Goal: Task Accomplishment & Management: Manage account settings

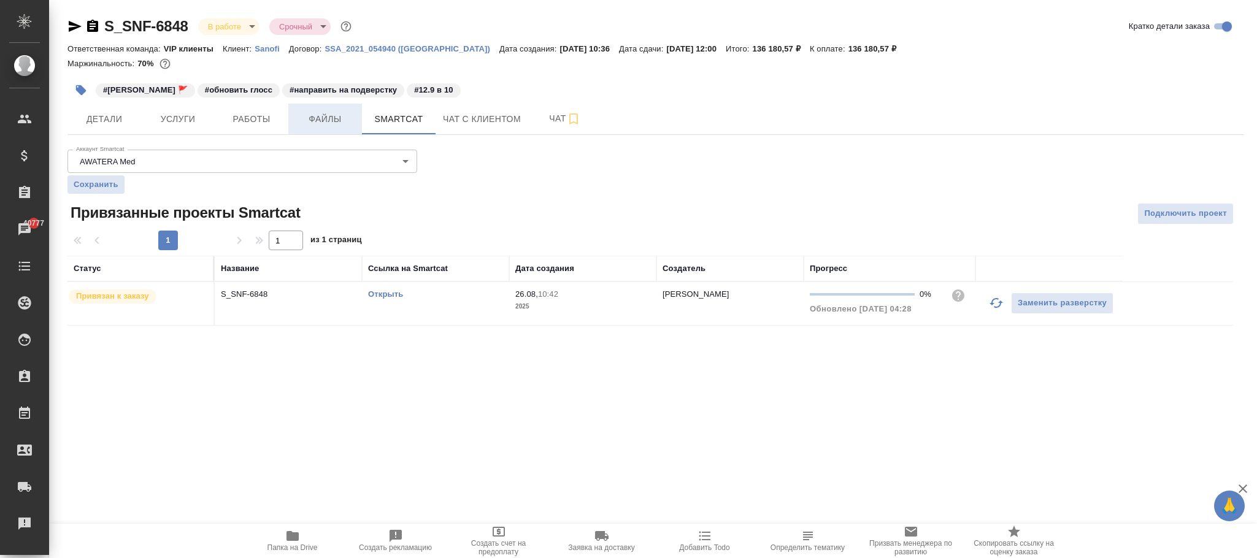
click at [337, 123] on span "Файлы" at bounding box center [325, 119] width 59 height 15
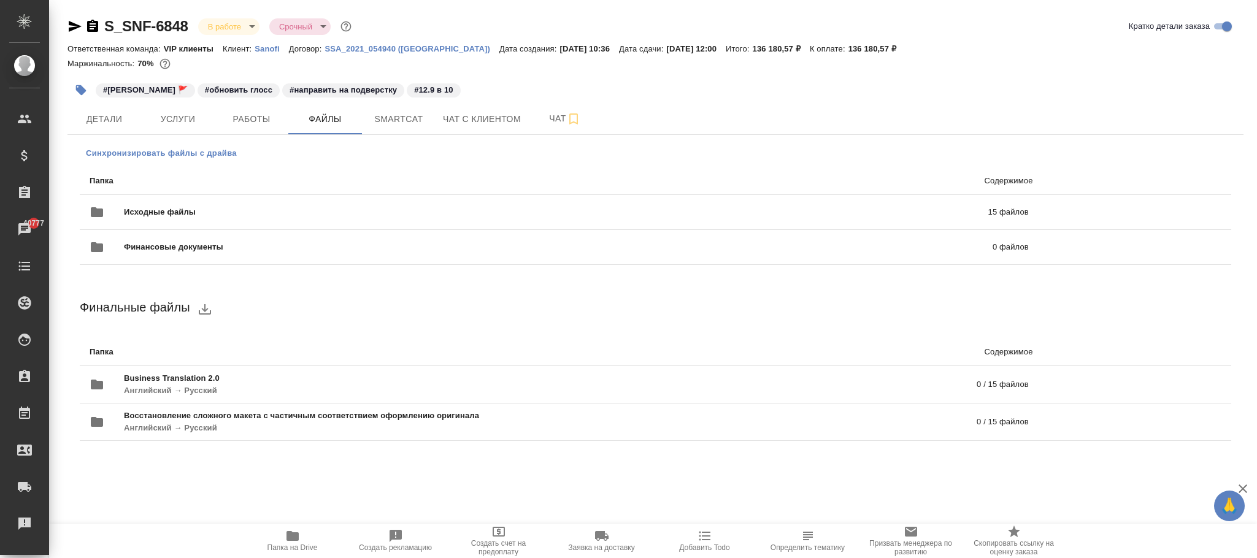
click at [212, 155] on span "Синхронизировать файлы с драйва" at bounding box center [161, 153] width 151 height 12
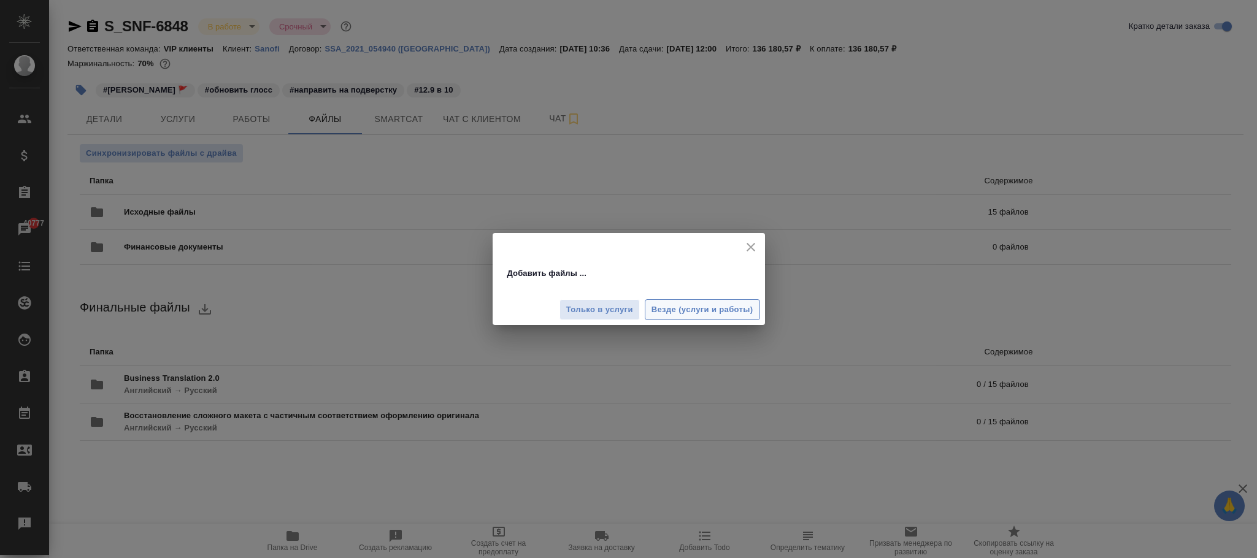
click at [714, 306] on span "Везде (услуги и работы)" at bounding box center [702, 310] width 102 height 14
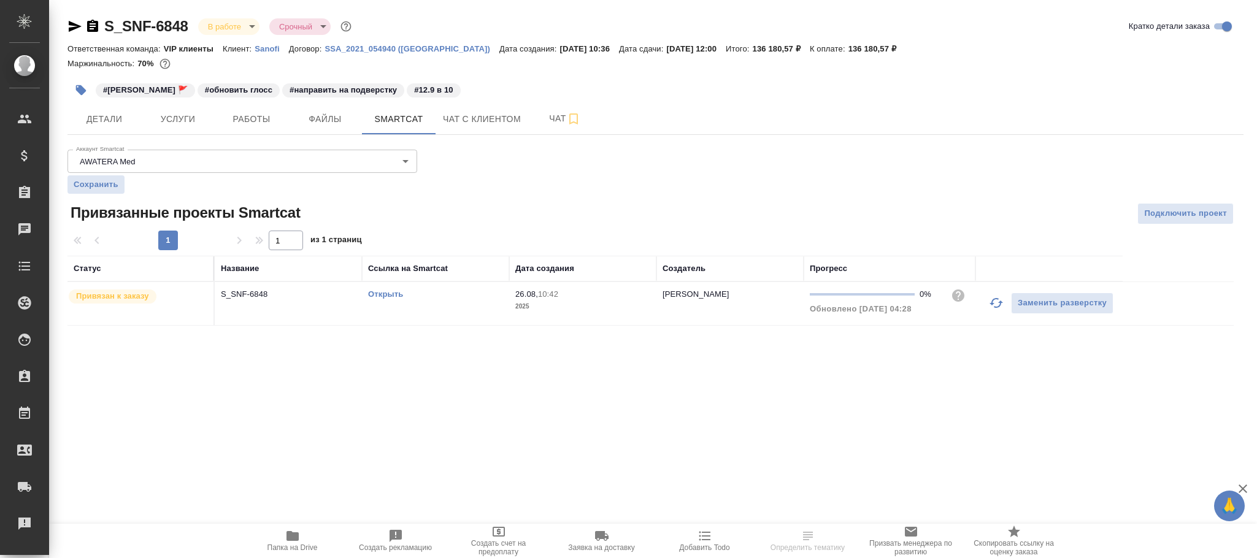
click span "26.08, 10:42"
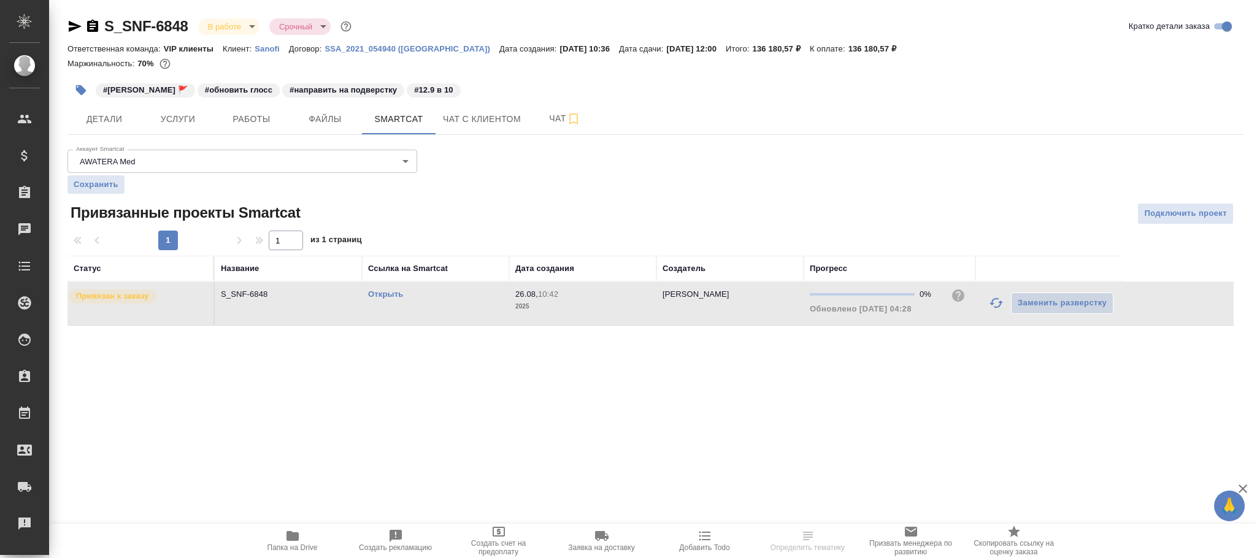
click span "26.08, 10:42"
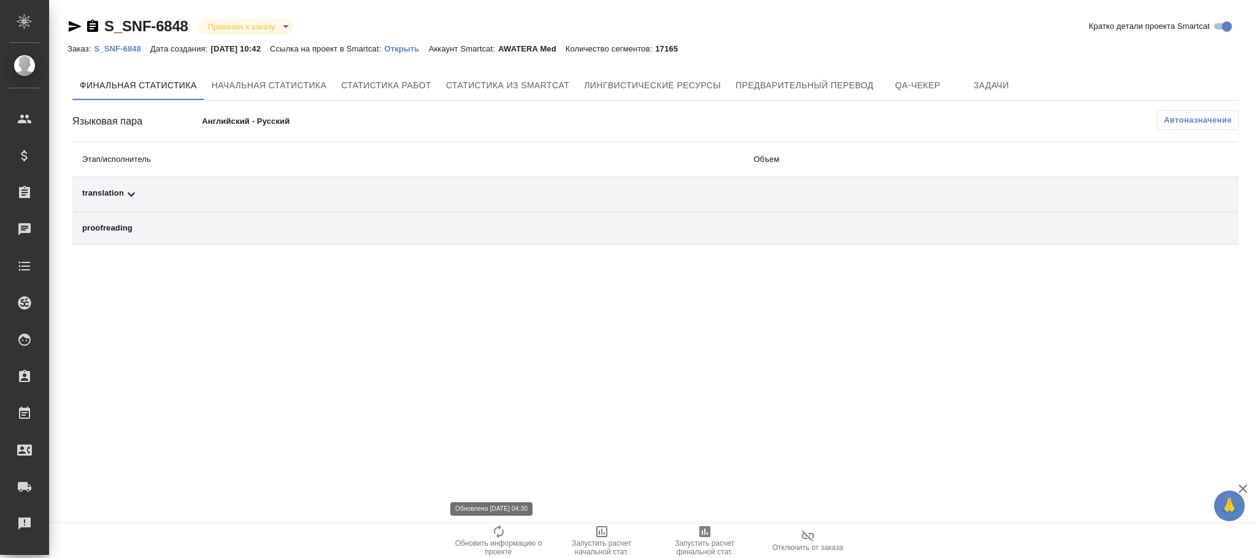
click at [505, 530] on icon "button" at bounding box center [498, 531] width 15 height 15
click at [1183, 120] on span "Автоназначение" at bounding box center [1197, 120] width 68 height 12
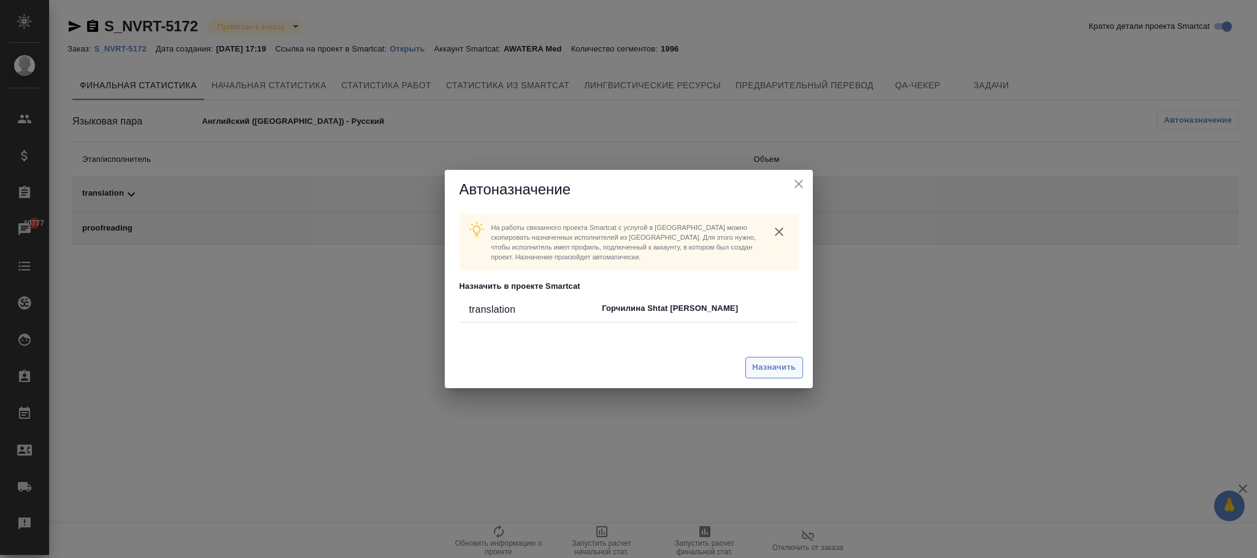
click at [778, 365] on span "Назначить" at bounding box center [774, 368] width 44 height 14
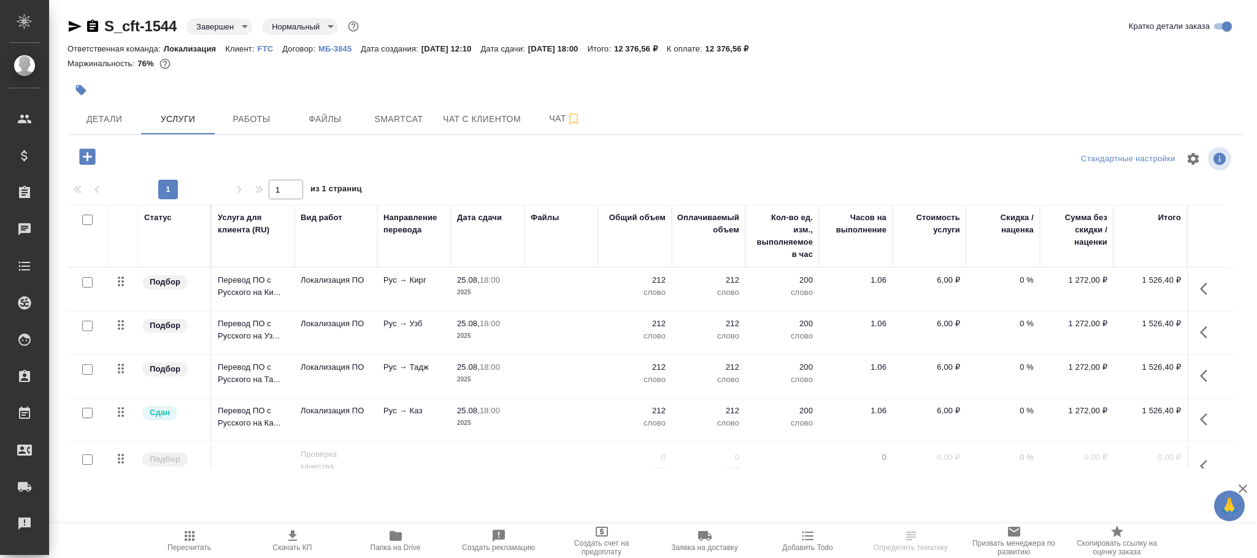
click at [229, 26] on body "🙏 .cls-1 fill:#fff; AWATERA Фокина Наталья n.fokina Клиенты Спецификации Заказы…" at bounding box center [628, 279] width 1257 height 558
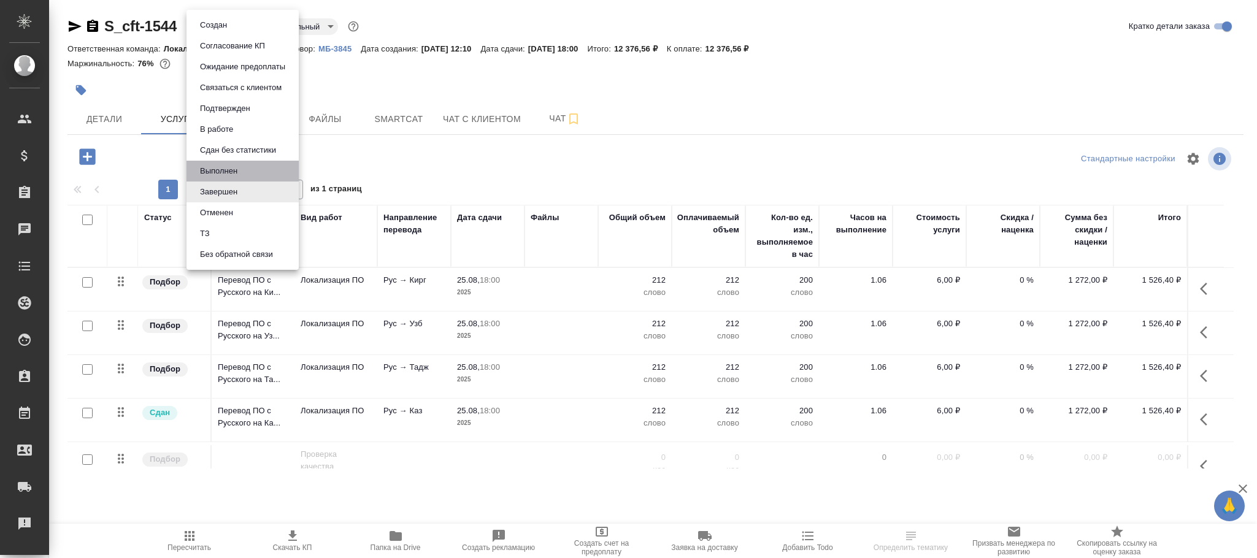
click at [243, 167] on li "Выполнен" at bounding box center [242, 171] width 112 height 21
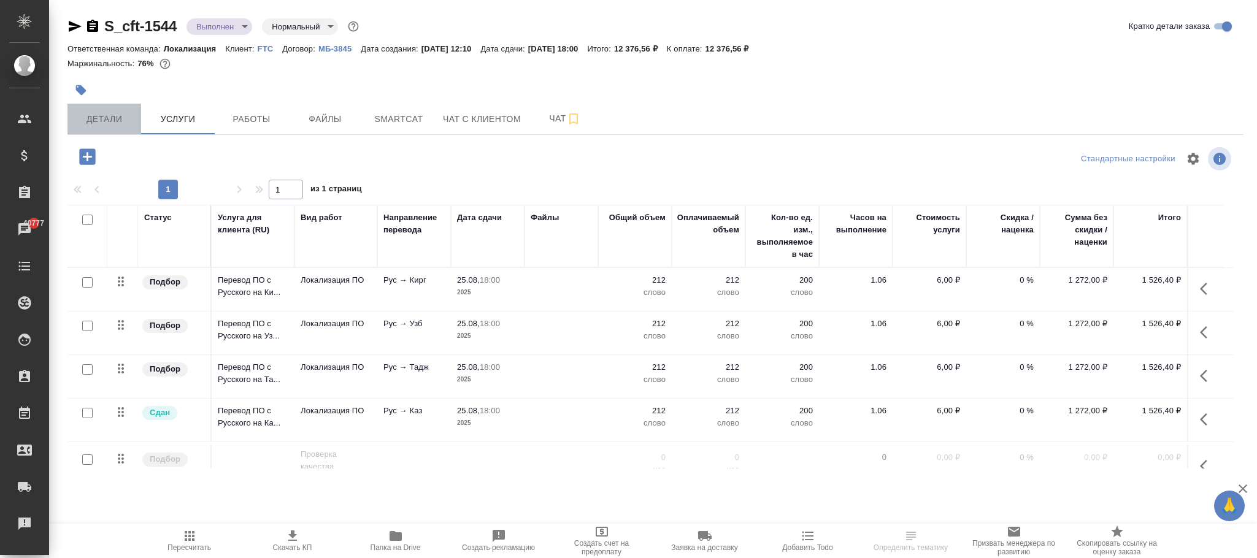
click at [98, 120] on span "Детали" at bounding box center [104, 119] width 59 height 15
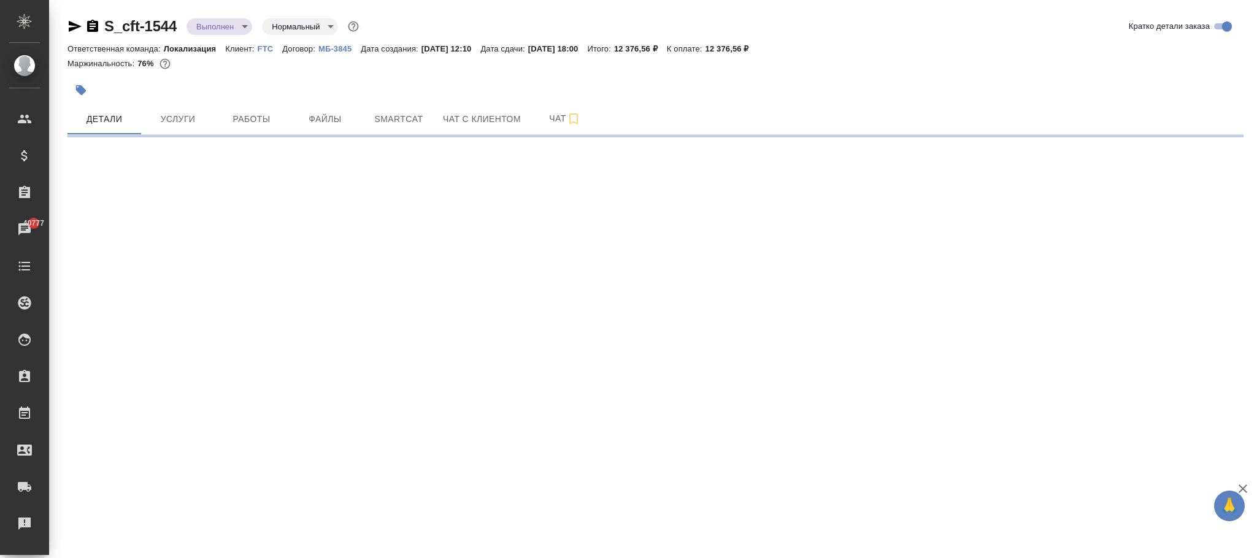
select select "RU"
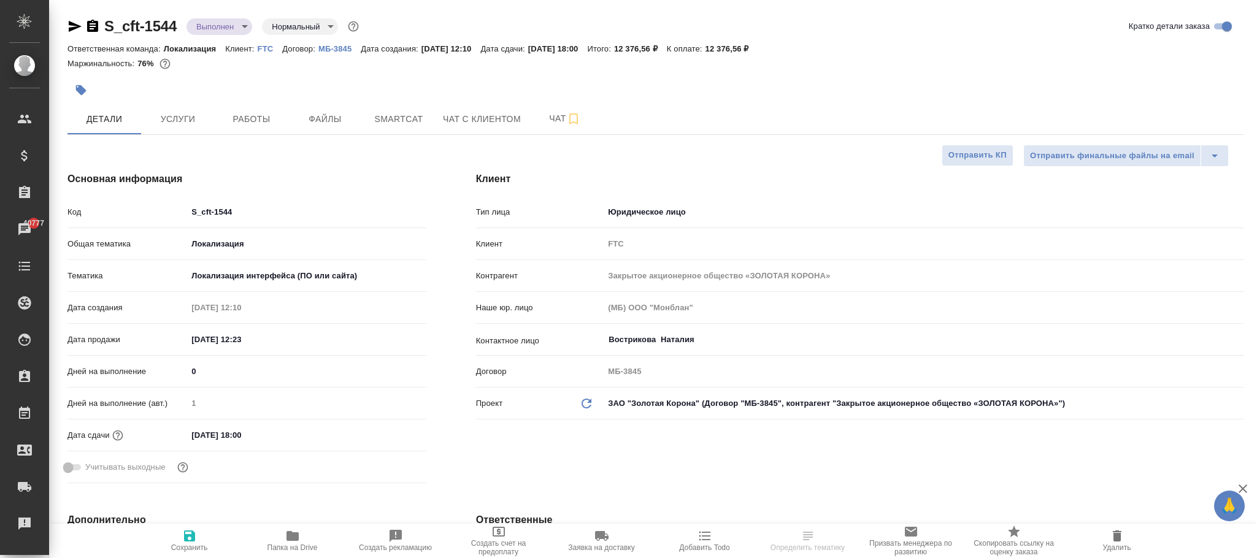
type textarea "x"
click at [191, 543] on span "Сохранить" at bounding box center [189, 540] width 88 height 23
type textarea "x"
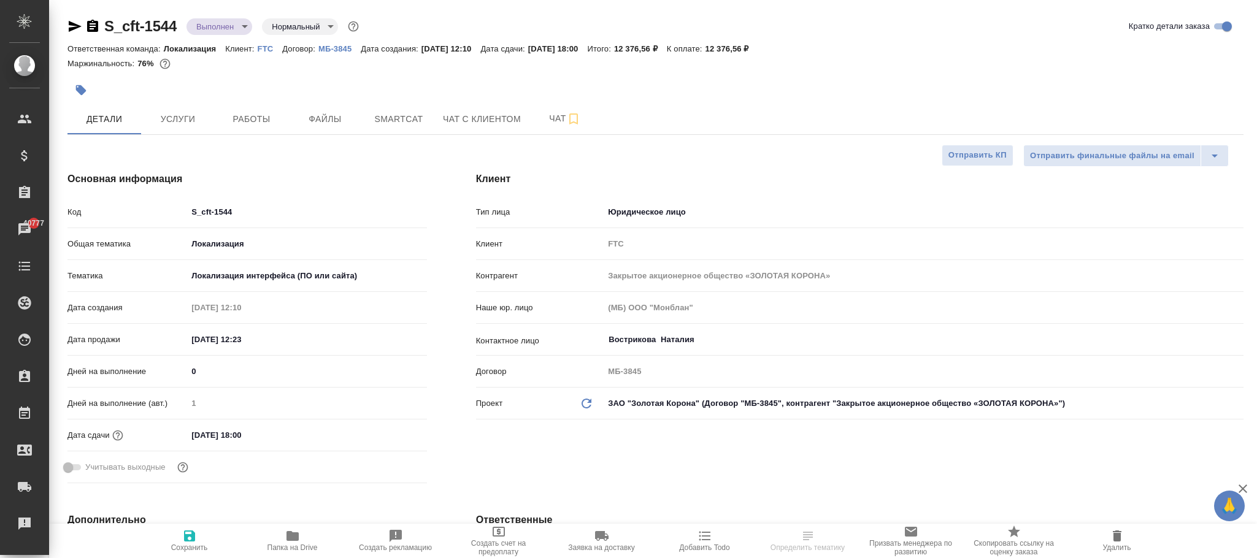
type textarea "x"
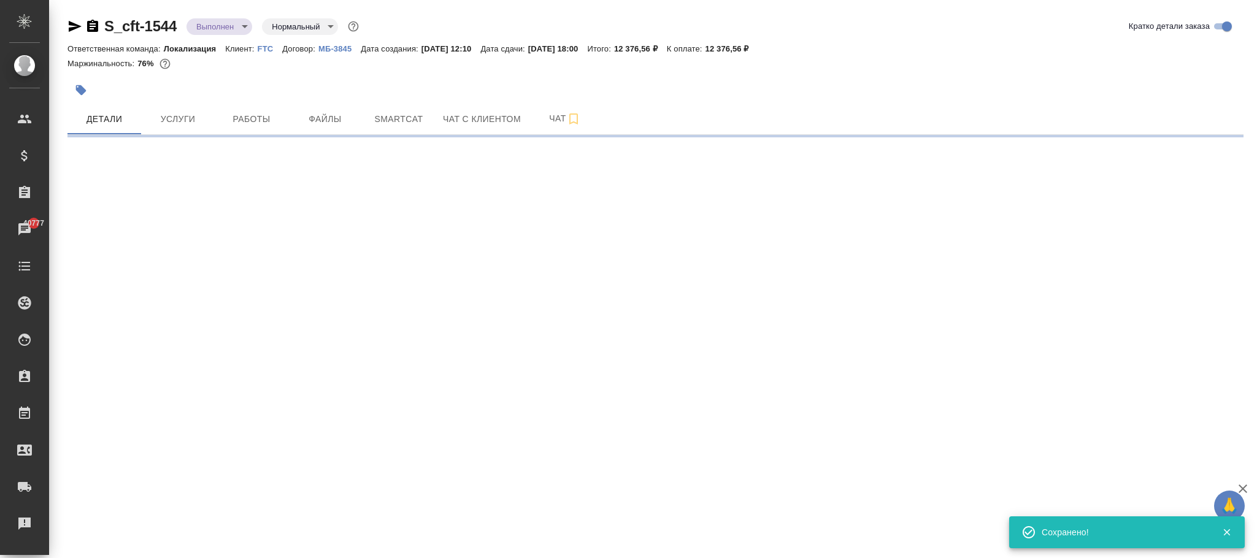
select select "RU"
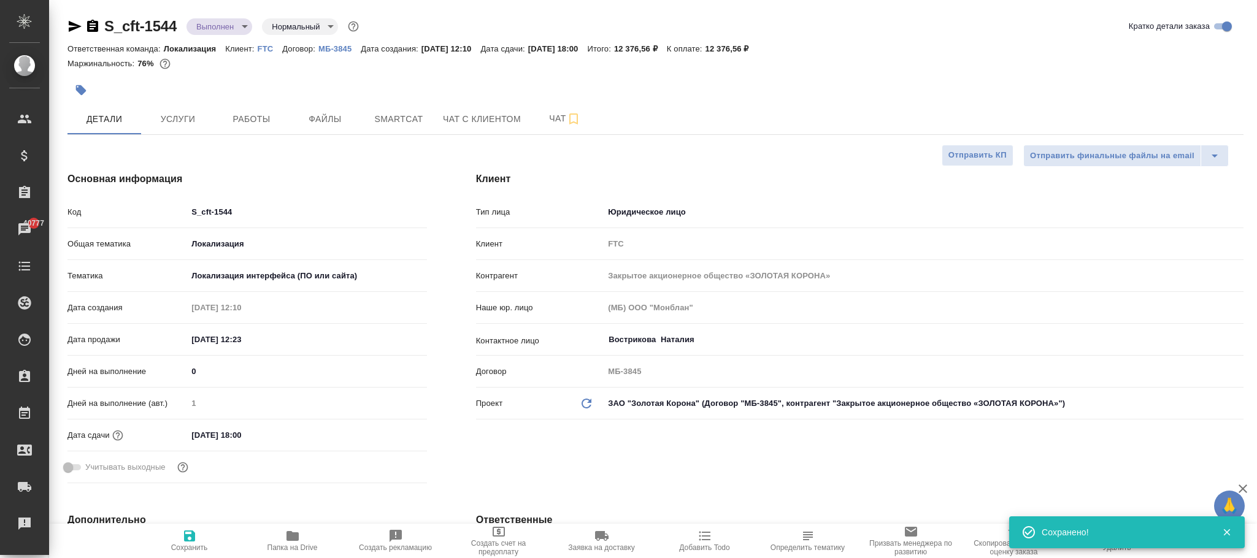
type textarea "x"
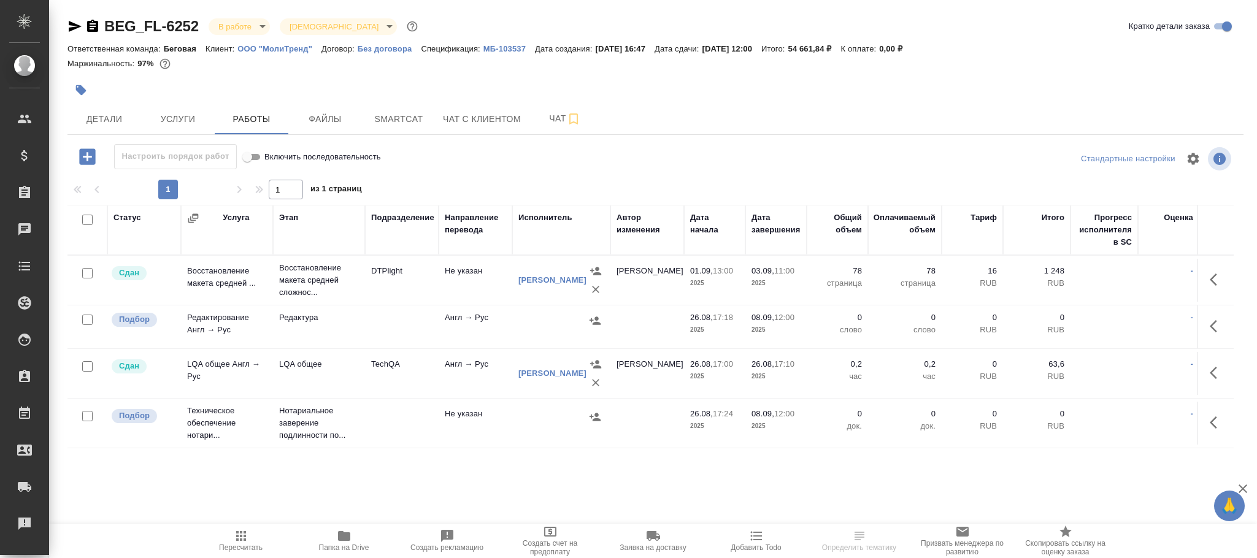
click at [346, 535] on icon "button" at bounding box center [344, 536] width 12 height 10
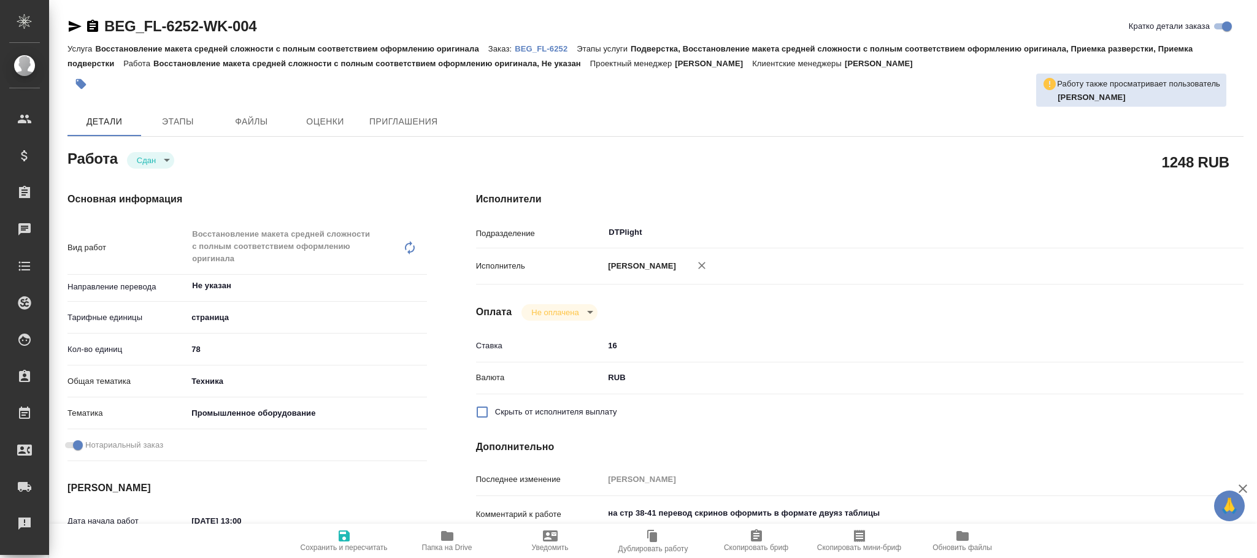
type textarea "x"
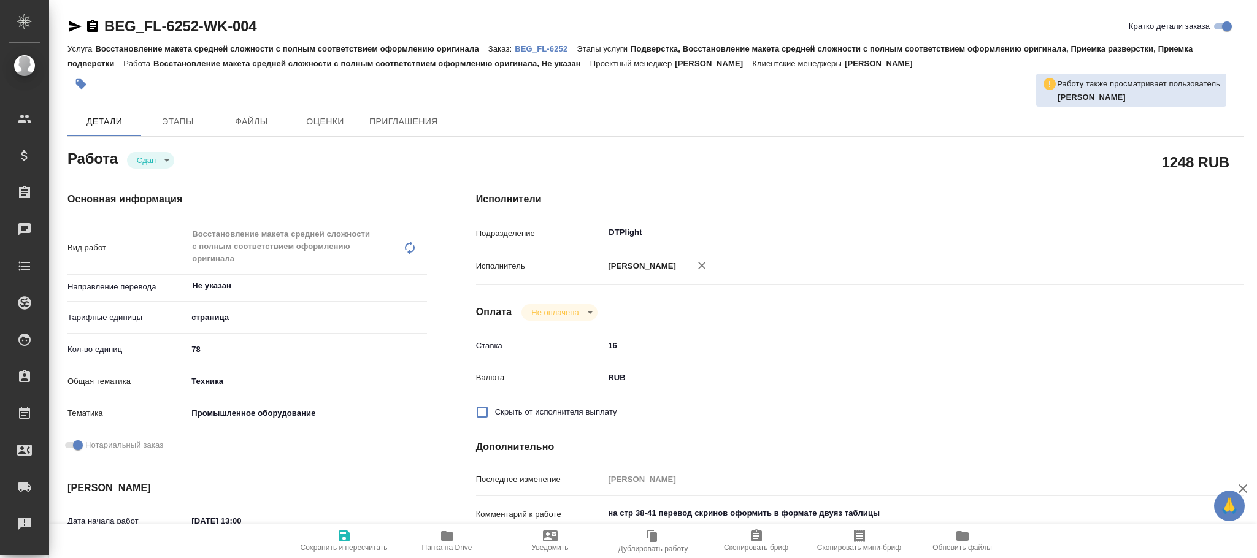
type textarea "x"
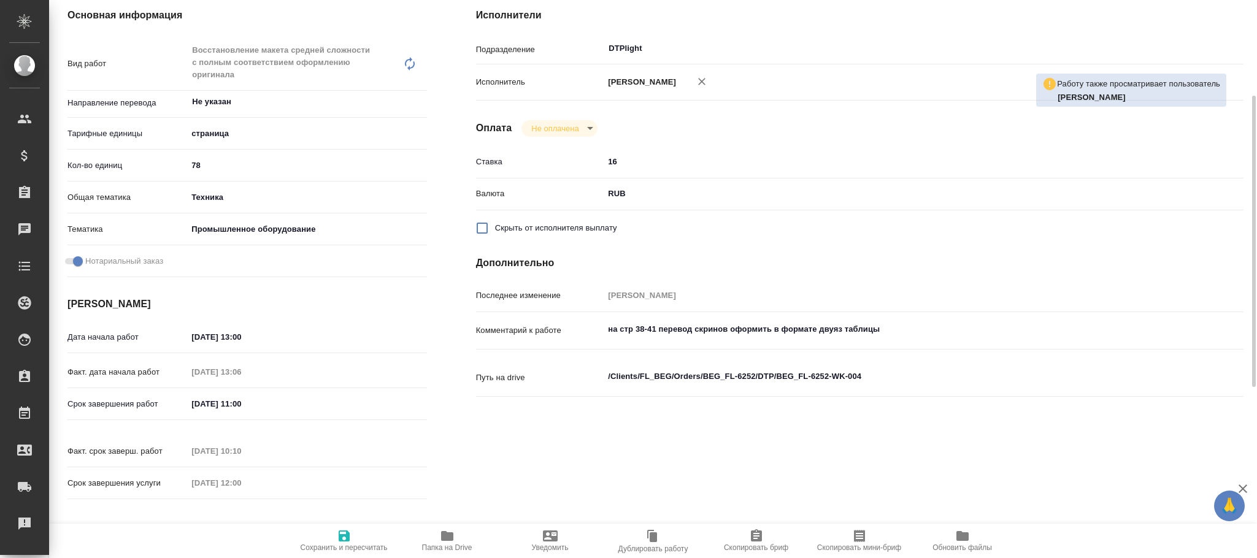
type textarea "x"
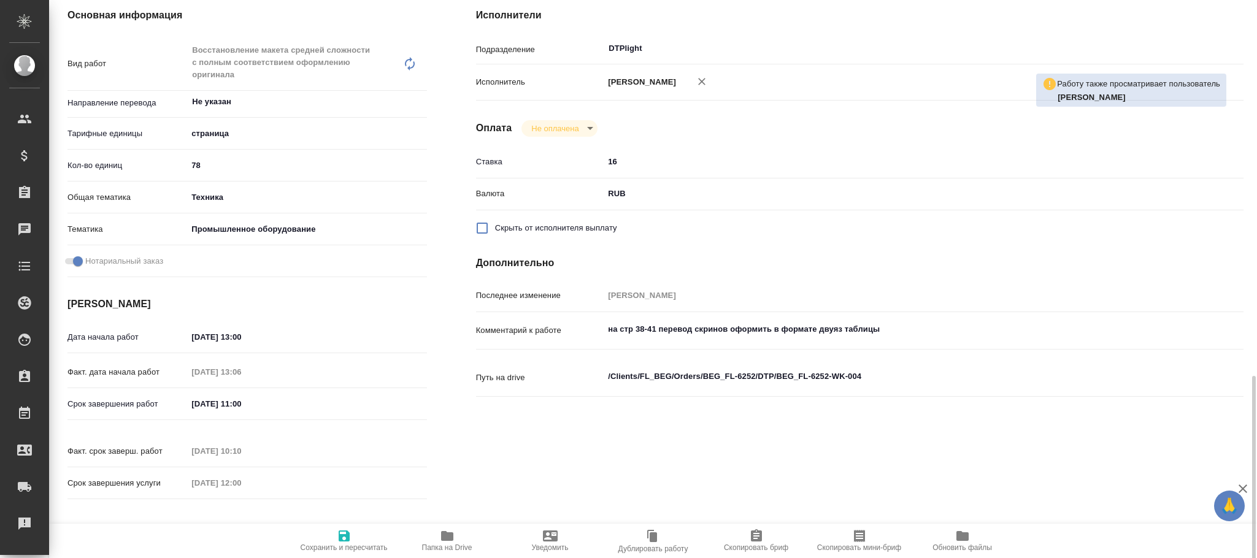
scroll to position [368, 0]
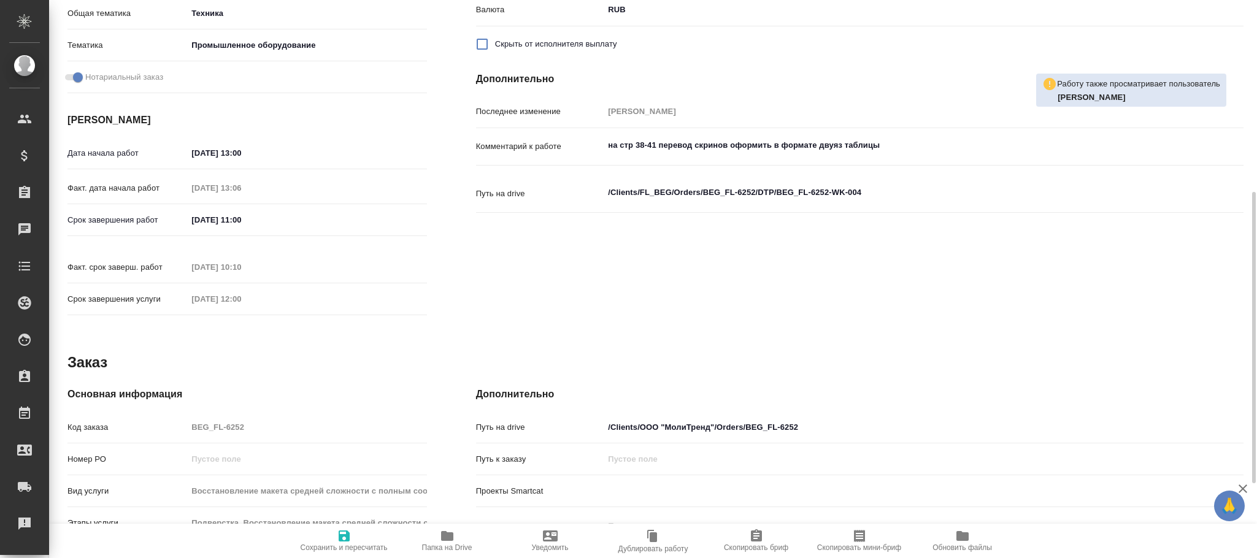
type textarea "x"
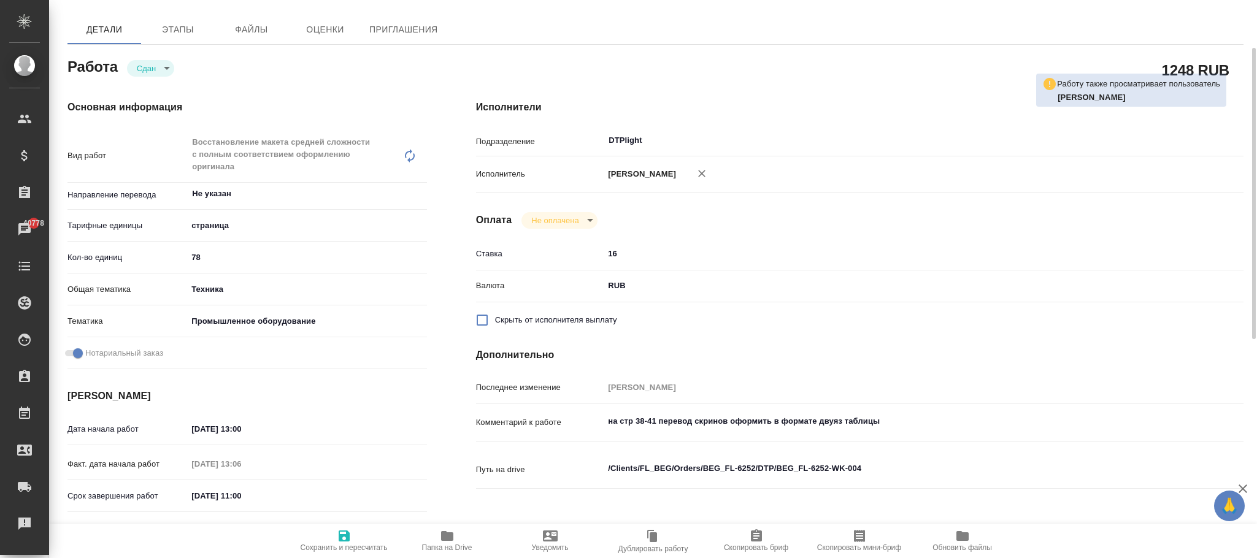
scroll to position [276, 0]
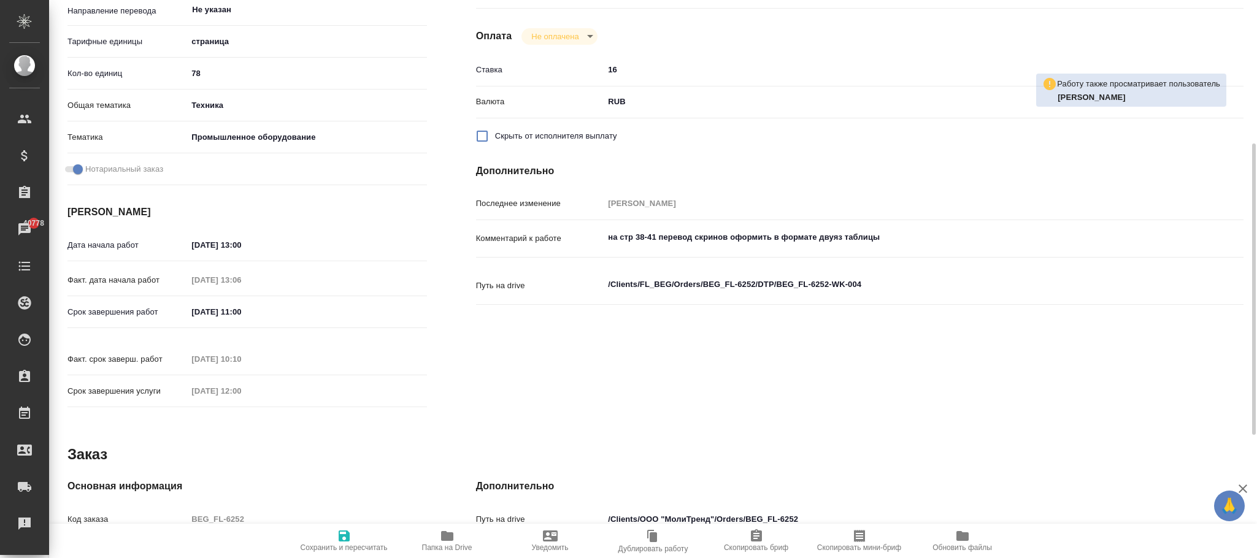
type textarea "x"
drag, startPoint x: 672, startPoint y: 283, endPoint x: 641, endPoint y: 280, distance: 30.9
click at [641, 280] on textarea "/Clients/FL_BEG/Orders/BEG_FL-6252/DTP/BEG_FL-6252-WK-004" at bounding box center [891, 285] width 574 height 21
paste textarea "ООО "МолиТренд"
type textarea "x"
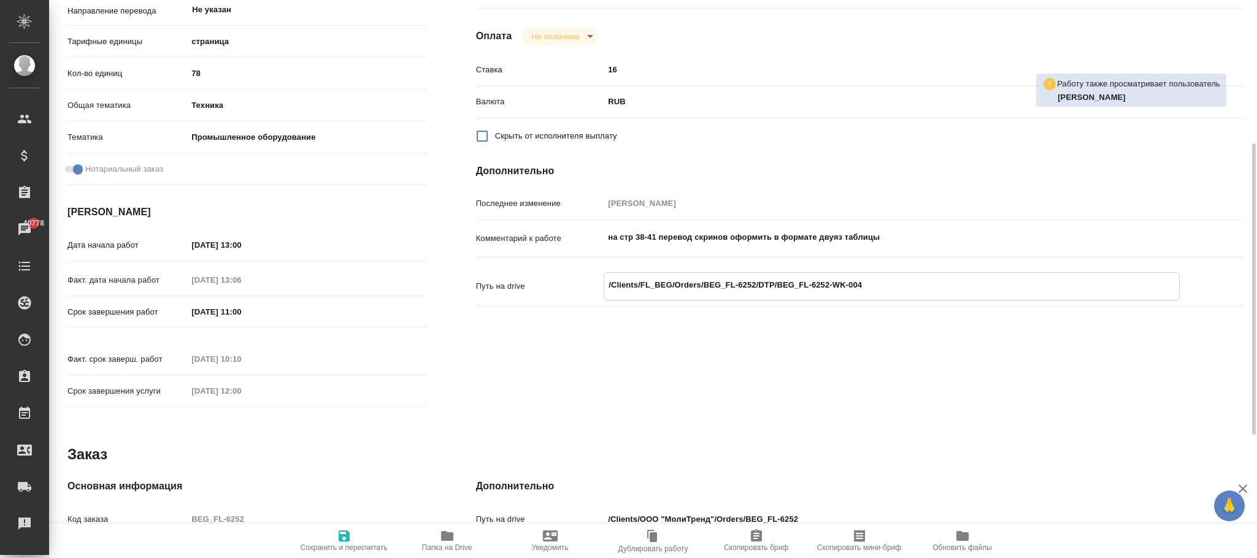
type textarea "x"
type textarea "/Clients/ООО "МолиТренд/Orders/BEG_FL-6252/DTP/BEG_FL-6252-WK-004"
type textarea "x"
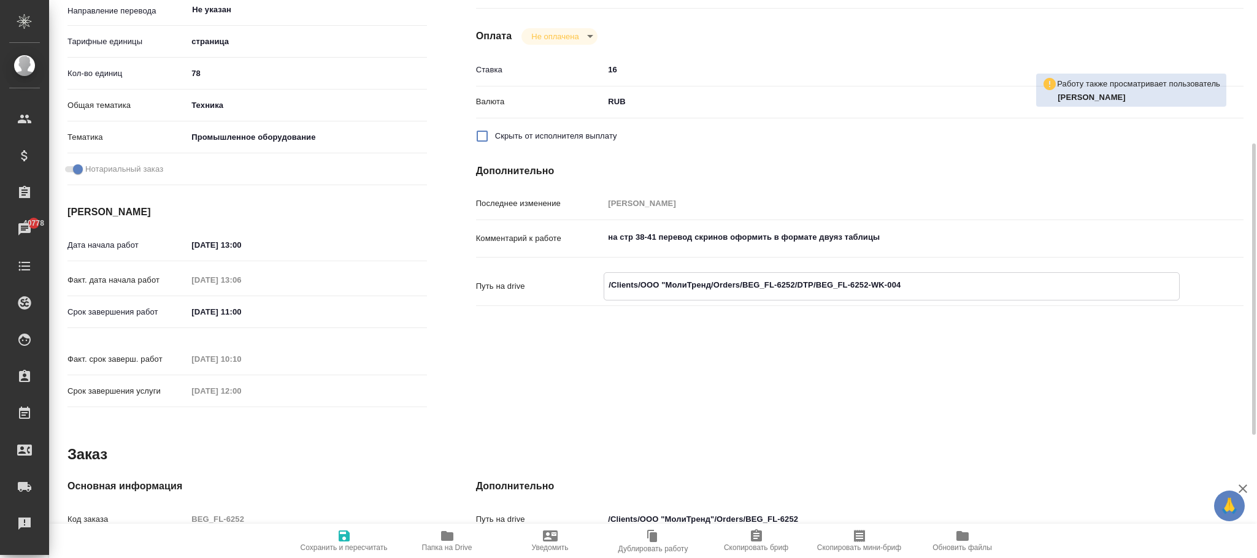
type textarea "/Clients/ООО "МолиТренд/Orders/BEG_FL-6252/DTP/BEG_FL-6252-WK-004"
type textarea "x"
click at [755, 379] on div "Исполнители Подразделение DTPlight ​ Исполнитель Зубакова Виктория Оплата Не оп…" at bounding box center [859, 165] width 816 height 548
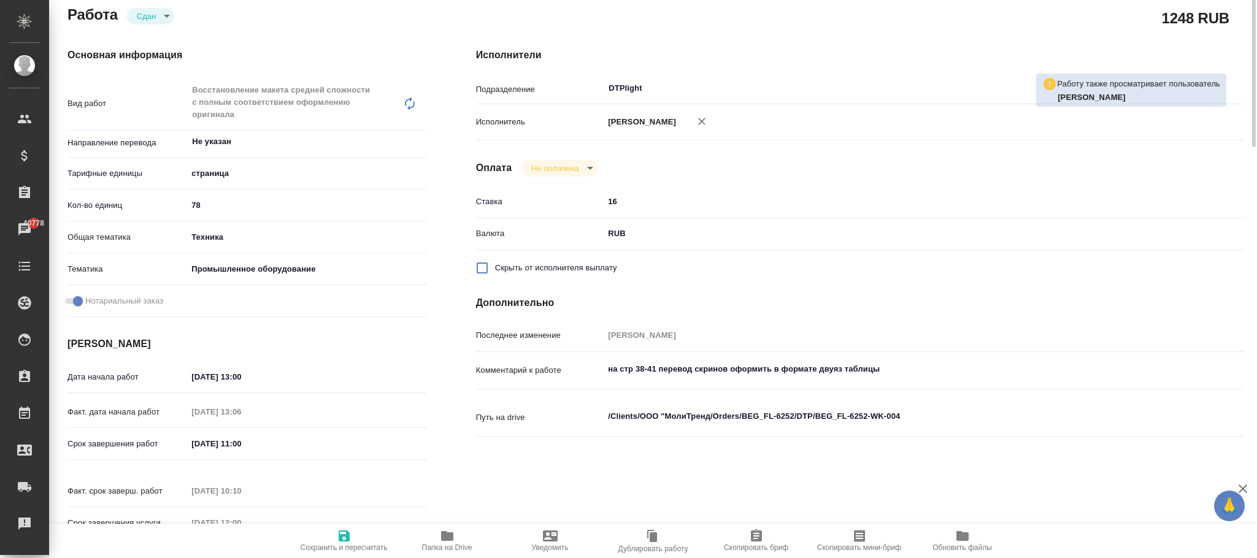
scroll to position [0, 0]
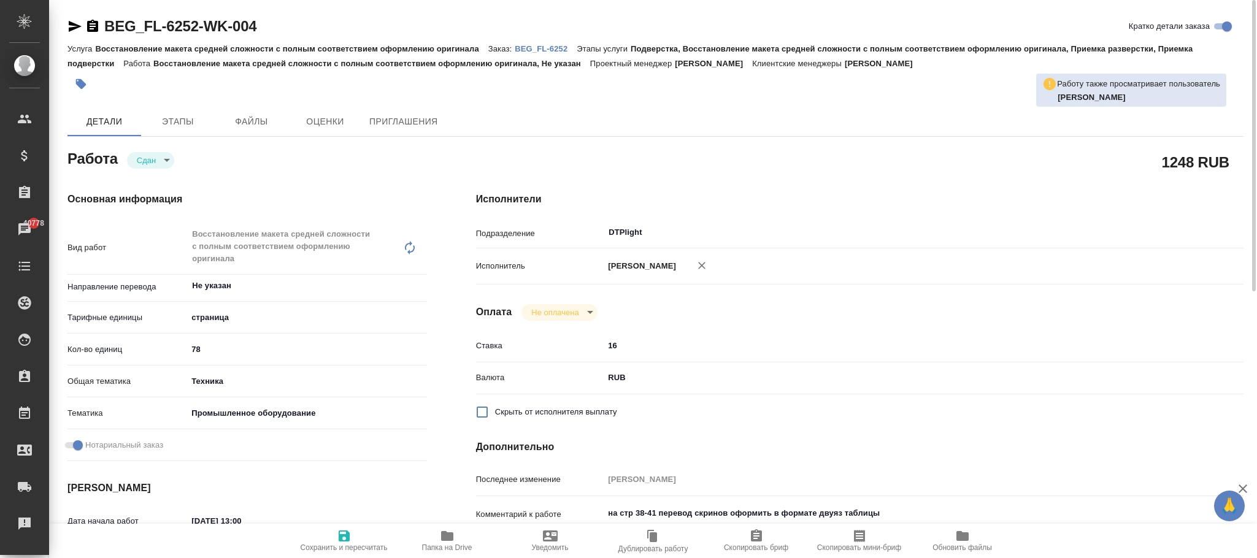
click at [339, 537] on icon "button" at bounding box center [344, 535] width 11 height 11
type textarea "x"
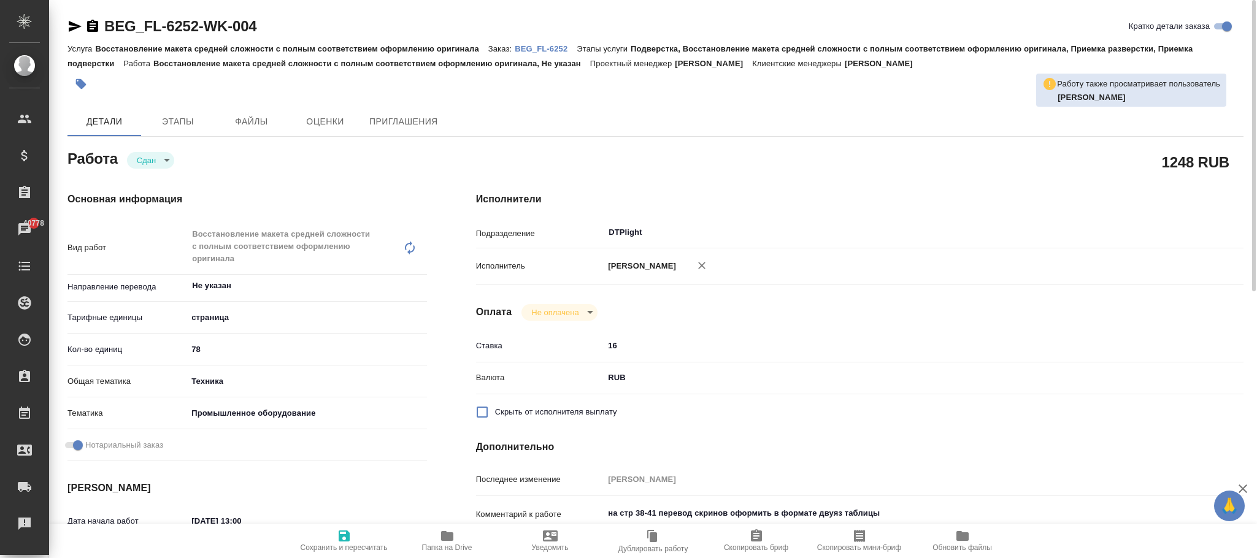
type textarea "x"
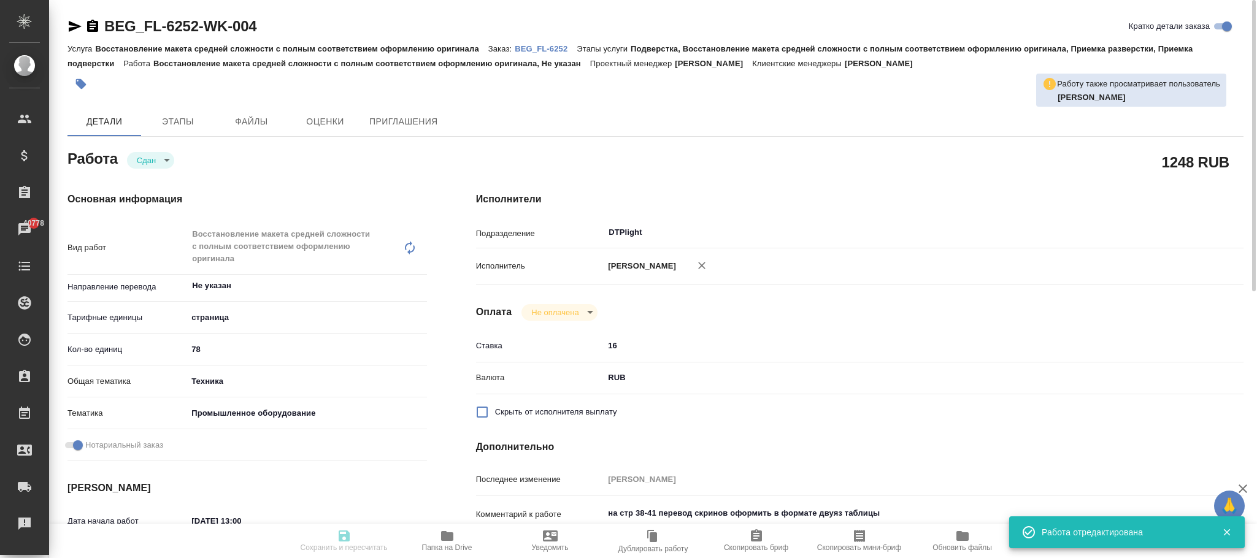
type textarea "x"
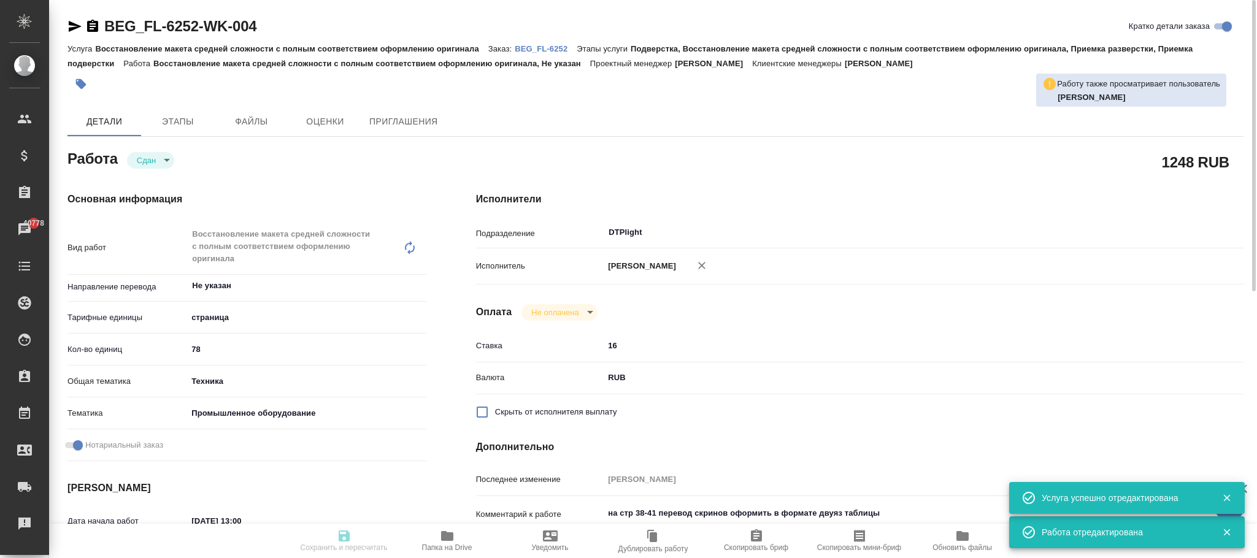
type input "closed"
type textarea "Восстановление макета средней сложности с полным соответствием оформлению ориги…"
type textarea "x"
type input "Не указан"
type input "5a8b1489cc6b4906c91bfdb2"
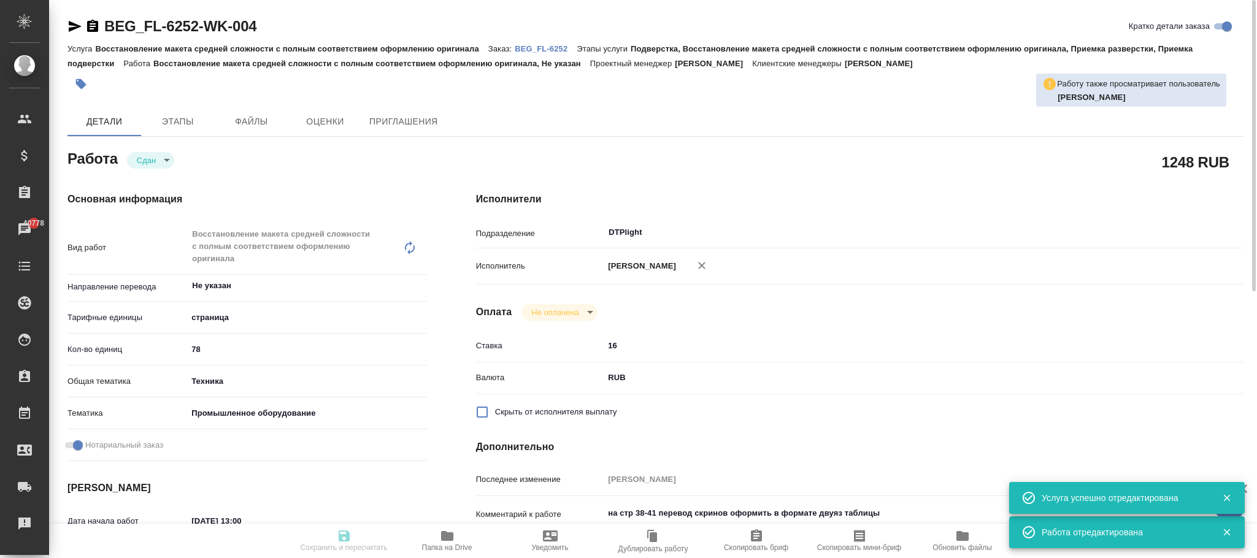
type input "78"
type input "tech"
type input "5f647205b73bc97568ca66bc"
checkbox input "true"
type input "01.09.2025 13:00"
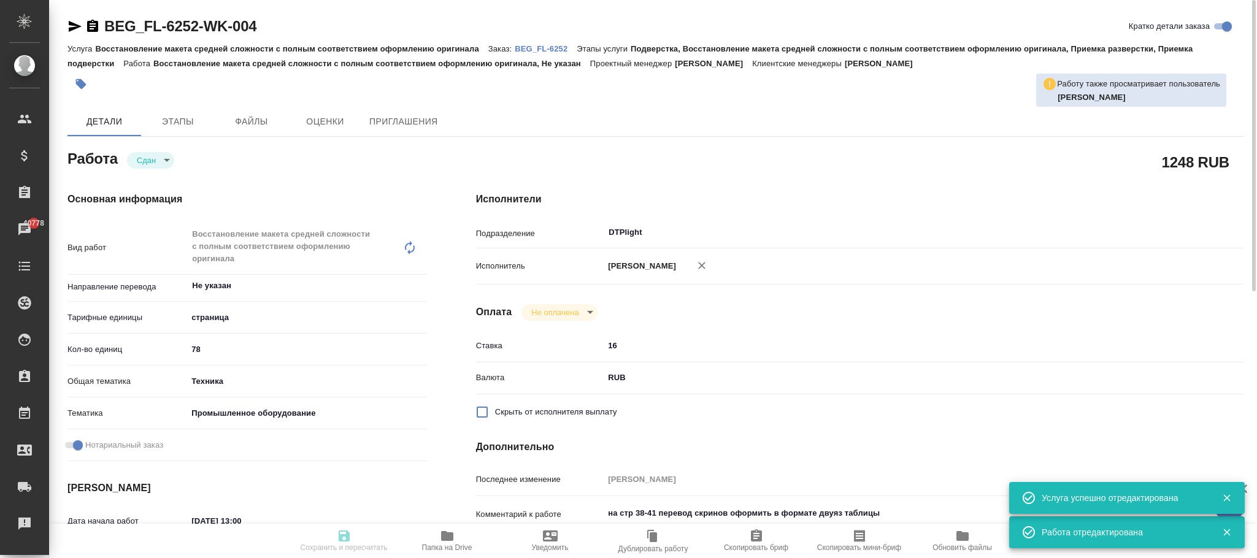
type input "01.09.2025 13:06"
type input "03.09.2025 11:00"
type input "03.09.2025 10:10"
type input "08.09.2025 12:00"
type input "DTPlight"
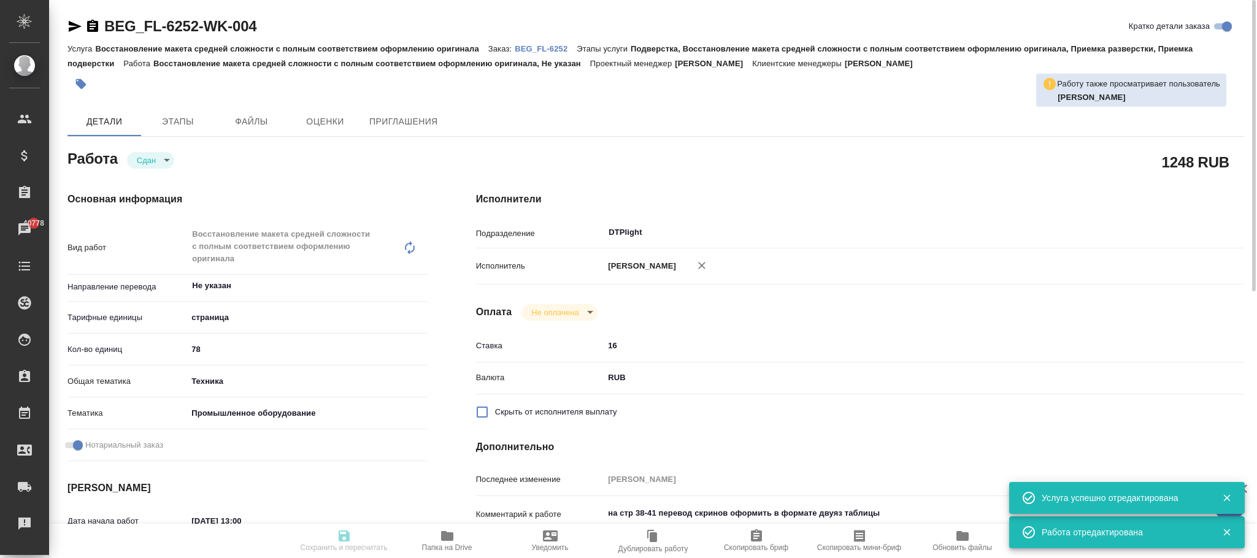
type input "notPayed"
type input "16"
type input "RUB"
type input "[PERSON_NAME]"
type textarea "на стр 38-41 перевод скринов оформить в формате двуяз таблицы"
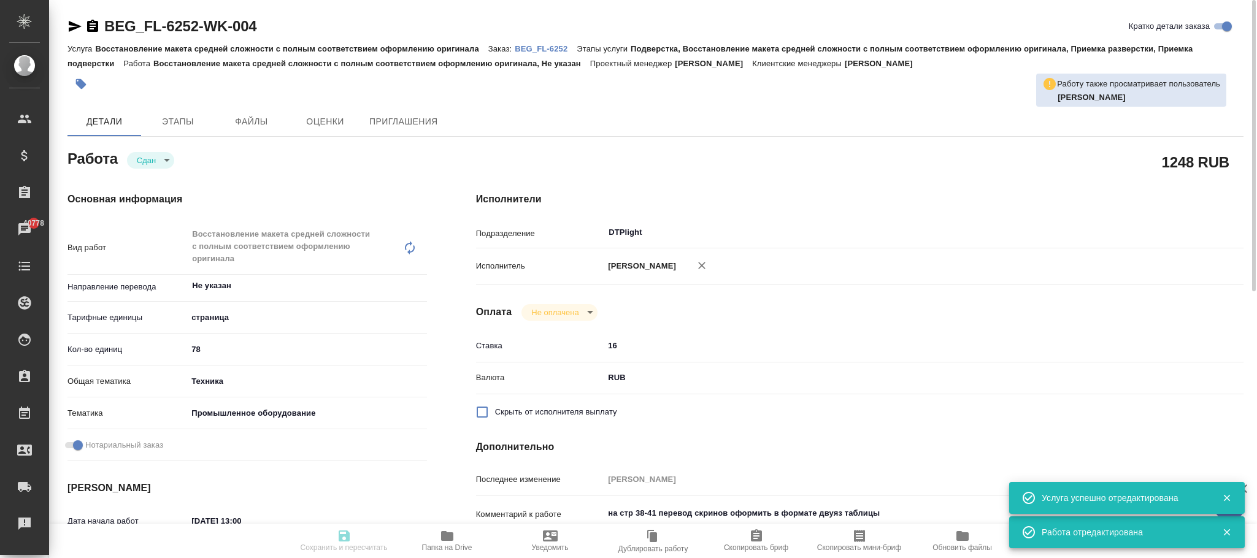
type textarea "x"
type textarea "/Clients/ООО "МолиТренд/Orders/BEG_FL-6252/DTP/BEG_FL-6252-WK-004"
type textarea "x"
type input "BEG_FL-6252"
type input "Восстановление макета средней сложности с полным соответствием оформлению ориги…"
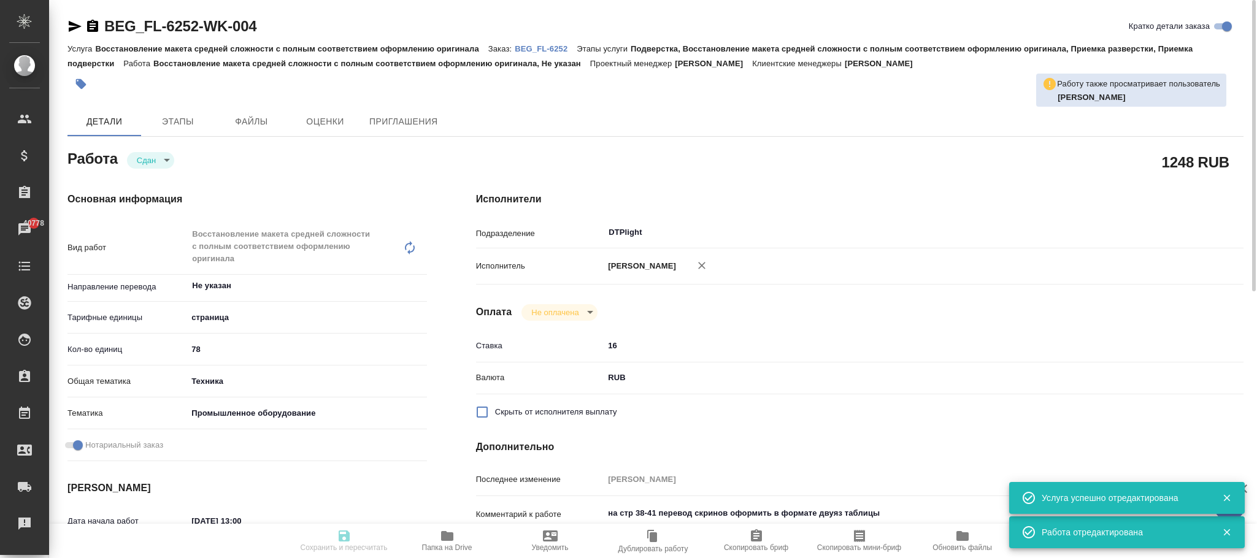
type input "Подверстка, Восстановление макета средней сложности с полным соответствием офор…"
type input "Антонова Кристина"
type input "[PERSON_NAME]"
type input "/Clients/ООО "МолиТренд"/Orders/BEG_FL-6252"
type textarea "x"
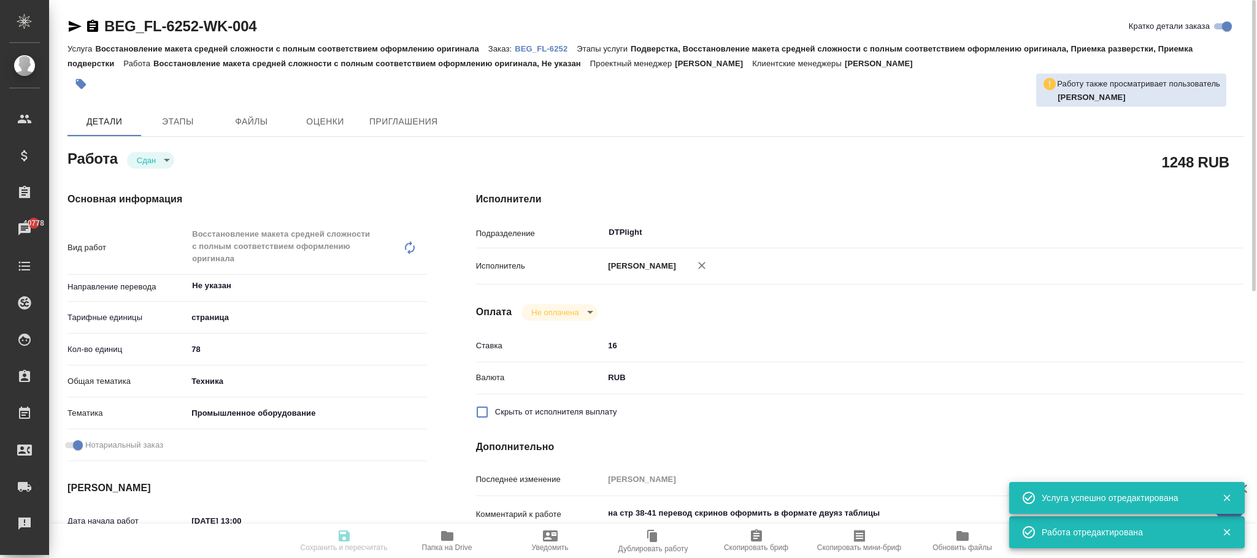
type textarea "x"
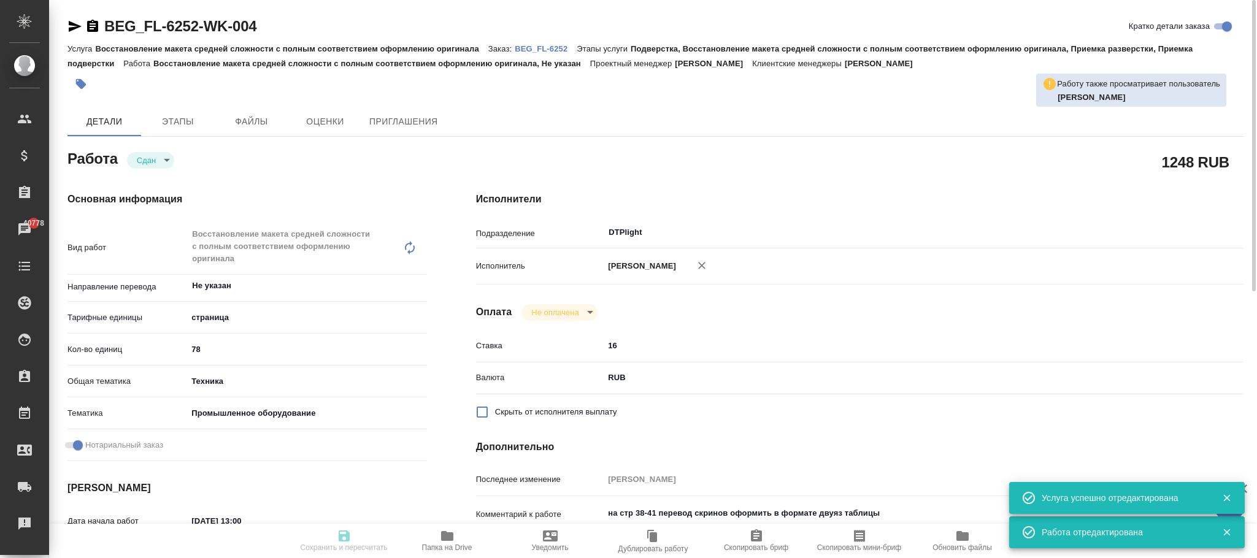
type textarea "x"
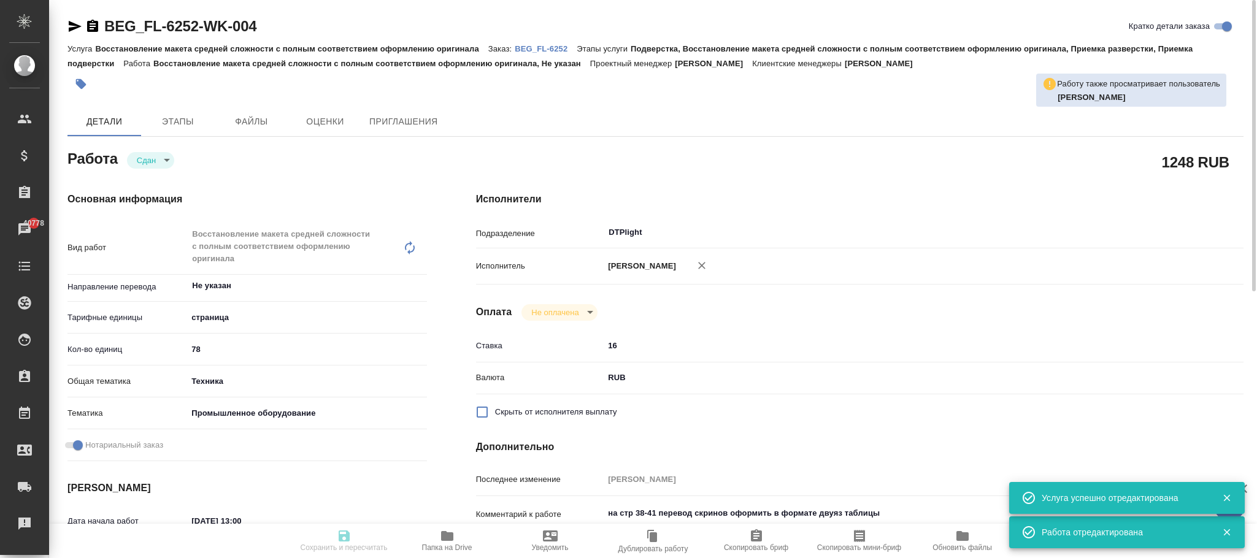
type textarea "x"
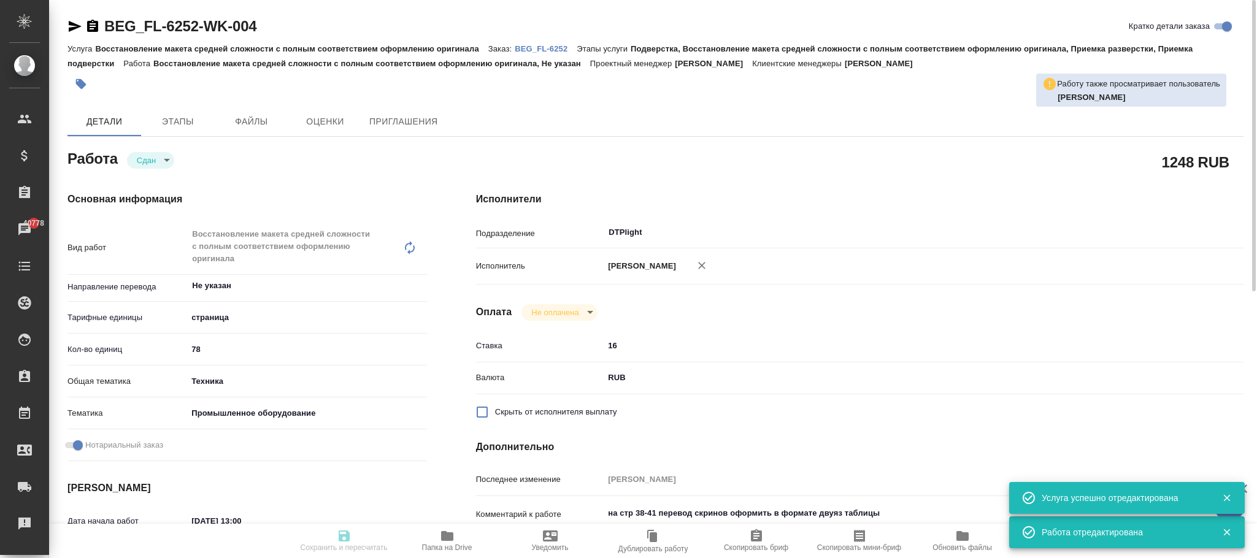
type textarea "x"
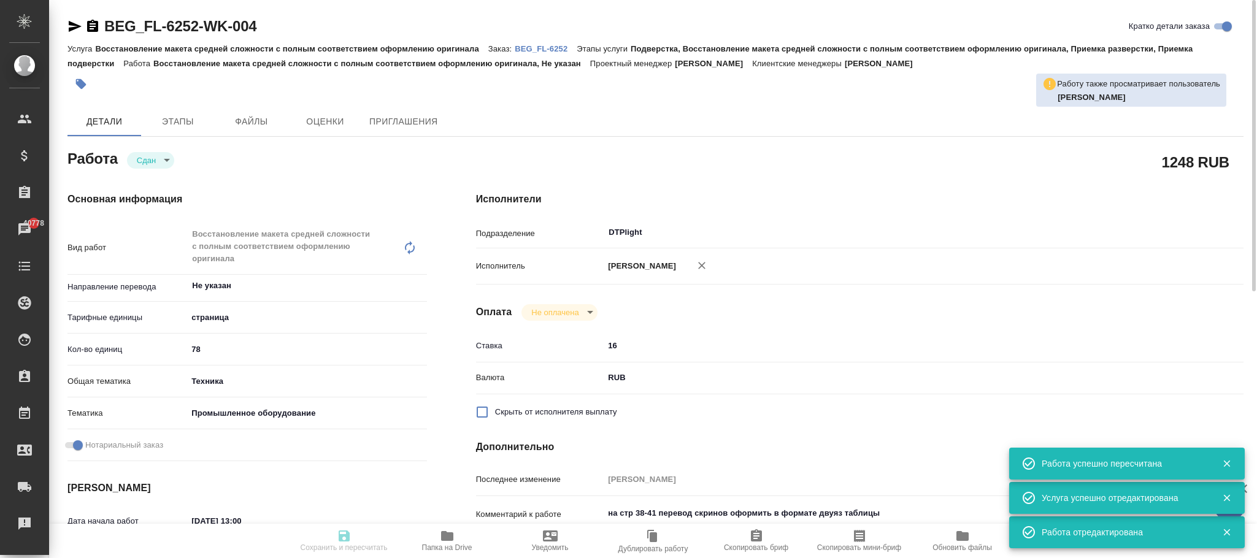
type input "closed"
type textarea "Восстановление макета средней сложности с полным соответствием оформлению ориги…"
type textarea "x"
type input "Не указан"
type input "5a8b1489cc6b4906c91bfdb2"
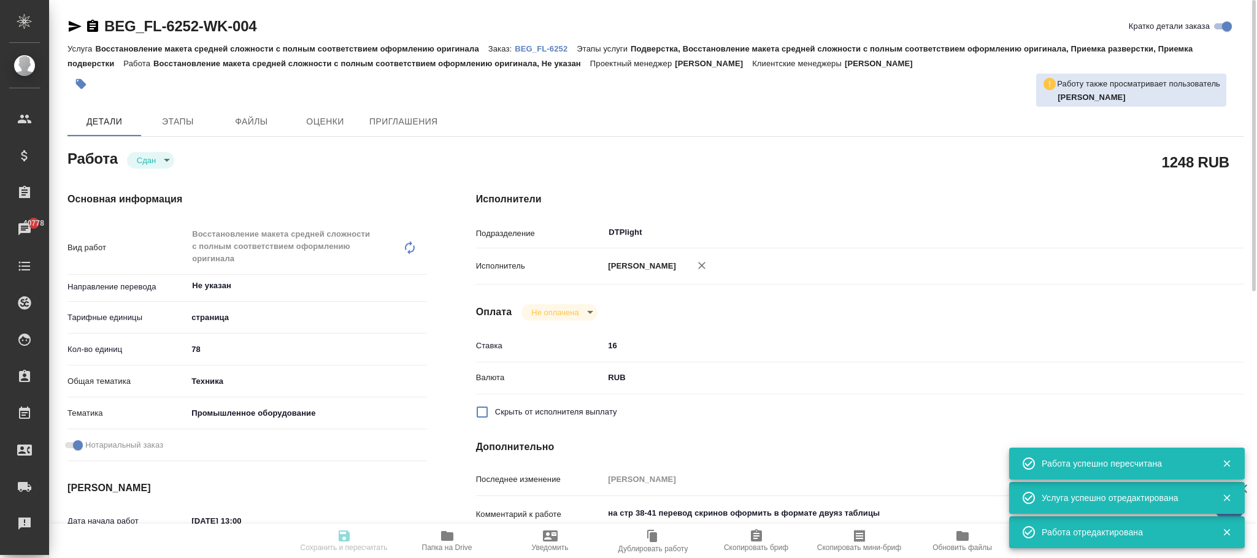
type input "78"
type input "tech"
type input "5f647205b73bc97568ca66bc"
checkbox input "true"
type input "01.09.2025 13:00"
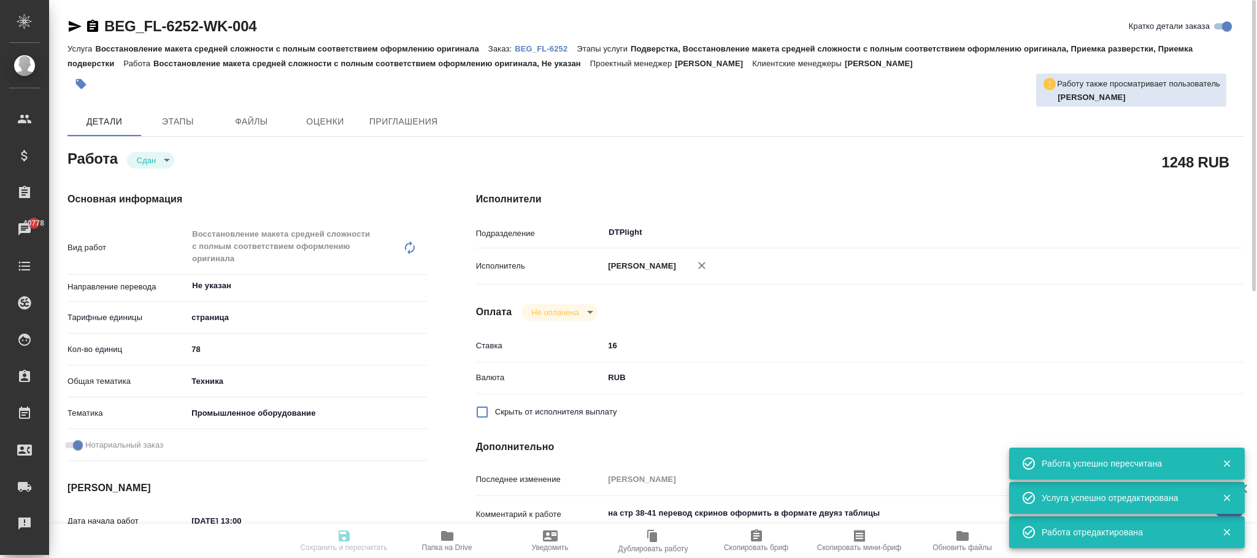
type input "01.09.2025 13:06"
type input "03.09.2025 11:00"
type input "03.09.2025 10:10"
type input "08.09.2025 12:00"
type input "DTPlight"
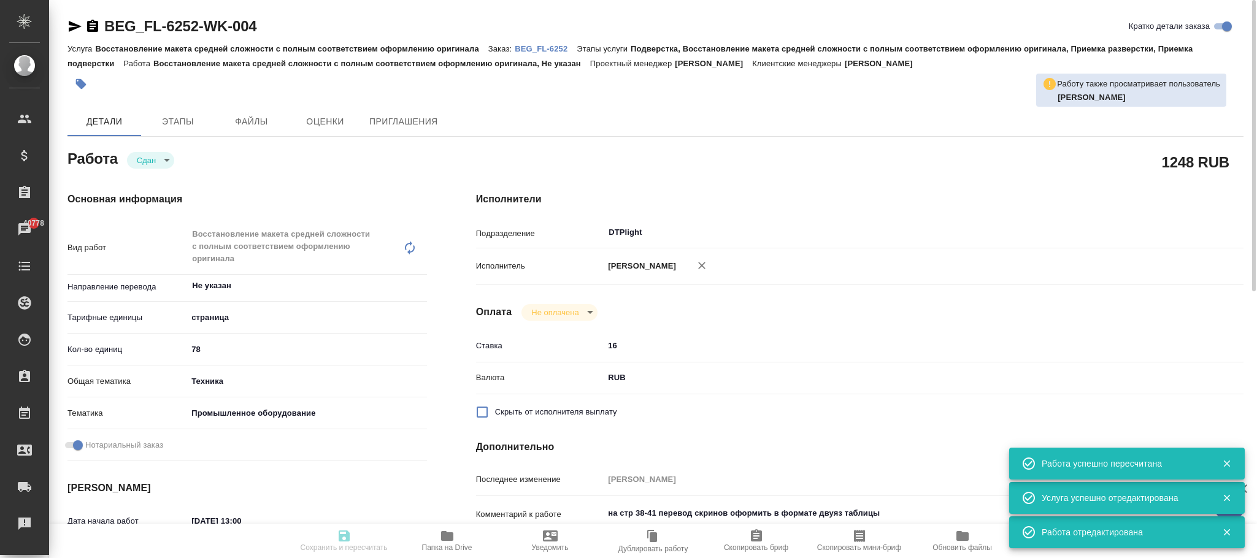
type input "notPayed"
type input "16"
type input "RUB"
type input "[PERSON_NAME]"
type textarea "на стр 38-41 перевод скринов оформить в формате двуяз таблицы"
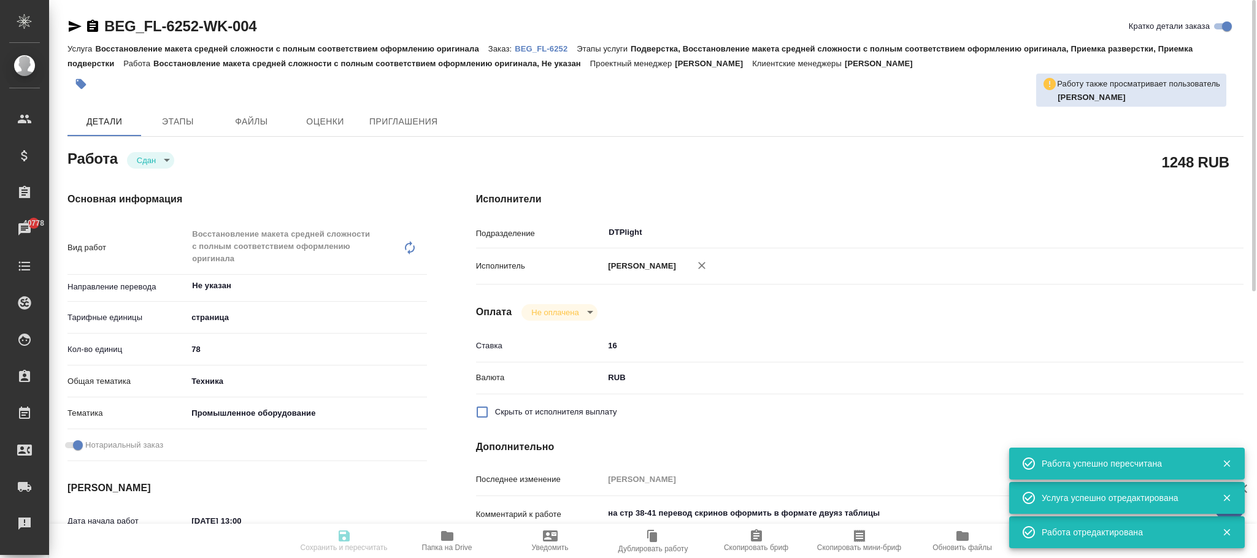
type textarea "x"
type textarea "/Clients/ООО "МолиТренд/Orders/BEG_FL-6252/DTP/BEG_FL-6252-WK-004"
type textarea "x"
type input "BEG_FL-6252"
type input "Восстановление макета средней сложности с полным соответствием оформлению ориги…"
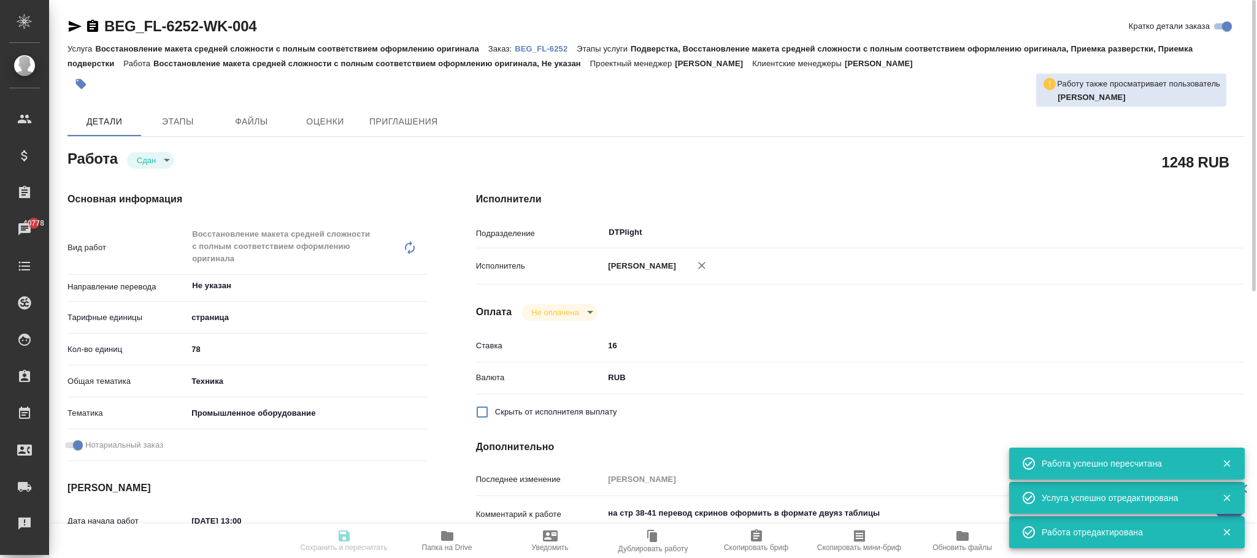
type input "Подверстка, Восстановление макета средней сложности с полным соответствием офор…"
type input "Антонова Кристина"
type input "[PERSON_NAME]"
type input "/Clients/ООО "МолиТренд"/Orders/BEG_FL-6252"
type textarea "x"
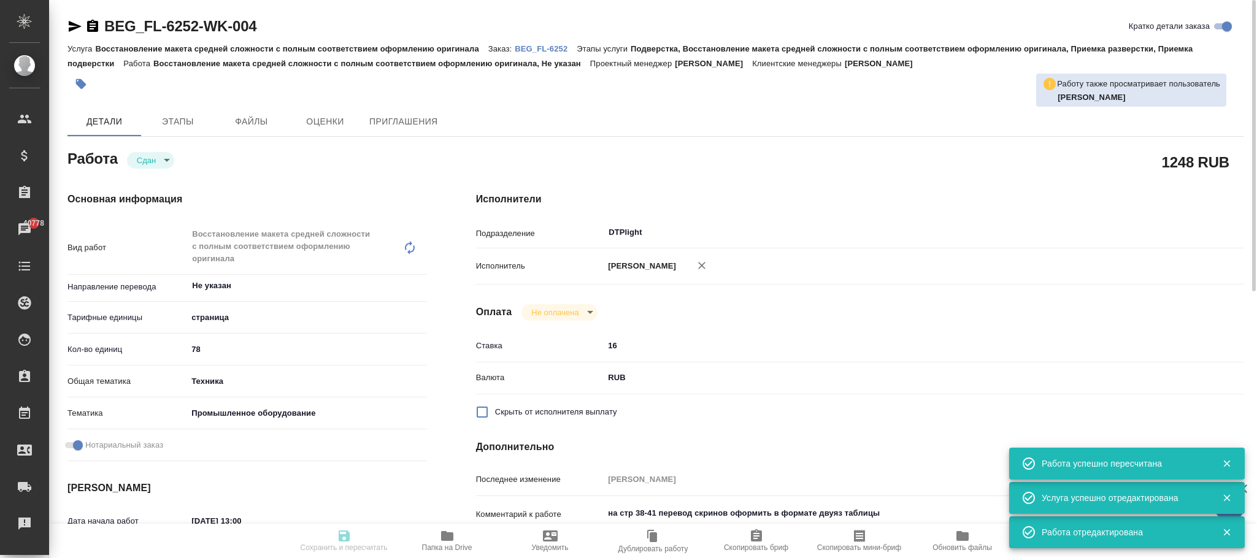
type textarea "x"
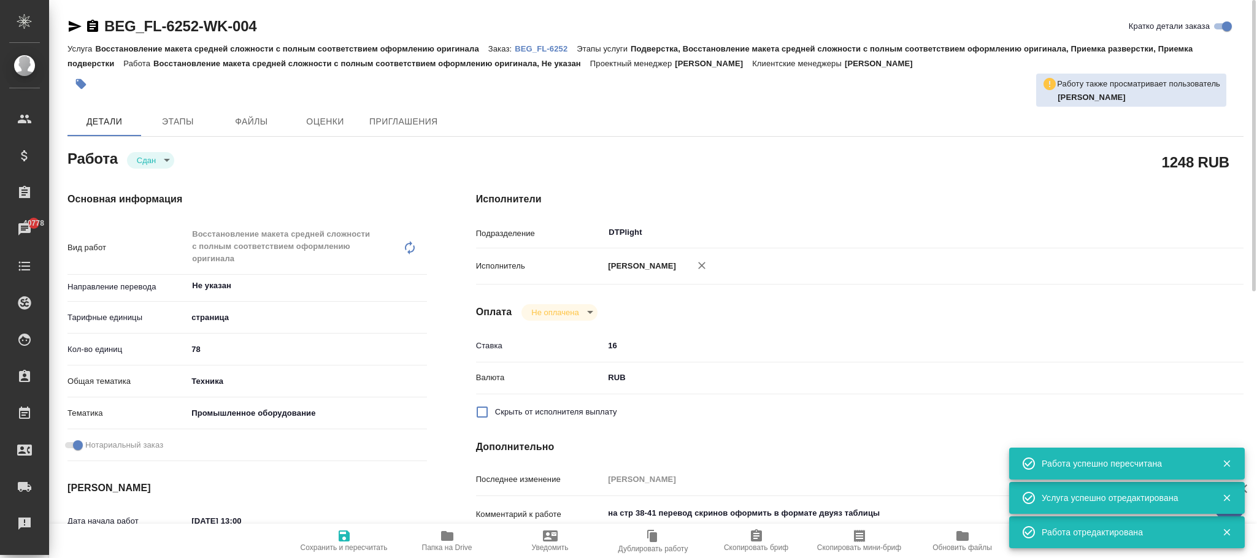
type textarea "x"
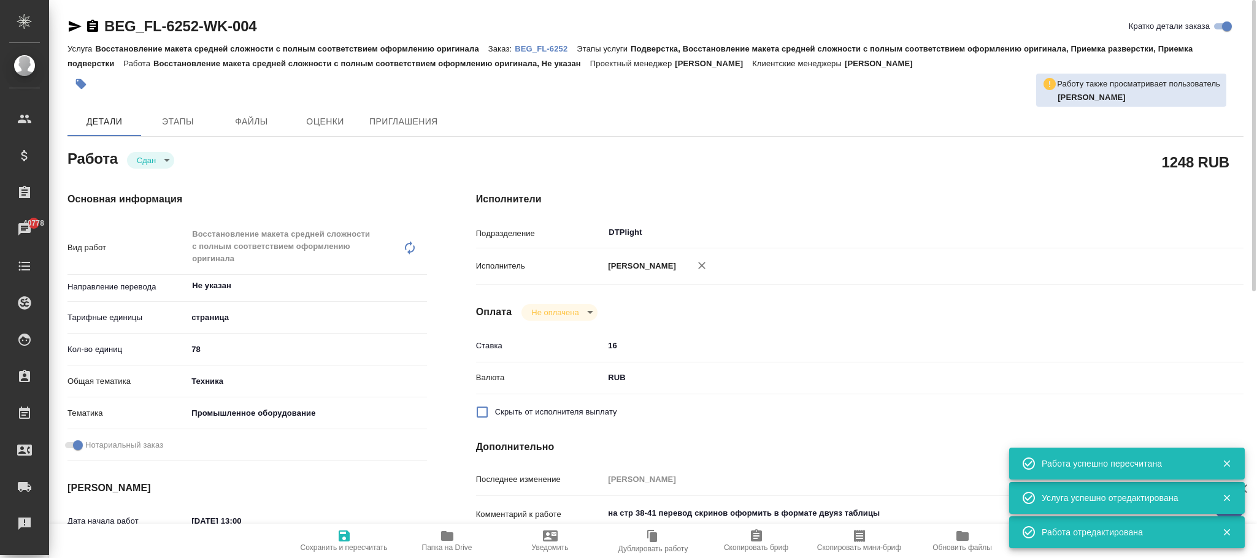
type textarea "x"
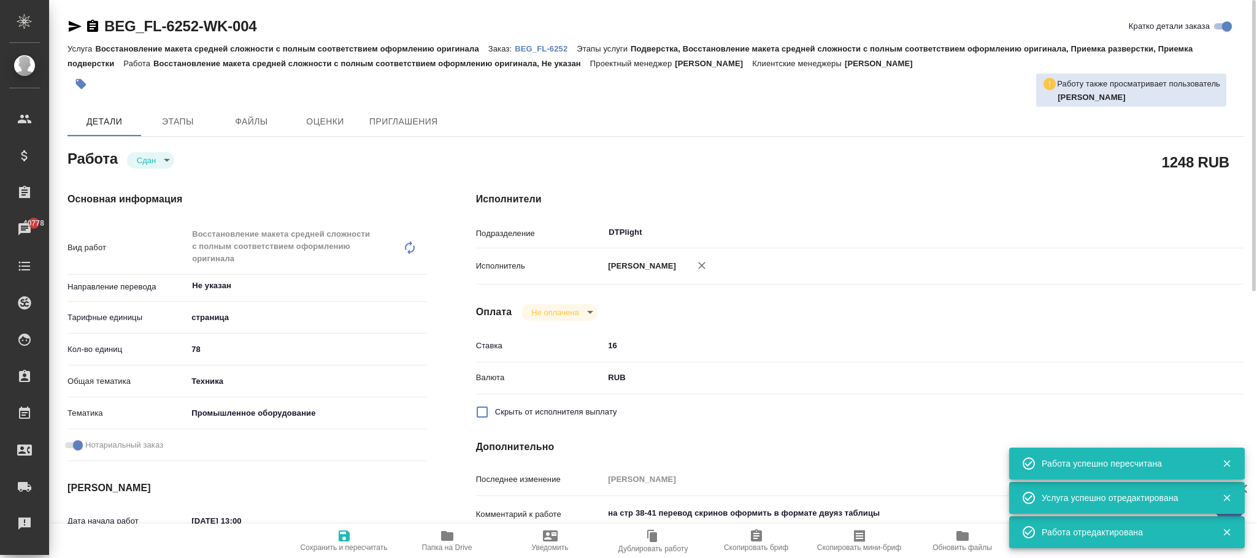
type textarea "x"
click at [450, 536] on icon "button" at bounding box center [447, 536] width 12 height 10
type textarea "x"
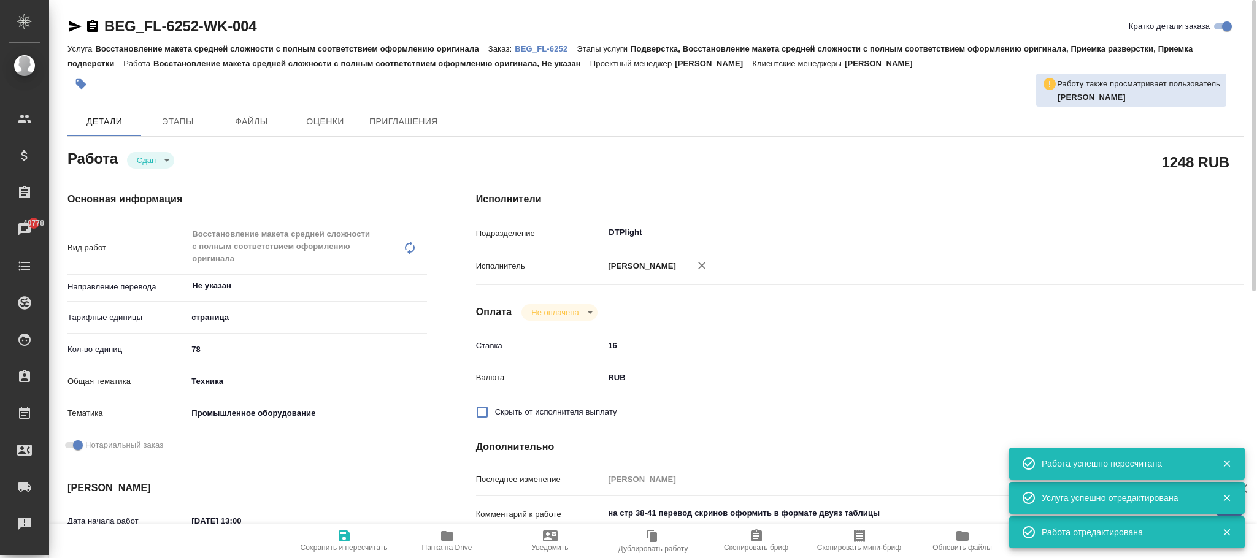
type textarea "x"
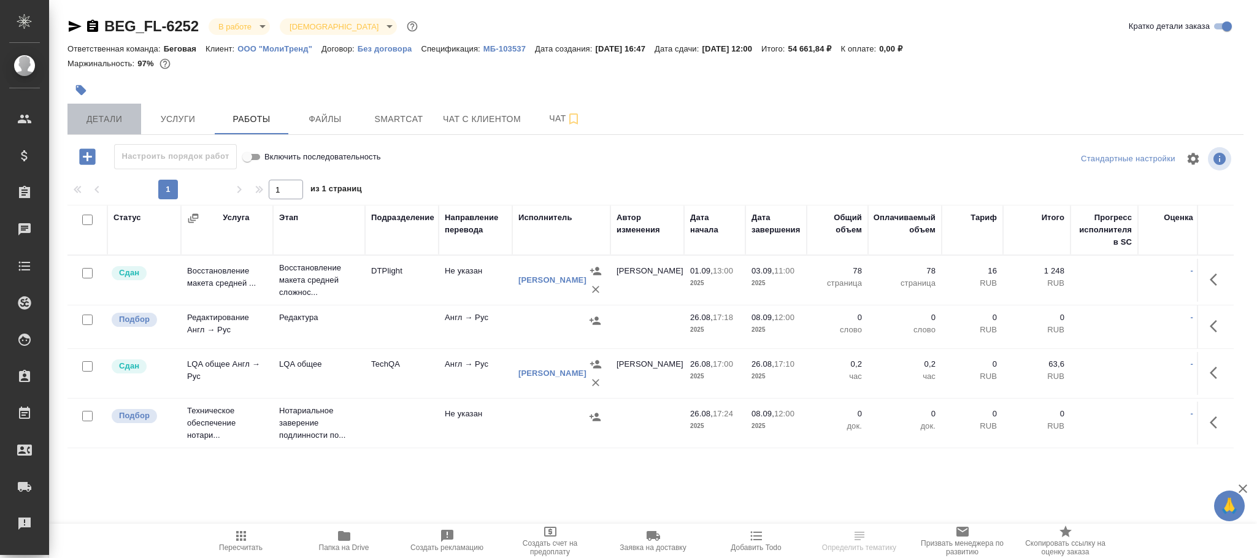
click at [118, 121] on span "Детали" at bounding box center [104, 119] width 59 height 15
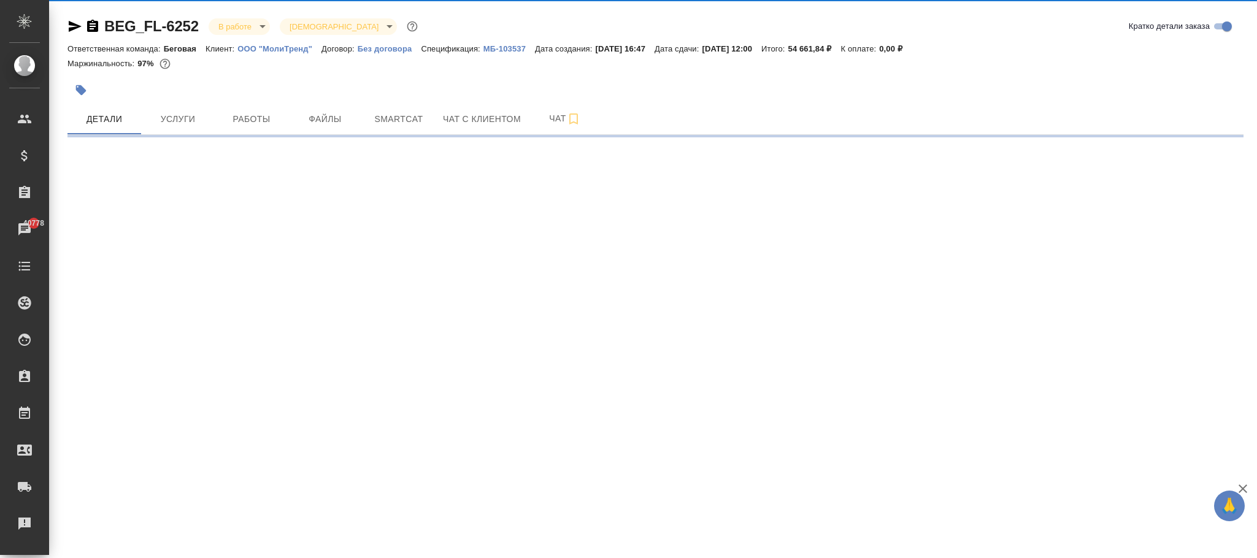
select select "RU"
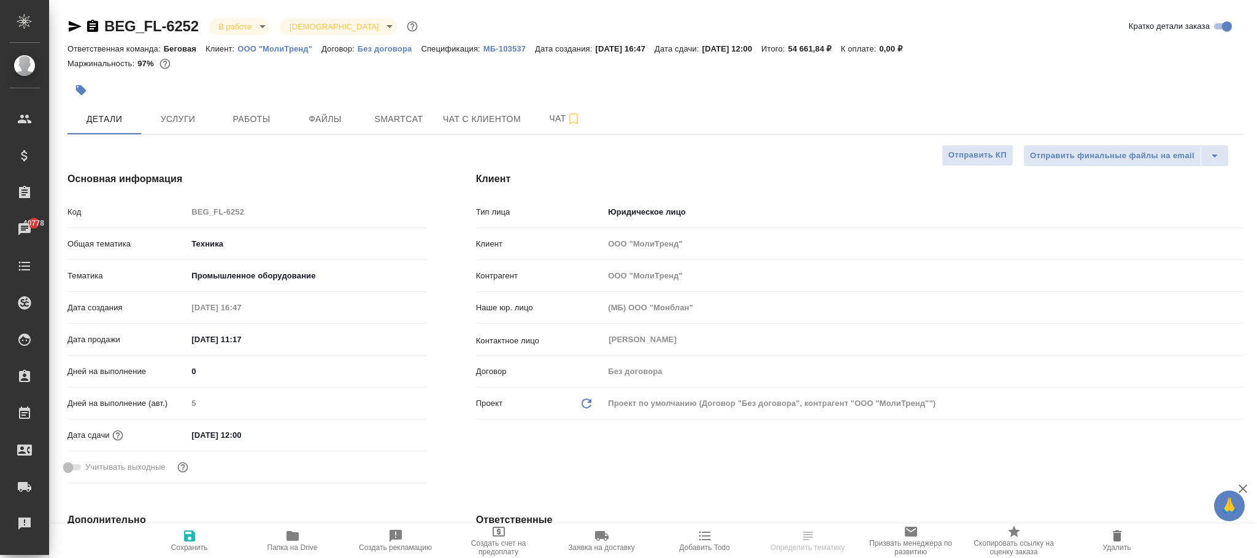
type textarea "x"
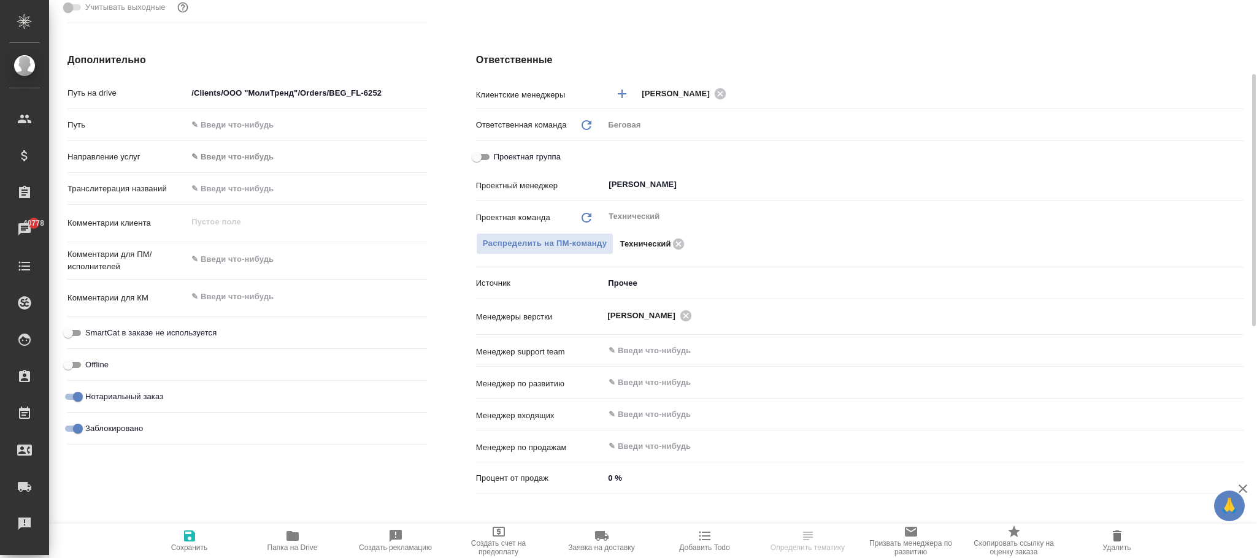
scroll to position [368, 0]
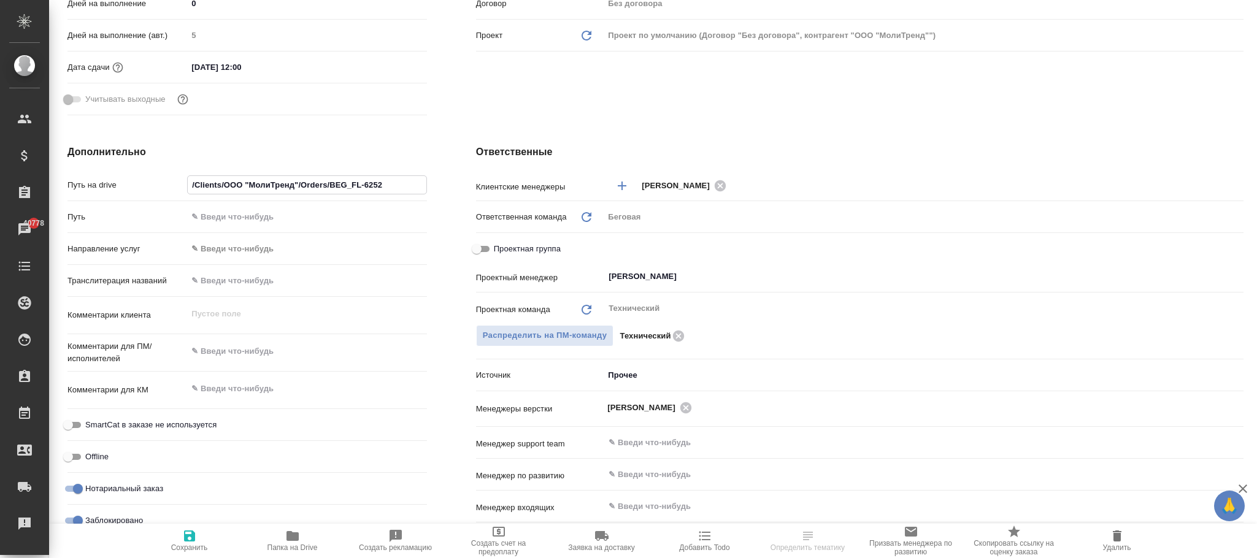
drag, startPoint x: 297, startPoint y: 181, endPoint x: 234, endPoint y: 183, distance: 62.6
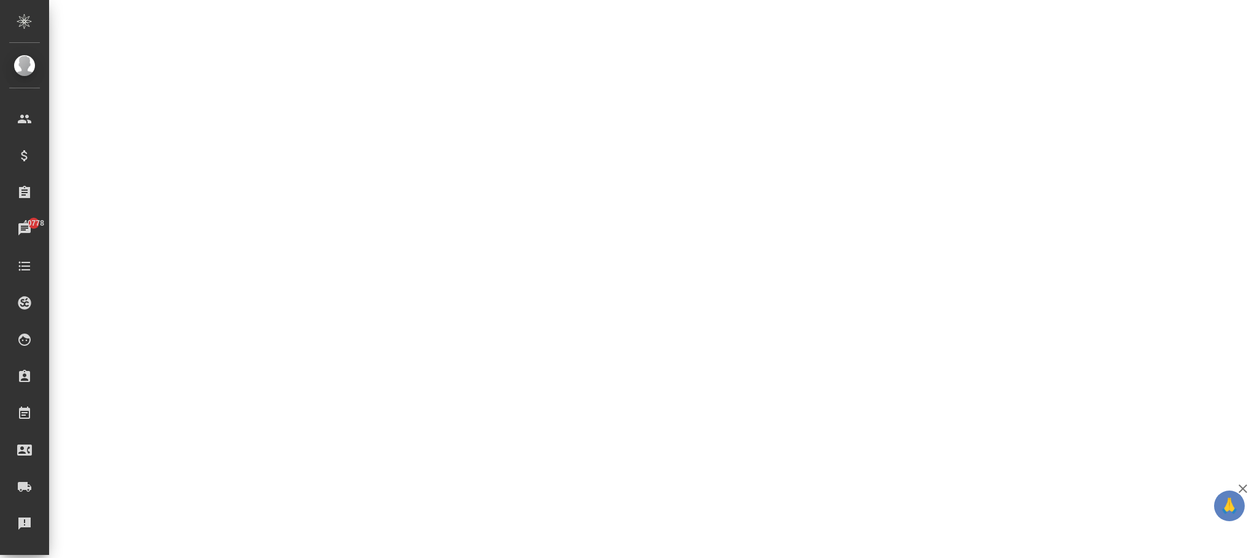
select select "RU"
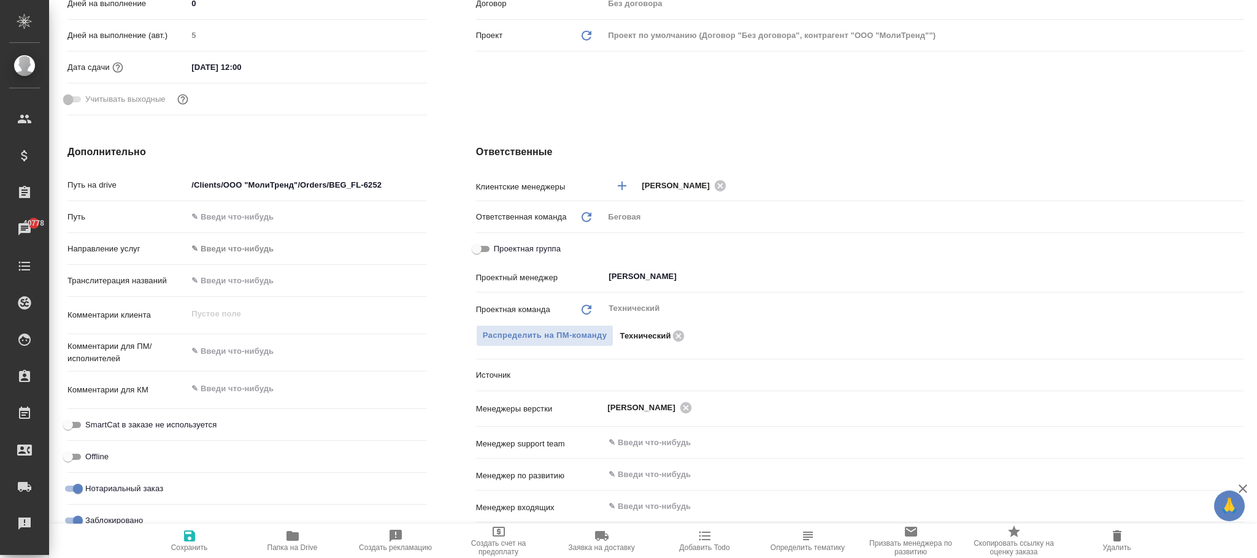
type textarea "x"
drag, startPoint x: 236, startPoint y: 183, endPoint x: 529, endPoint y: 110, distance: 301.3
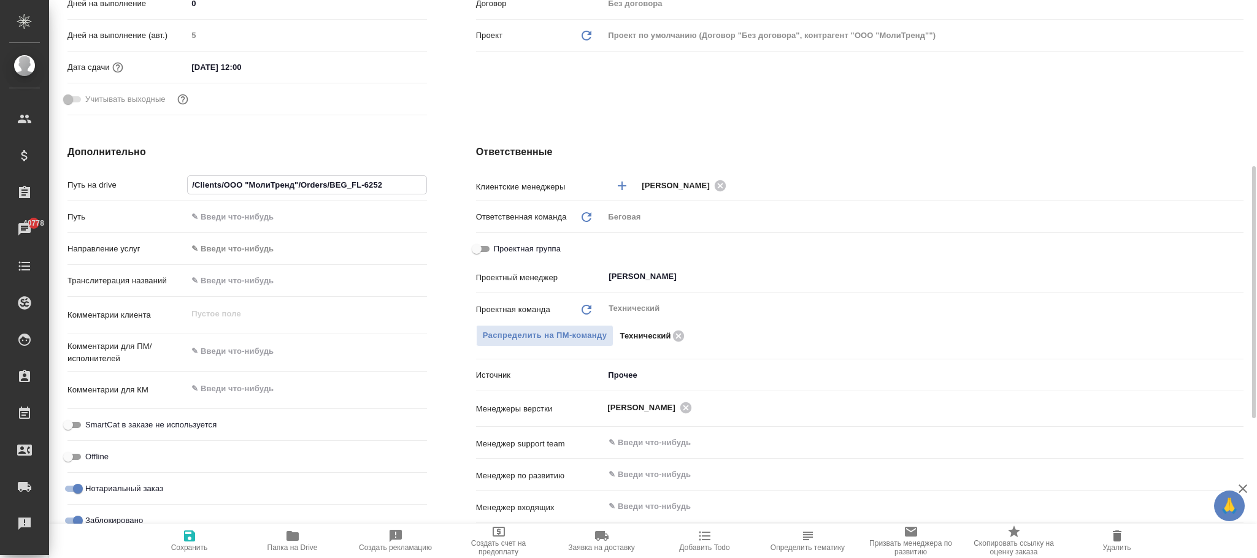
drag, startPoint x: 296, startPoint y: 183, endPoint x: 224, endPoint y: 185, distance: 71.8
click at [224, 185] on input "/Clients/ООО "МолиТренд"/Orders/BEG_FL-6252" at bounding box center [307, 185] width 238 height 18
type textarea "x"
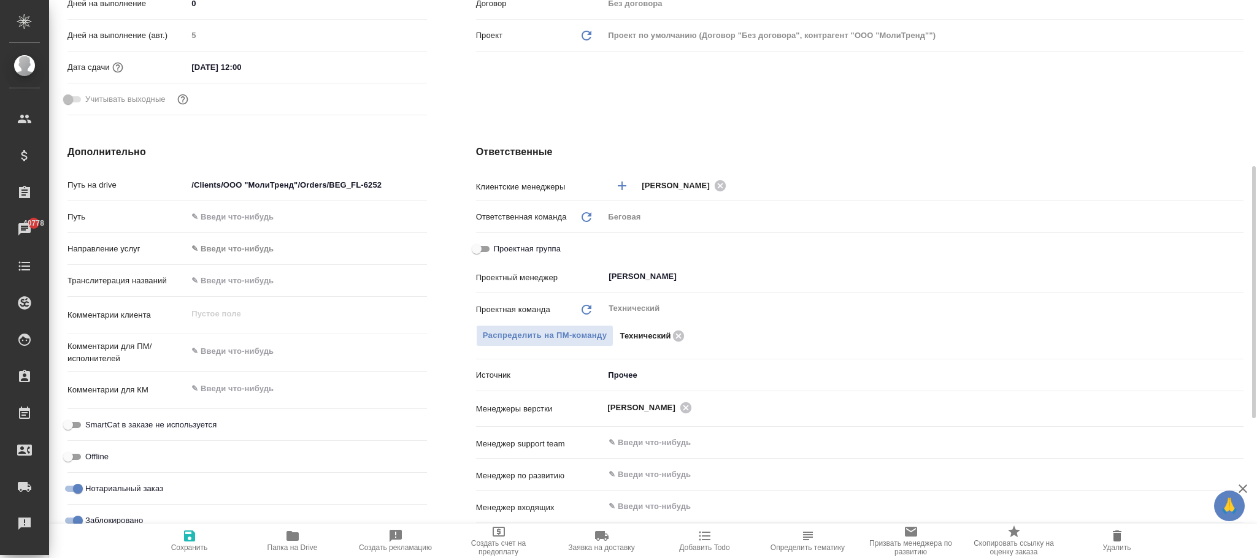
type textarea "x"
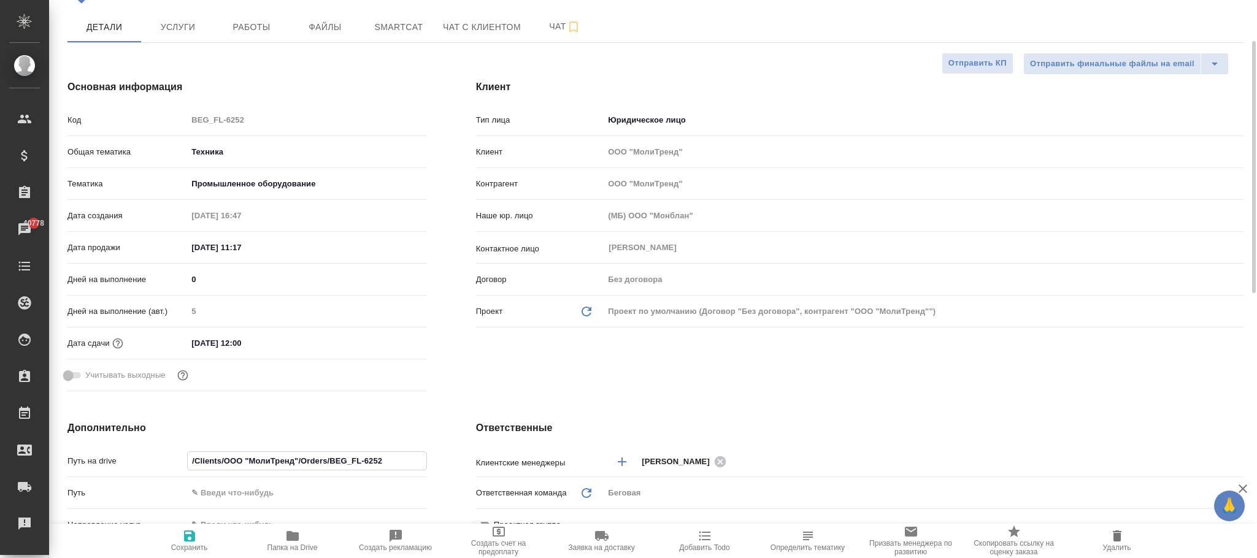
scroll to position [0, 0]
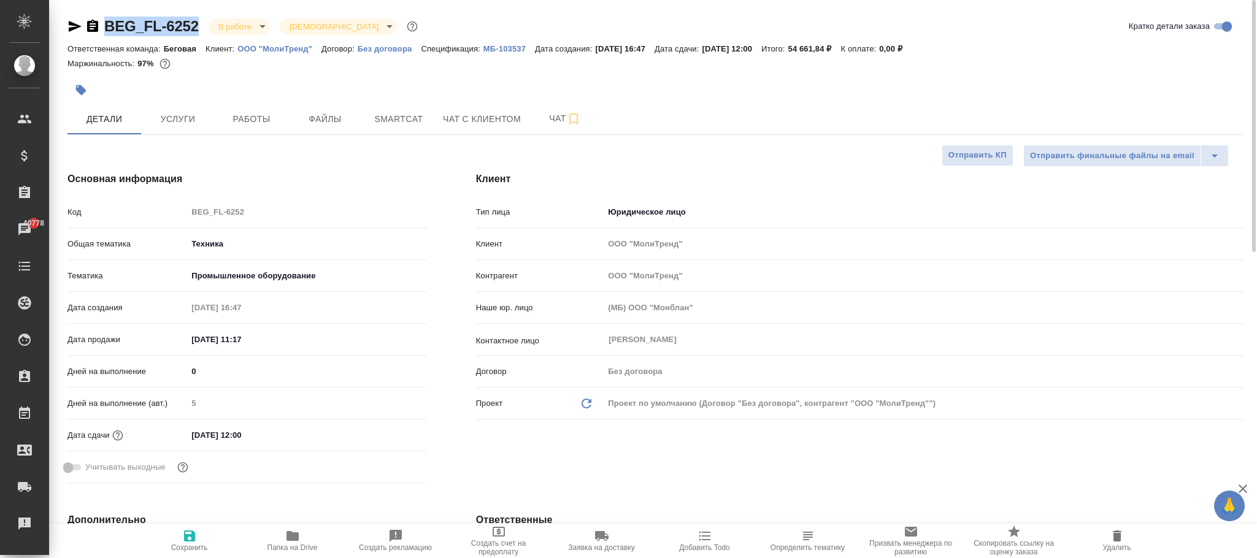
drag, startPoint x: 204, startPoint y: 8, endPoint x: 104, endPoint y: 18, distance: 101.1
drag, startPoint x: 110, startPoint y: 23, endPoint x: 118, endPoint y: 23, distance: 8.0
type textarea "x"
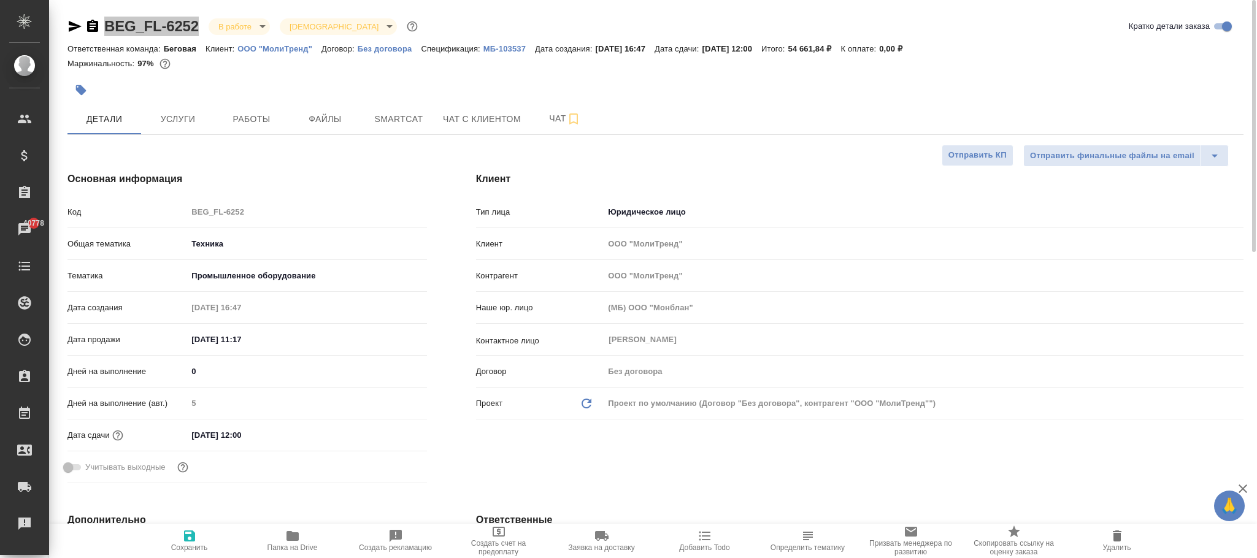
type textarea "x"
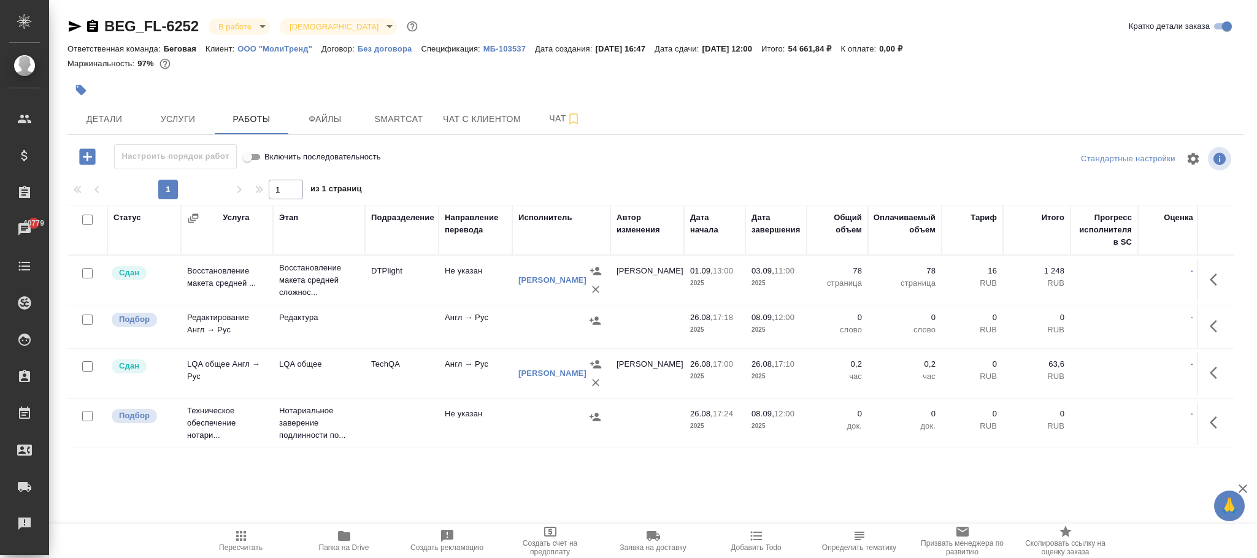
scroll to position [0, 149]
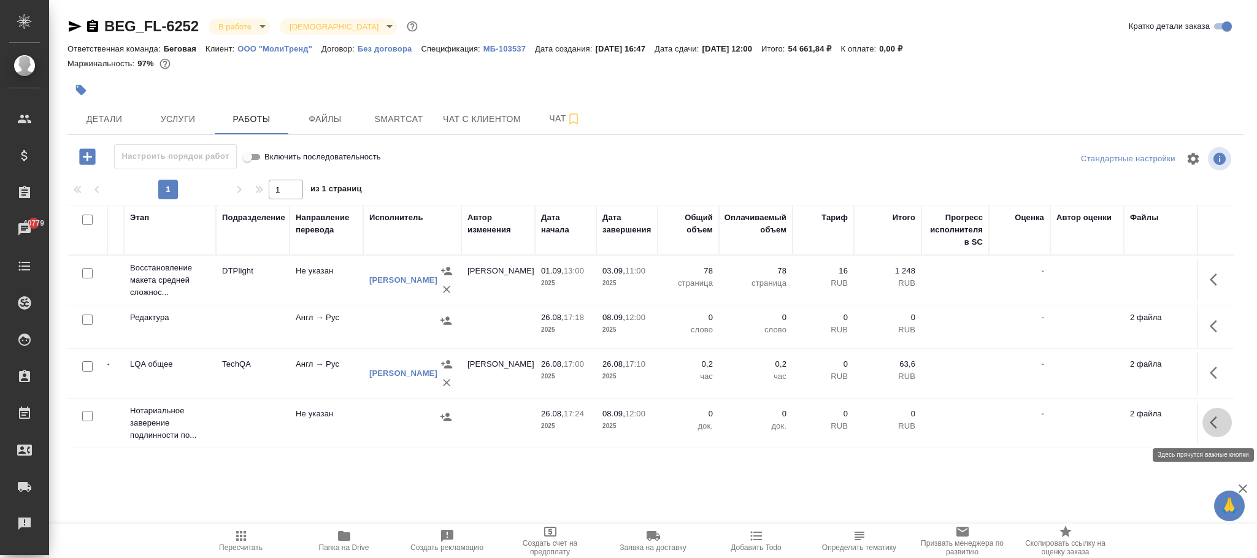
click at [1209, 424] on icon "button" at bounding box center [1216, 422] width 15 height 15
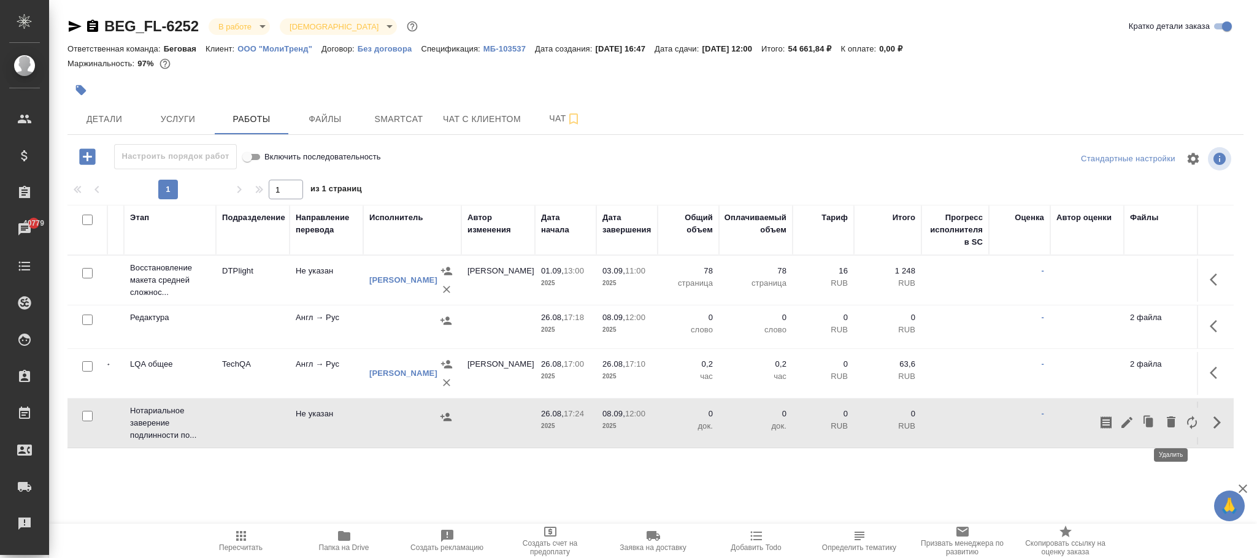
click at [1168, 427] on icon "button" at bounding box center [1170, 421] width 9 height 11
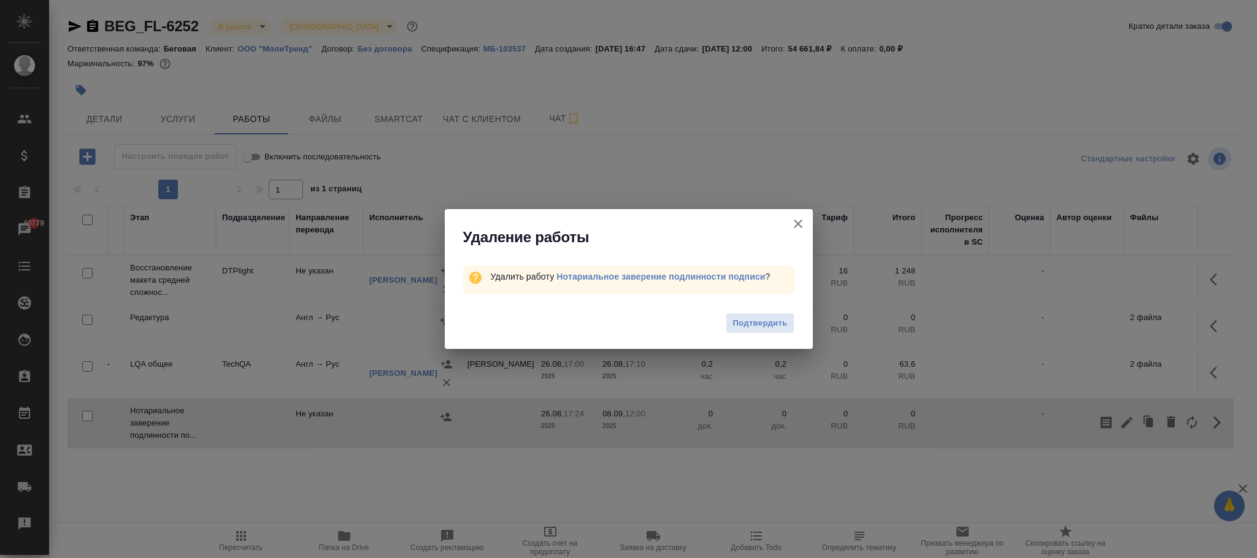
click at [770, 320] on span "Подтвердить" at bounding box center [759, 323] width 55 height 14
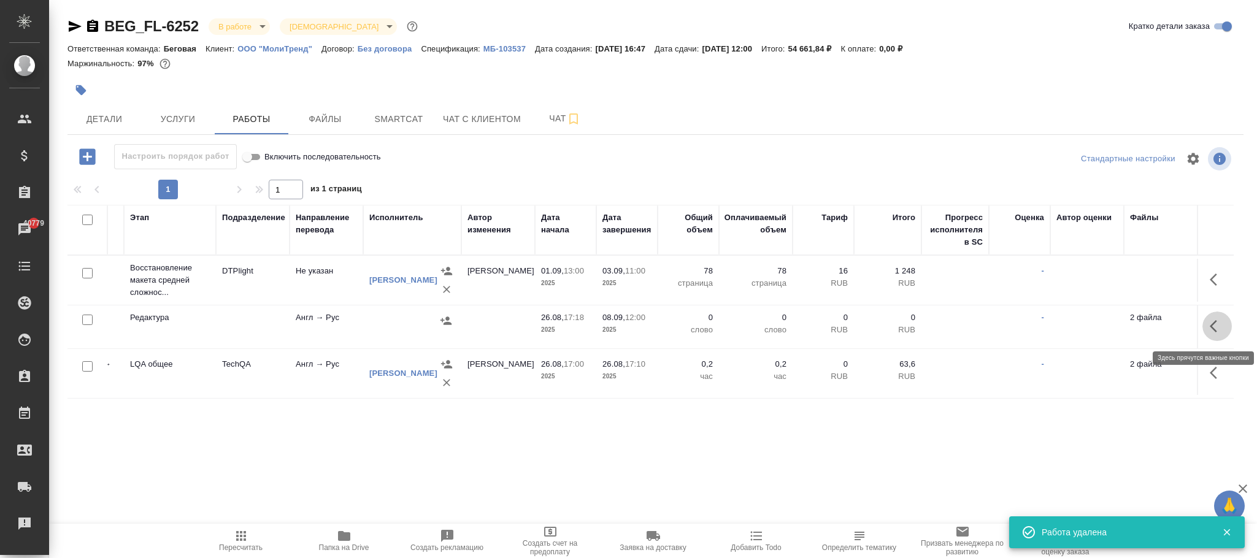
click at [1214, 326] on icon "button" at bounding box center [1216, 326] width 15 height 15
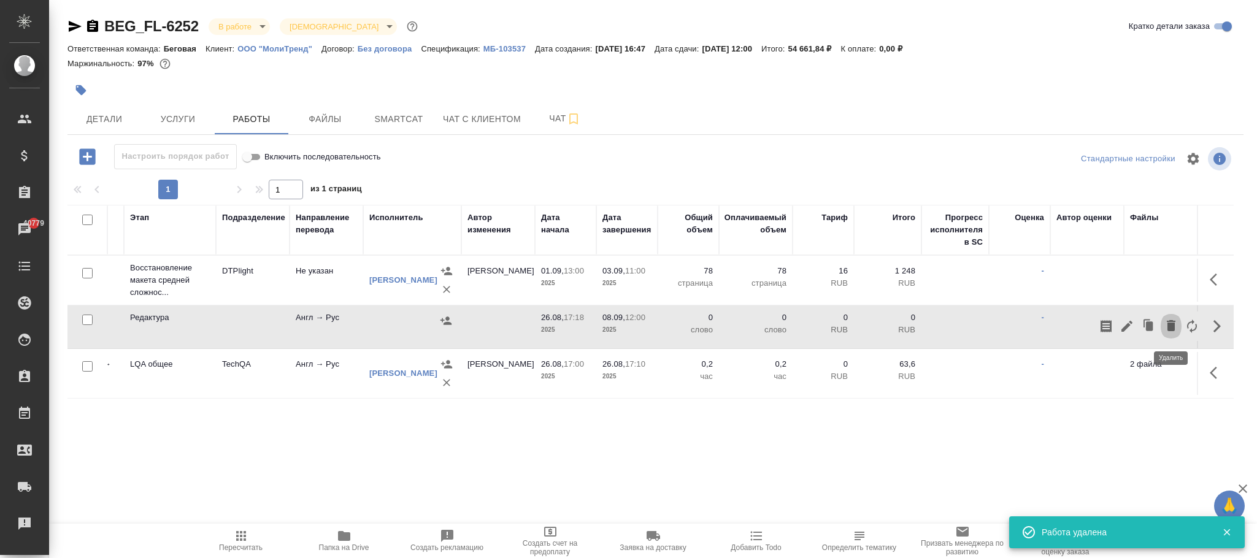
click at [1170, 330] on icon "button" at bounding box center [1170, 325] width 9 height 11
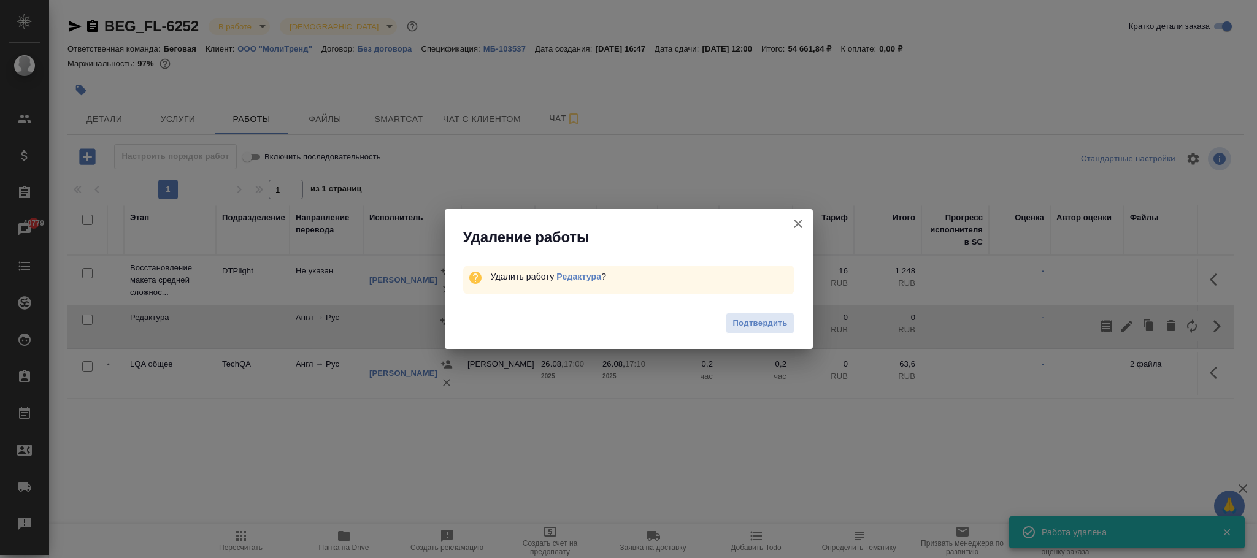
click at [736, 318] on span "Подтвердить" at bounding box center [759, 323] width 55 height 14
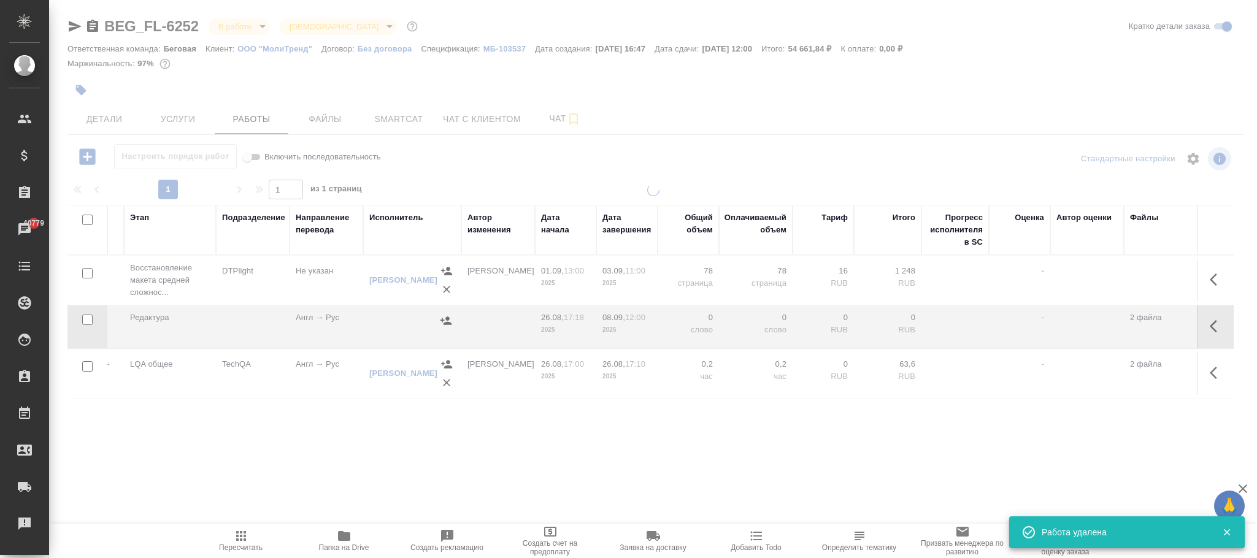
drag, startPoint x: 573, startPoint y: 472, endPoint x: 87, endPoint y: 464, distance: 485.8
click at [87, 464] on div at bounding box center [653, 348] width 1208 height 328
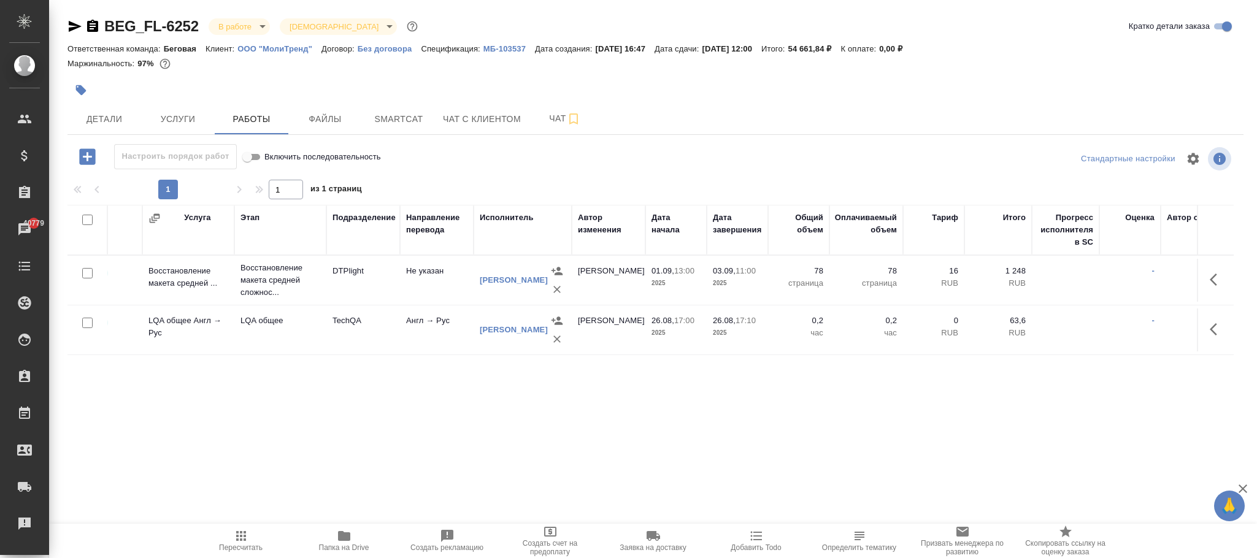
scroll to position [0, 0]
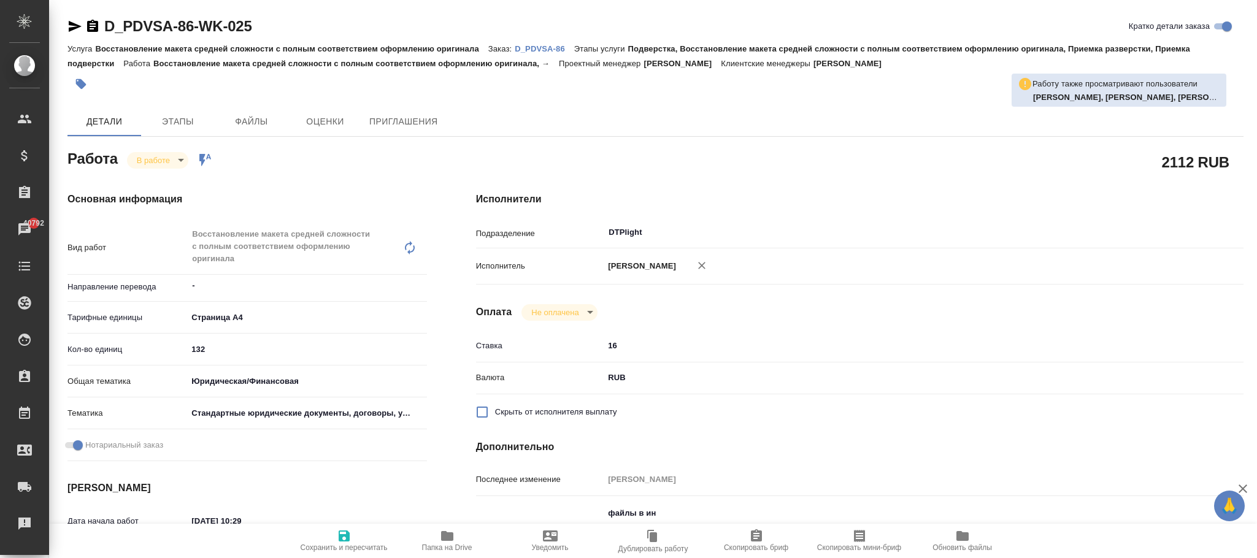
type textarea "x"
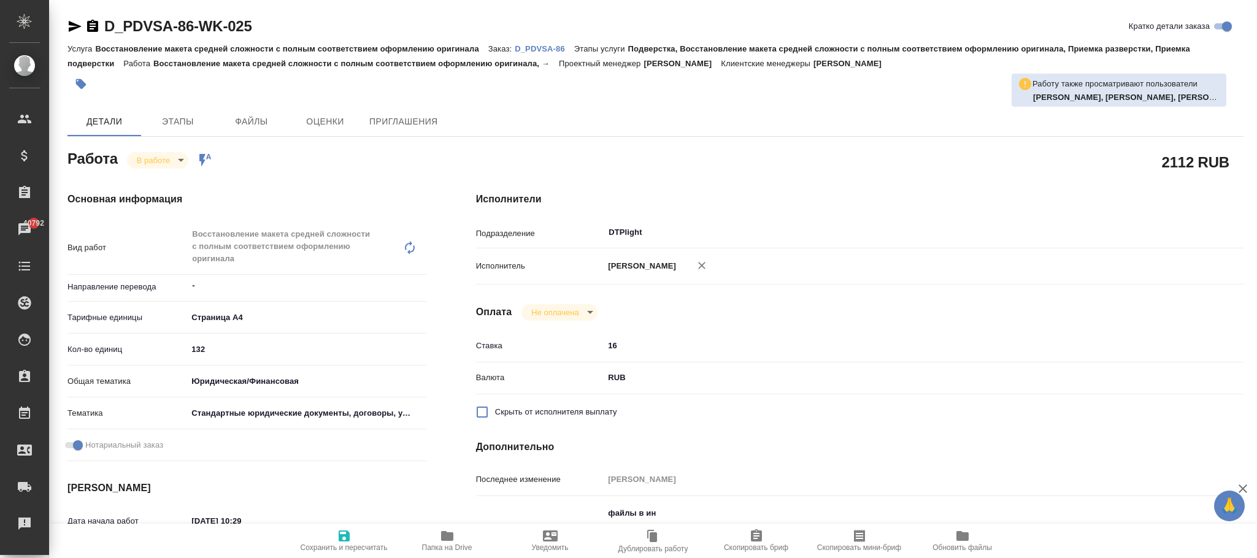
type textarea "x"
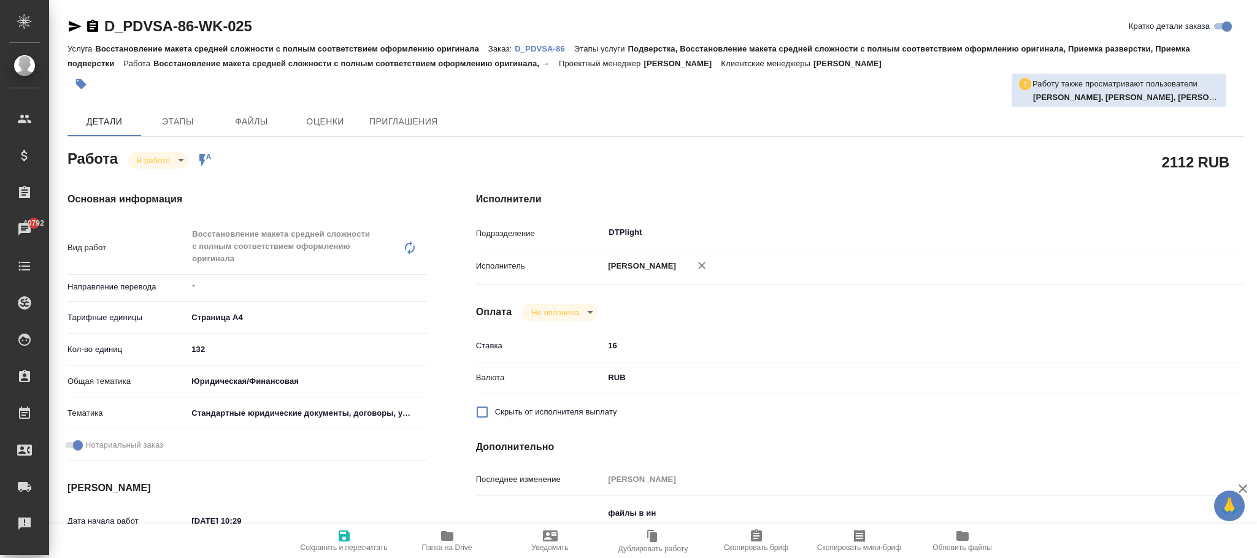
type textarea "x"
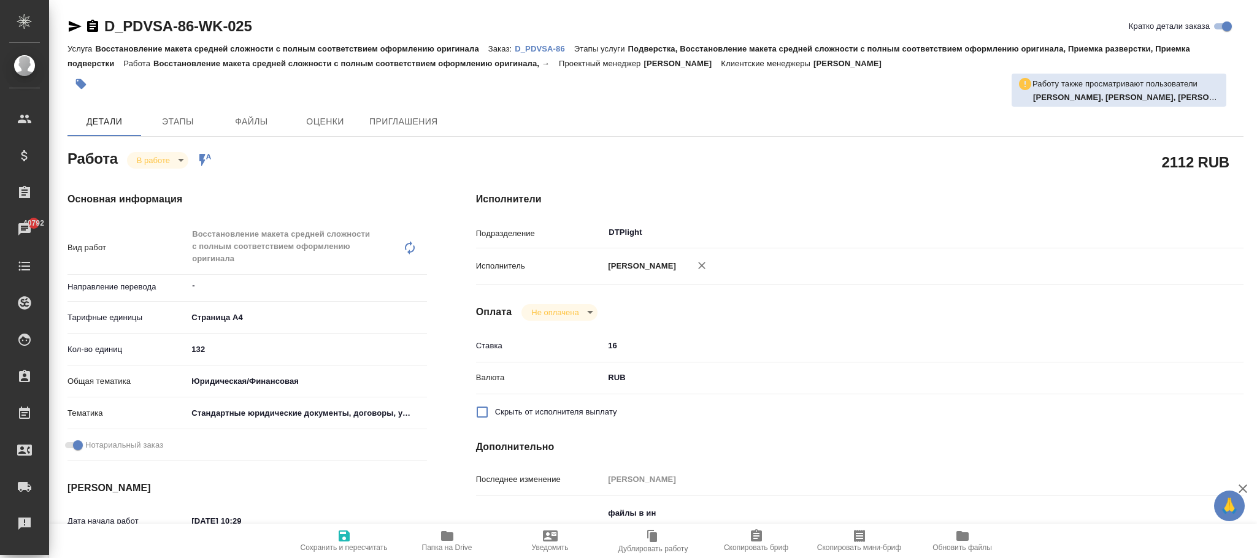
type textarea "x"
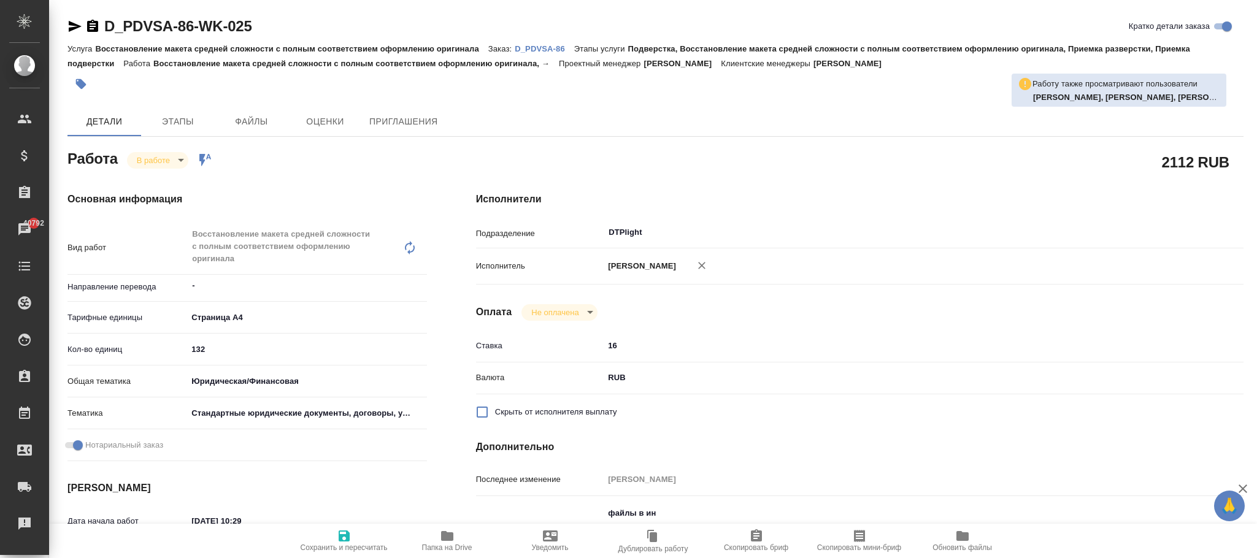
type textarea "x"
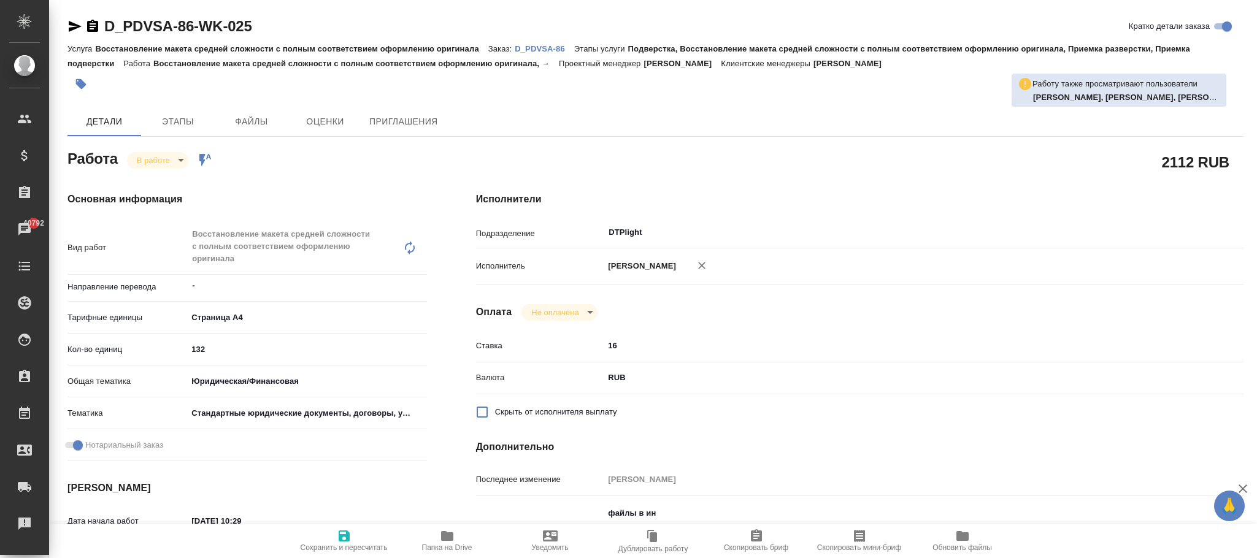
type textarea "x"
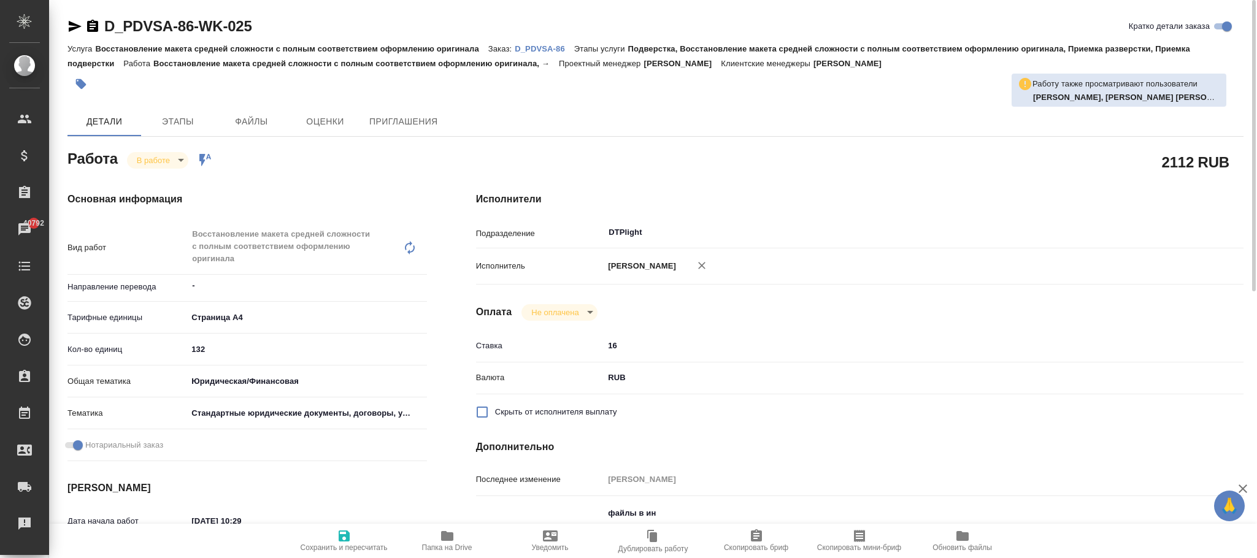
click at [354, 539] on span "Сохранить и пересчитать" at bounding box center [344, 540] width 88 height 23
type textarea "x"
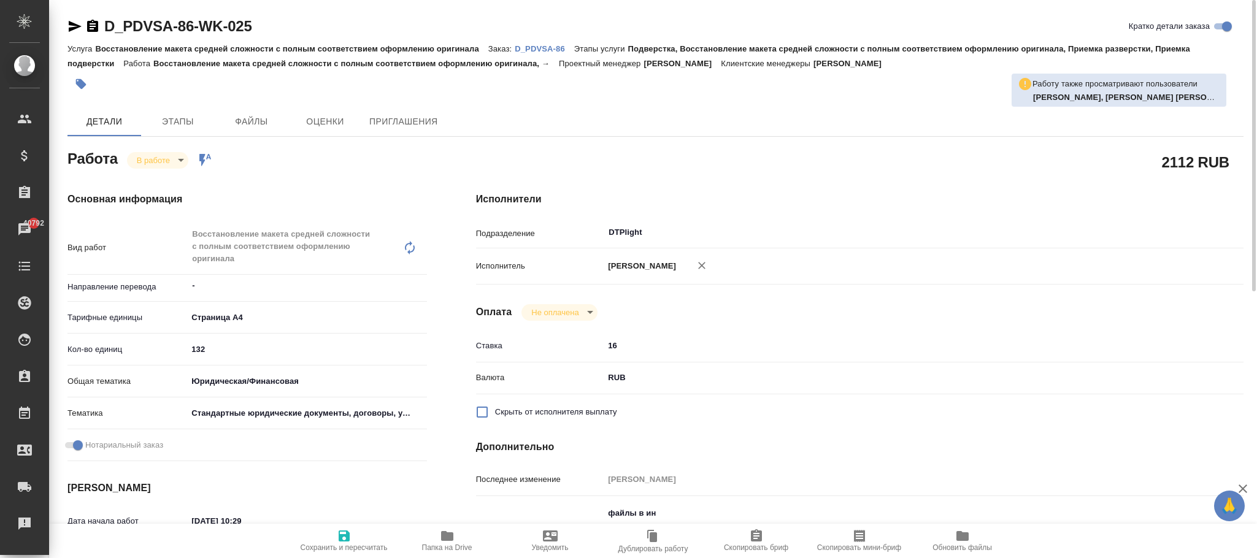
type textarea "x"
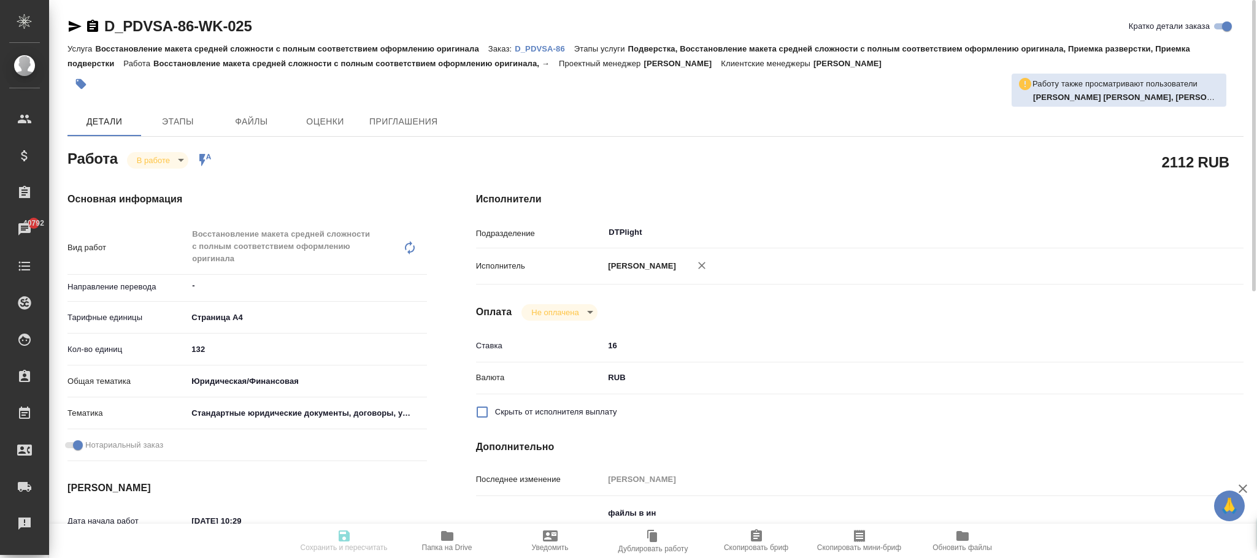
type textarea "x"
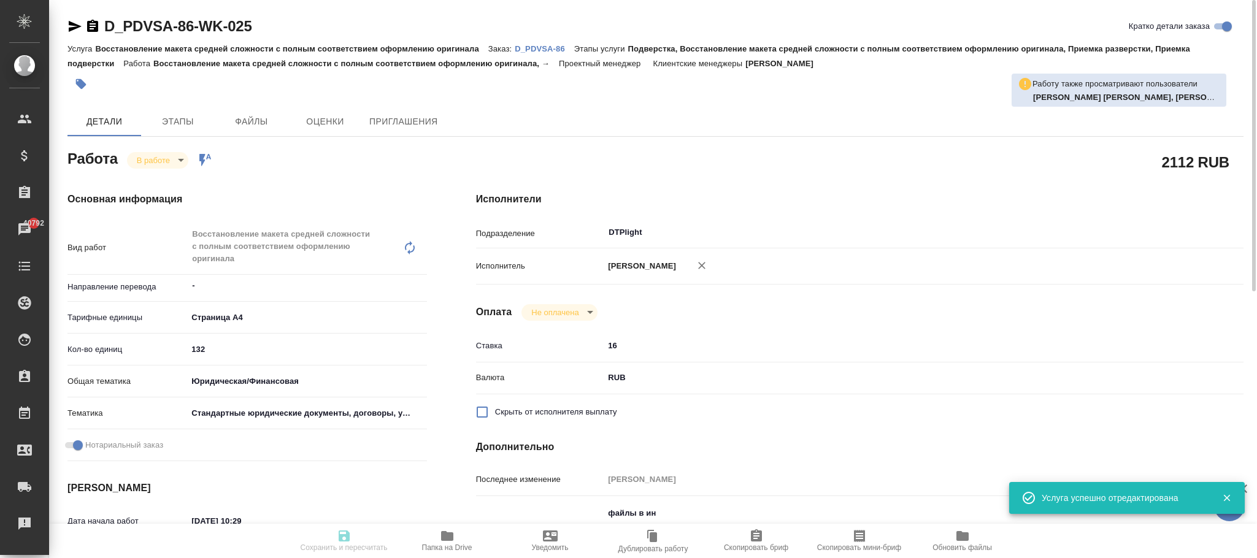
type input "inProgress"
type textarea "Восстановление макета средней сложности с полным соответствием оформлению ориги…"
type textarea "x"
type input "-"
type input "5f036ec4e16dec2d6b59c8ff"
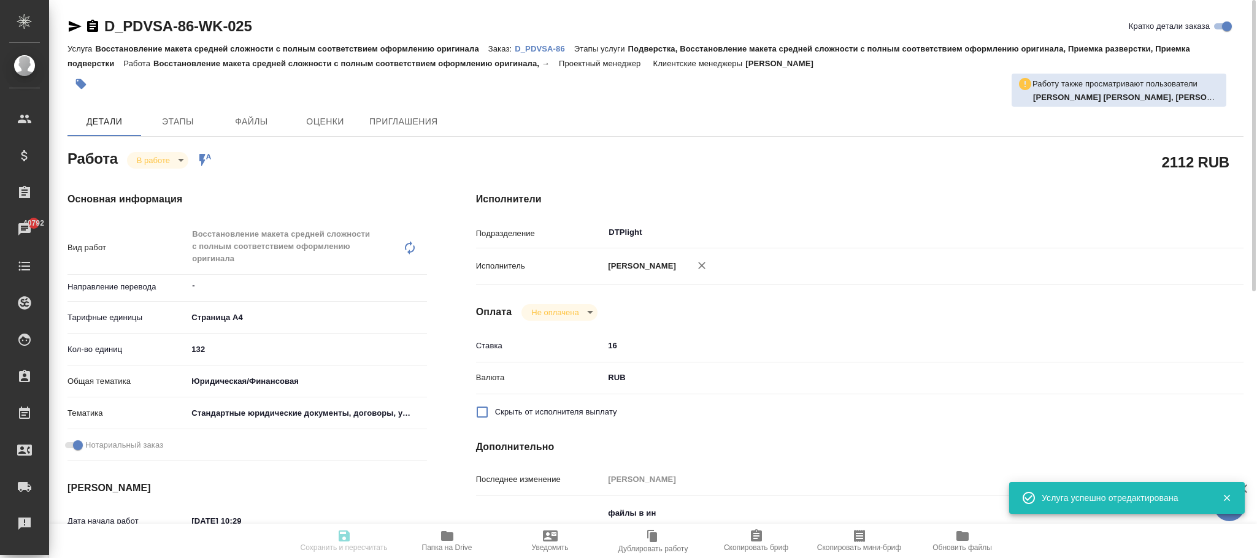
type input "132"
type input "yr-fn"
type input "5f647205b73bc97568ca66bf"
checkbox input "true"
type input "03.09.2025 10:29"
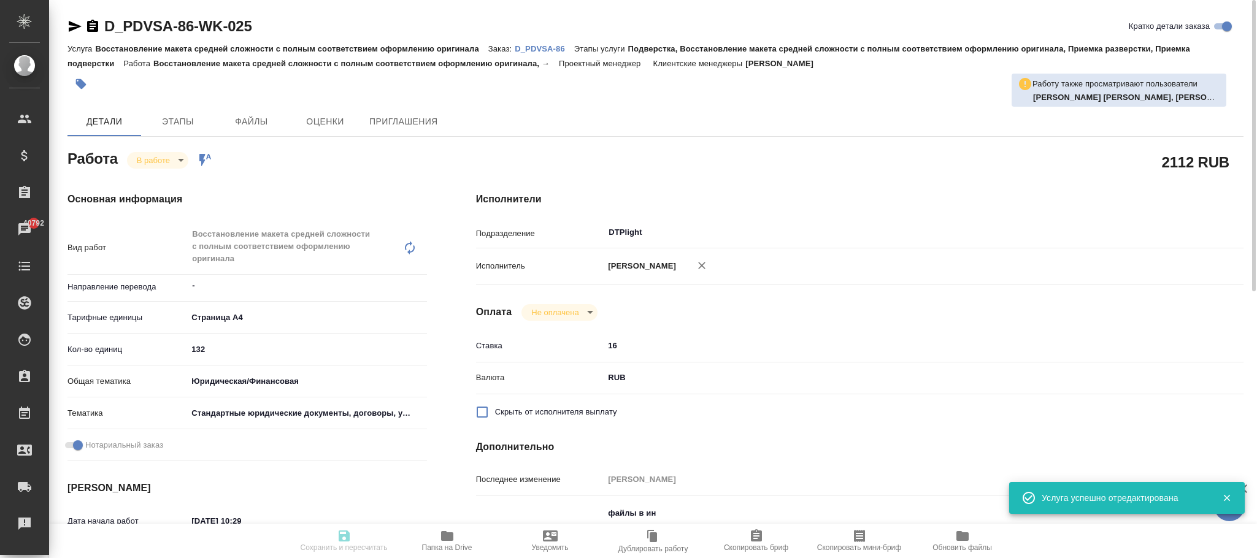
type input "03.09.2025 10:48"
type input "05.09.2025 16:00"
type input "[DATE] 16:00"
type input "DTPlight"
type input "notPayed"
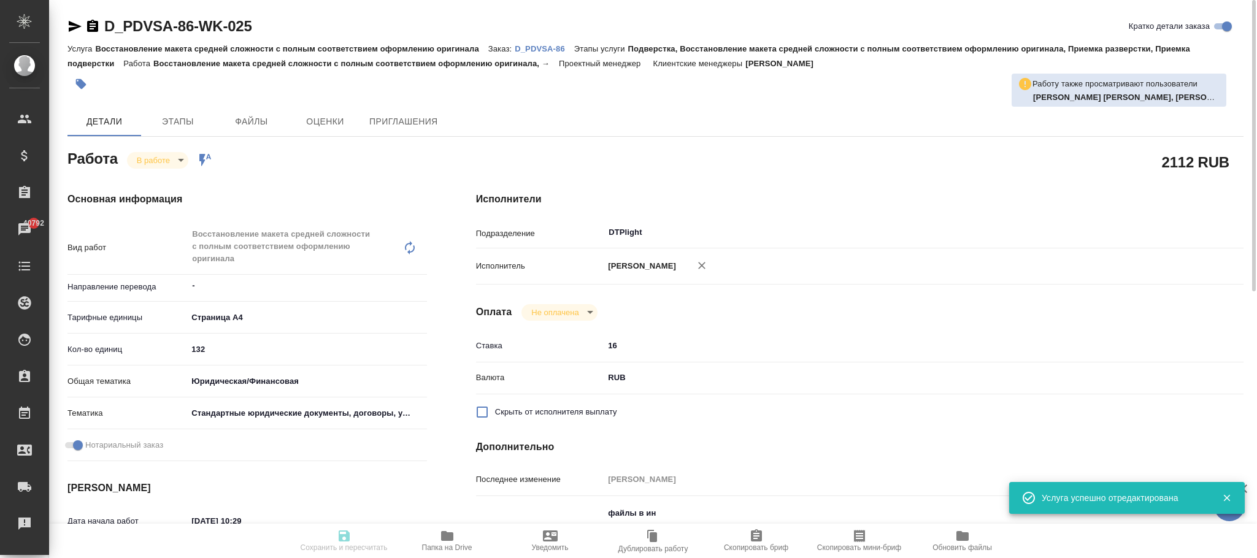
type input "16"
type input "RUB"
type input "Риянова Анна"
type textarea "файлы в ин под нот если в одном доке исп и англ - развести по разным докам подп…"
type textarea "x"
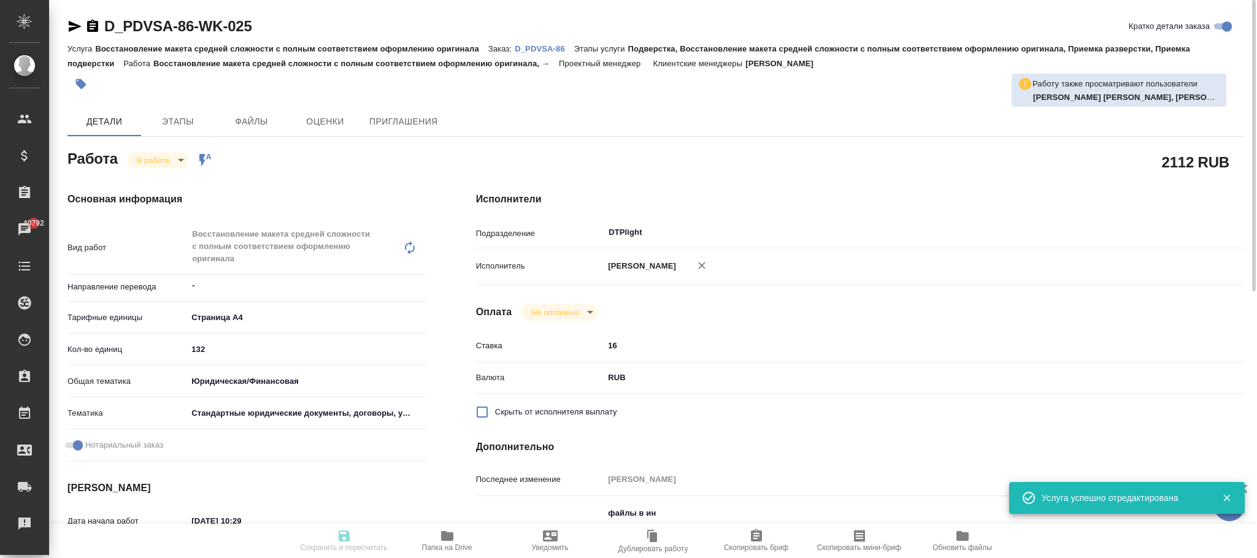
type textarea "/Clients/КОНВИАСА/Orders/D_PDVSA-86/DTP/D_PDVSA-86-WK-025"
type textarea "x"
type input "D_PDVSA-86"
type input "Восстановление макета средней сложности с полным соответствием оформлению ориги…"
type input "Подверстка, Восстановление макета средней сложности с полным соответствием офор…"
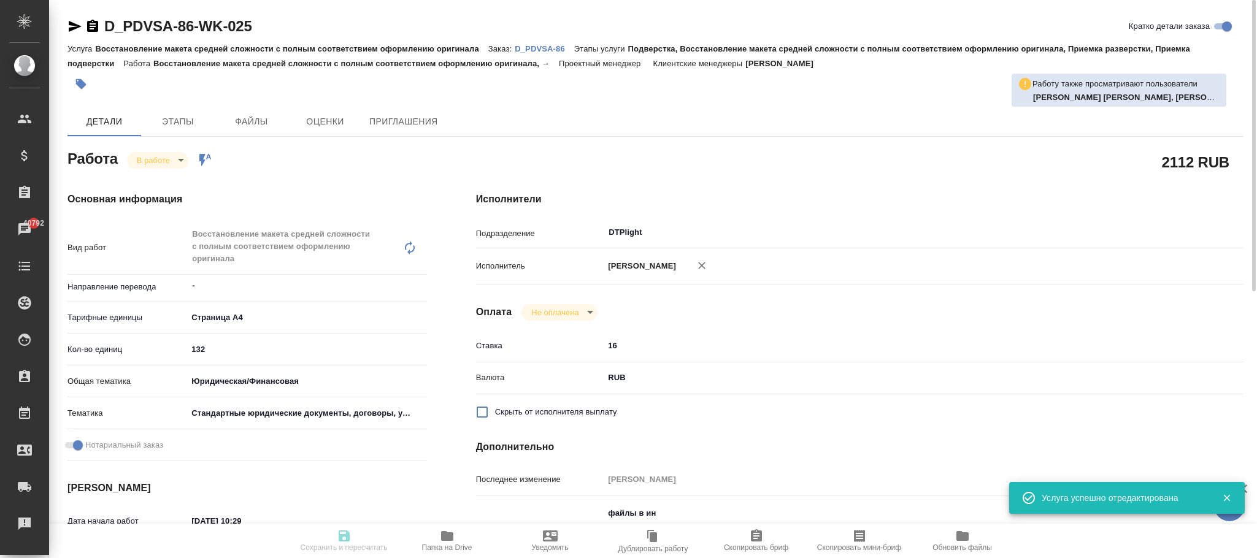
type input "Давыдова Елена"
type input "Заборова Александра"
type input "/Clients/КОНВИАСА/Orders/D_PDVSA-86"
type input "https://drive.awatera.com/s/KfeF5z53tSZyD6n"
type textarea "x"
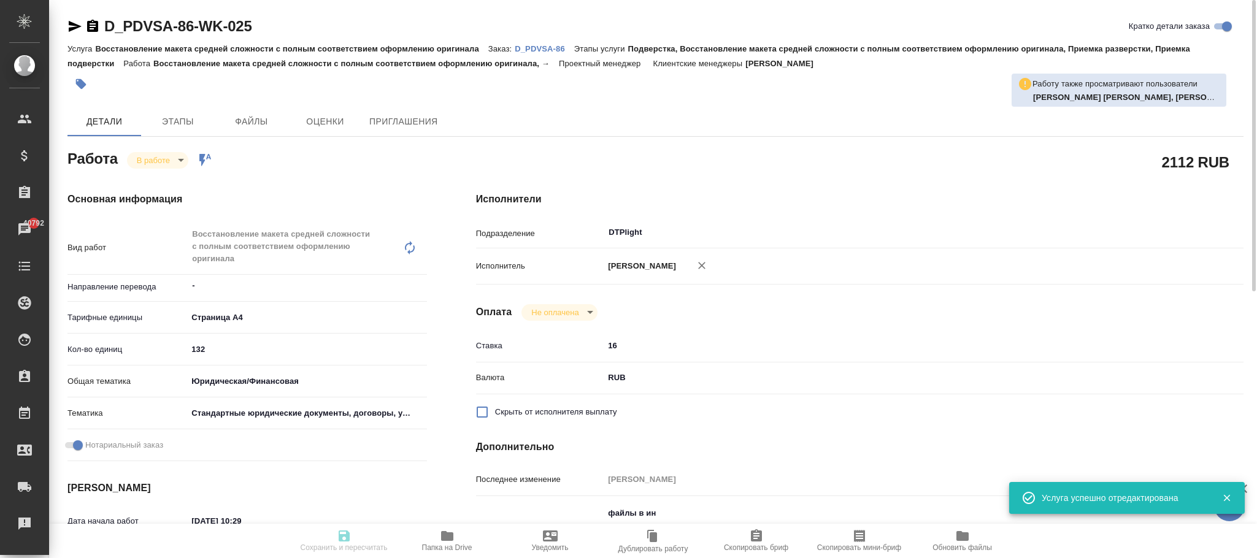
type textarea "ссылка на СК англ https://smartcat.com/projects/32d8a37b-7d39-48b5-8b91-53d1320…"
type textarea "x"
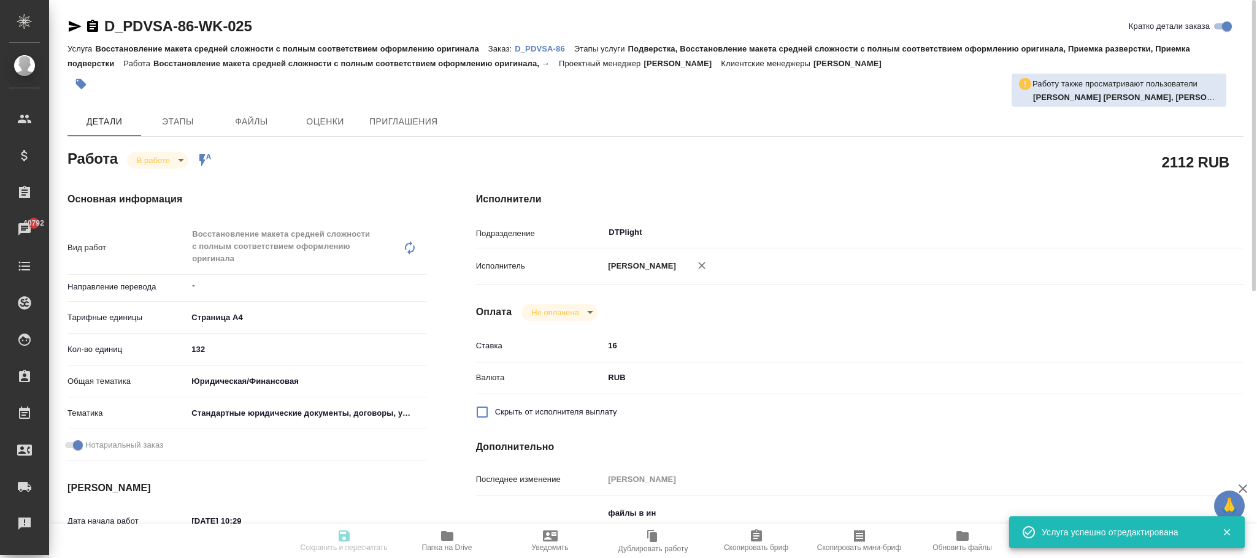
type textarea "x"
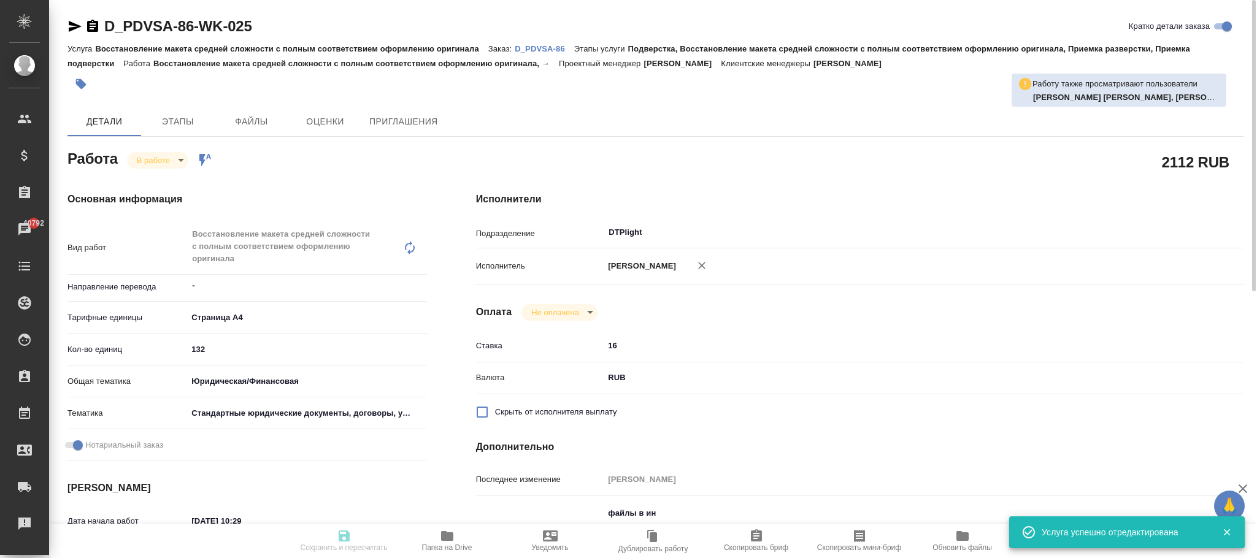
type textarea "x"
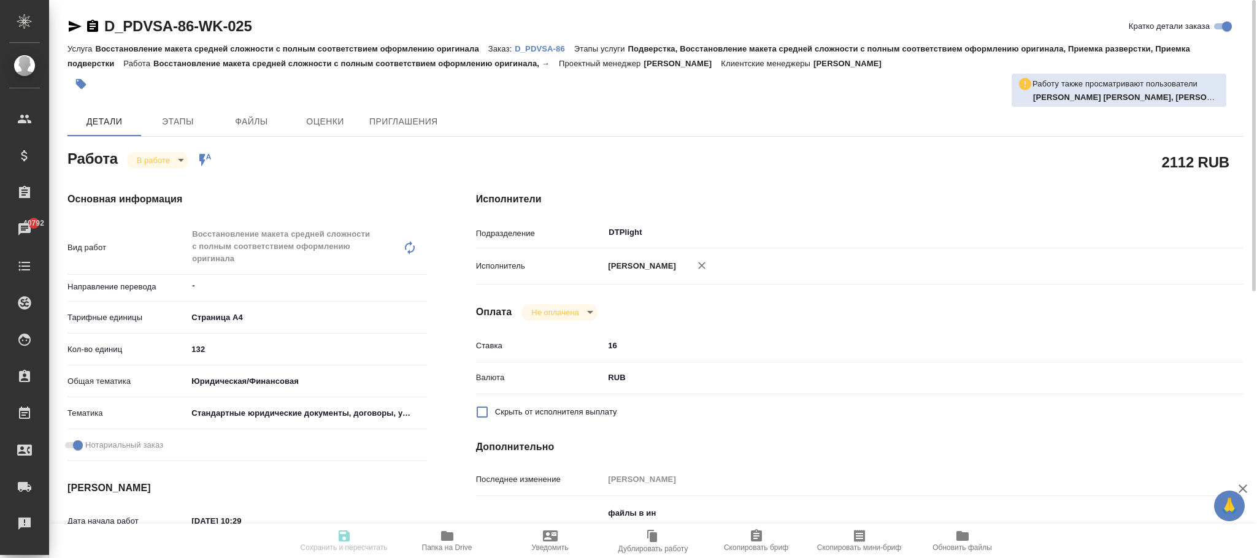
type textarea "x"
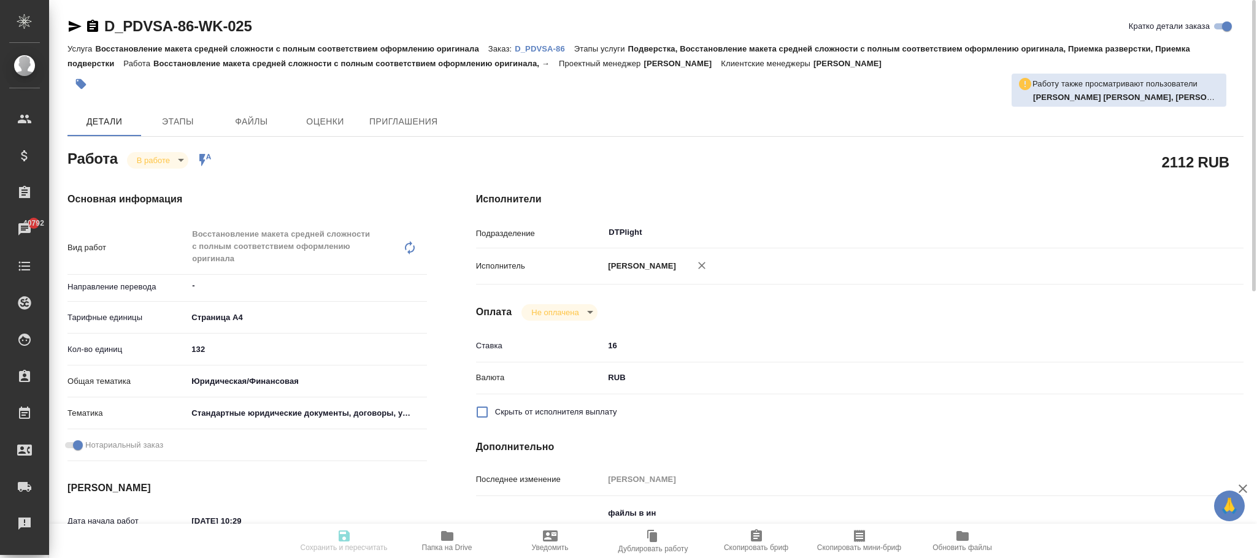
type textarea "x"
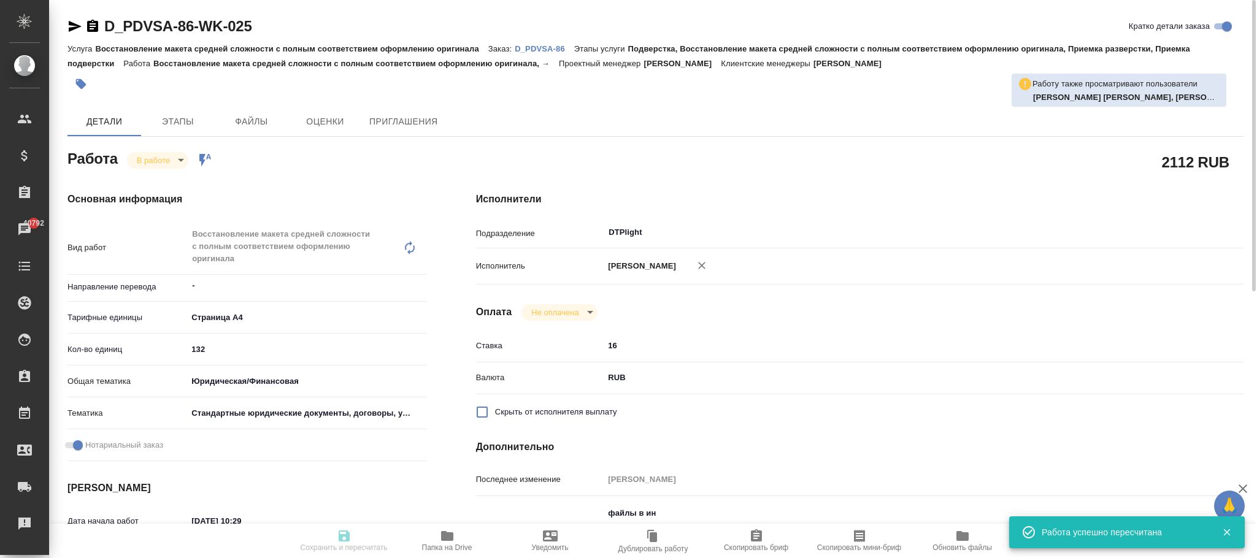
type input "inProgress"
type textarea "Восстановление макета средней сложности с полным соответствием оформлению ориги…"
type textarea "x"
type input "-"
type input "5f036ec4e16dec2d6b59c8ff"
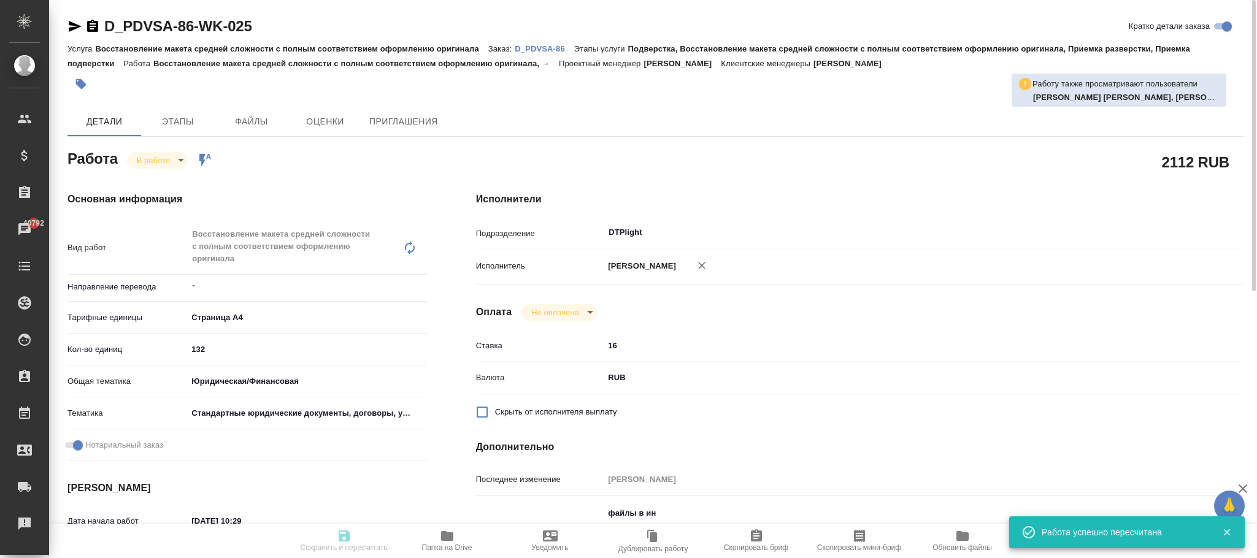
type input "132"
type input "yr-fn"
type input "5f647205b73bc97568ca66bf"
checkbox input "true"
type input "03.09.2025 10:29"
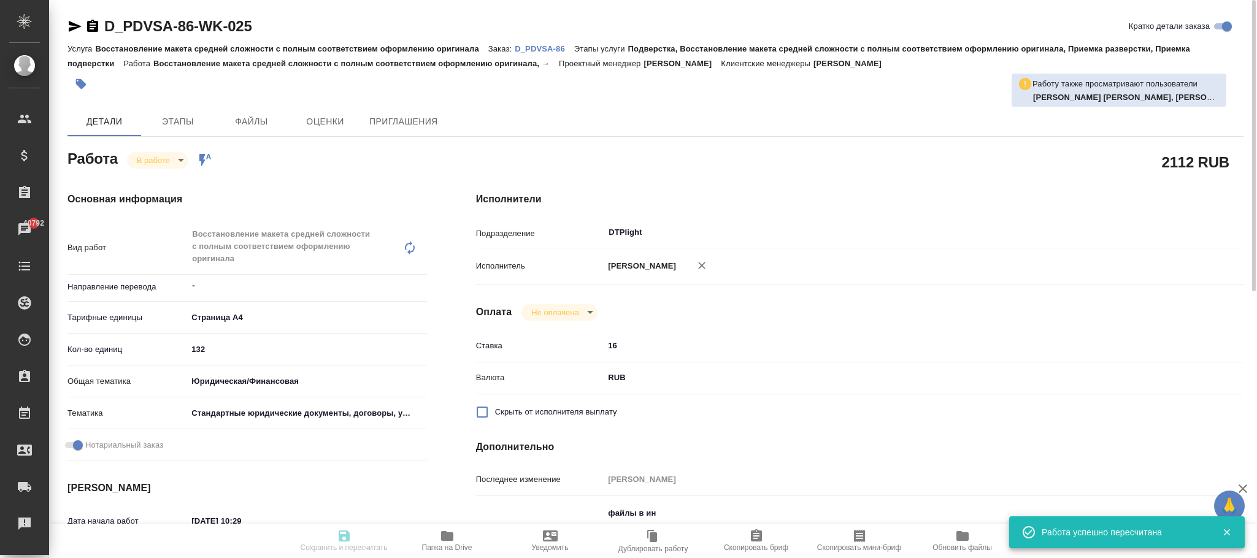
type input "03.09.2025 10:48"
type input "05.09.2025 16:00"
type input "19.09.2025 16:00"
type input "DTPlight"
type input "notPayed"
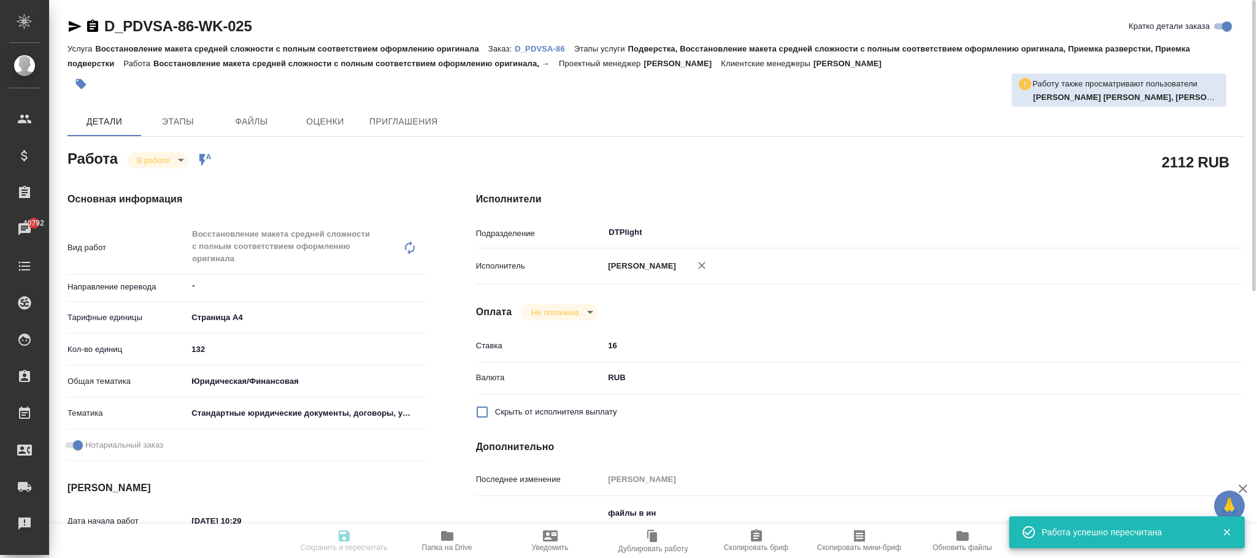
type input "16"
type input "RUB"
type input "Риянова Анна"
type textarea "файлы в ин под нот если в одном доке исп и англ - развести по разным докам подп…"
type textarea "x"
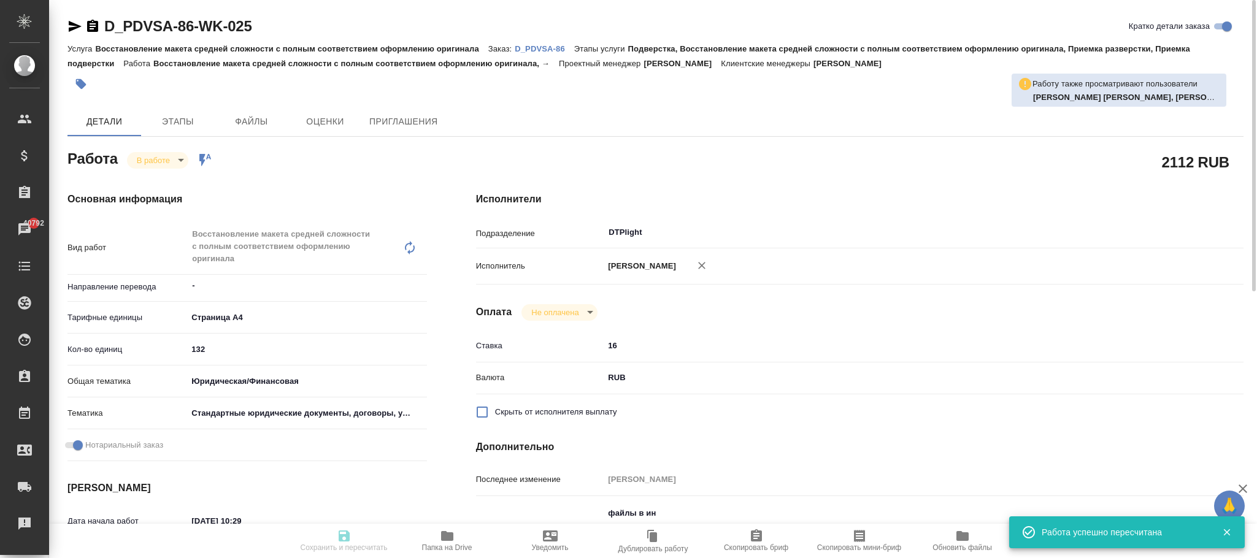
type textarea "/Clients/КОНВИАСА/Orders/D_PDVSA-86/DTP/D_PDVSA-86-WK-025"
type textarea "x"
type input "D_PDVSA-86"
type input "Восстановление макета средней сложности с полным соответствием оформлению ориги…"
type input "Подверстка, Восстановление макета средней сложности с полным соответствием офор…"
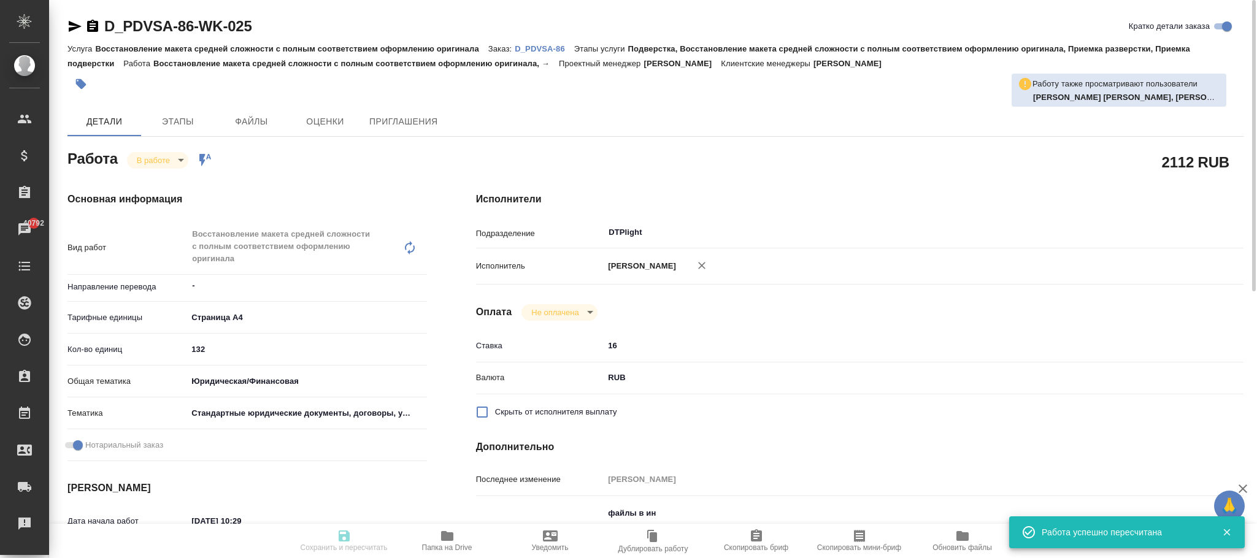
type input "Давыдова Елена"
type input "Заборова Александра"
type input "/Clients/КОНВИАСА/Orders/D_PDVSA-86"
type input "https://drive.awatera.com/s/KfeF5z53tSZyD6n"
type textarea "x"
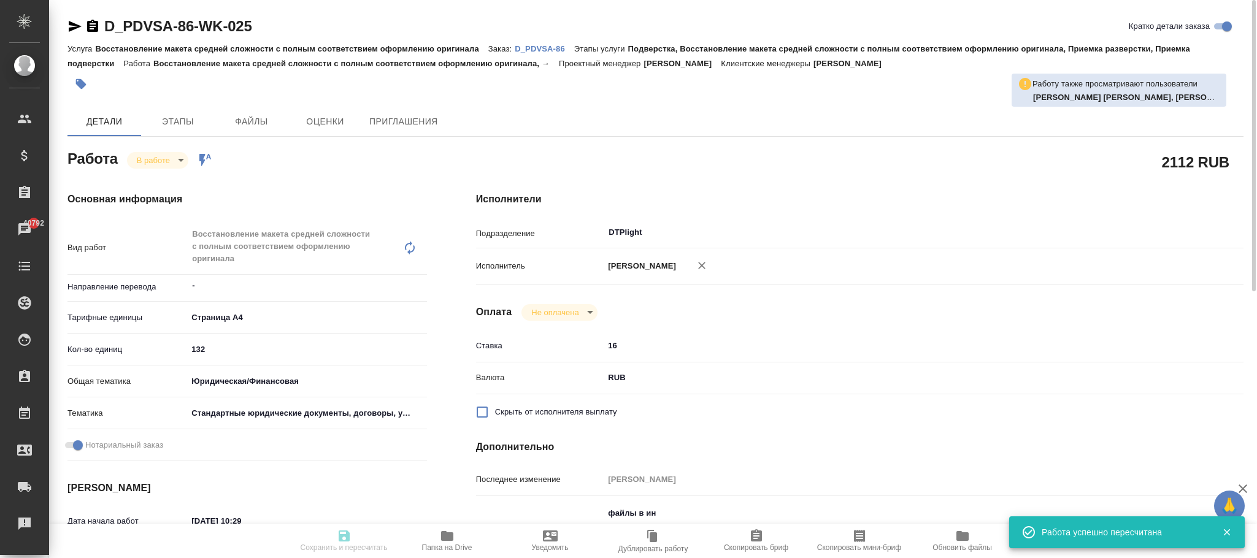
type textarea "ссылка на СК англ https://smartcat.com/projects/32d8a37b-7d39-48b5-8b91-53d1320…"
type textarea "x"
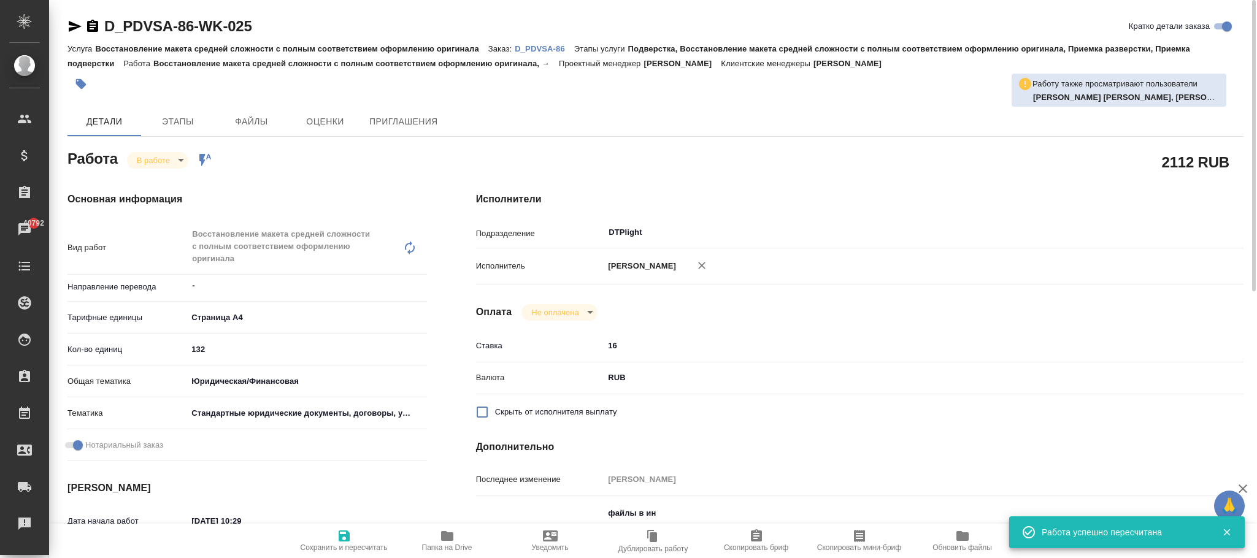
type textarea "x"
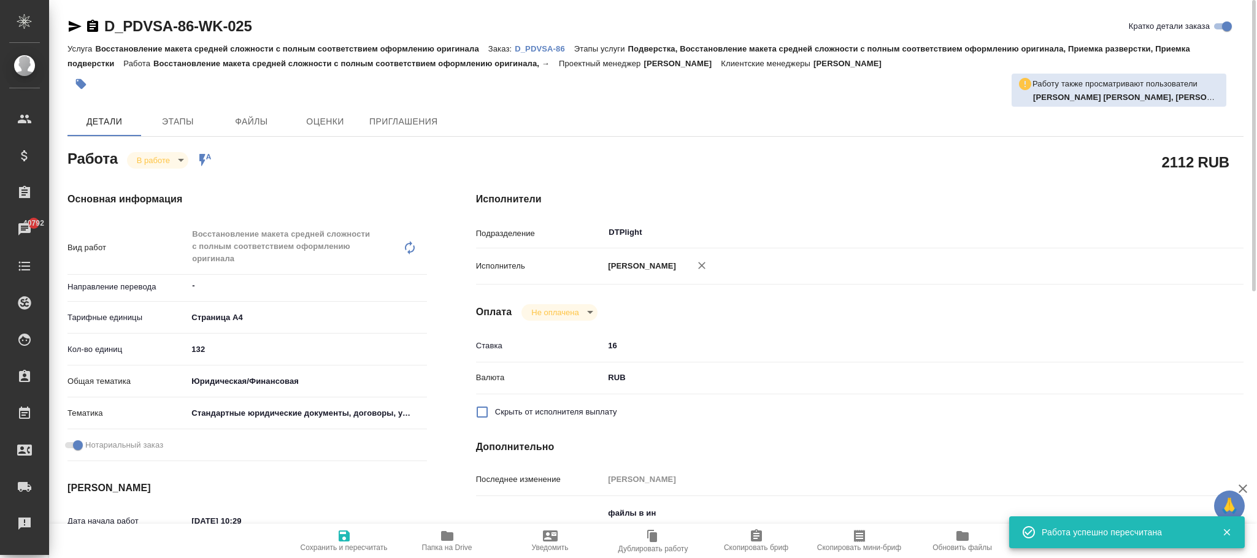
type textarea "x"
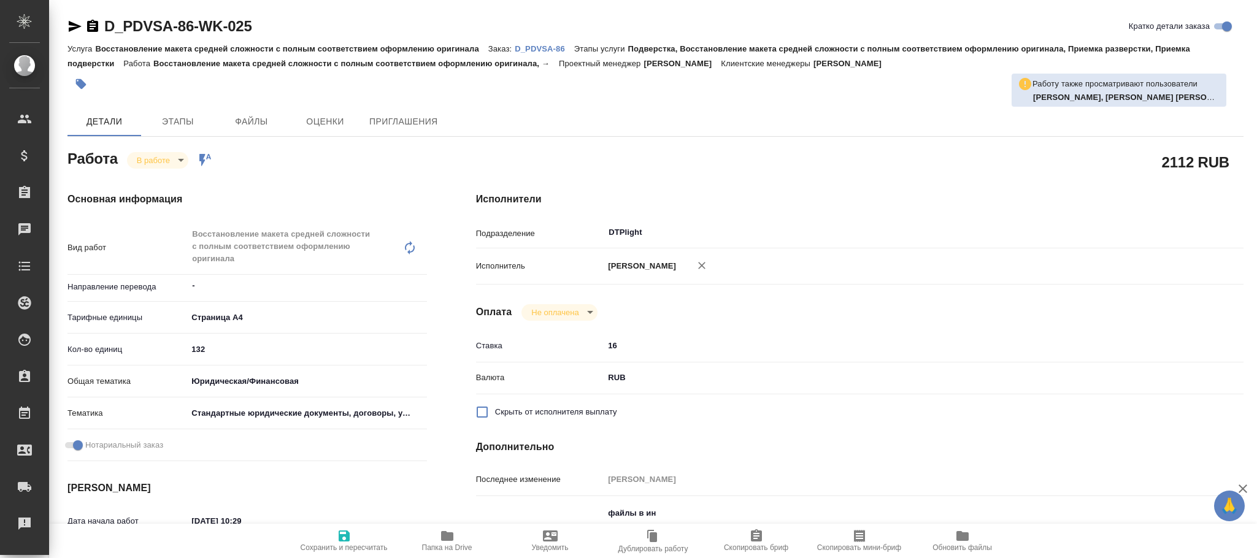
type textarea "x"
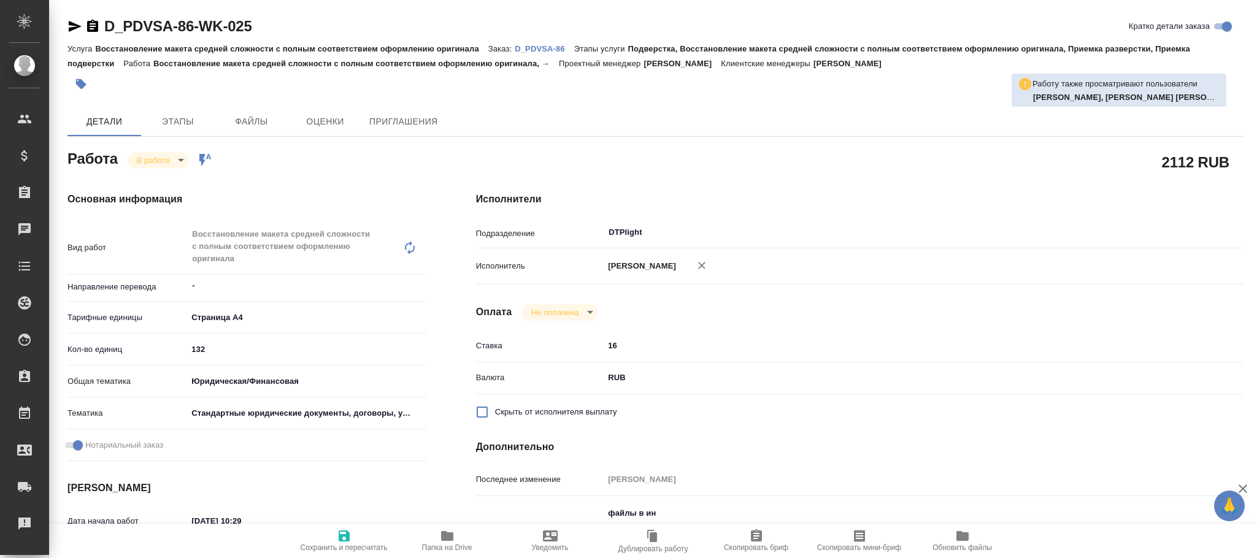
type textarea "x"
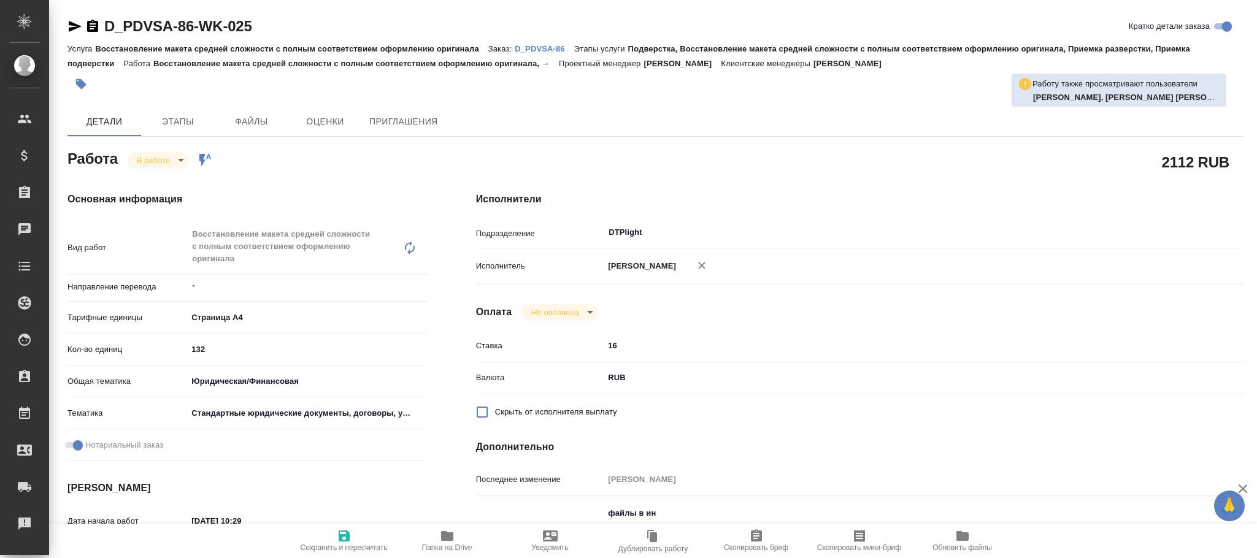
type textarea "x"
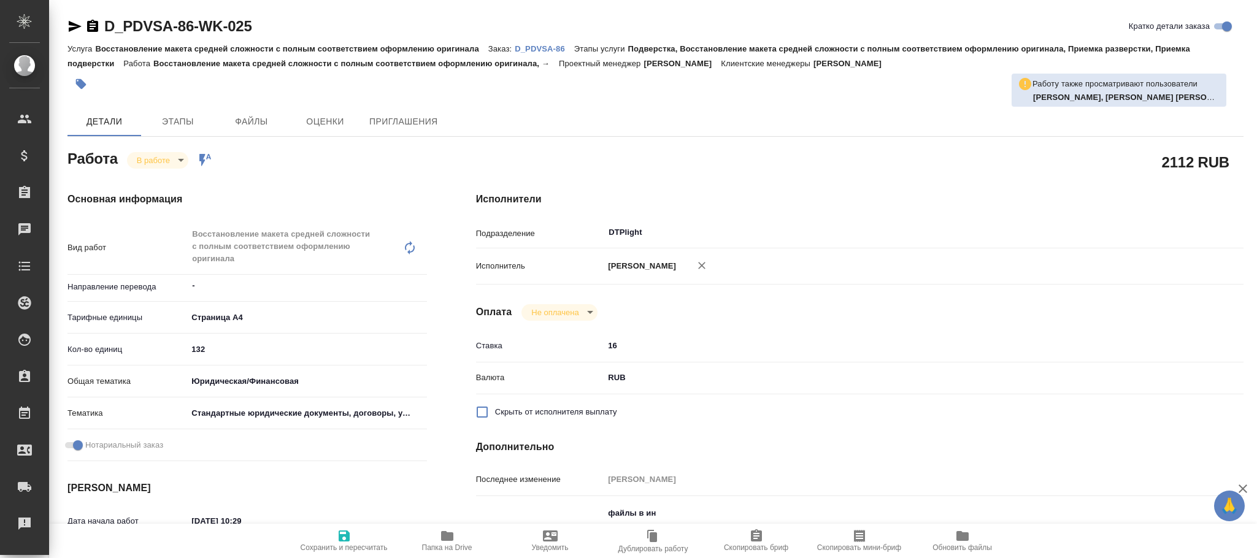
type textarea "x"
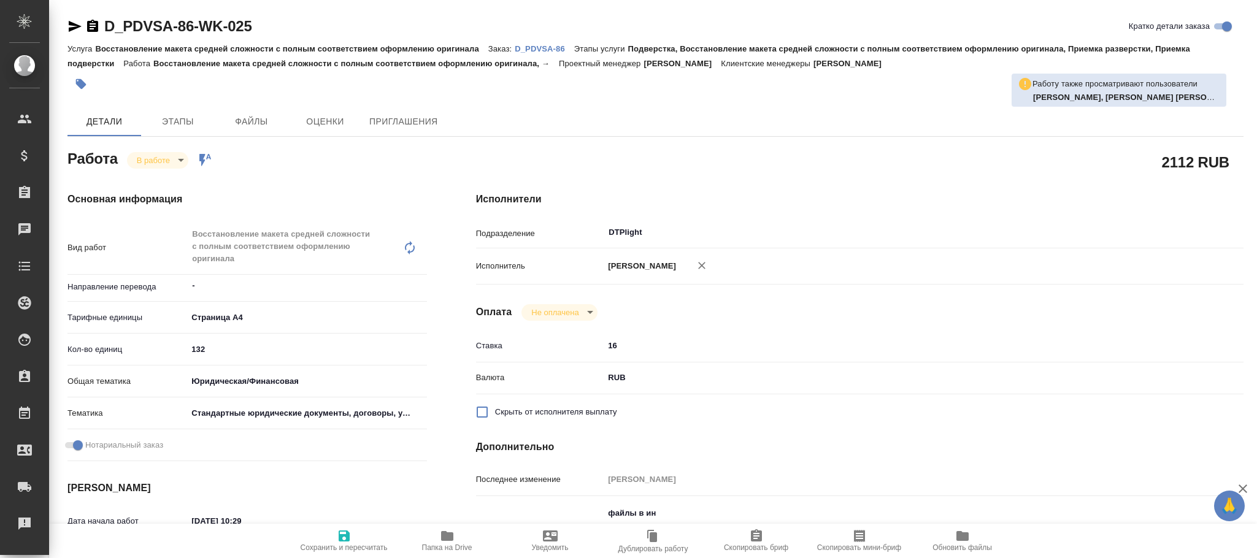
click at [339, 538] on icon "button" at bounding box center [344, 535] width 11 height 11
type textarea "x"
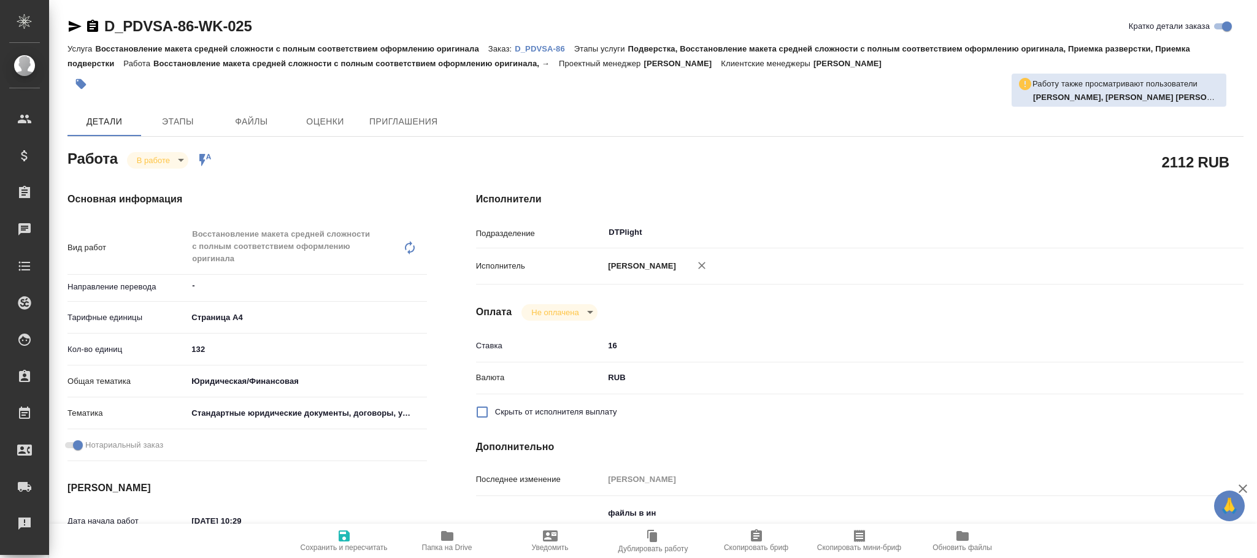
type textarea "x"
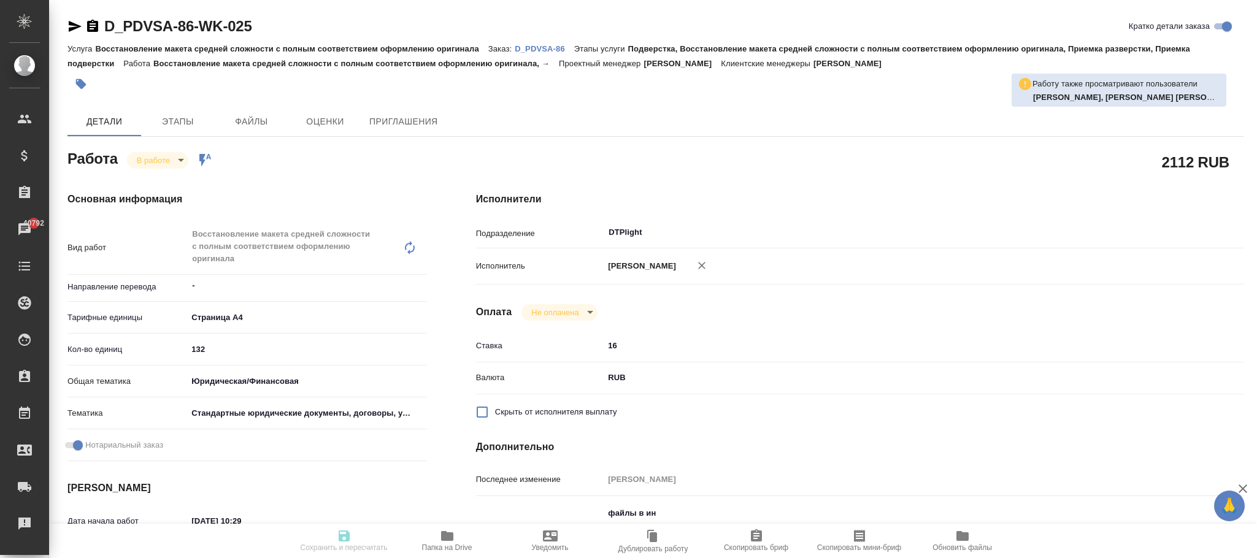
type textarea "x"
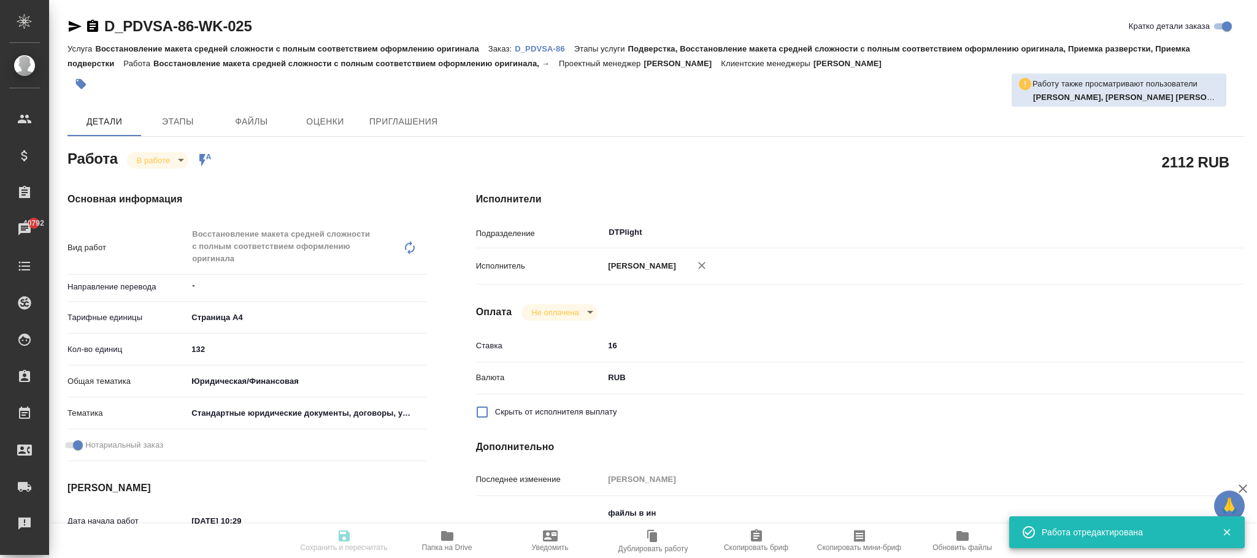
type textarea "x"
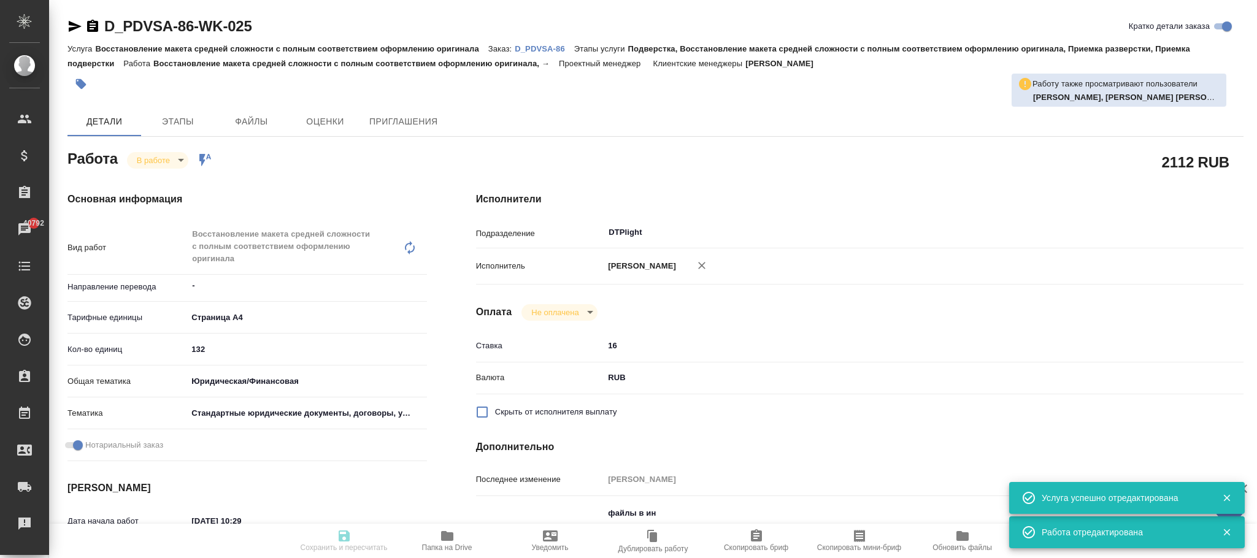
type input "inProgress"
type textarea "Восстановление макета средней сложности с полным соответствием оформлению ориги…"
type textarea "x"
type input "-"
type input "5f036ec4e16dec2d6b59c8ff"
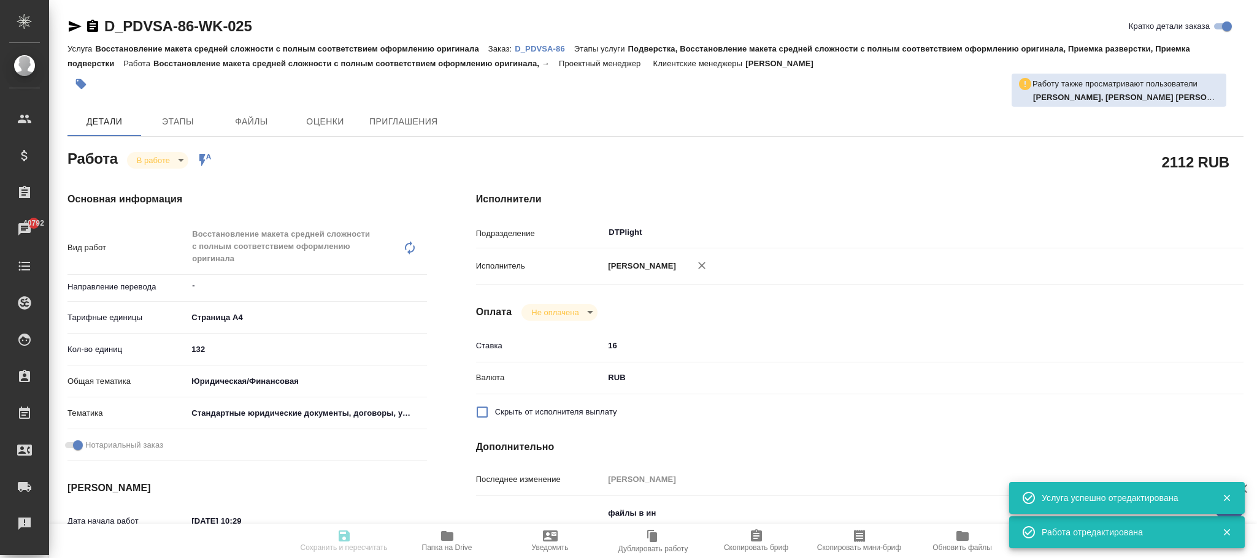
type input "132"
type input "yr-fn"
type input "5f647205b73bc97568ca66bf"
checkbox input "true"
type input "03.09.2025 10:29"
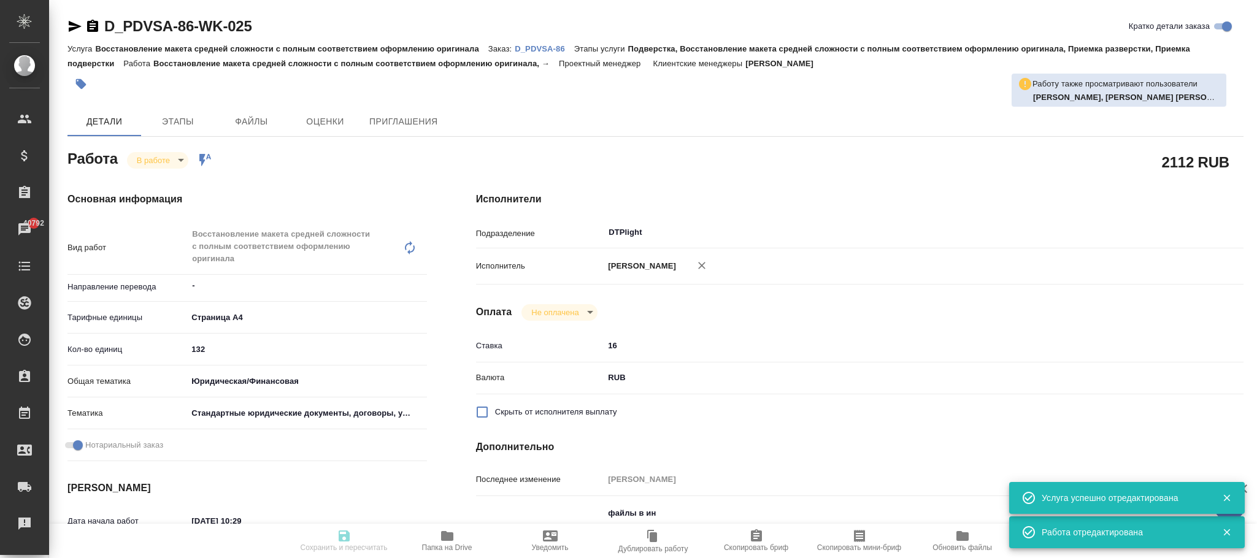
type input "03.09.2025 10:48"
type input "05.09.2025 16:00"
type input "19.09.2025 16:00"
type input "DTPlight"
type input "notPayed"
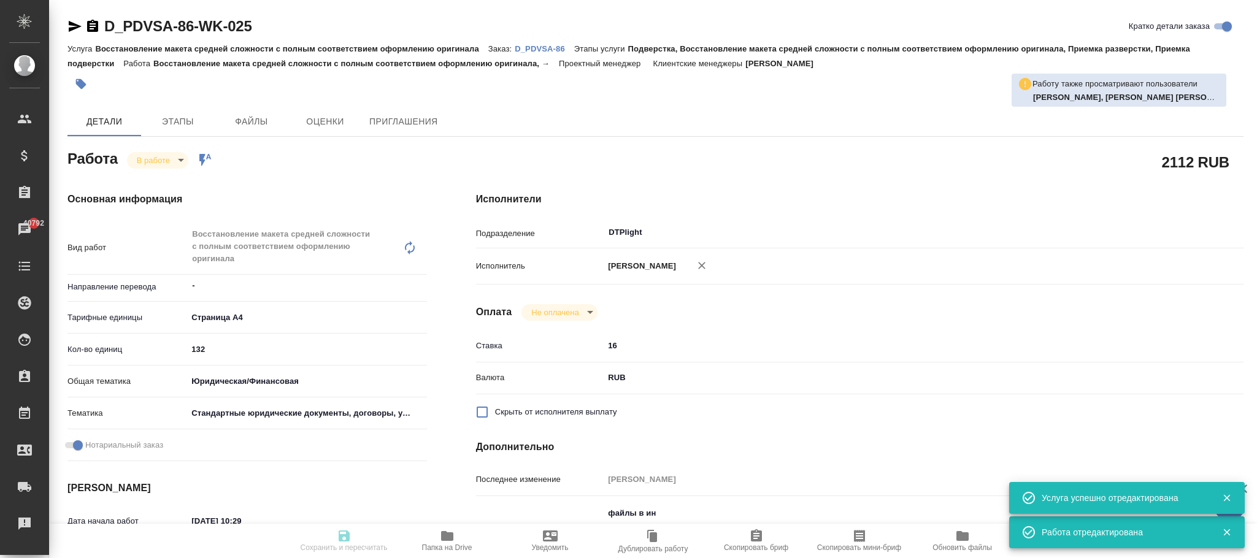
type input "16"
type input "RUB"
type input "Риянова Анна"
type textarea "файлы в ин под нот если в одном доке исп и англ - развести по разным докам подп…"
type textarea "x"
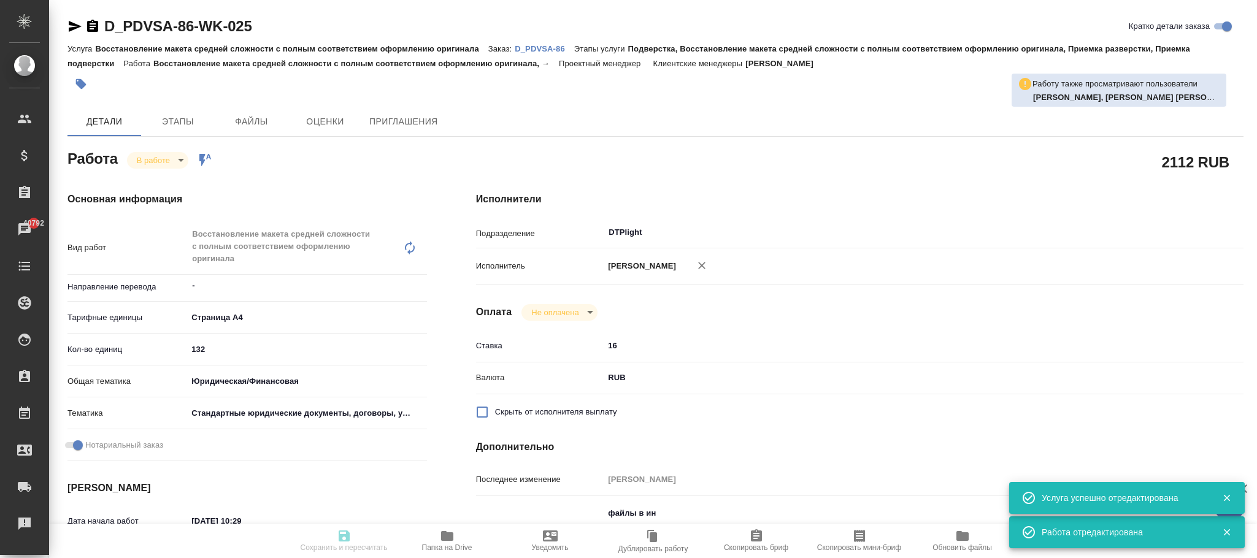
type textarea "/Clients/КОНВИАСА/Orders/D_PDVSA-86/DTP/D_PDVSA-86-WK-025"
type textarea "x"
type input "D_PDVSA-86"
type input "Восстановление макета средней сложности с полным соответствием оформлению ориги…"
type input "Подверстка, Восстановление макета средней сложности с полным соответствием офор…"
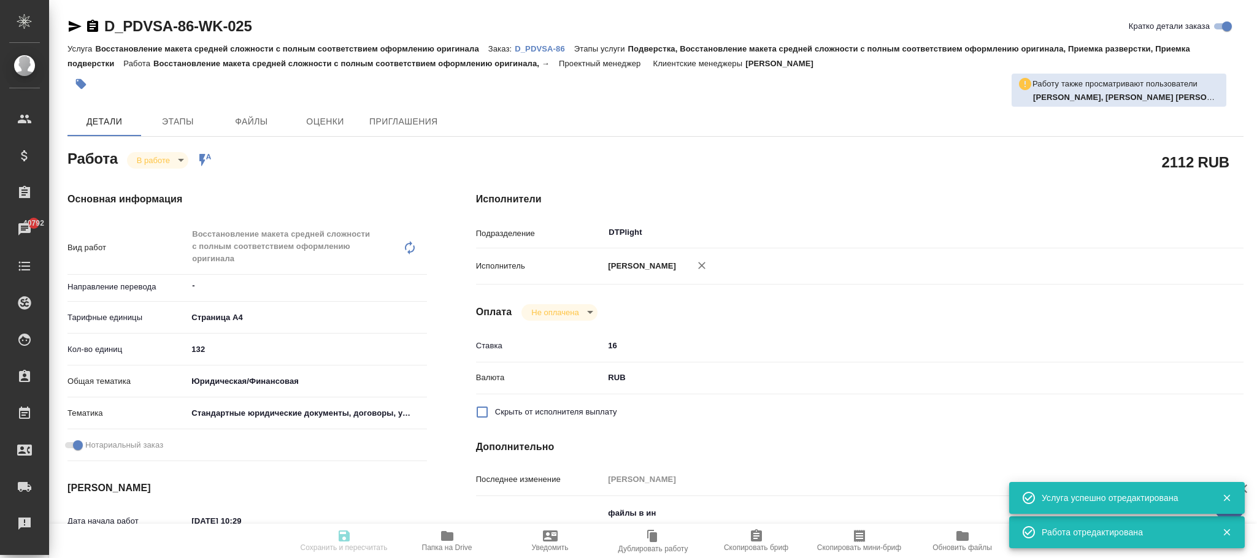
type input "Давыдова Елена"
type input "Заборова Александра"
type input "/Clients/КОНВИАСА/Orders/D_PDVSA-86"
type input "https://drive.awatera.com/s/KfeF5z53tSZyD6n"
type textarea "x"
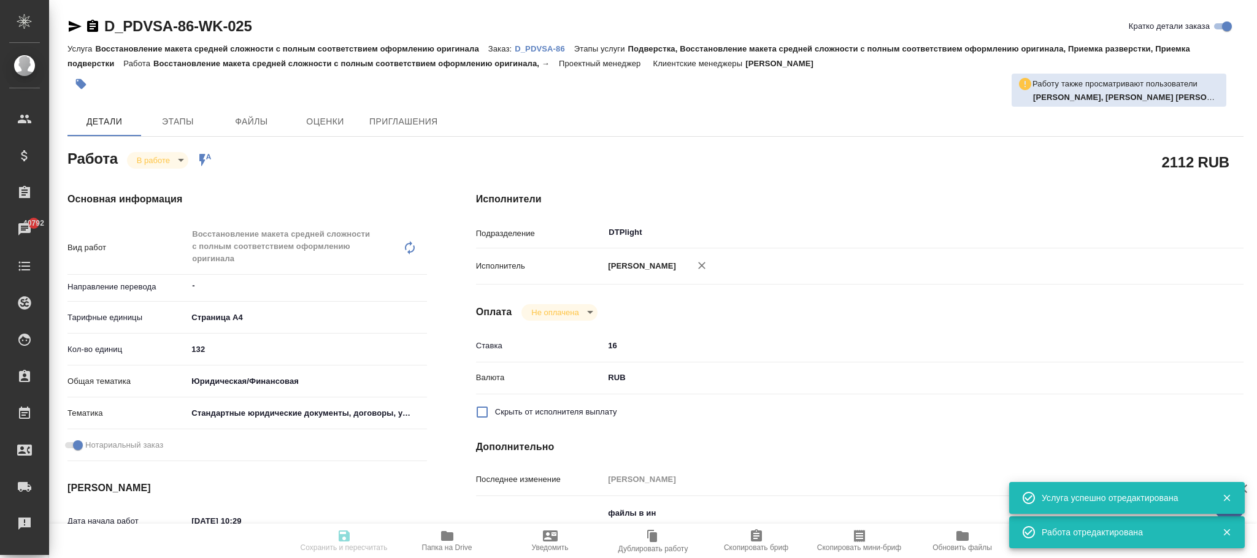
type textarea "ссылка на СК англ https://smartcat.com/projects/32d8a37b-7d39-48b5-8b91-53d1320…"
type textarea "x"
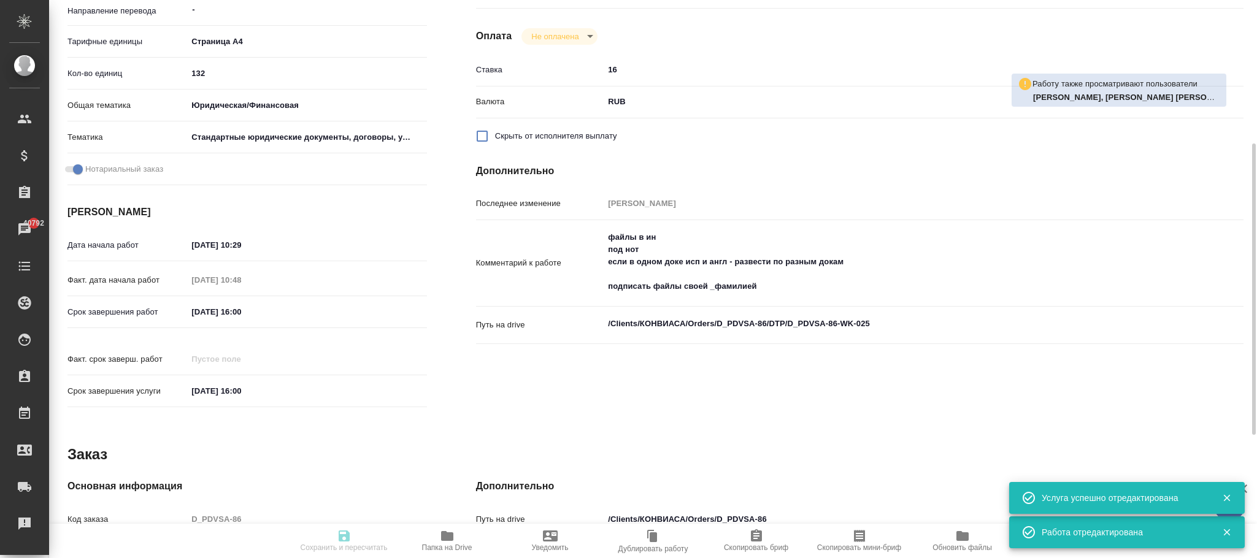
type textarea "x"
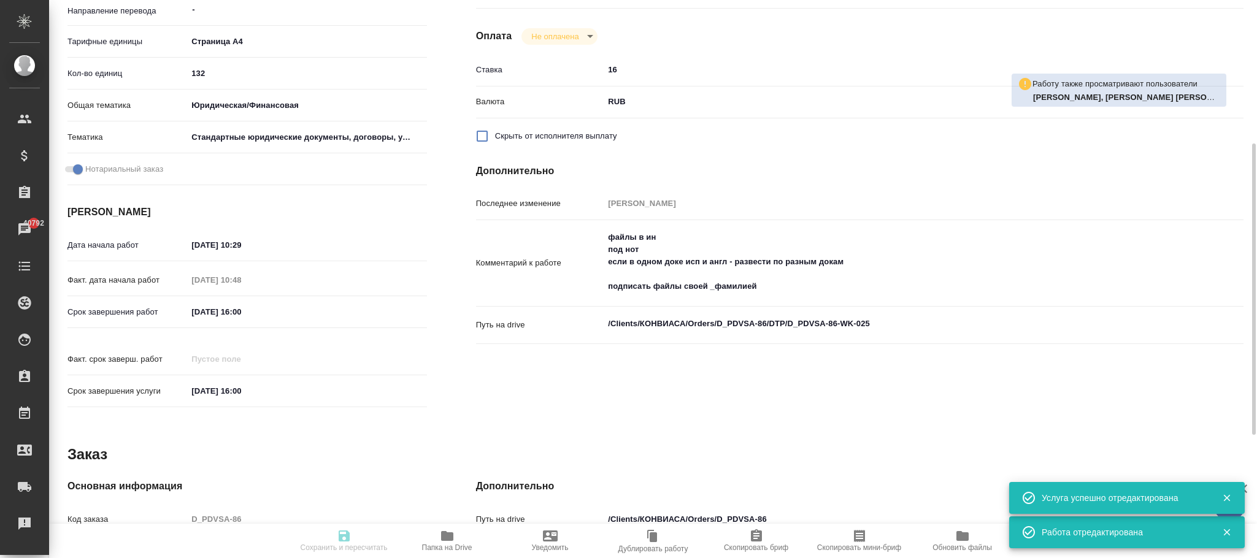
type textarea "x"
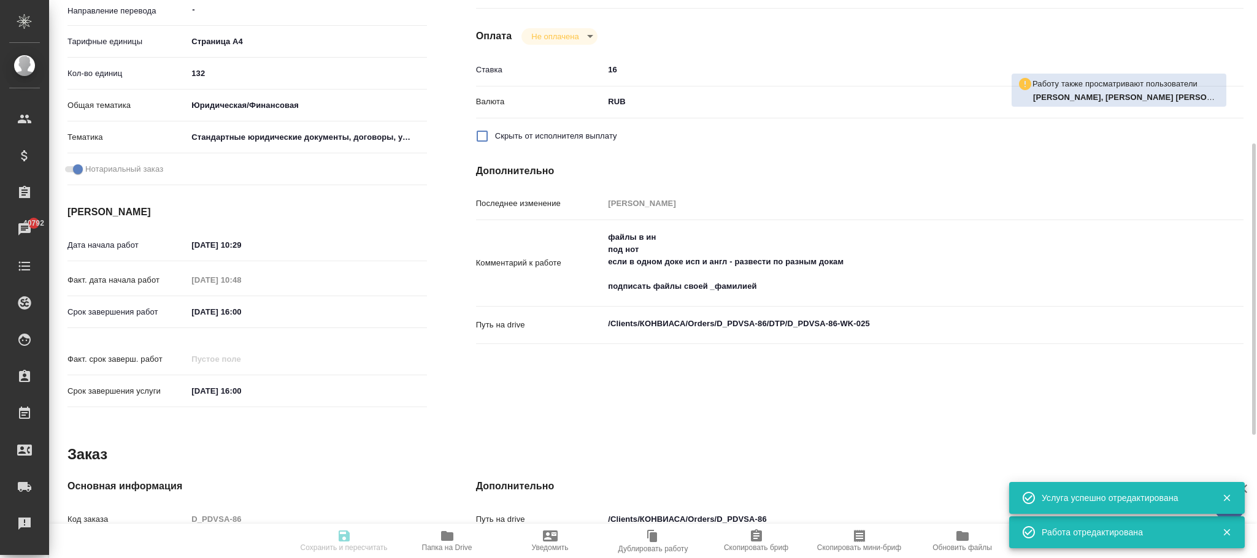
type textarea "x"
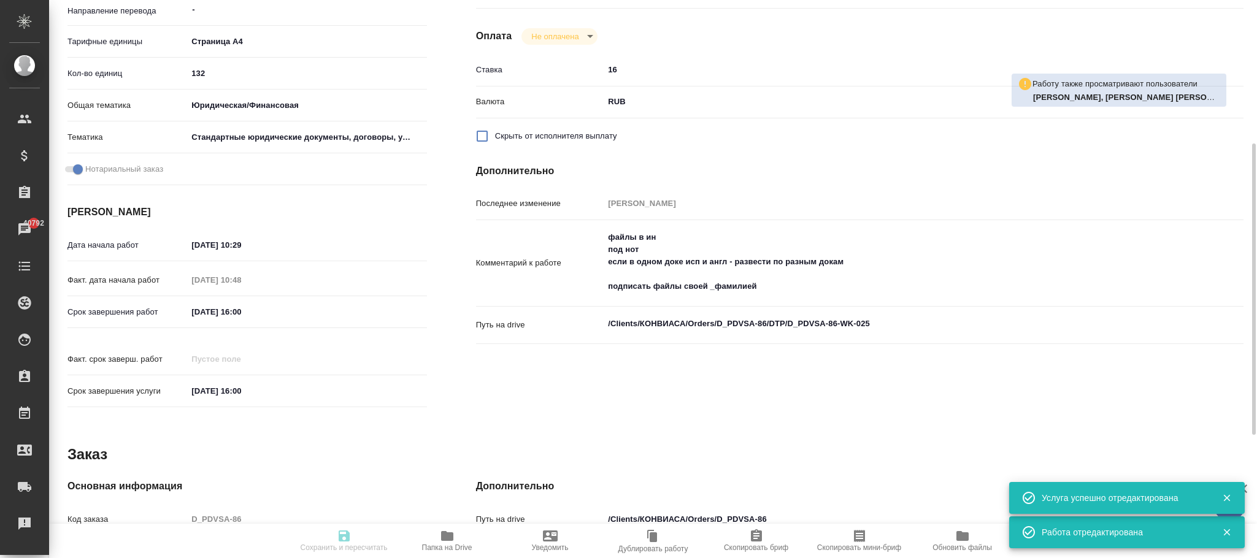
type textarea "x"
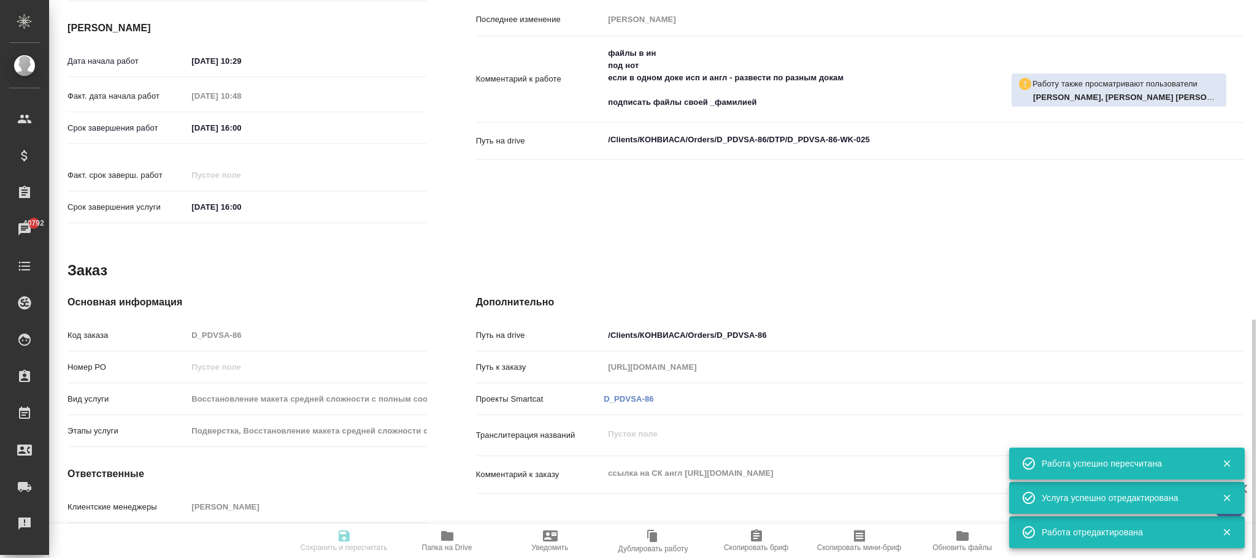
type textarea "x"
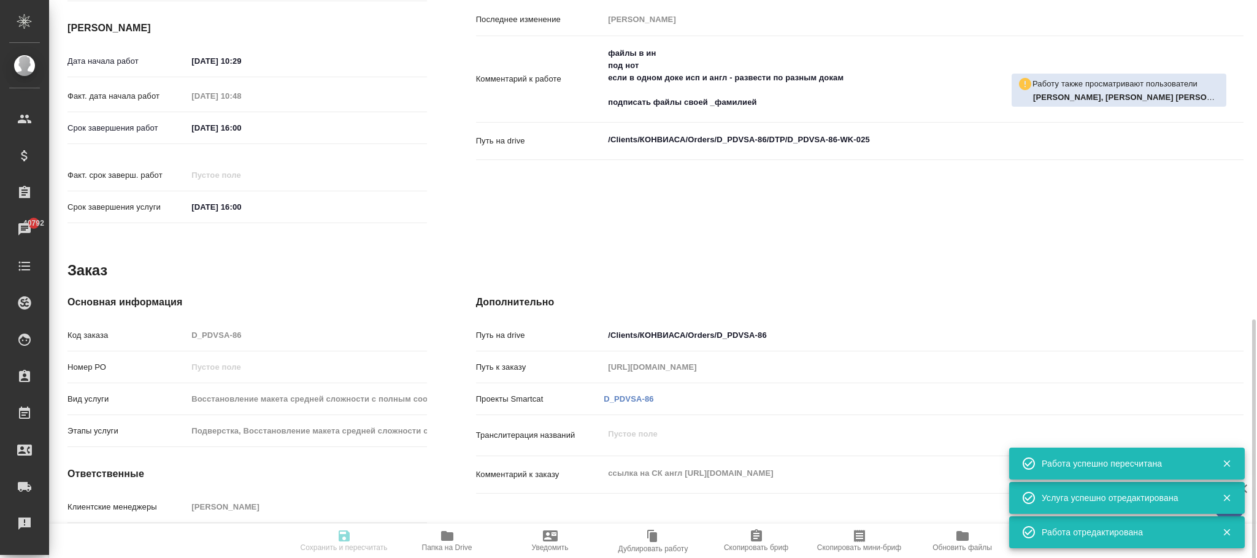
scroll to position [512, 0]
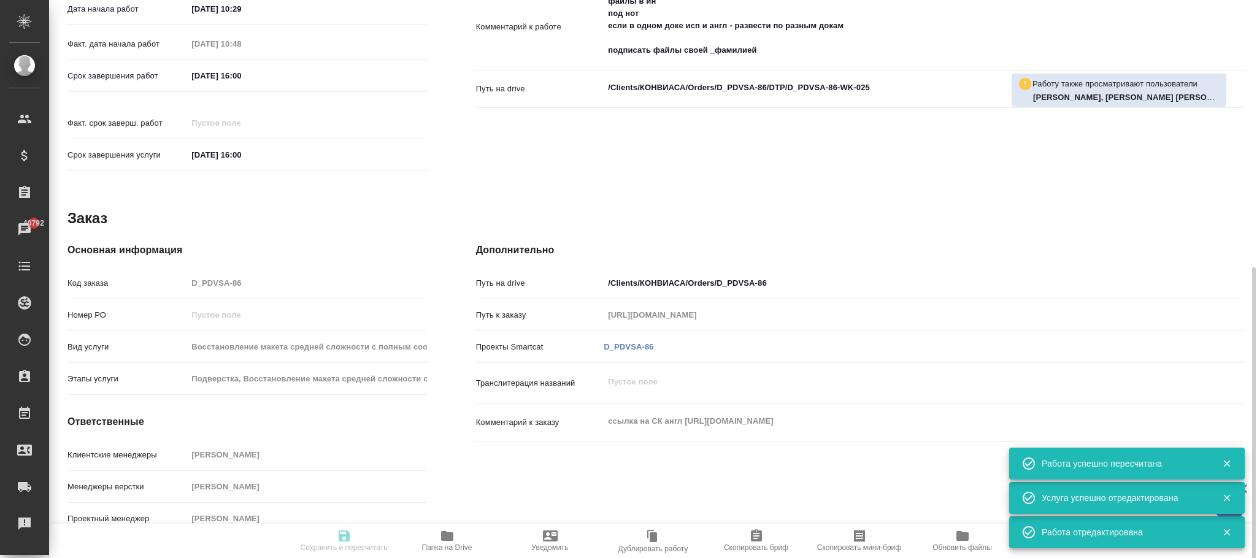
type input "inProgress"
type textarea "Восстановление макета средней сложности с полным соответствием оформлению ориги…"
type textarea "x"
type input "-"
type input "5f036ec4e16dec2d6b59c8ff"
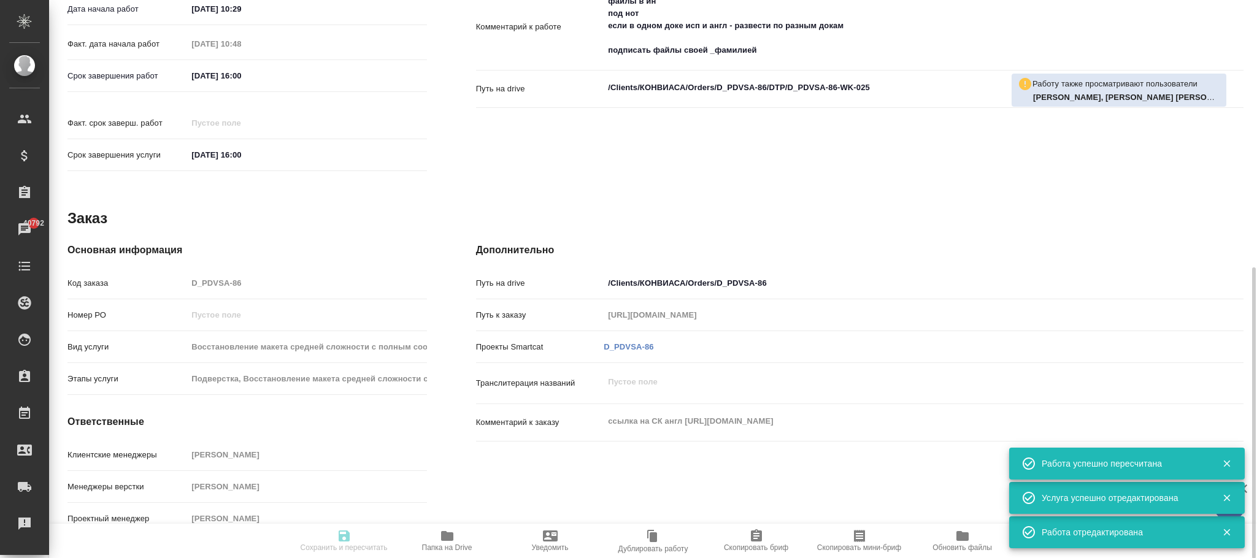
type input "132"
type input "yr-fn"
type input "5f647205b73bc97568ca66bf"
checkbox input "true"
type input "03.09.2025 10:29"
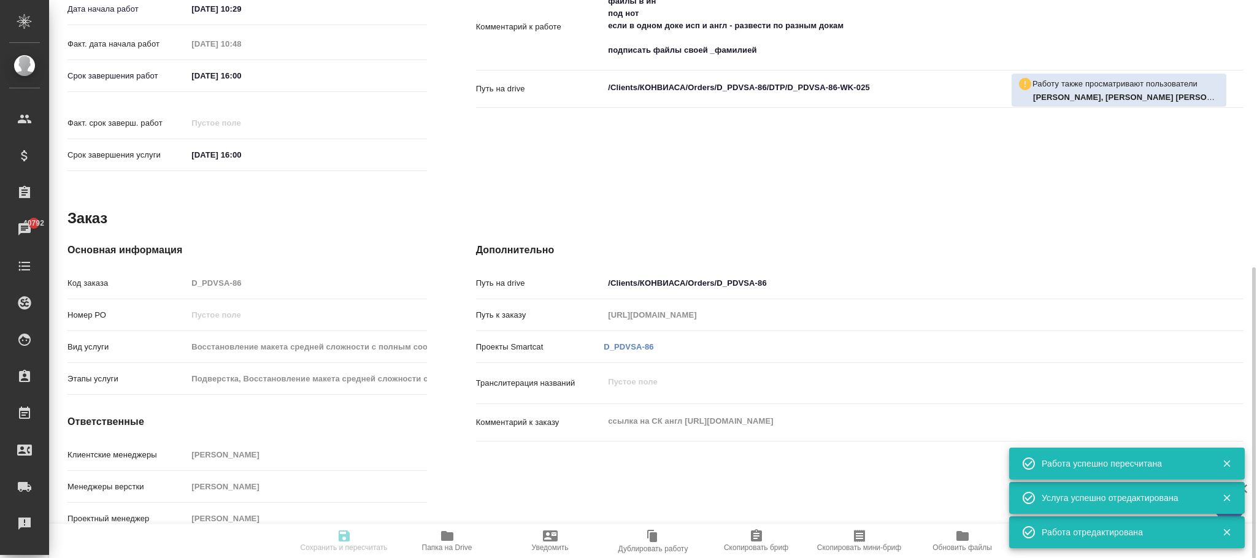
type input "03.09.2025 10:48"
type input "05.09.2025 16:00"
type input "19.09.2025 16:00"
type input "DTPlight"
type input "notPayed"
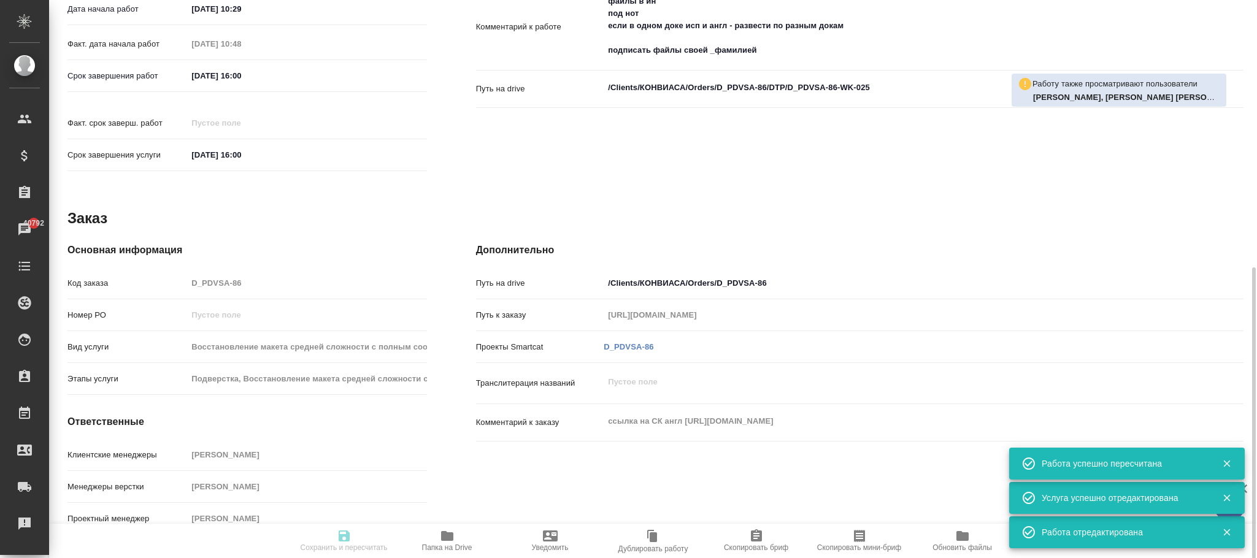
type input "16"
type input "RUB"
type input "Риянова Анна"
type textarea "файлы в ин под нот если в одном доке исп и англ - развести по разным докам подп…"
type textarea "x"
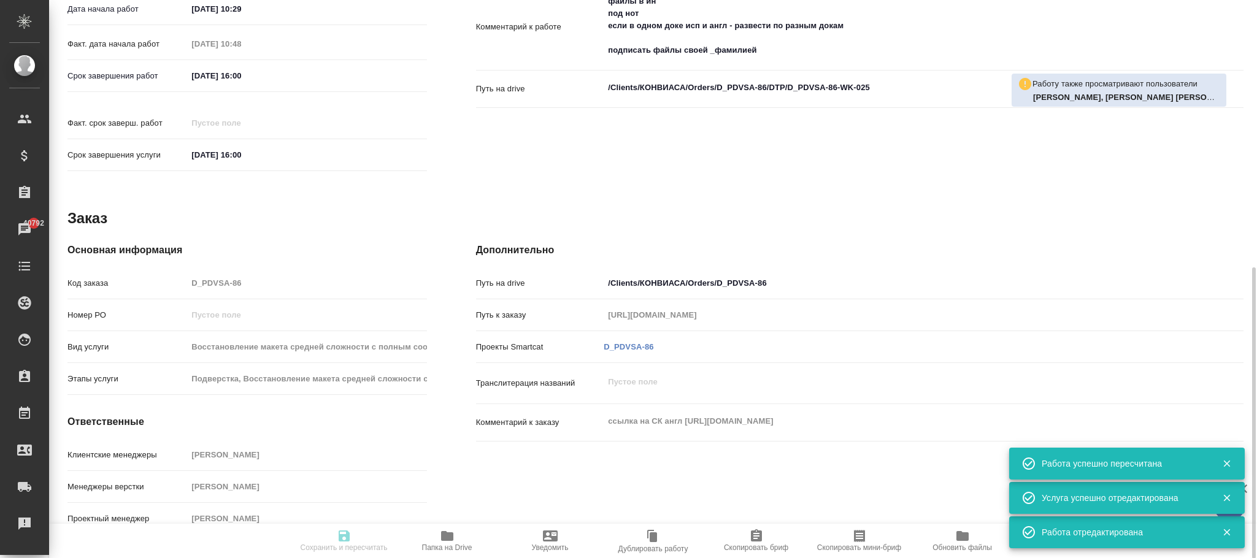
type textarea "/Clients/КОНВИАСА/Orders/D_PDVSA-86/DTP/D_PDVSA-86-WK-025"
type textarea "x"
type input "D_PDVSA-86"
type input "Восстановление макета средней сложности с полным соответствием оформлению ориги…"
type input "Подверстка, Восстановление макета средней сложности с полным соответствием офор…"
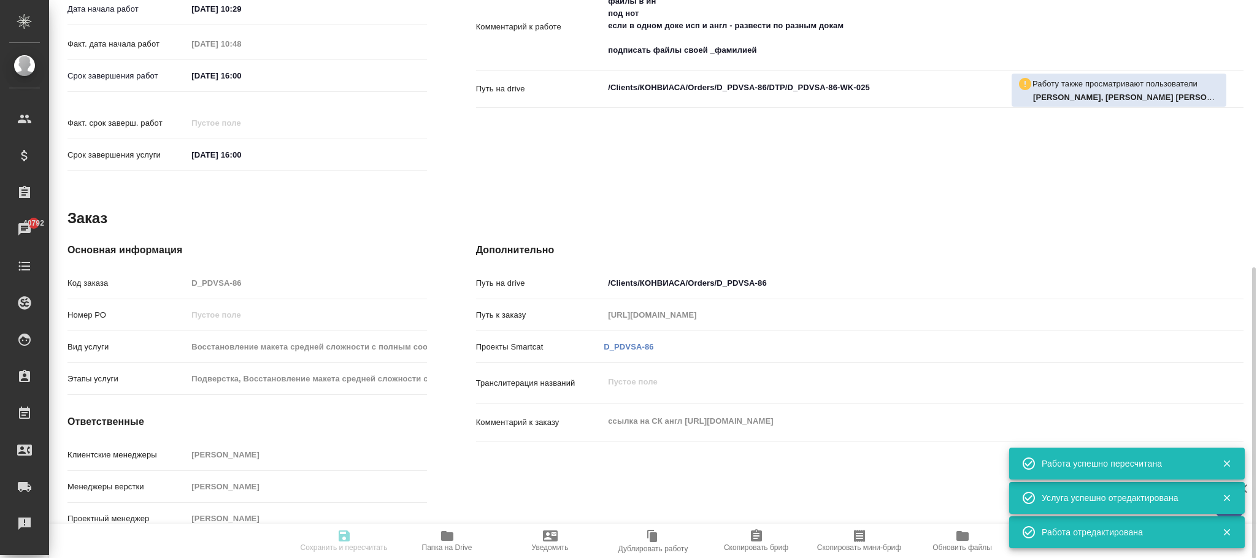
type input "Давыдова Елена"
type input "Заборова Александра"
type input "/Clients/КОНВИАСА/Orders/D_PDVSA-86"
type input "https://drive.awatera.com/s/KfeF5z53tSZyD6n"
type textarea "x"
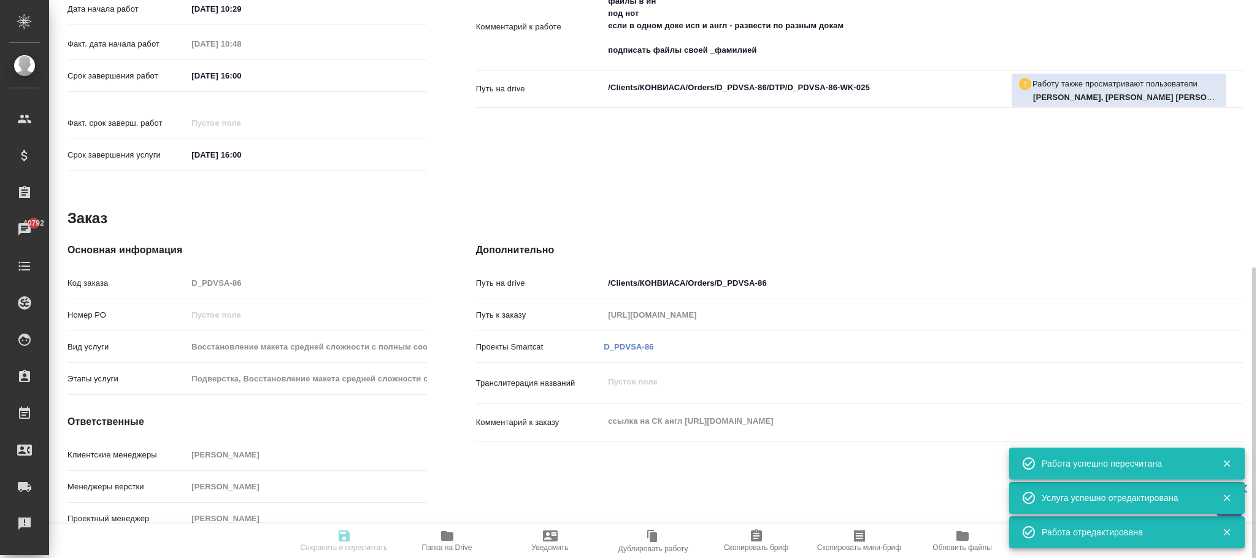
type textarea "ссылка на СК англ https://smartcat.com/projects/32d8a37b-7d39-48b5-8b91-53d1320…"
type textarea "x"
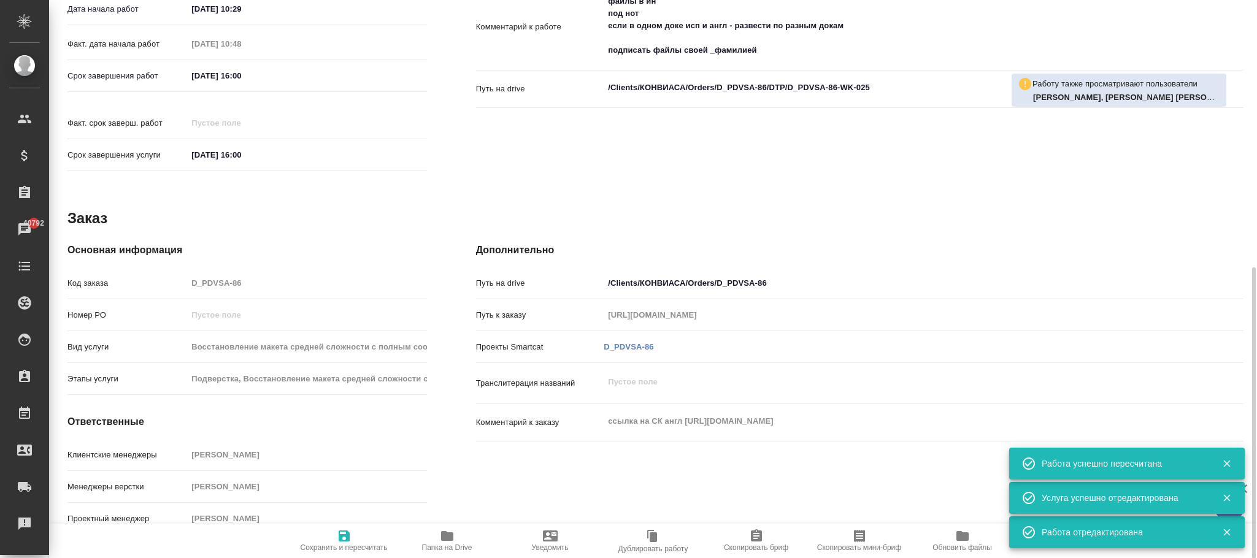
type textarea "x"
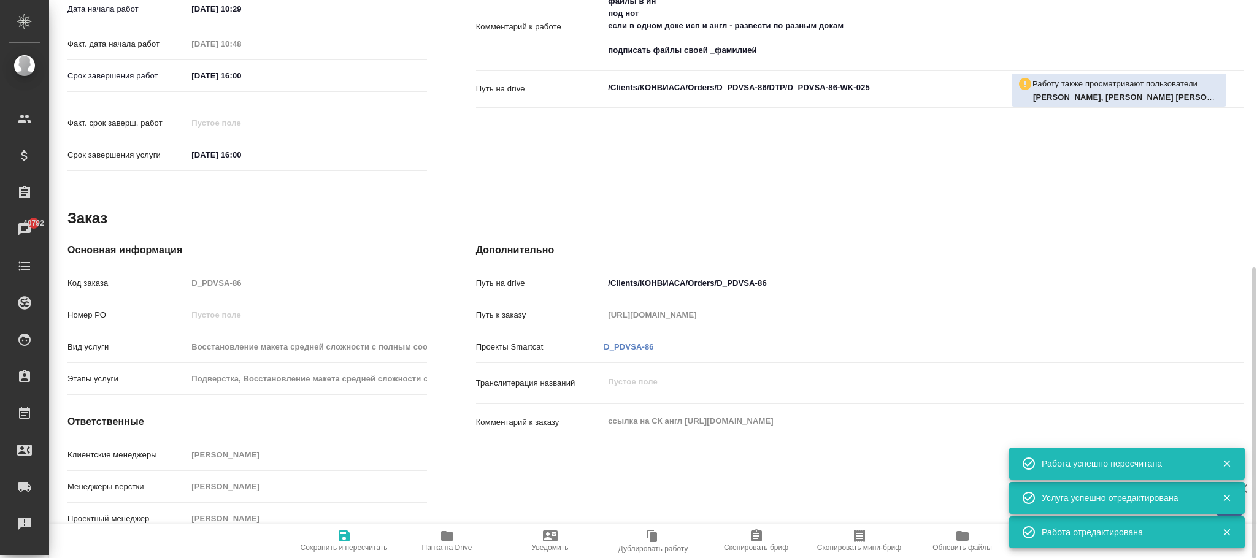
type textarea "x"
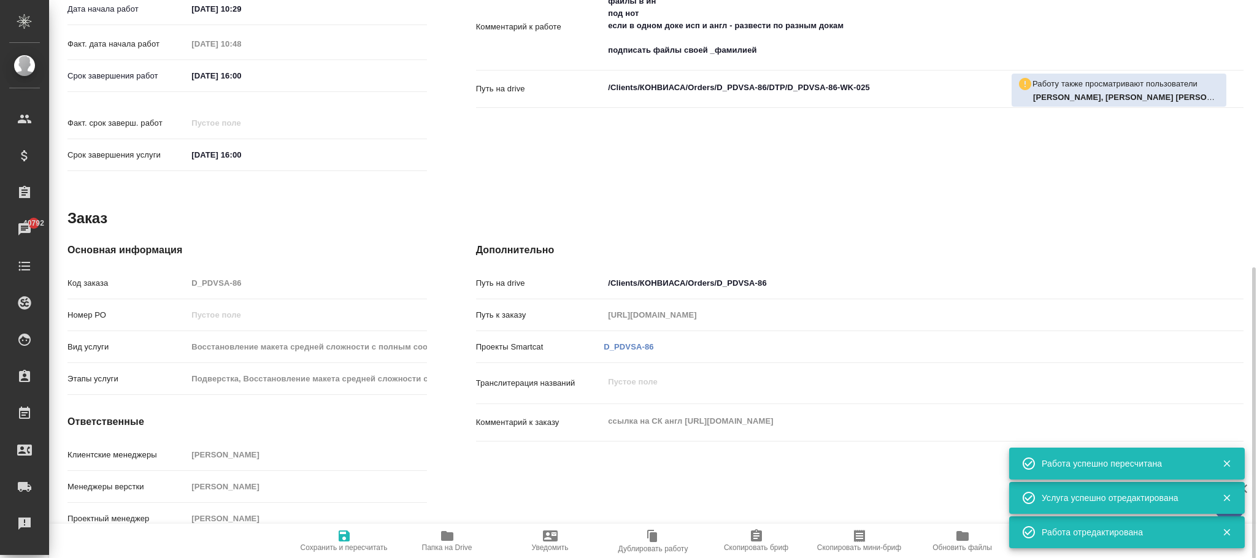
type textarea "x"
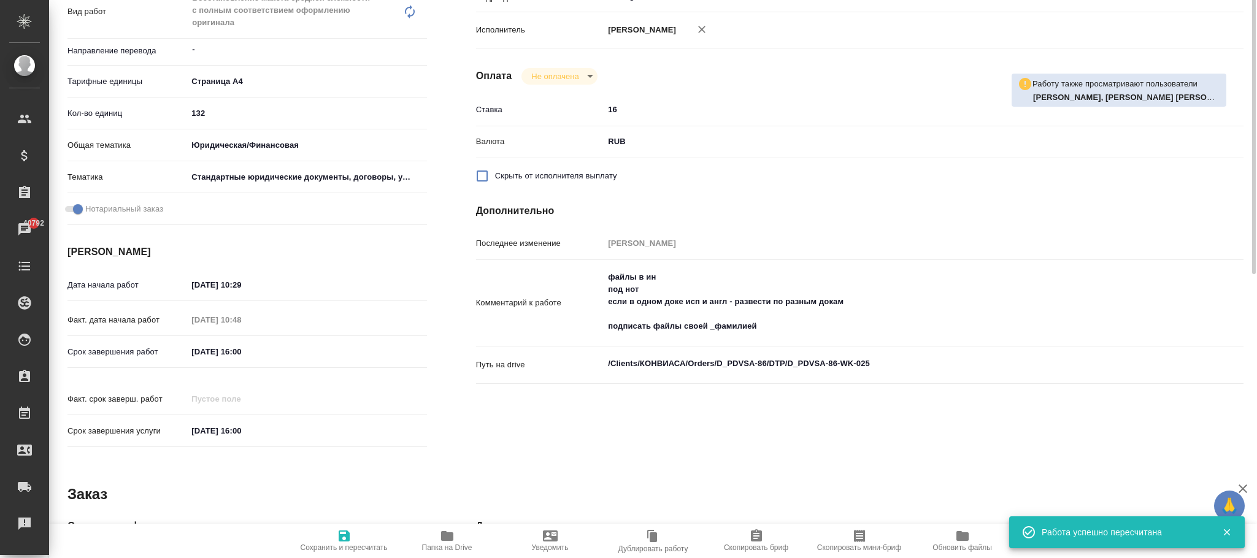
scroll to position [52, 0]
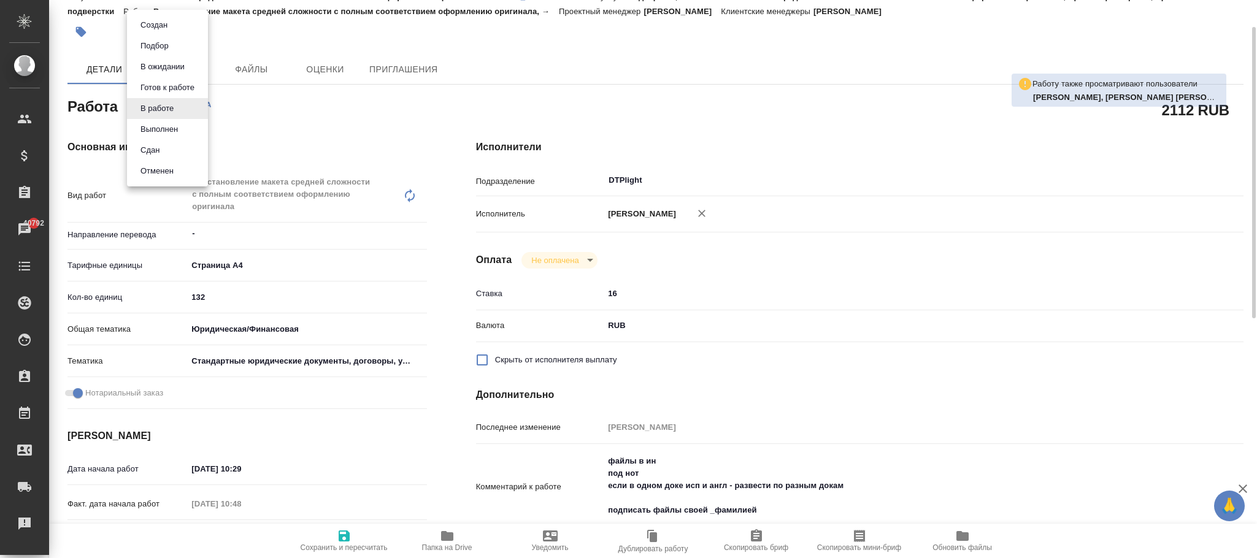
click at [173, 111] on body "🙏 .cls-1 fill:#fff; AWATERA Фокина Наталья n.fokina Клиенты Спецификации Заказы…" at bounding box center [628, 279] width 1257 height 558
click at [159, 83] on button "Готов к работе" at bounding box center [167, 87] width 61 height 13
type textarea "x"
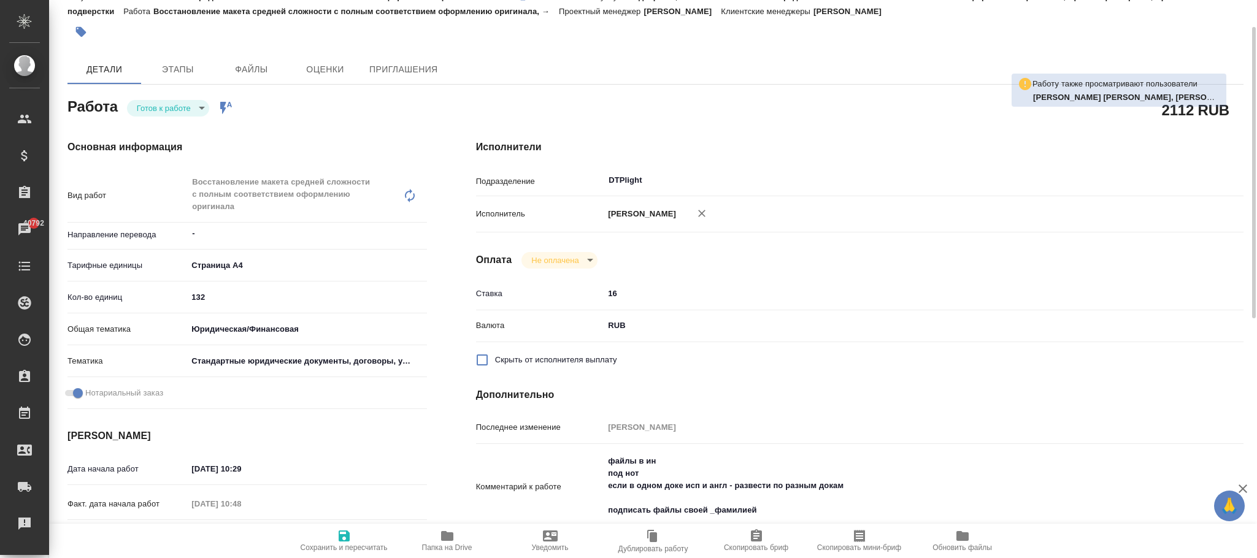
type textarea "x"
click at [350, 537] on icon "button" at bounding box center [344, 536] width 15 height 15
type textarea "x"
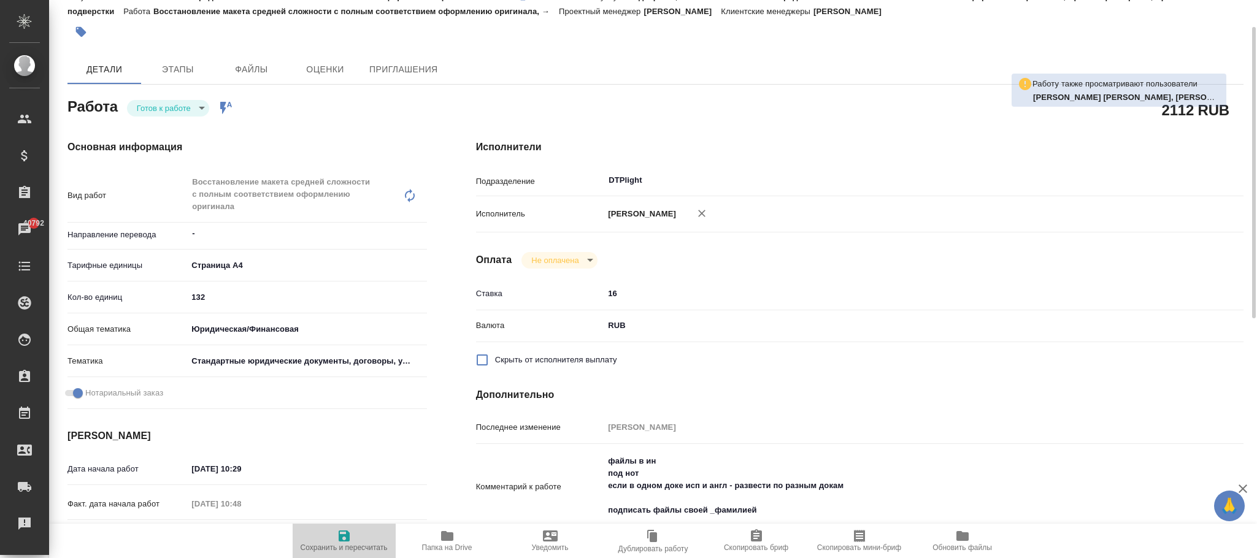
type textarea "x"
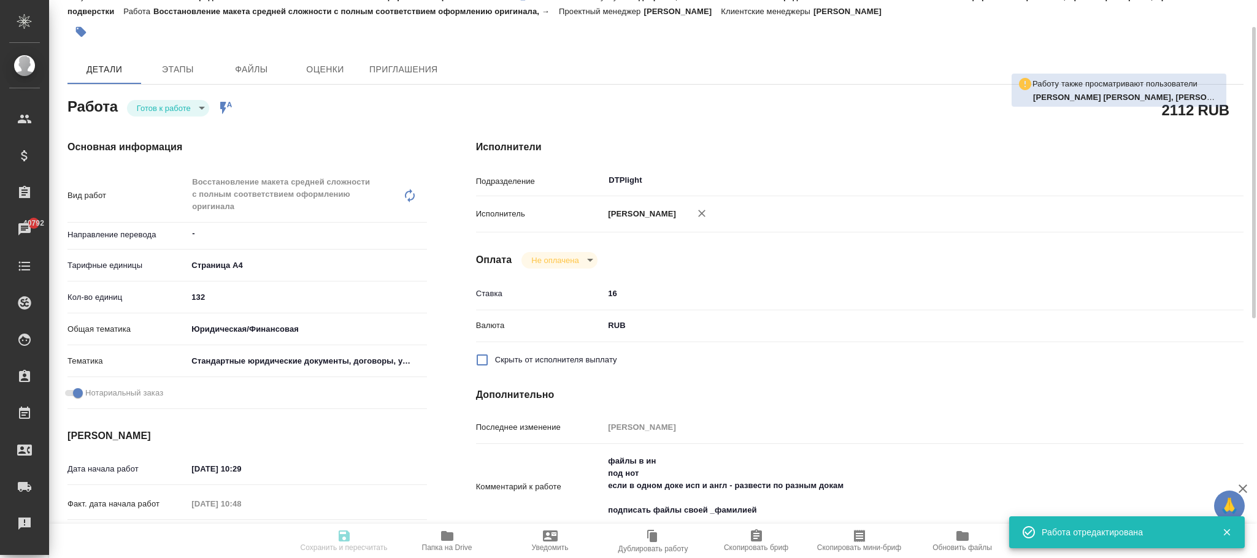
type textarea "x"
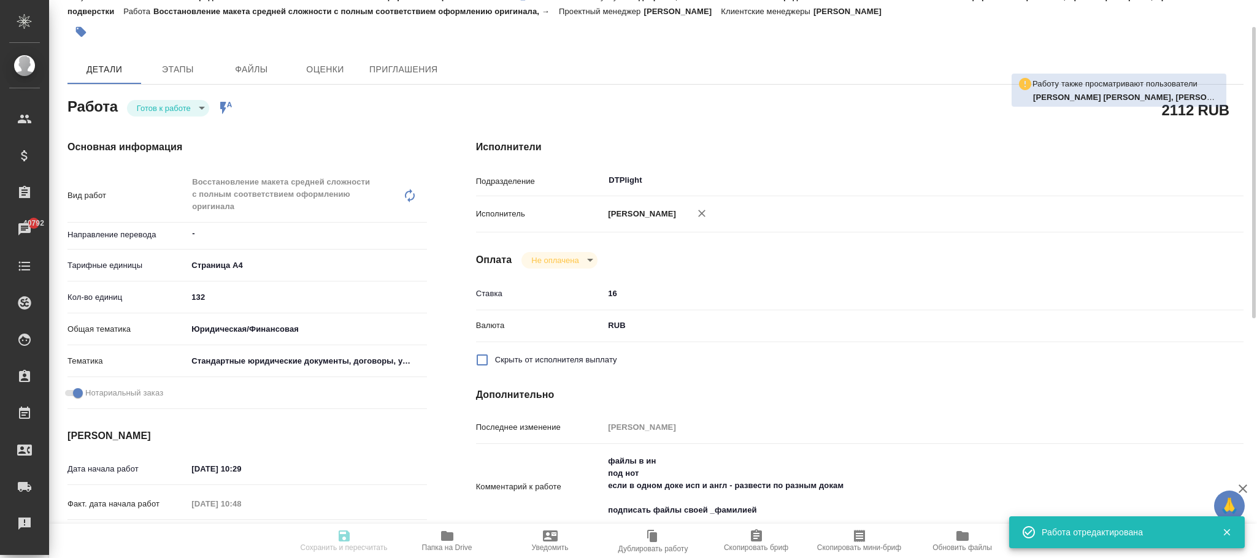
type textarea "x"
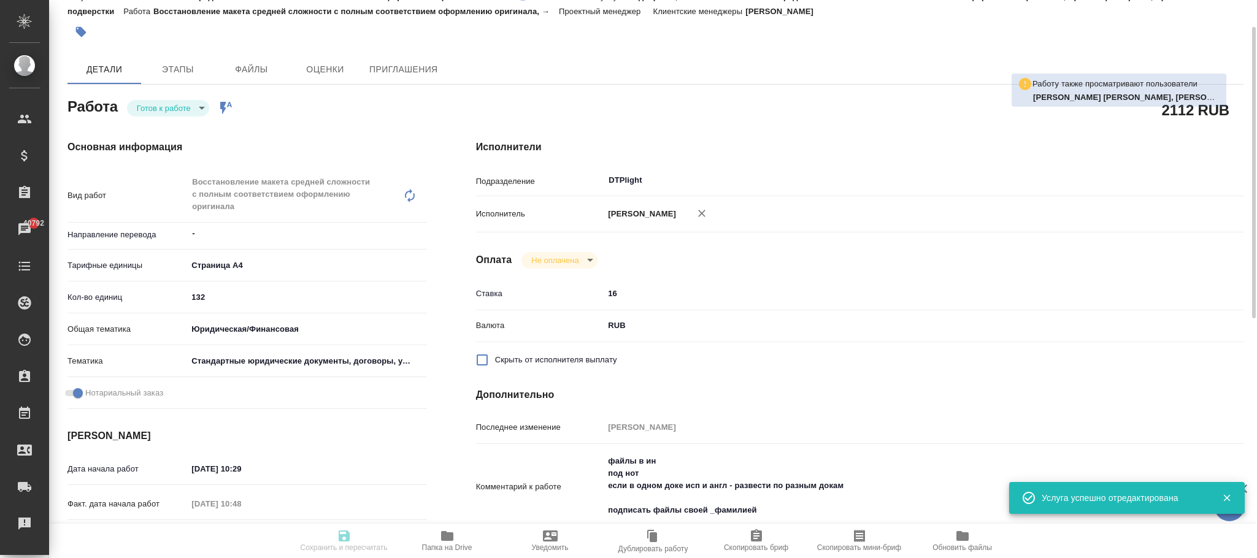
scroll to position [0, 0]
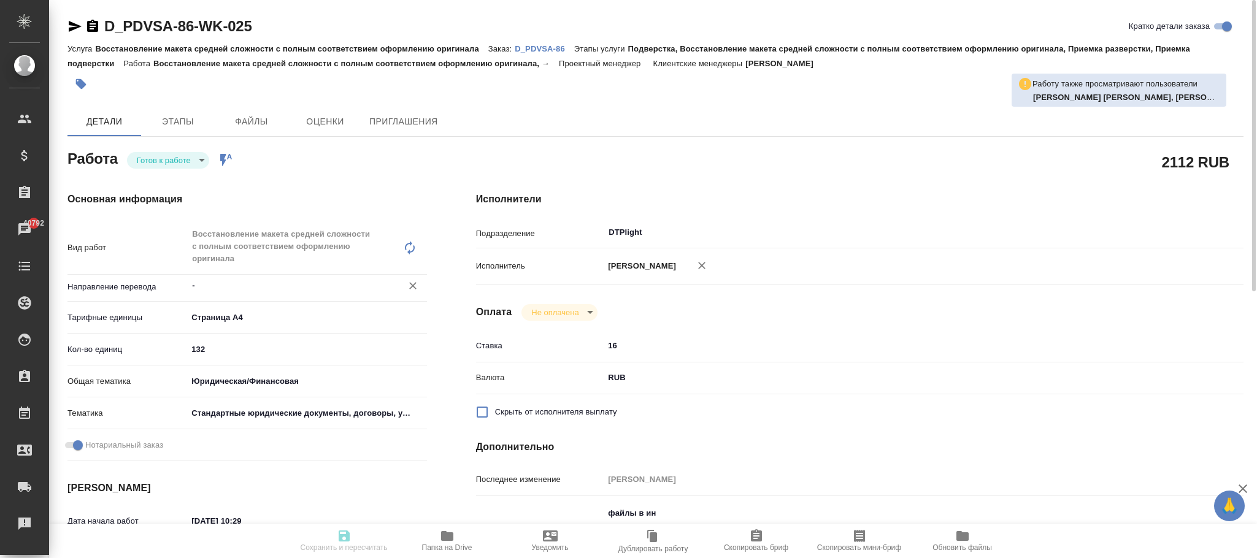
click at [215, 288] on input "-" at bounding box center [286, 285] width 191 height 15
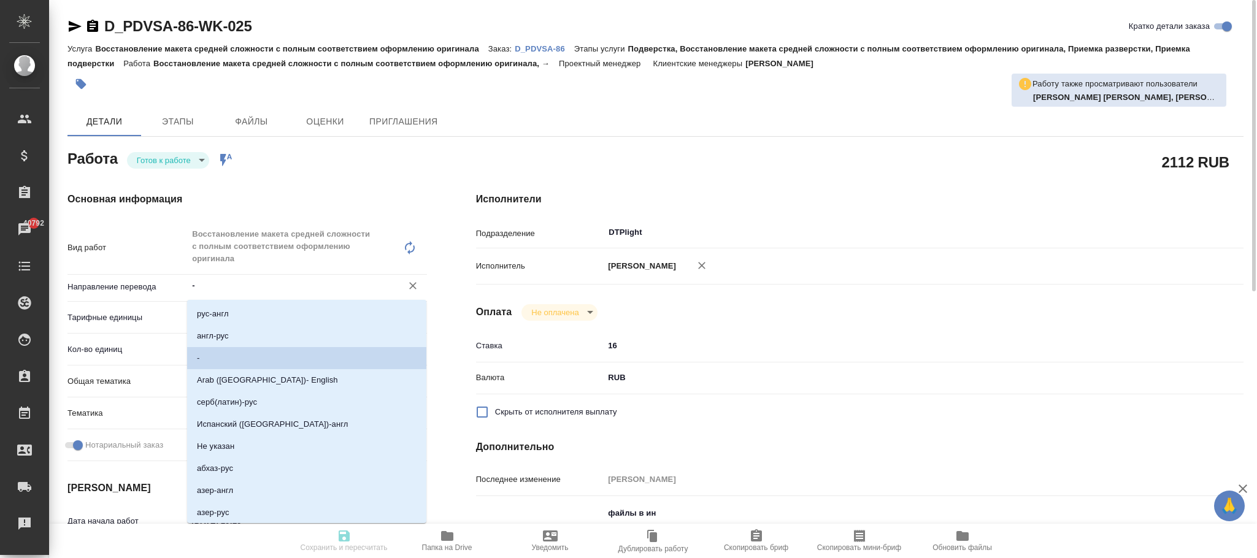
type input "readyForWork"
type textarea "Восстановление макета средней сложности с полным соответствием оформлению ориги…"
type textarea "x"
type input "-"
type input "5f036ec4e16dec2d6b59c8ff"
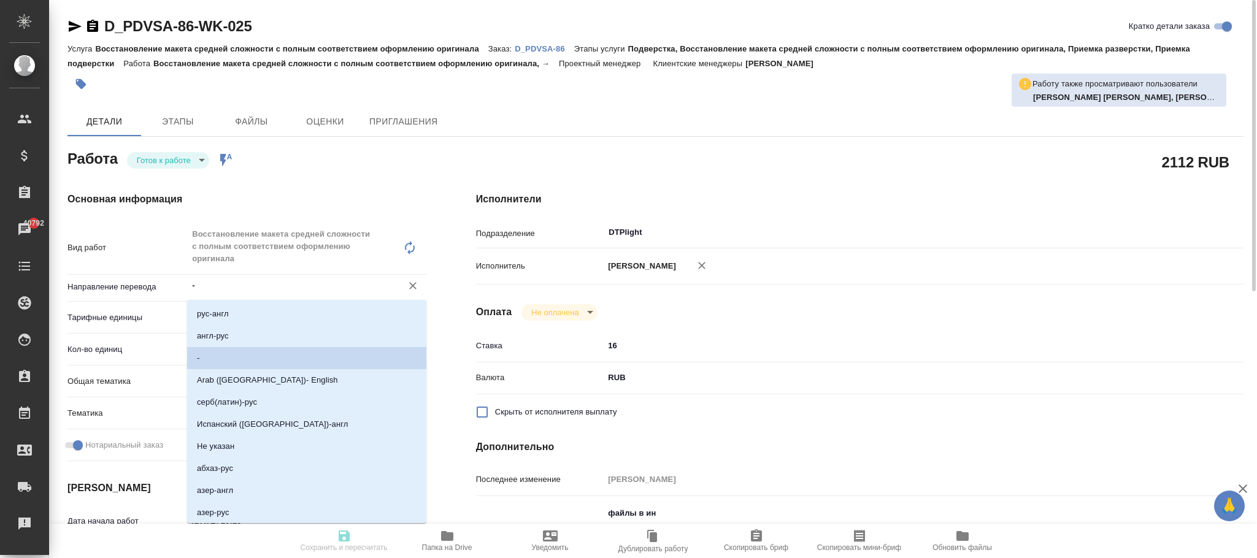
type input "132"
type input "yr-fn"
type input "5f647205b73bc97568ca66bf"
checkbox input "true"
type input "03.09.2025 10:29"
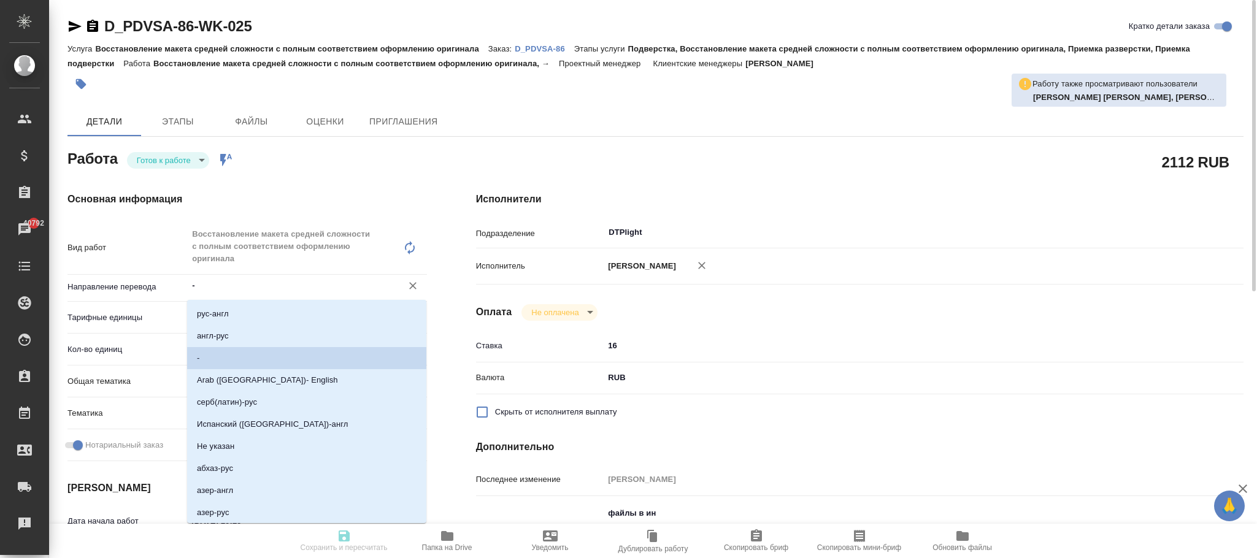
type input "03.09.2025 10:48"
type input "05.09.2025 16:00"
type input "19.09.2025 16:00"
type input "DTPlight"
type input "notPayed"
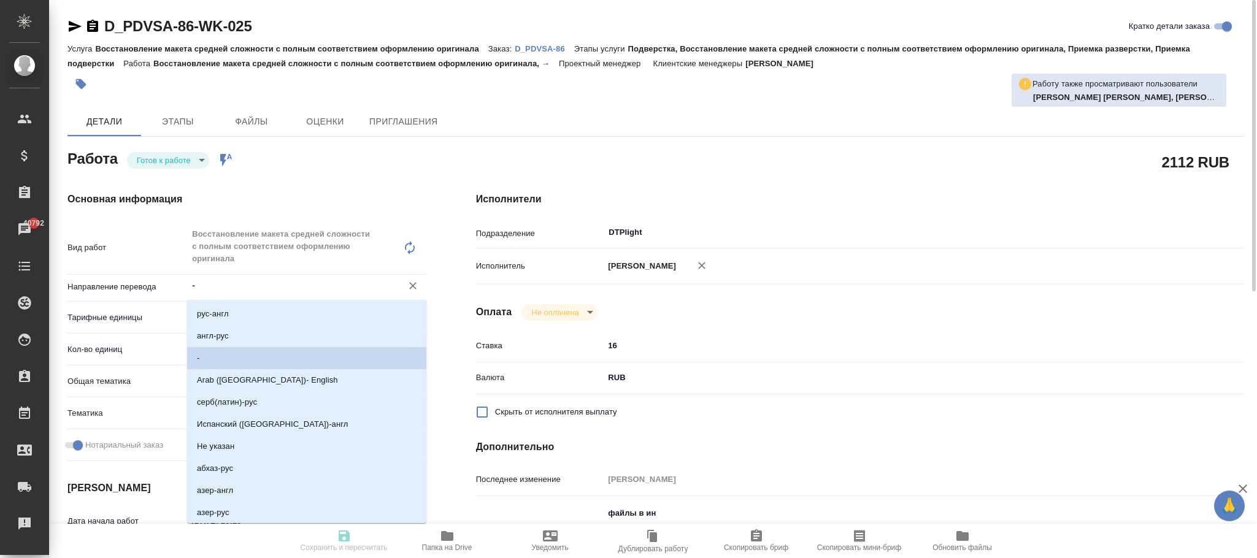
type input "16"
type input "RUB"
type input "Фокина Наталья"
type textarea "файлы в ин под нот если в одном доке исп и англ - развести по разным докам подп…"
type textarea "x"
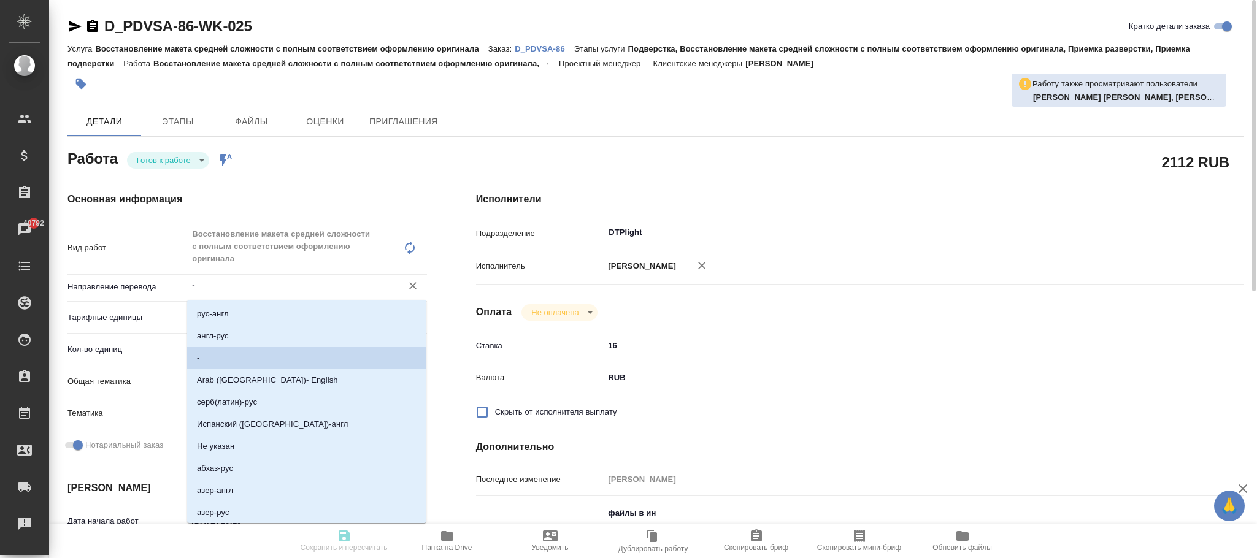
type textarea "/Clients/КОНВИАСА/Orders/D_PDVSA-86/DTP/D_PDVSA-86-WK-025"
type textarea "x"
type input "D_PDVSA-86"
type input "Восстановление макета средней сложности с полным соответствием оформлению ориги…"
type input "Подверстка, Восстановление макета средней сложности с полным соответствием офор…"
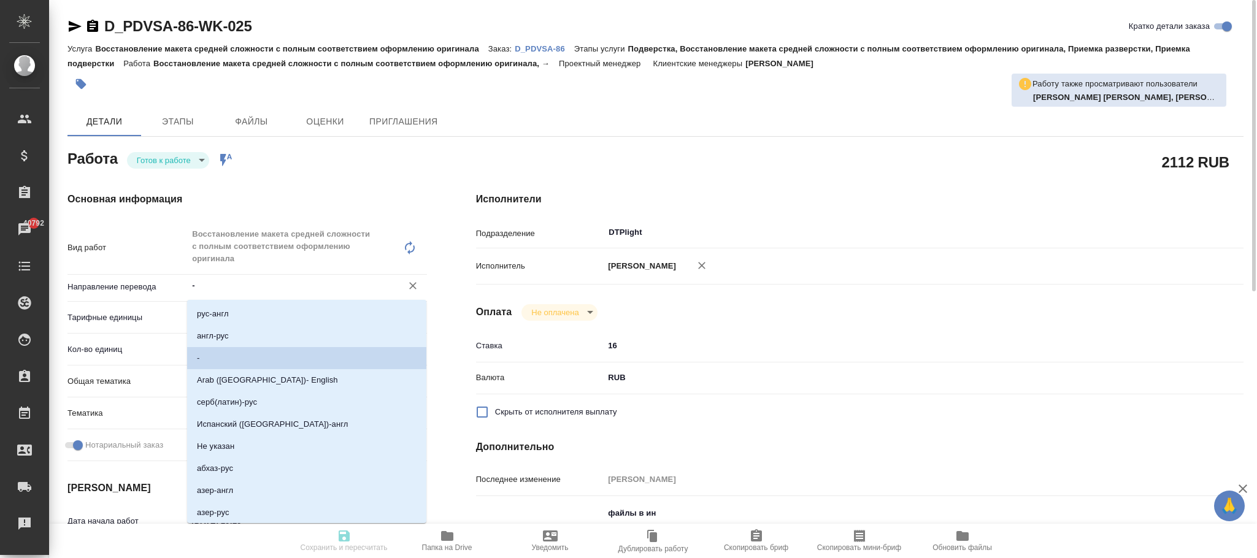
type input "Давыдова Елена"
type input "Заборова Александра"
type input "/Clients/КОНВИАСА/Orders/D_PDVSA-86"
type input "https://drive.awatera.com/s/KfeF5z53tSZyD6n"
type textarea "x"
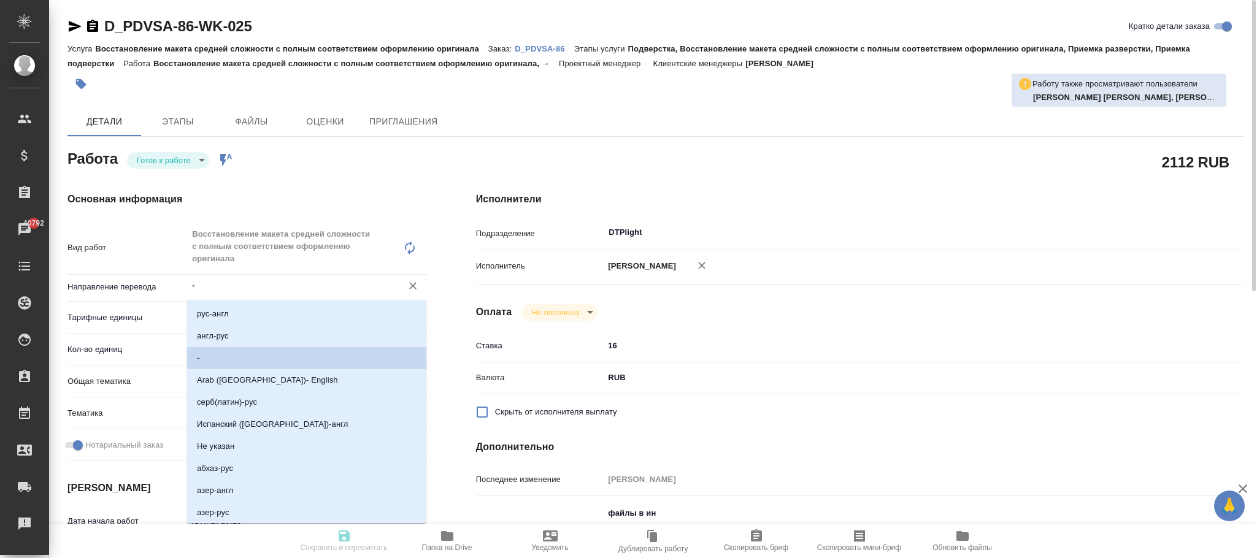
type textarea "ссылка на СК англ https://smartcat.com/projects/32d8a37b-7d39-48b5-8b91-53d1320…"
type textarea "x"
click at [783, 321] on div "Оплата Не оплачена notPayed" at bounding box center [859, 312] width 767 height 17
click at [778, 321] on div "Оплата Не оплачена notPayed" at bounding box center [859, 312] width 767 height 17
type textarea "x"
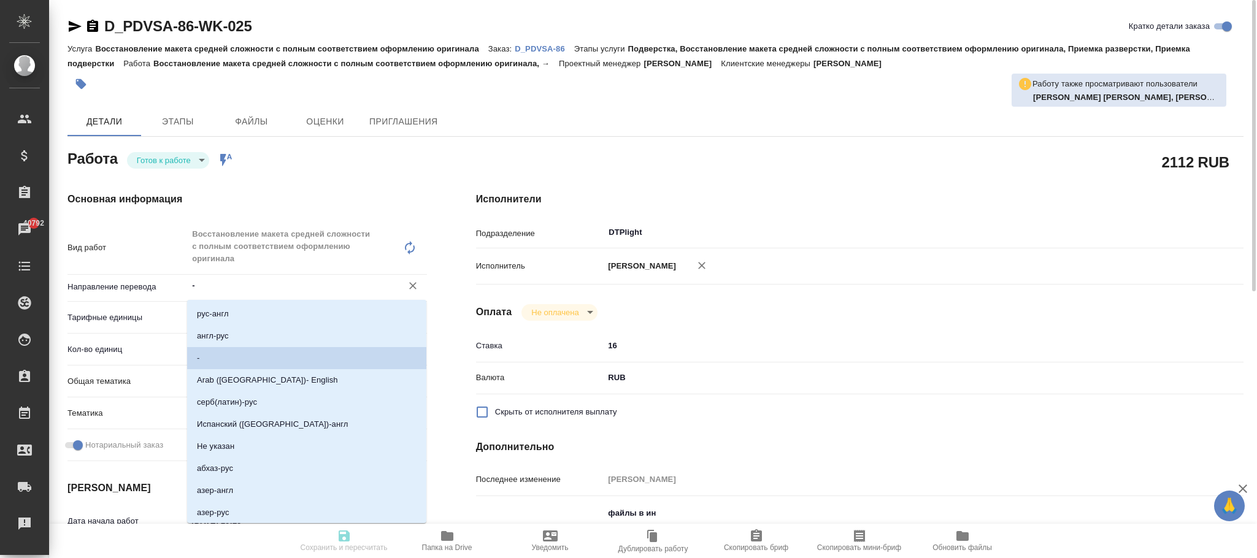
type textarea "x"
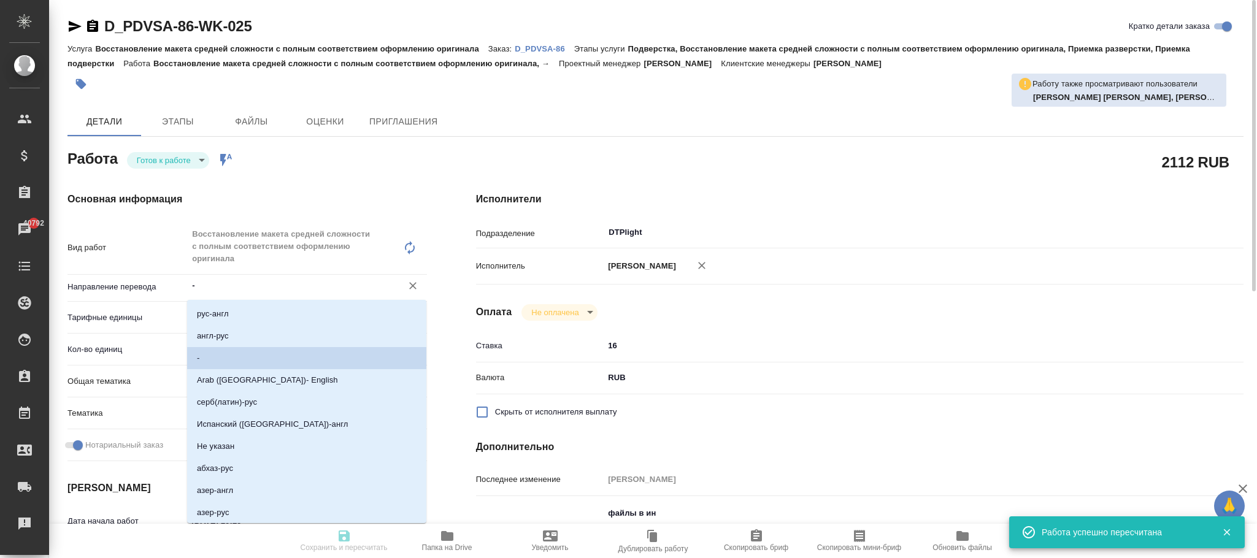
type textarea "x"
click at [553, 45] on p "D_PDVSA-86" at bounding box center [544, 48] width 59 height 9
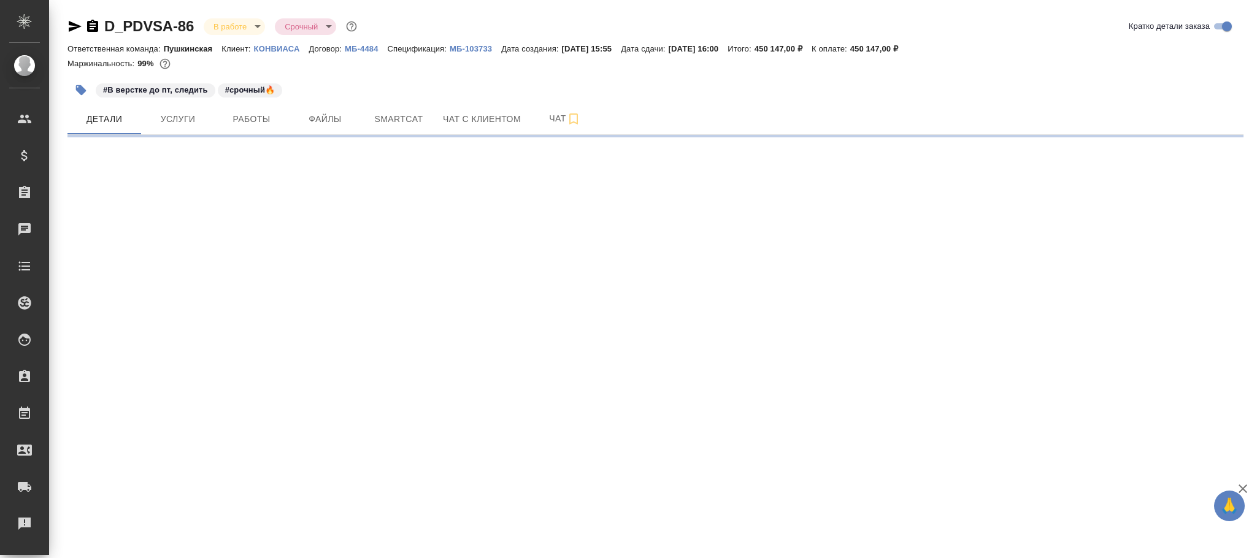
select select "RU"
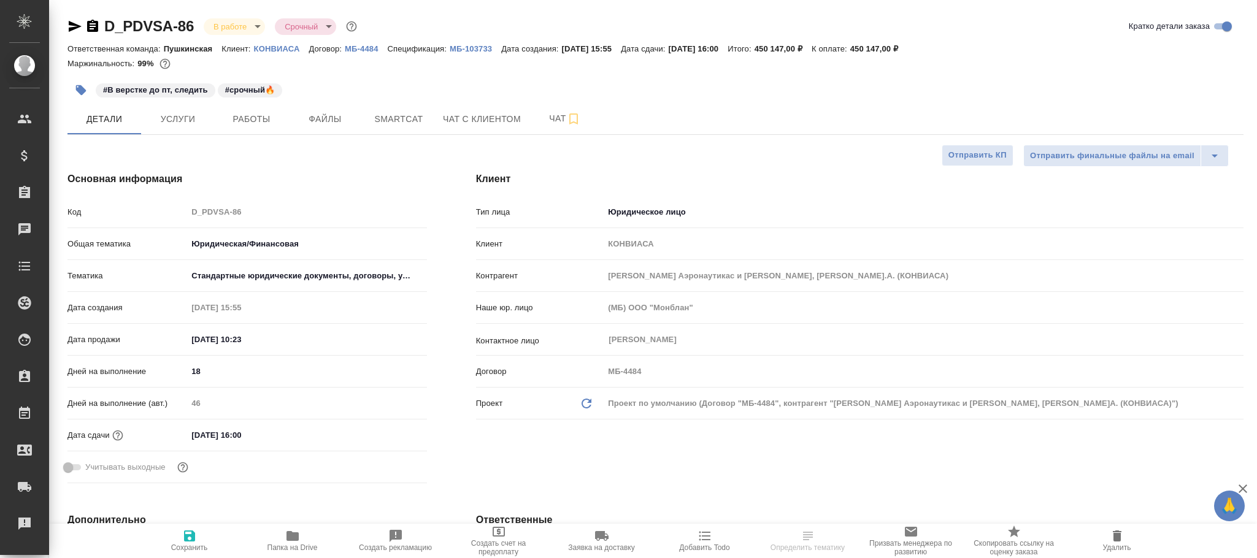
type textarea "x"
select select "RU"
type textarea "x"
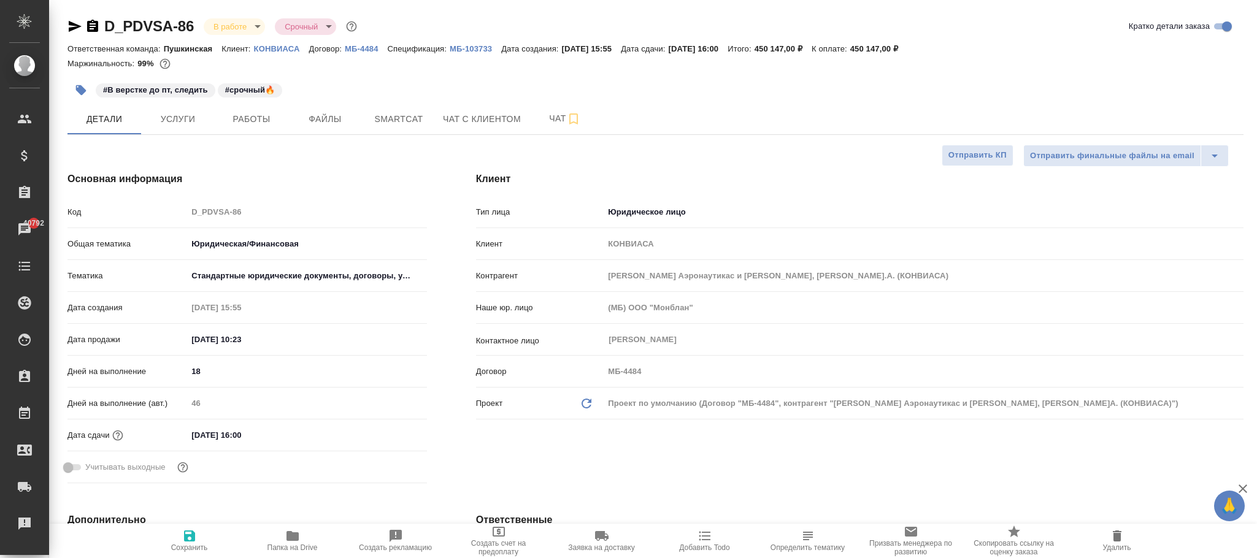
type textarea "x"
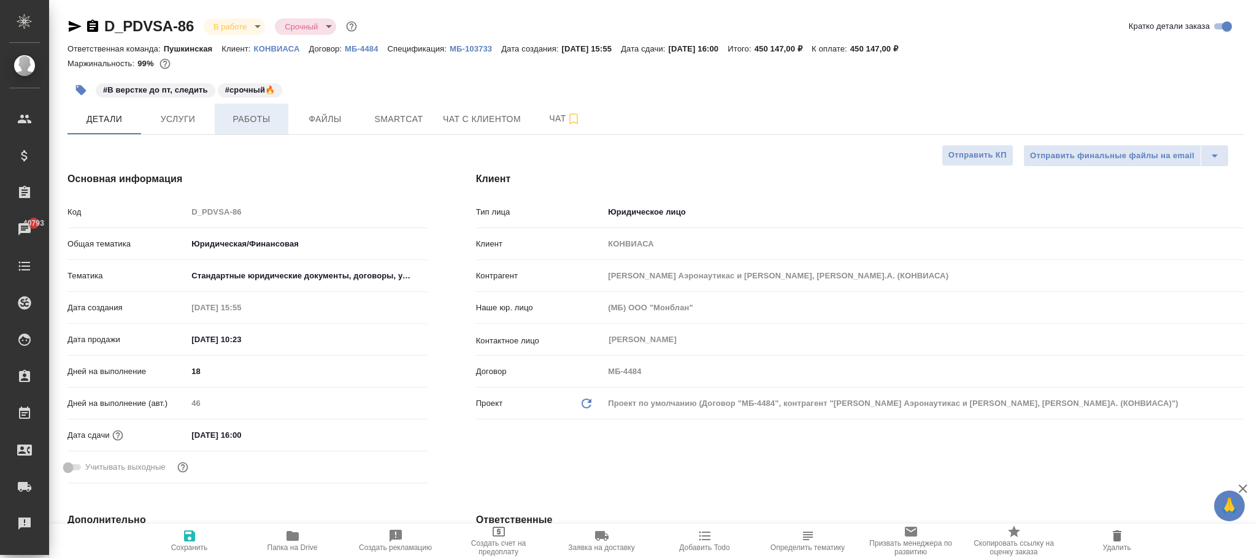
type textarea "x"
click at [251, 115] on span "Работы" at bounding box center [251, 119] width 59 height 15
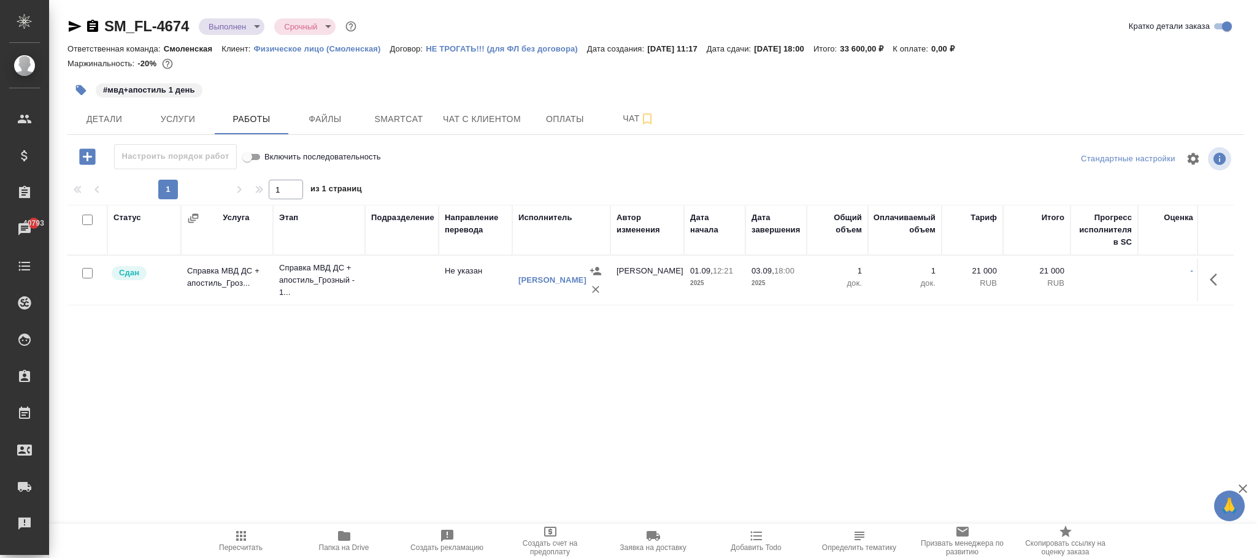
drag, startPoint x: 241, startPoint y: 543, endPoint x: 480, endPoint y: 500, distance: 243.0
click at [243, 541] on span "Пересчитать" at bounding box center [241, 540] width 88 height 23
click at [182, 115] on span "Услуги" at bounding box center [177, 119] width 59 height 15
click at [537, 278] on link "[PERSON_NAME]" at bounding box center [552, 279] width 68 height 9
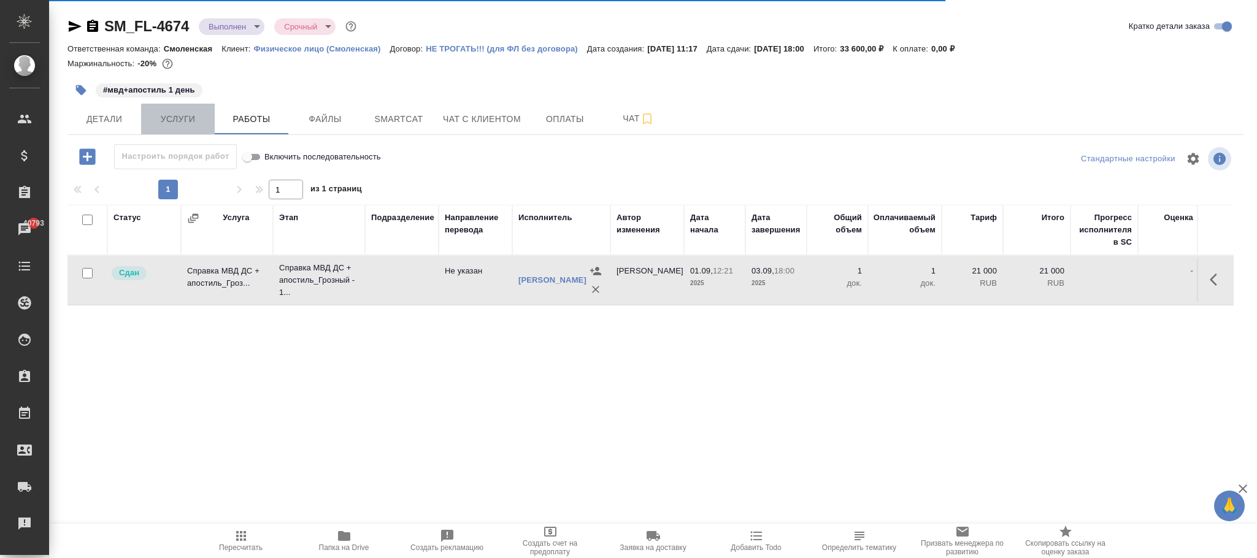
click at [181, 112] on span "Услуги" at bounding box center [177, 119] width 59 height 15
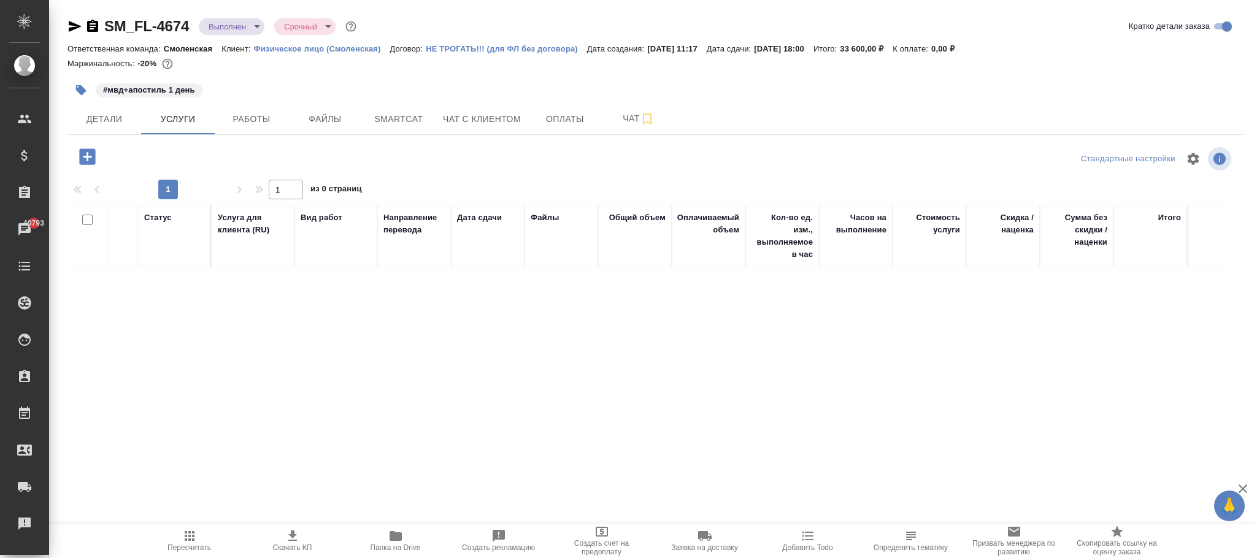
click at [592, 332] on div "Статус Услуга для клиента (RU) Вид работ Направление перевода Дата сдачи Файлы …" at bounding box center [650, 337] width 1166 height 264
click at [85, 153] on icon "button" at bounding box center [87, 156] width 16 height 16
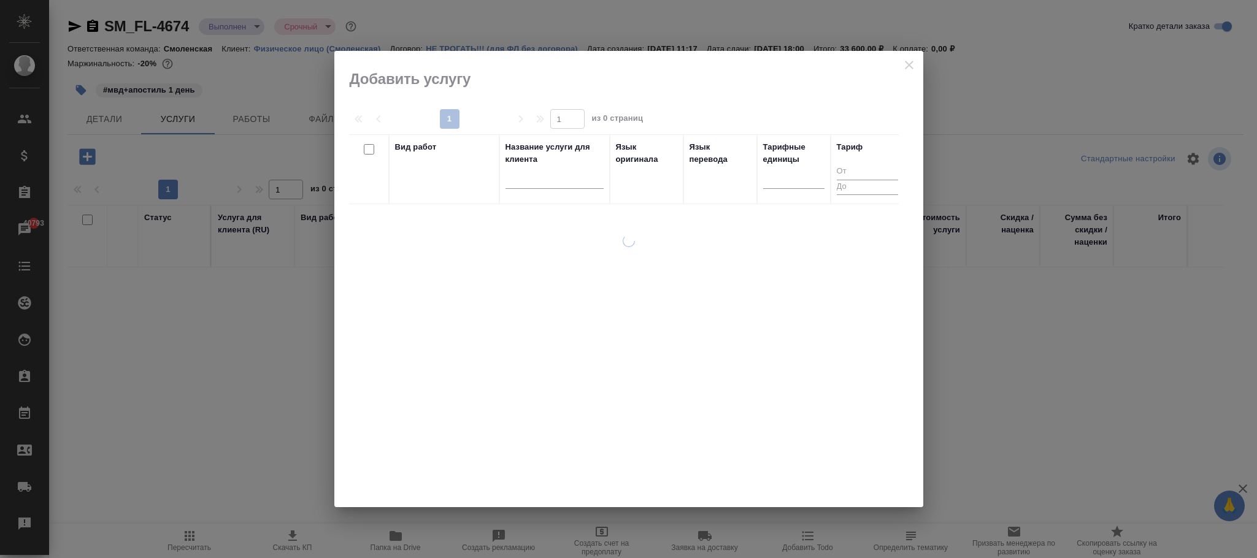
click at [908, 66] on div at bounding box center [628, 279] width 589 height 456
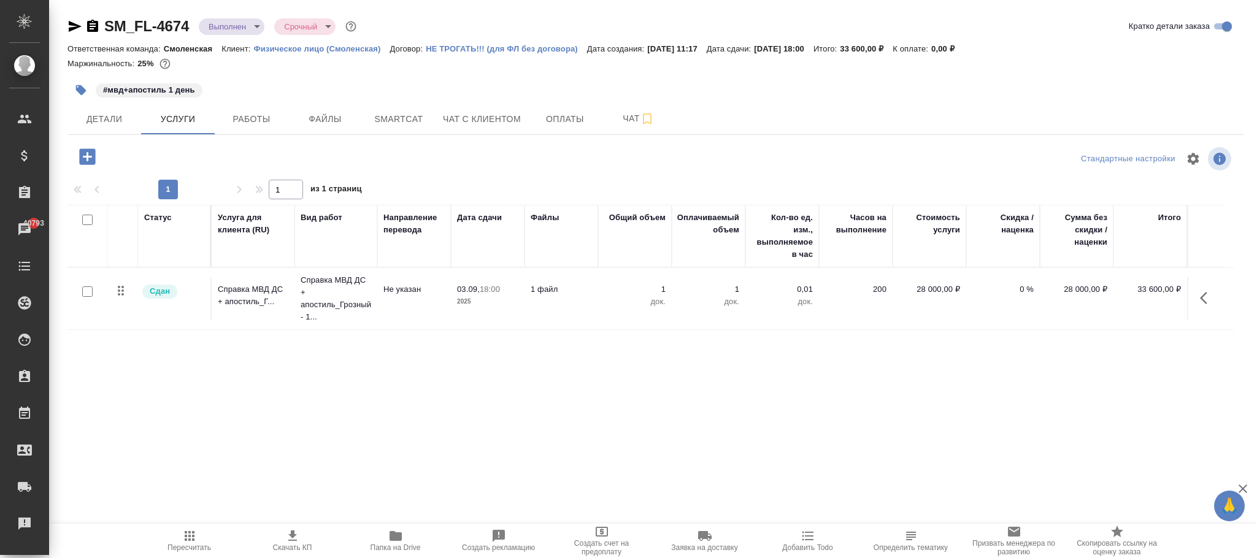
click at [90, 156] on icon "button" at bounding box center [87, 156] width 16 height 16
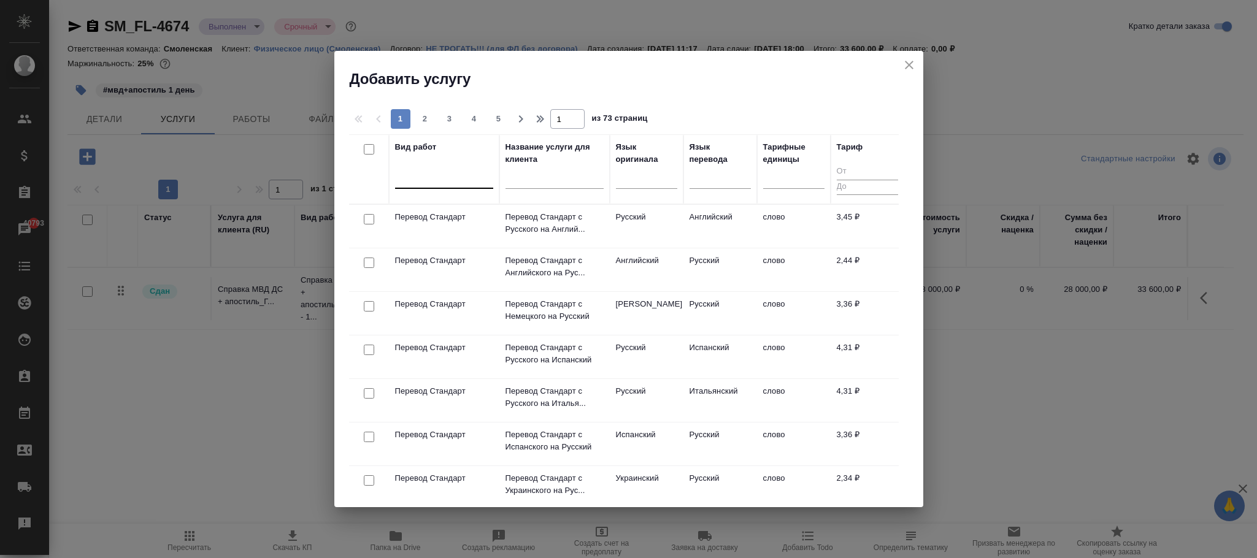
click at [448, 179] on div at bounding box center [444, 176] width 98 height 18
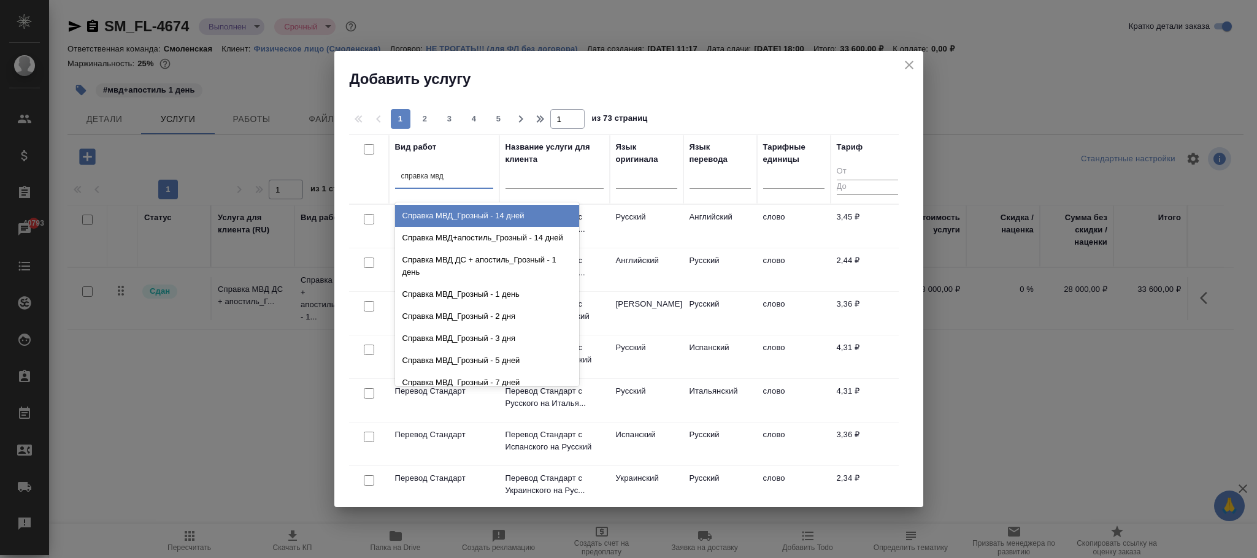
type input "справка мвд"
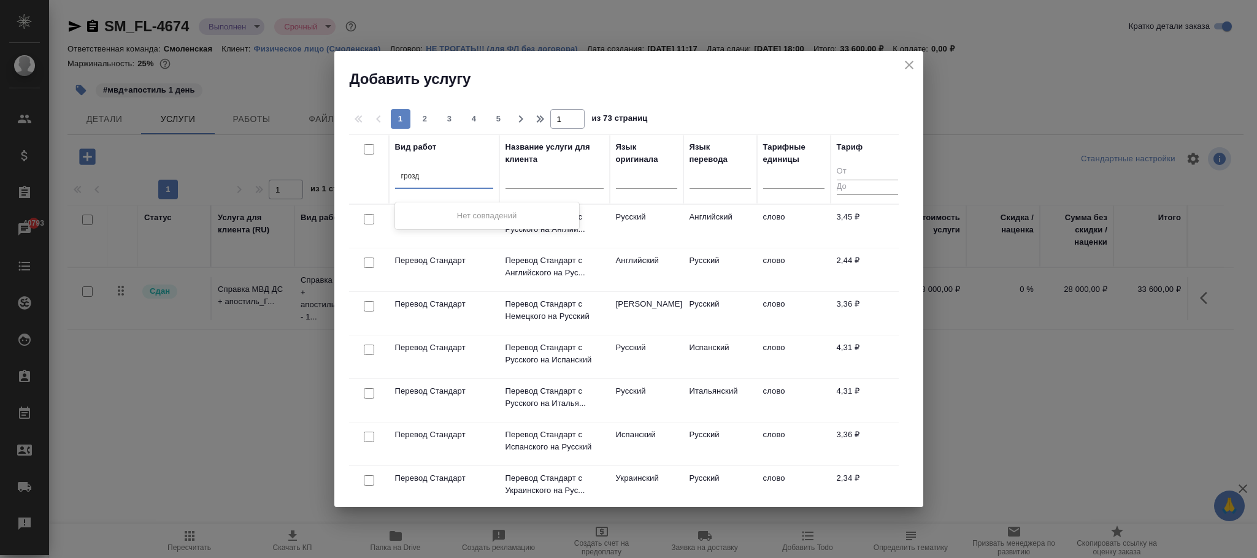
type input "гроз"
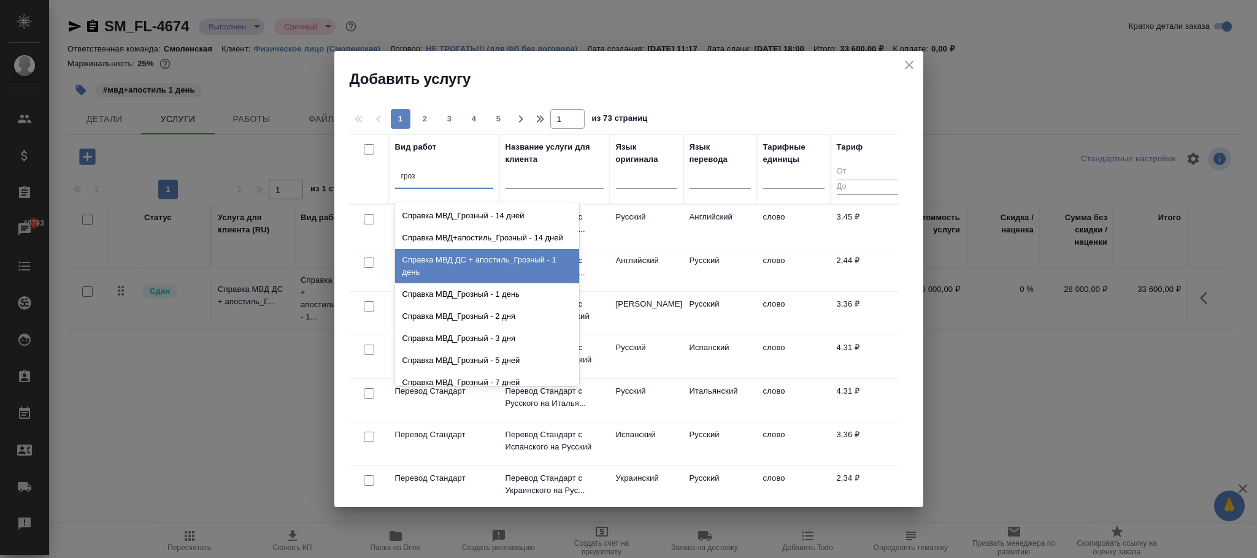
click at [532, 265] on div "Справка МВД ДС + апостиль_Грозный - 1 день" at bounding box center [487, 266] width 184 height 34
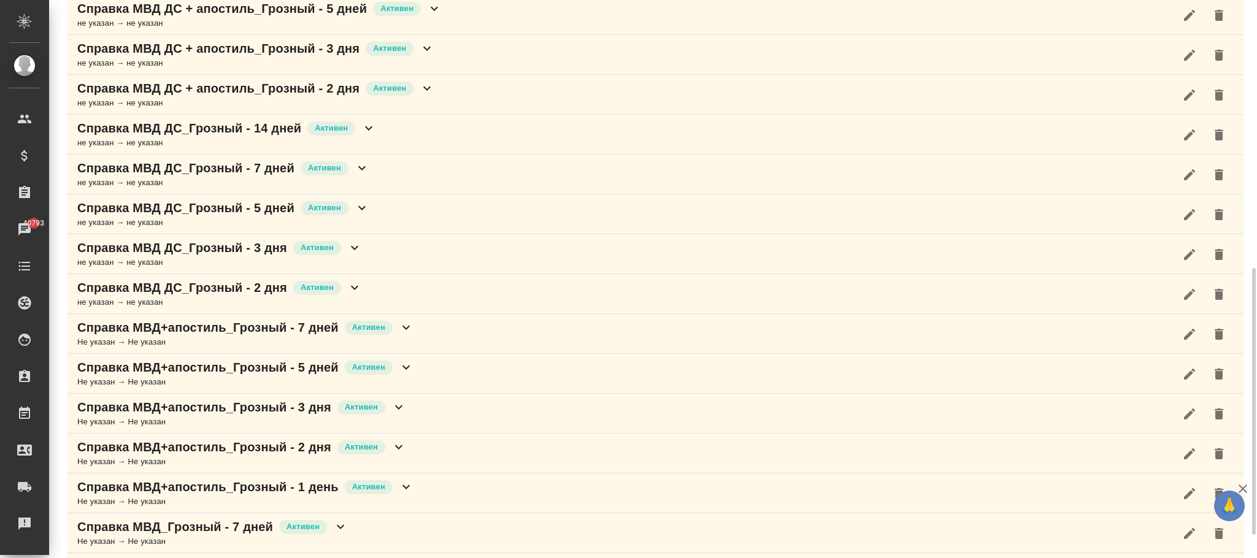
scroll to position [368, 0]
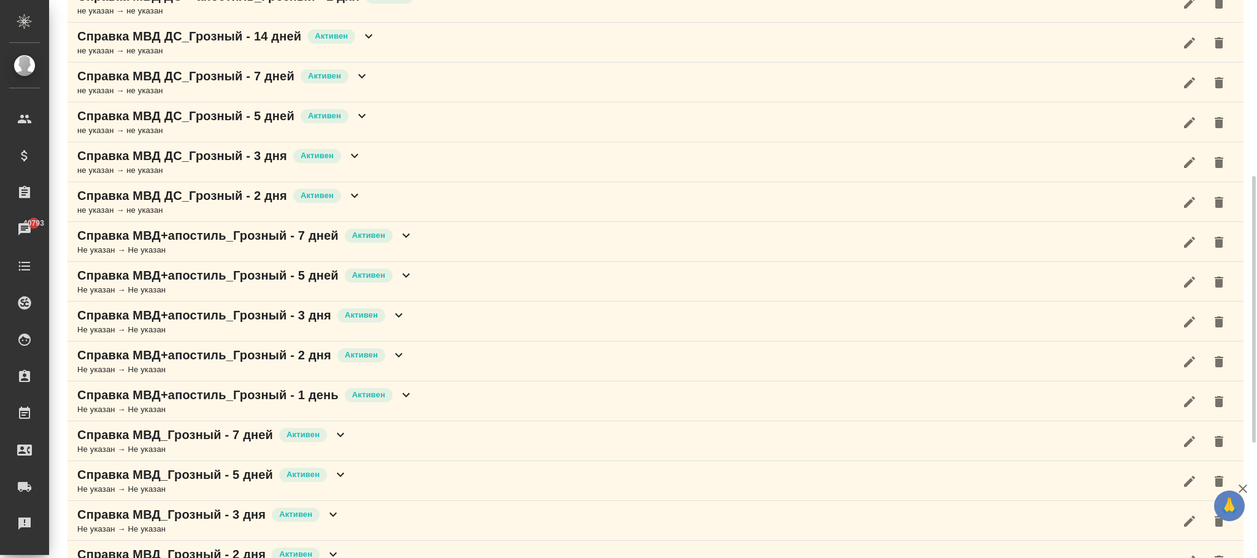
click at [410, 402] on icon at bounding box center [406, 395] width 15 height 15
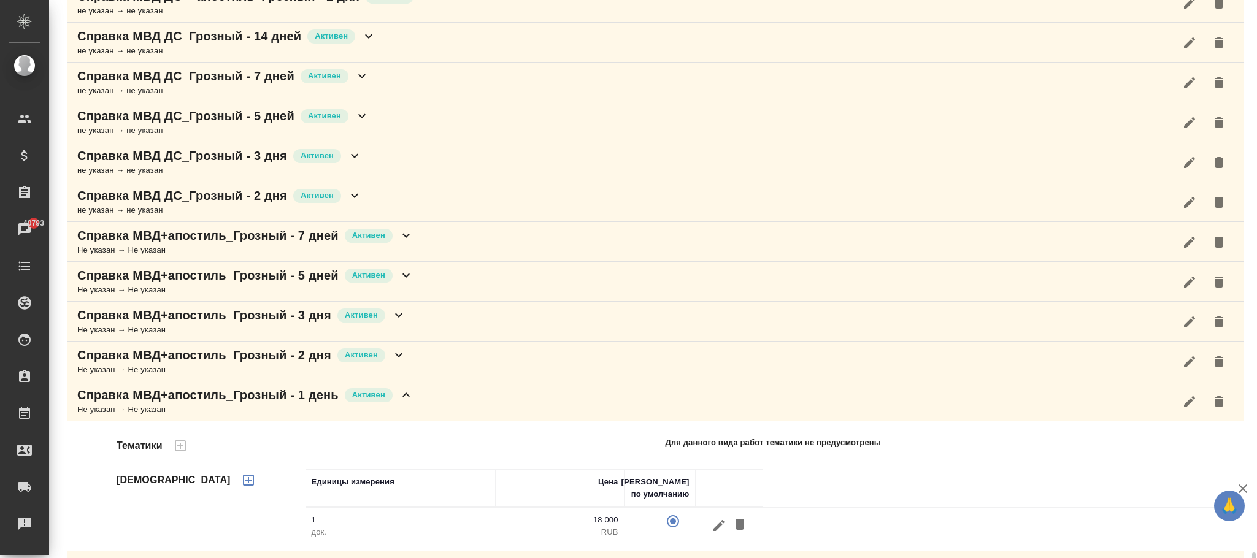
scroll to position [644, 0]
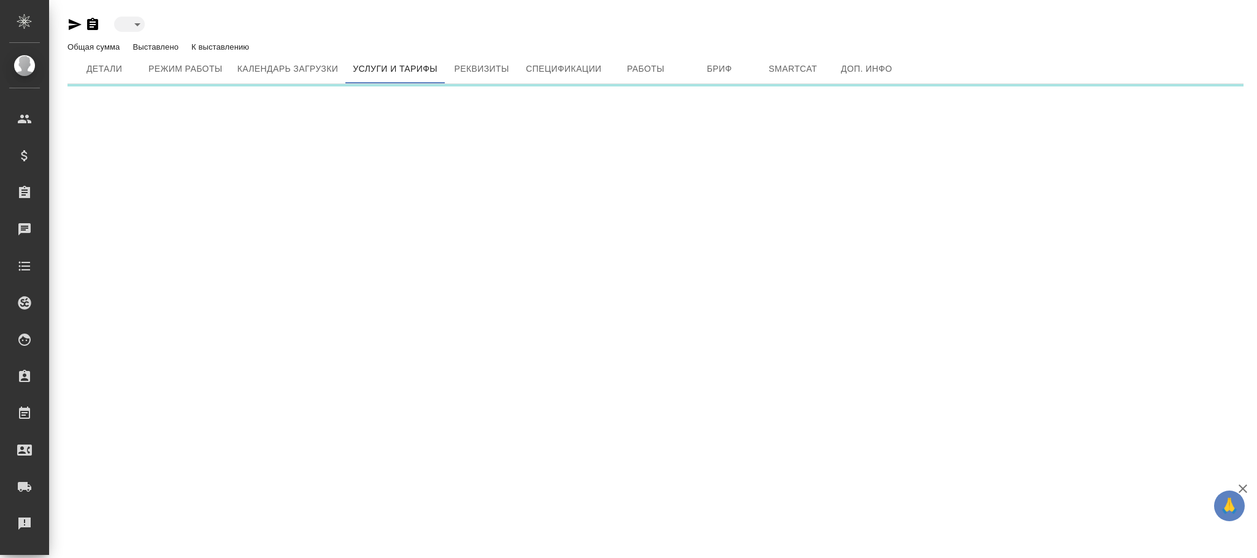
type input "active"
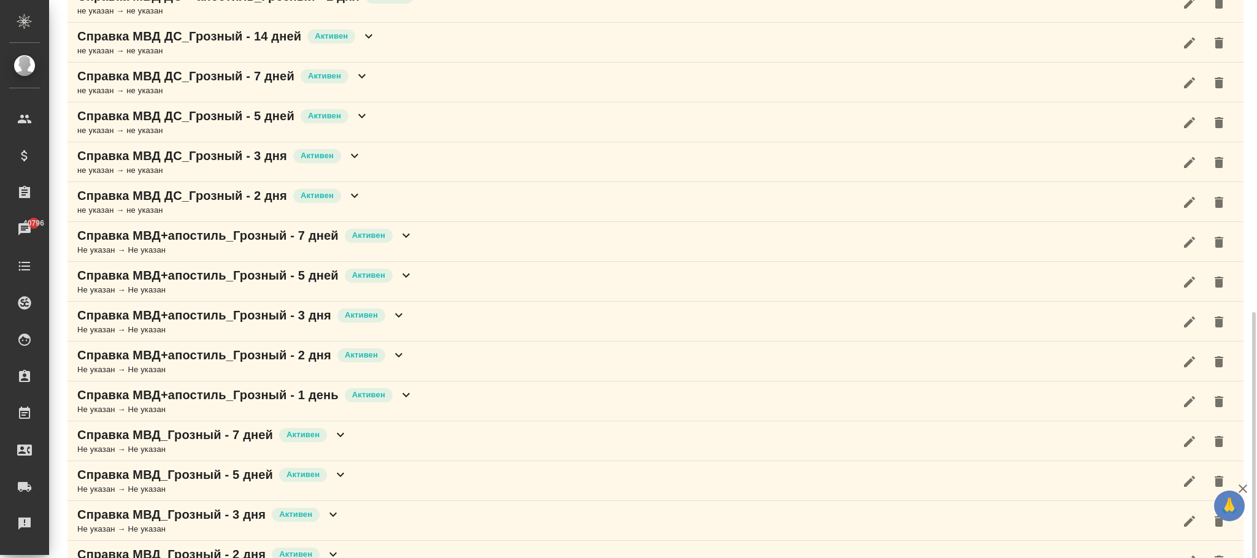
scroll to position [460, 0]
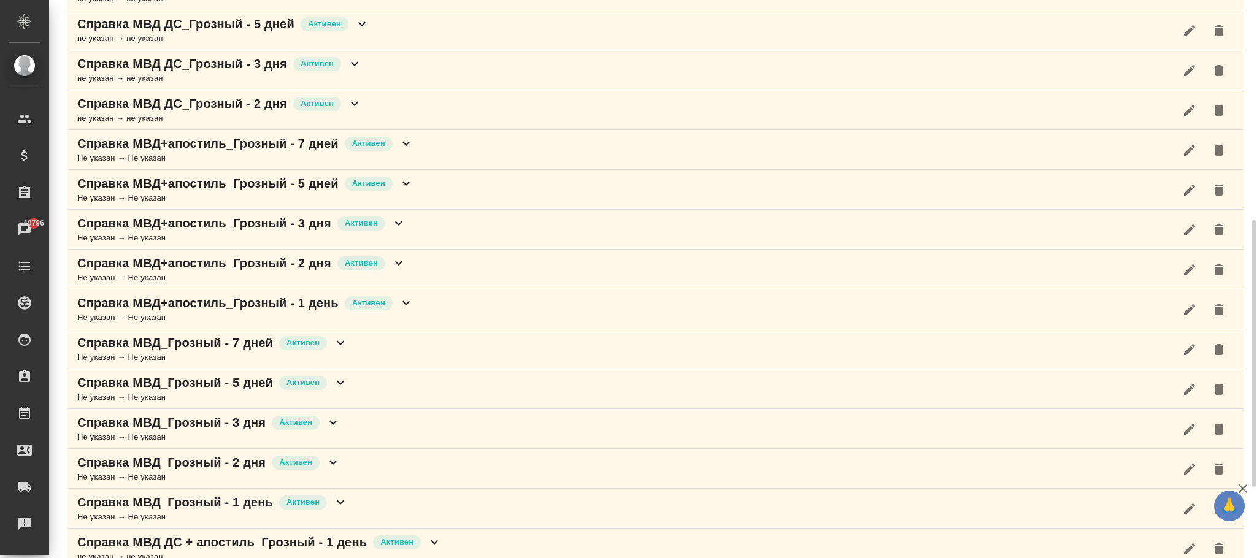
click at [416, 304] on div "Справка МВД+апостиль_Грозный - 1 день Активен Не указан → Не указан" at bounding box center [655, 309] width 1176 height 40
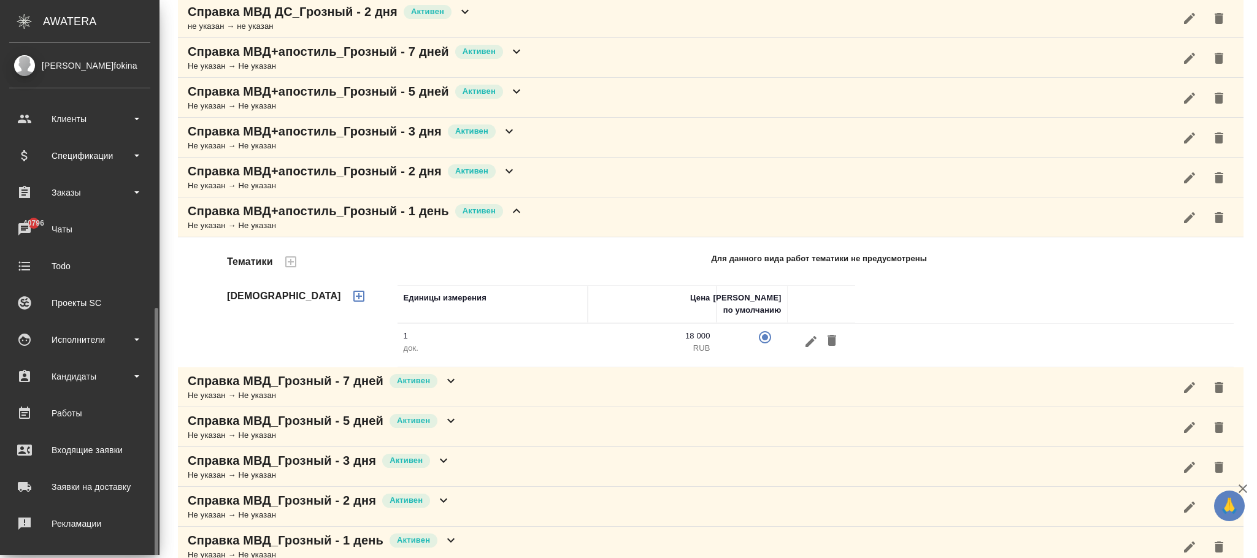
scroll to position [149, 0]
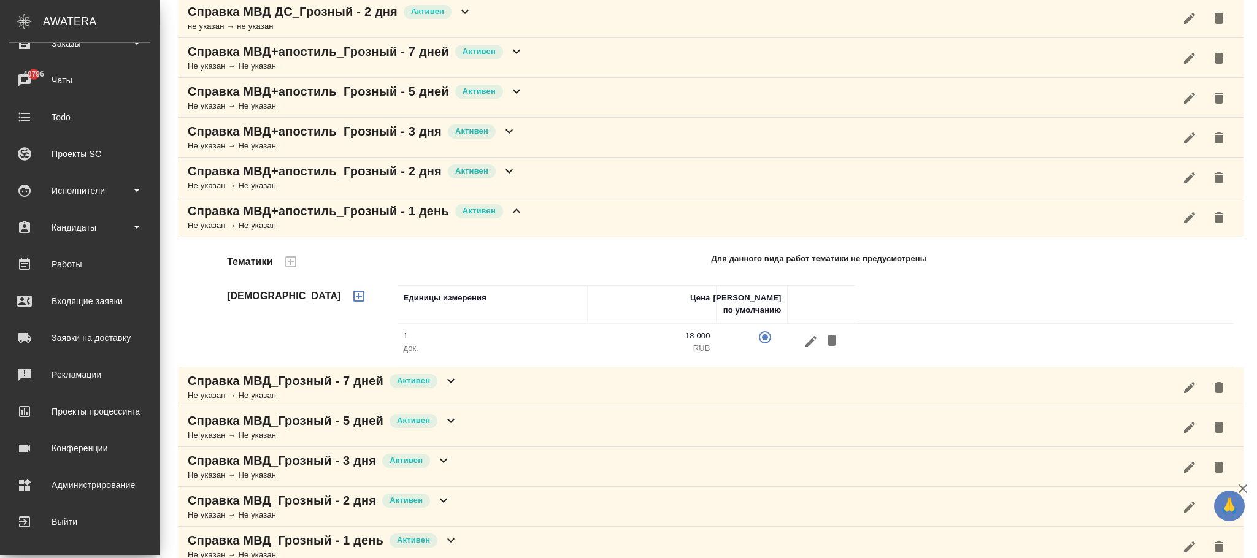
click at [104, 486] on div "Администрирование" at bounding box center [79, 485] width 141 height 18
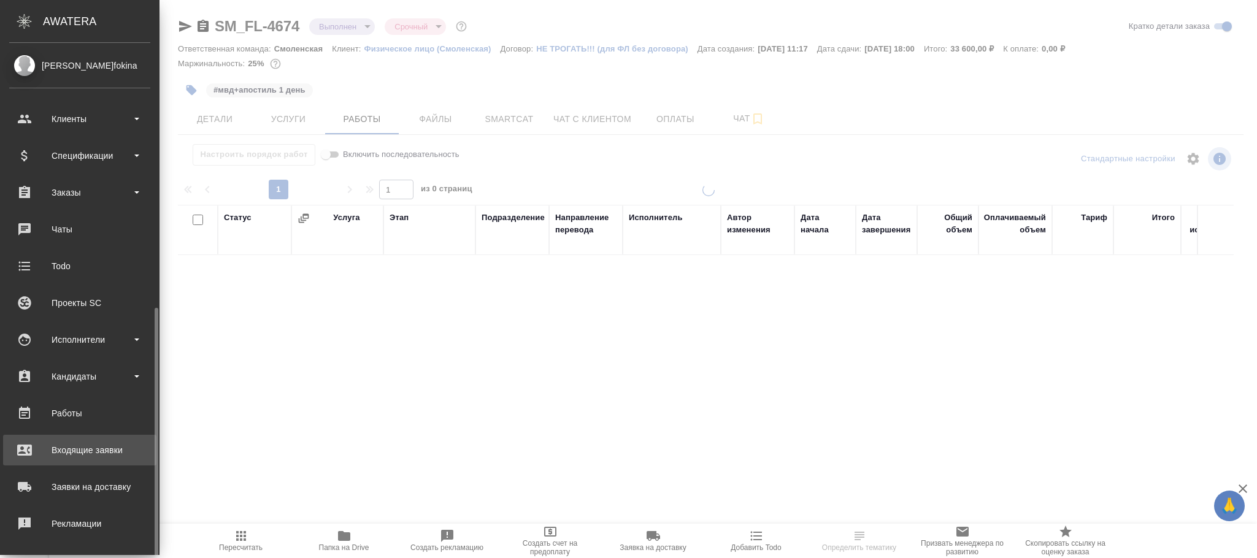
scroll to position [149, 0]
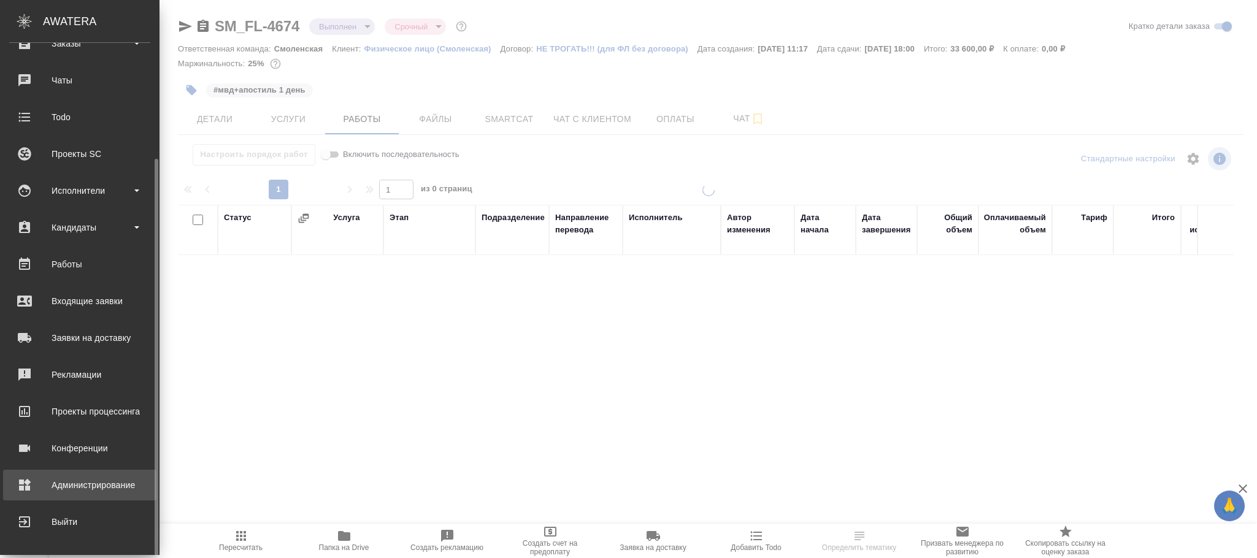
click at [104, 473] on link "Администрирование" at bounding box center [79, 485] width 153 height 31
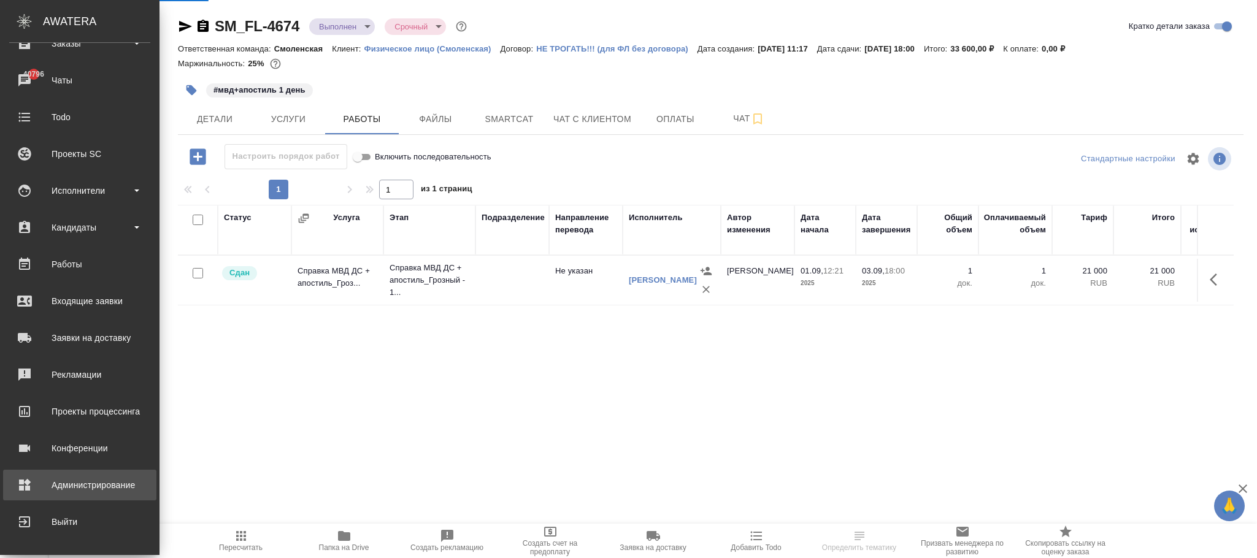
click at [77, 479] on div "Администрирование" at bounding box center [79, 485] width 141 height 18
click at [77, 486] on div "Администрирование" at bounding box center [79, 485] width 141 height 18
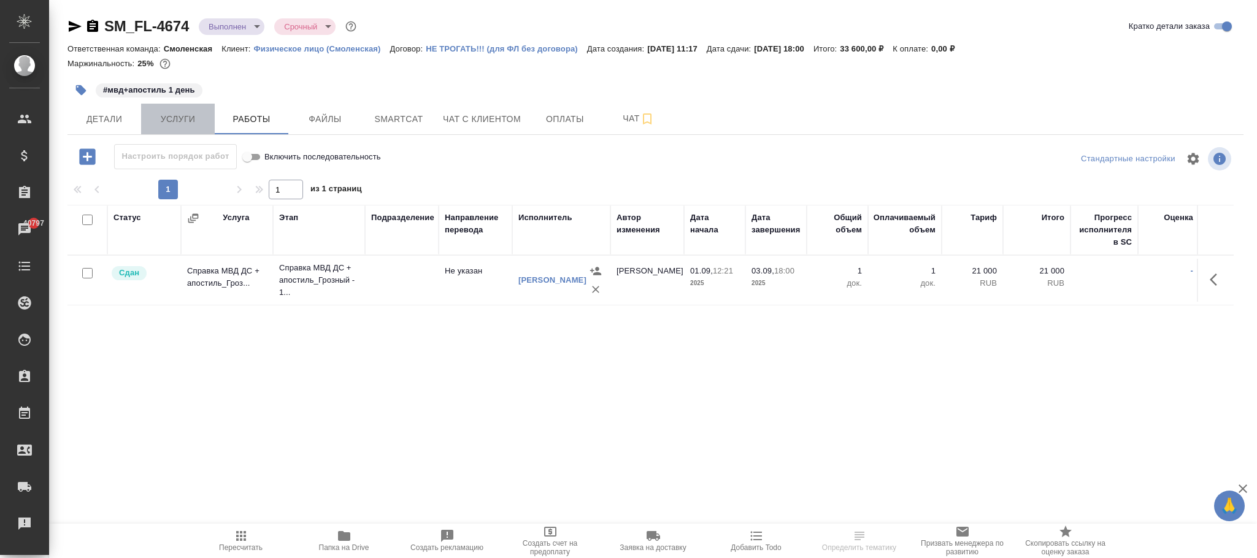
click at [180, 123] on span "Услуги" at bounding box center [177, 119] width 59 height 15
click at [1213, 282] on icon "button" at bounding box center [1216, 279] width 15 height 15
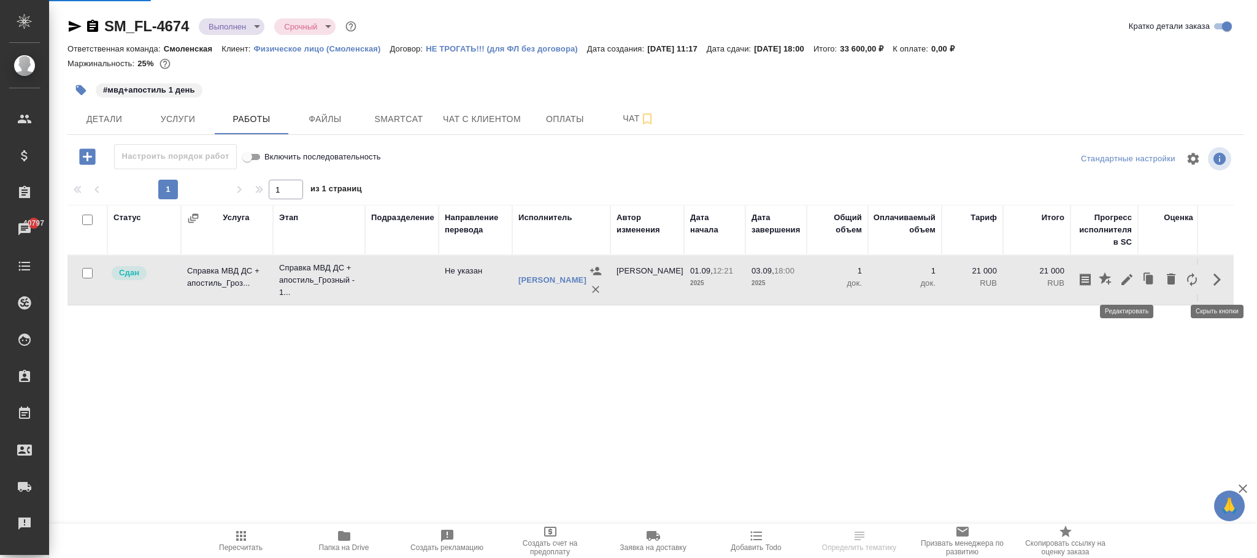
click at [1128, 283] on icon "button" at bounding box center [1126, 279] width 15 height 15
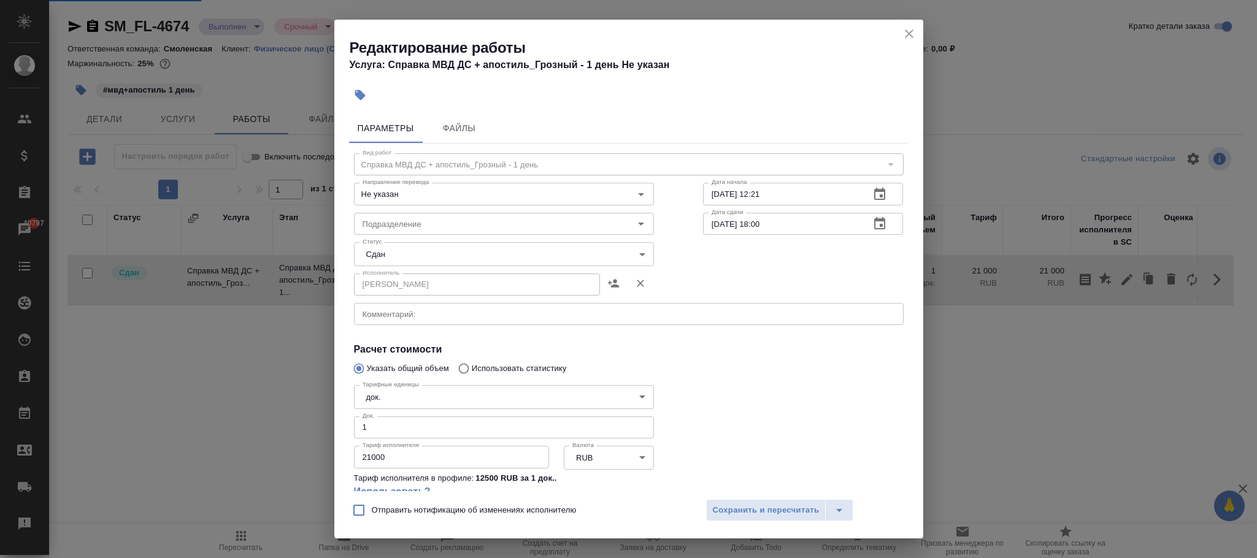
drag, startPoint x: 548, startPoint y: 161, endPoint x: 370, endPoint y: 164, distance: 177.9
click at [370, 168] on div "Направление перевода Не указан Направление перевода" at bounding box center [503, 192] width 349 height 78
drag, startPoint x: 359, startPoint y: 163, endPoint x: 716, endPoint y: 164, distance: 356.9
click at [686, 164] on div "Направление перевода Не указан Направление перевода Дата начала [DATE] 12:21 Да…" at bounding box center [628, 192] width 599 height 78
click at [429, 184] on div "Не указан Направление перевода" at bounding box center [504, 194] width 300 height 22
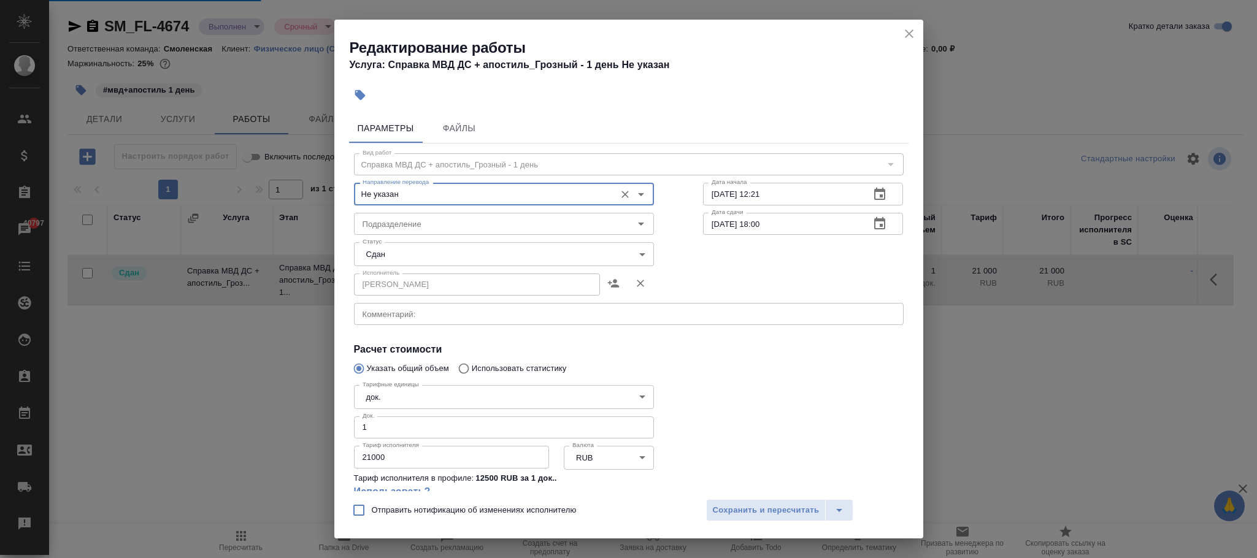
click at [525, 150] on div "Вид работ Справка МВД ДС + апостиль_Грозный - 1 день Вид работ Направление пере…" at bounding box center [628, 356] width 559 height 425
drag, startPoint x: 546, startPoint y: 157, endPoint x: 323, endPoint y: 155, distance: 223.9
click at [323, 155] on div "Редактирование работы Услуга: Справка МВД ДС + апостиль_Грозный - 1 день Не ука…" at bounding box center [628, 279] width 1257 height 558
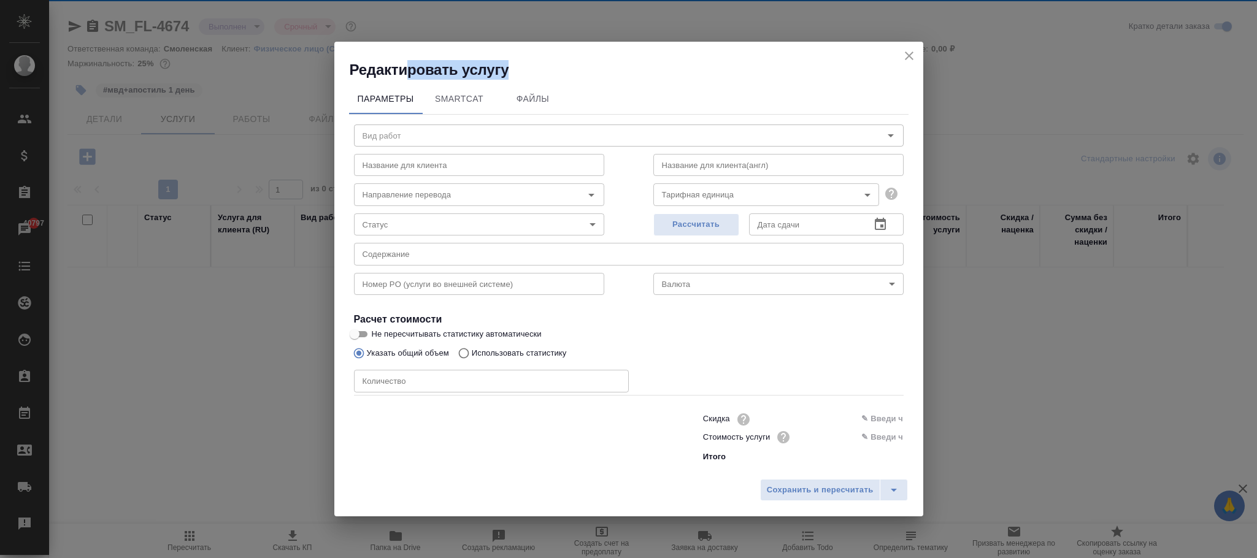
click at [405, 68] on h2 "Редактировать услугу" at bounding box center [636, 70] width 573 height 20
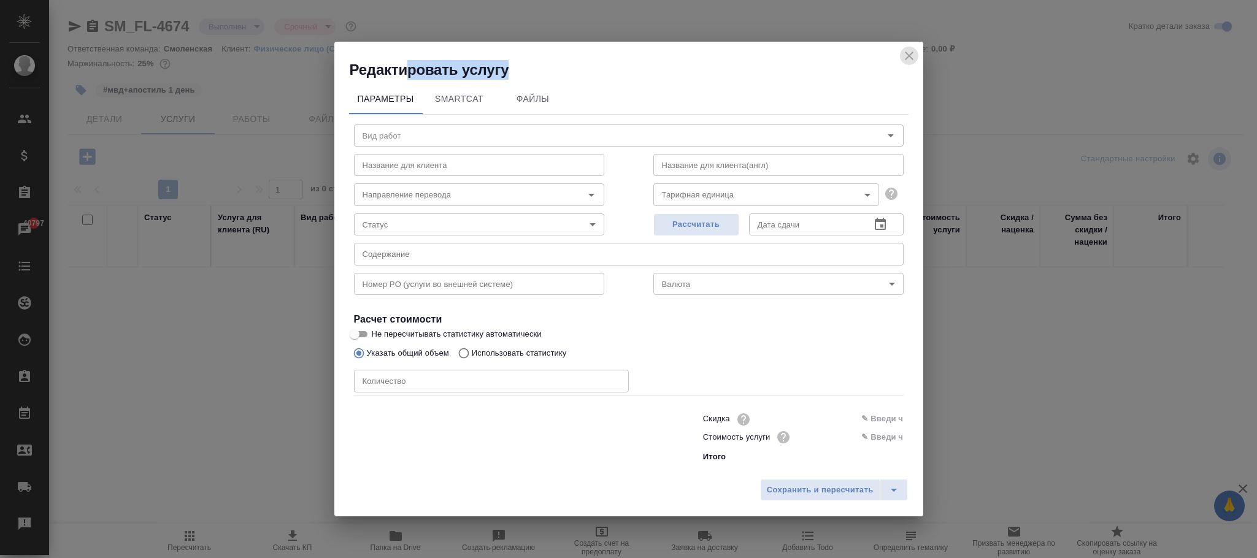
click at [913, 55] on icon "close" at bounding box center [909, 55] width 15 height 15
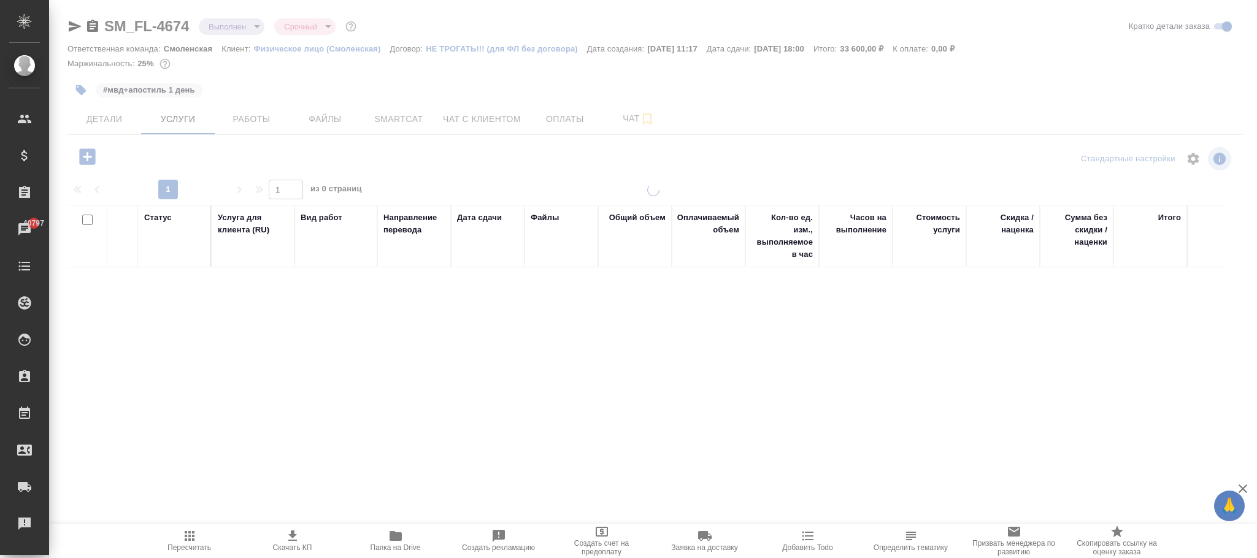
click at [170, 122] on div at bounding box center [653, 250] width 1208 height 500
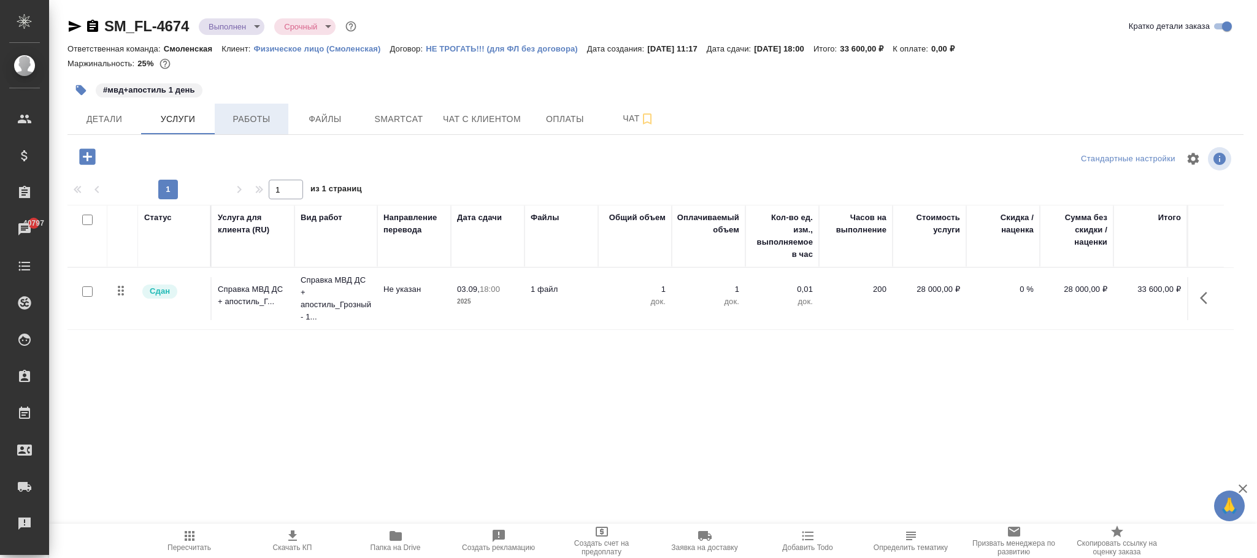
click at [261, 116] on span "Работы" at bounding box center [251, 119] width 59 height 15
click at [259, 114] on span "Работы" at bounding box center [251, 119] width 59 height 15
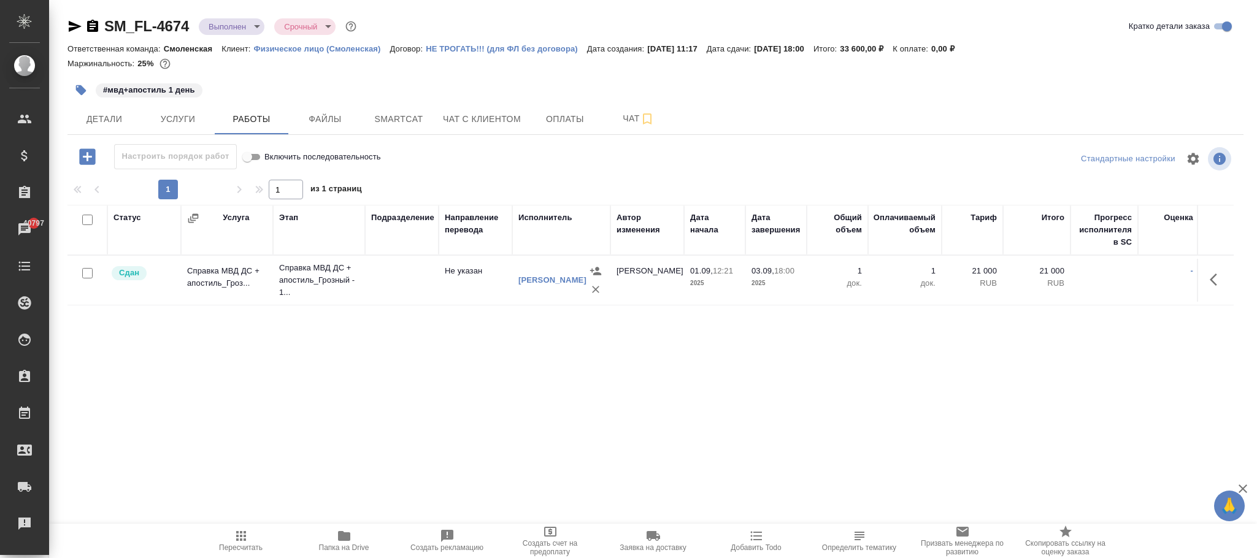
click at [93, 158] on icon "button" at bounding box center [87, 156] width 16 height 16
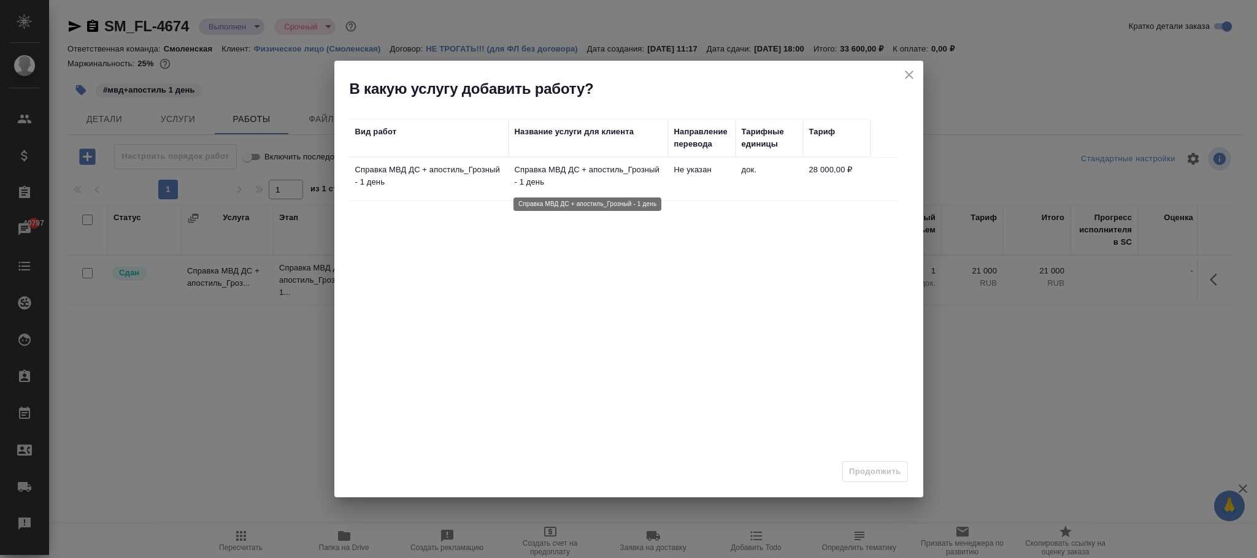
click at [622, 186] on p "Справка МВД ДС + апостиль_Грозный - 1 день" at bounding box center [588, 176] width 147 height 25
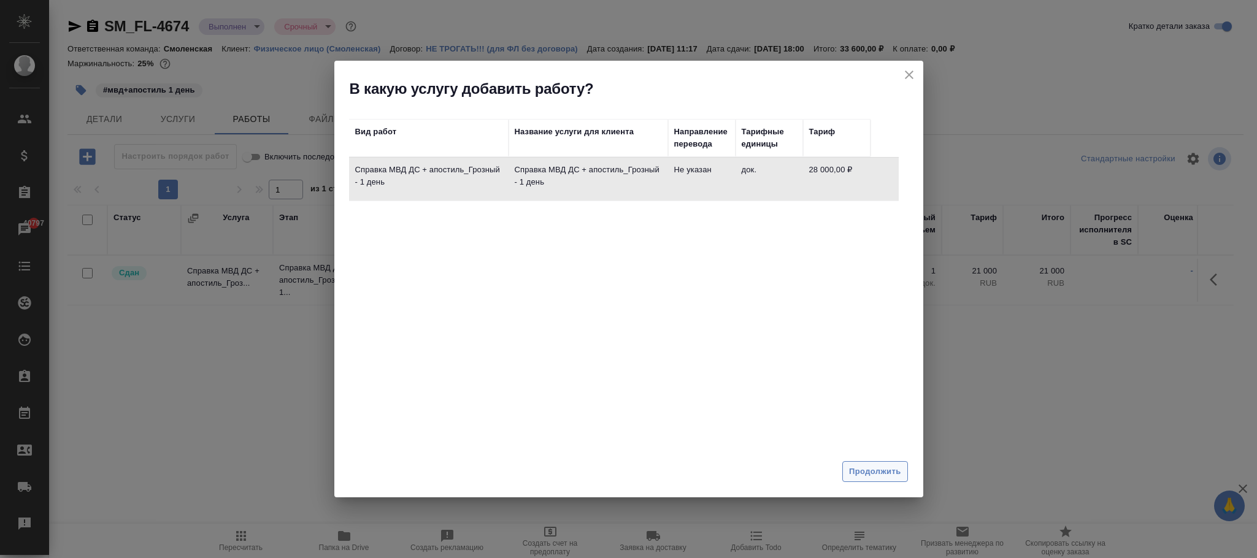
click at [868, 471] on span "Продолжить" at bounding box center [875, 472] width 52 height 14
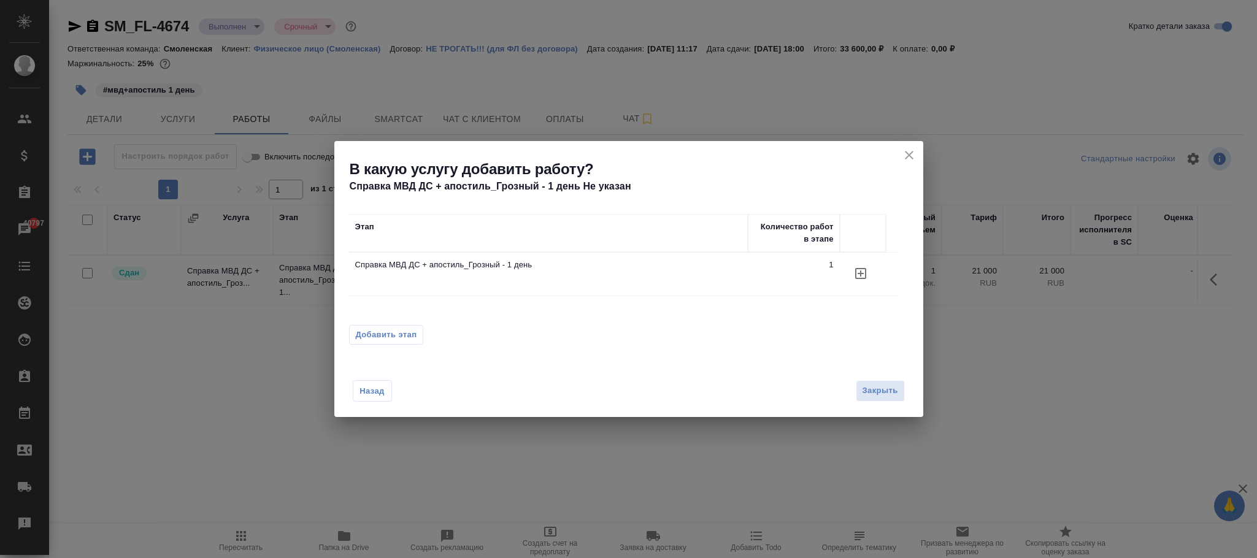
click at [860, 271] on icon "button" at bounding box center [860, 273] width 11 height 11
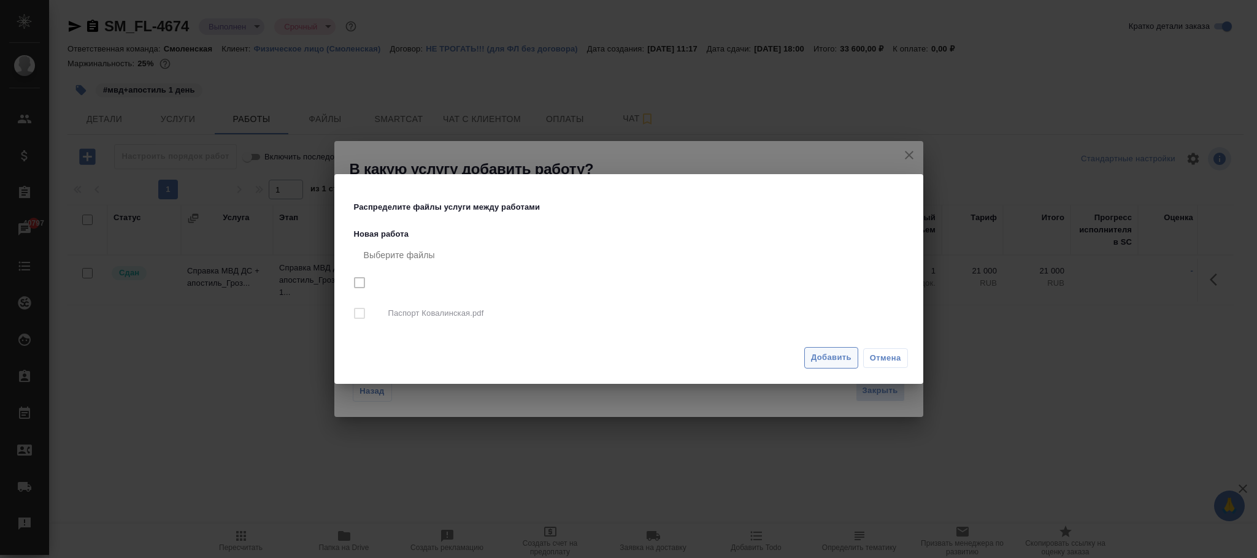
checkbox input "true"
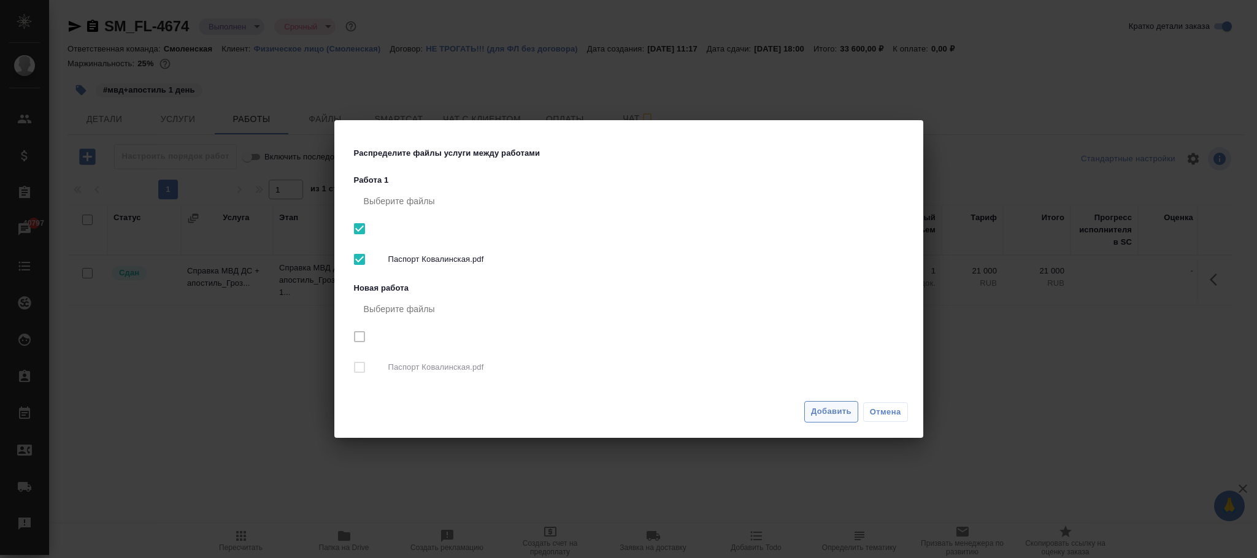
click at [817, 407] on span "Добавить" at bounding box center [831, 412] width 40 height 14
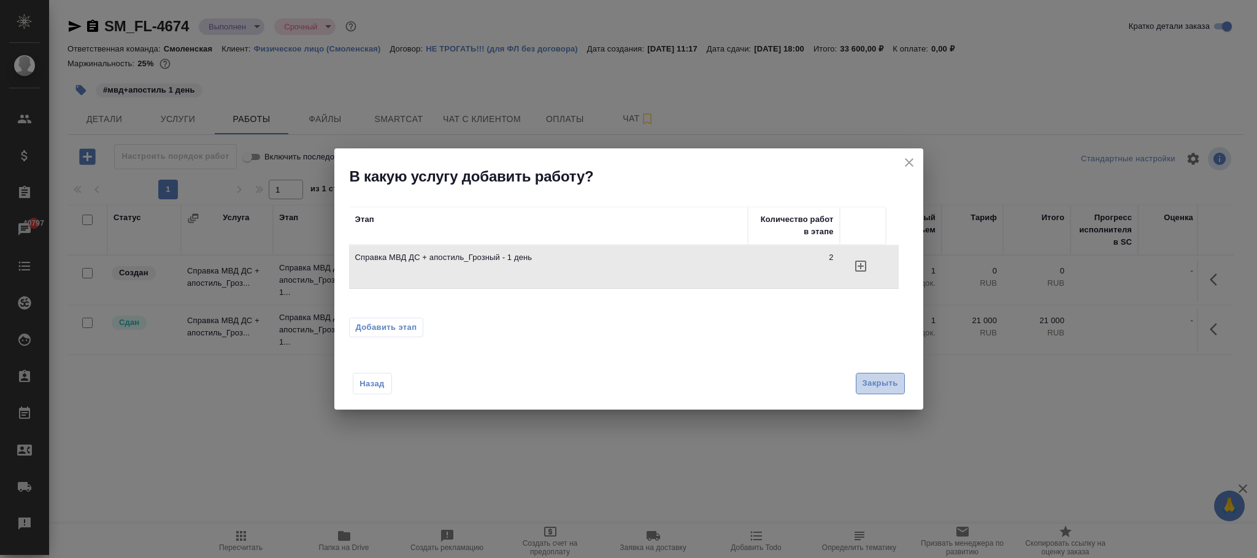
click at [879, 383] on span "Закрыть" at bounding box center [880, 384] width 36 height 14
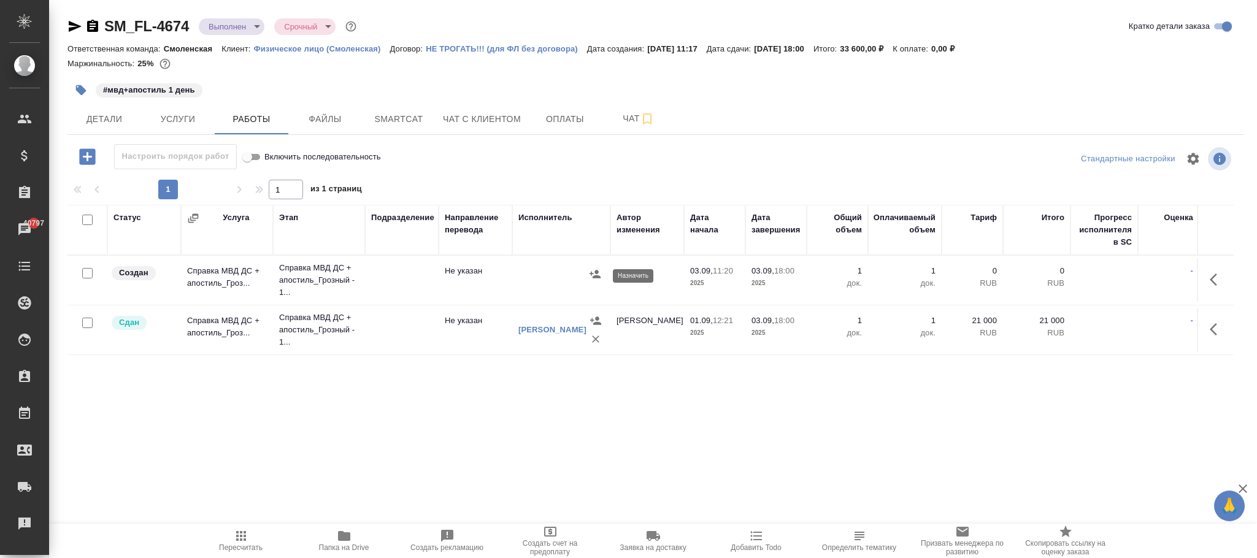
click at [588, 271] on button "button" at bounding box center [595, 274] width 18 height 18
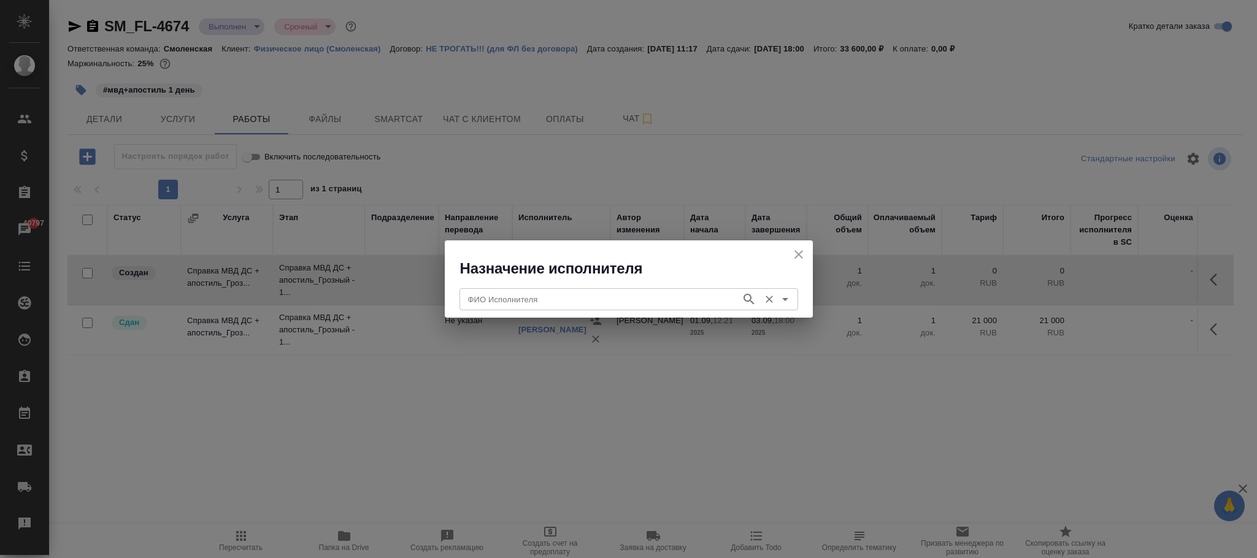
click at [538, 300] on input "ФИО Исполнителя" at bounding box center [599, 299] width 272 height 15
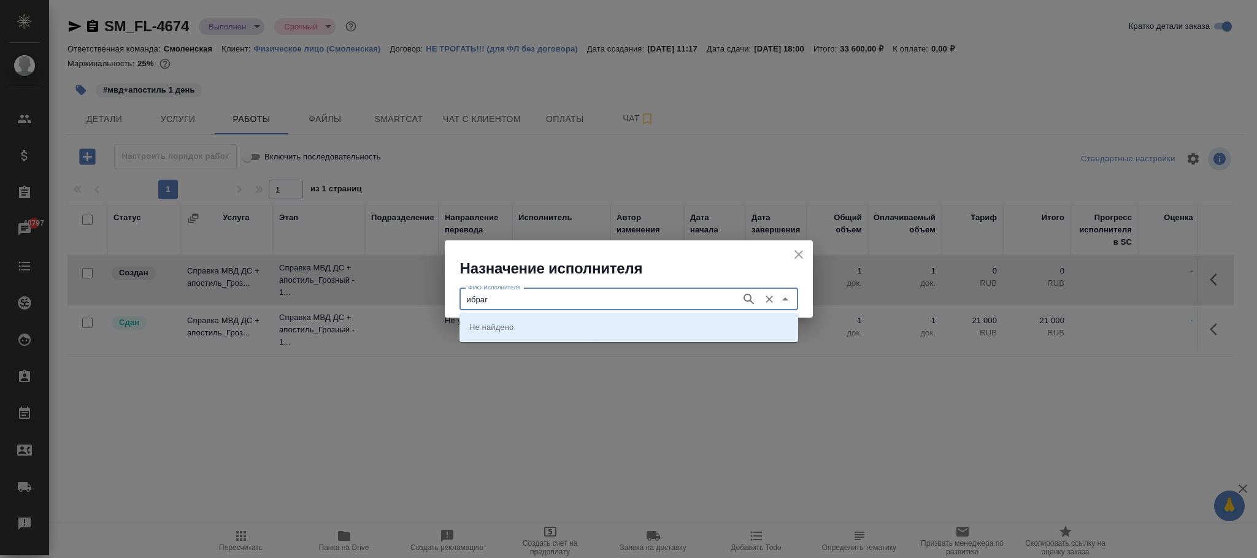
type input "ибраги"
click at [752, 295] on icon "button" at bounding box center [748, 299] width 15 height 15
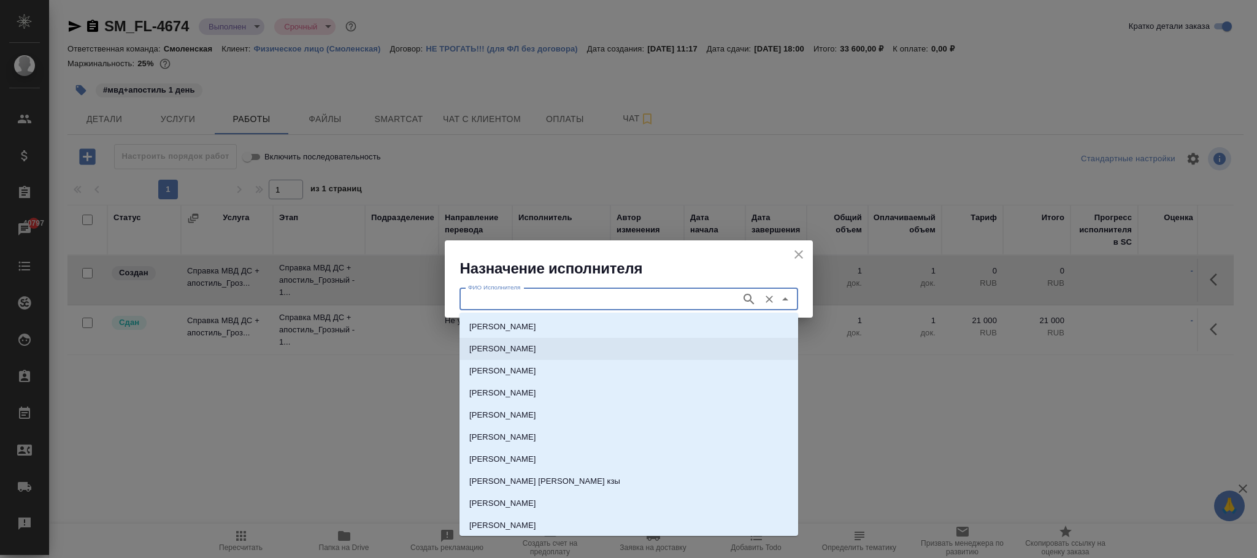
click at [803, 253] on icon "close" at bounding box center [798, 254] width 15 height 15
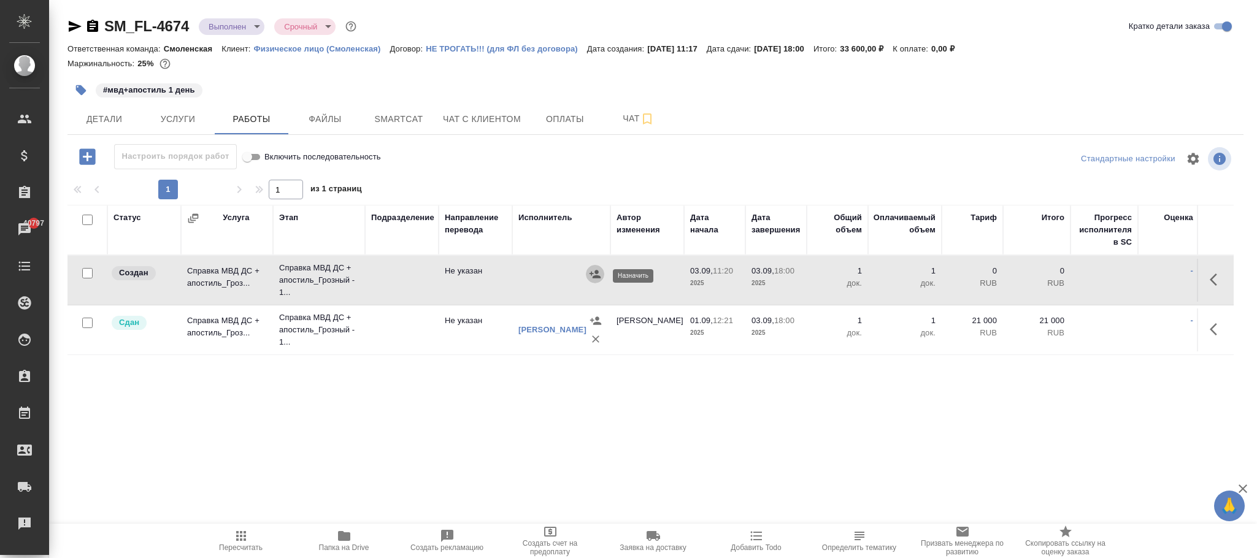
click at [586, 277] on button "button" at bounding box center [595, 274] width 18 height 18
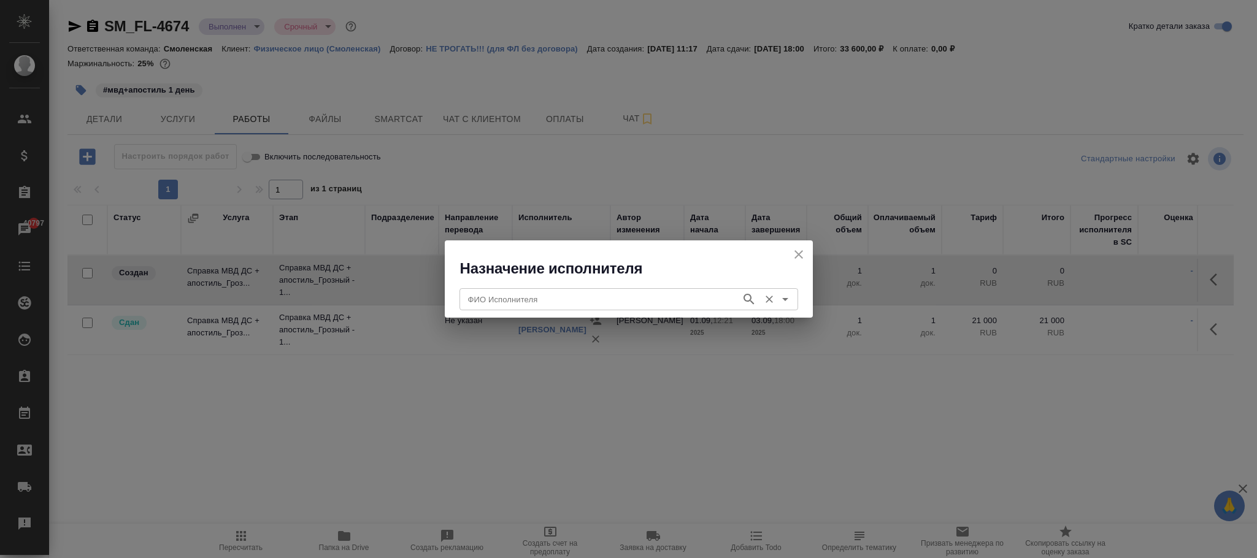
click at [580, 308] on div "ФИО Исполнителя" at bounding box center [628, 299] width 339 height 22
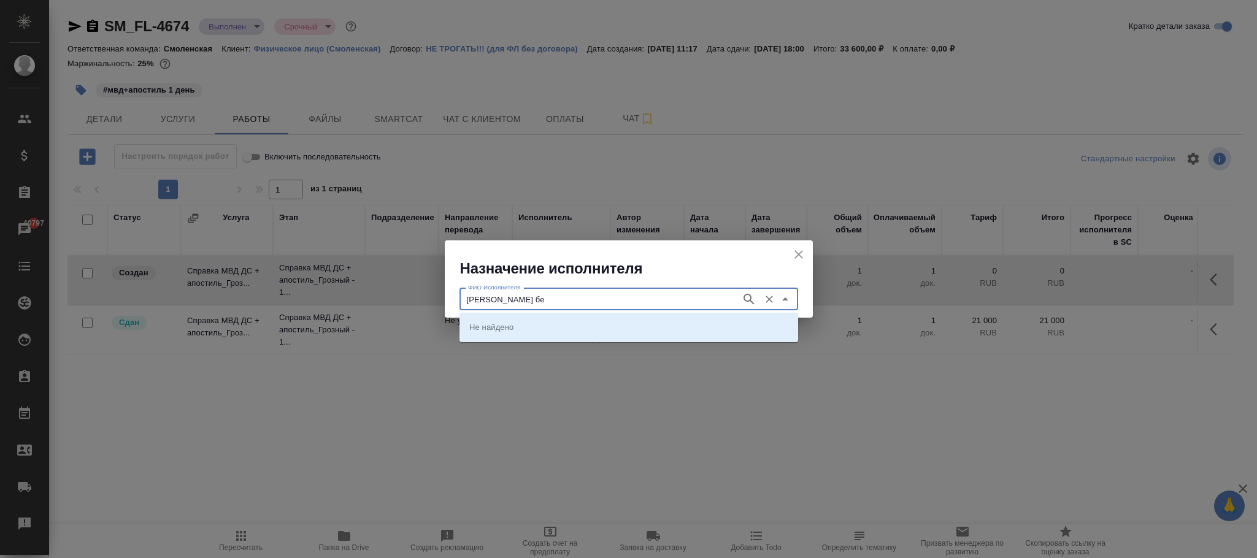
type input "ибрагимов бе"
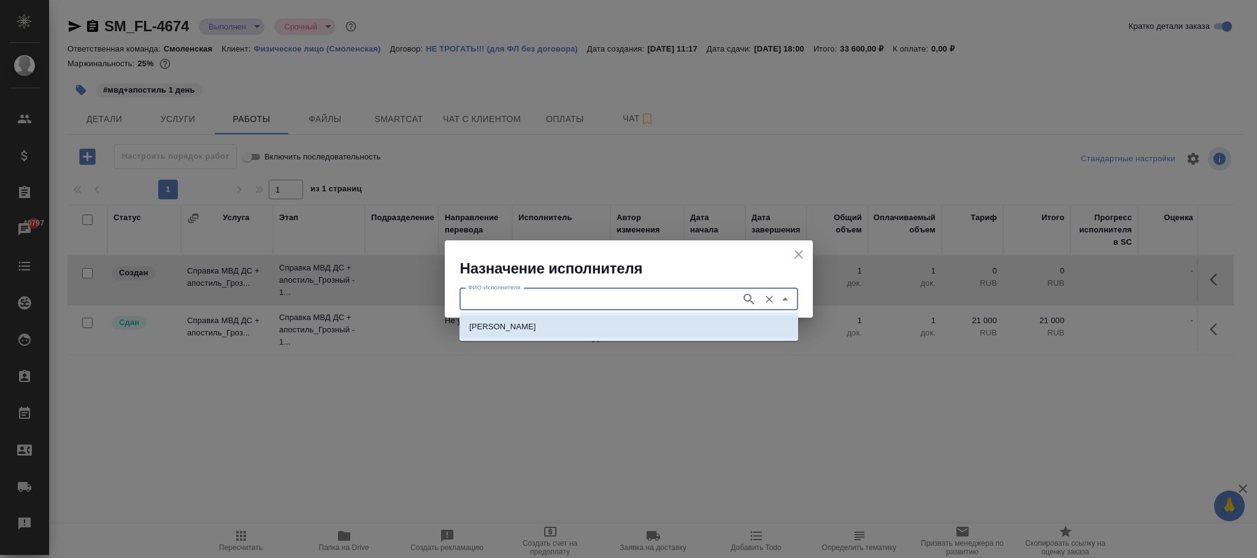
click at [519, 329] on p "Ибрагимов Беслан" at bounding box center [502, 327] width 67 height 12
type input "Ибрагимов Беслан"
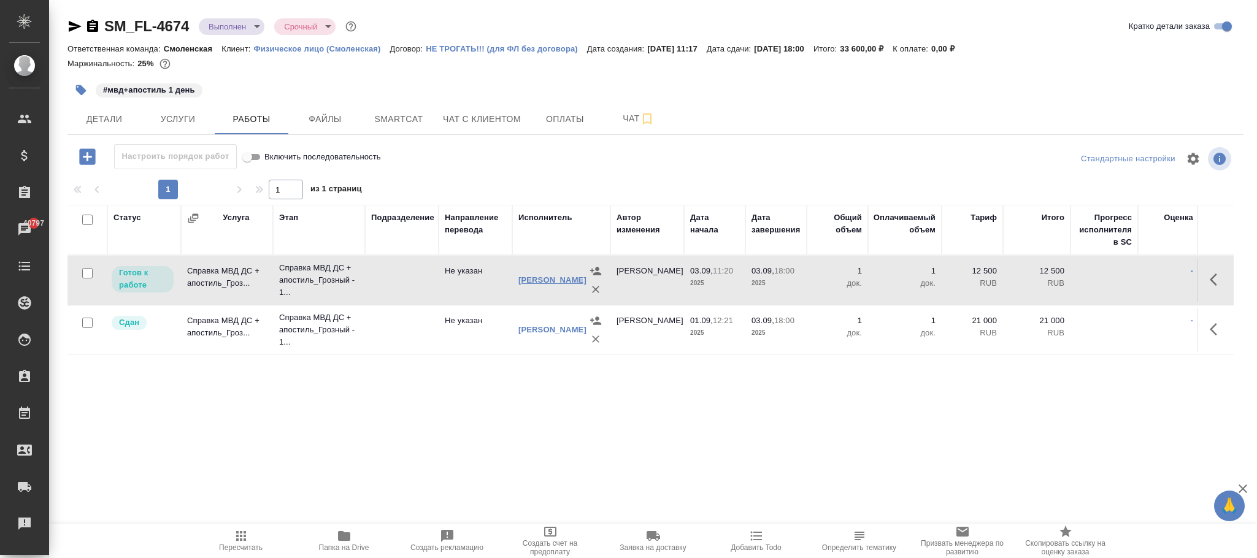
click at [535, 278] on link "Ибрагимов Беслан" at bounding box center [552, 279] width 68 height 9
click at [1214, 278] on icon "button" at bounding box center [1216, 279] width 15 height 15
click at [1170, 281] on icon "button" at bounding box center [1170, 279] width 9 height 11
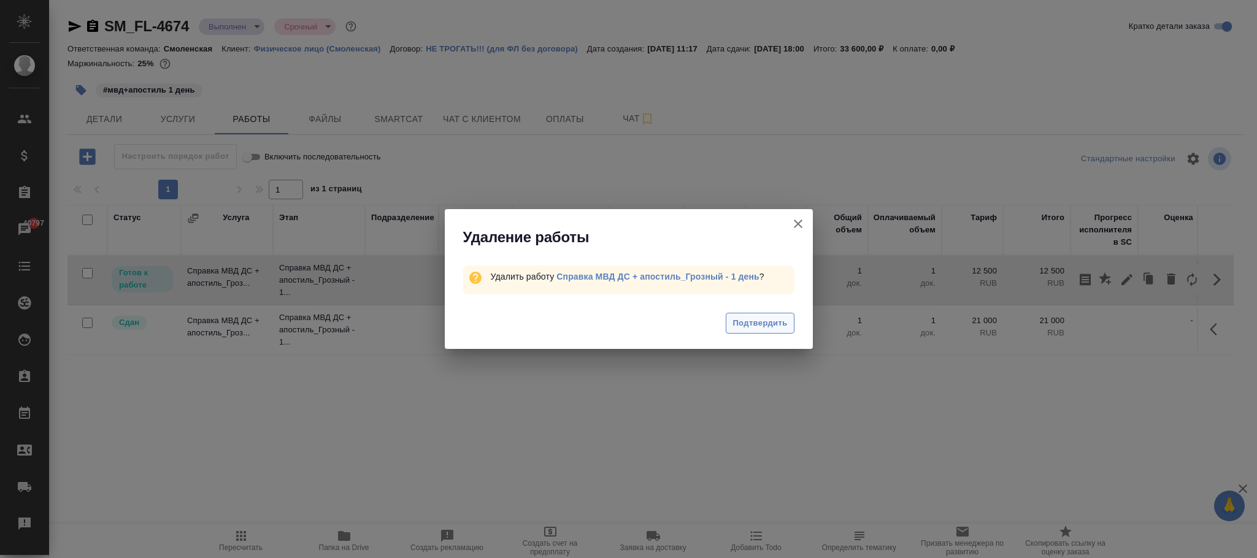
click at [764, 324] on span "Подтвердить" at bounding box center [759, 323] width 55 height 14
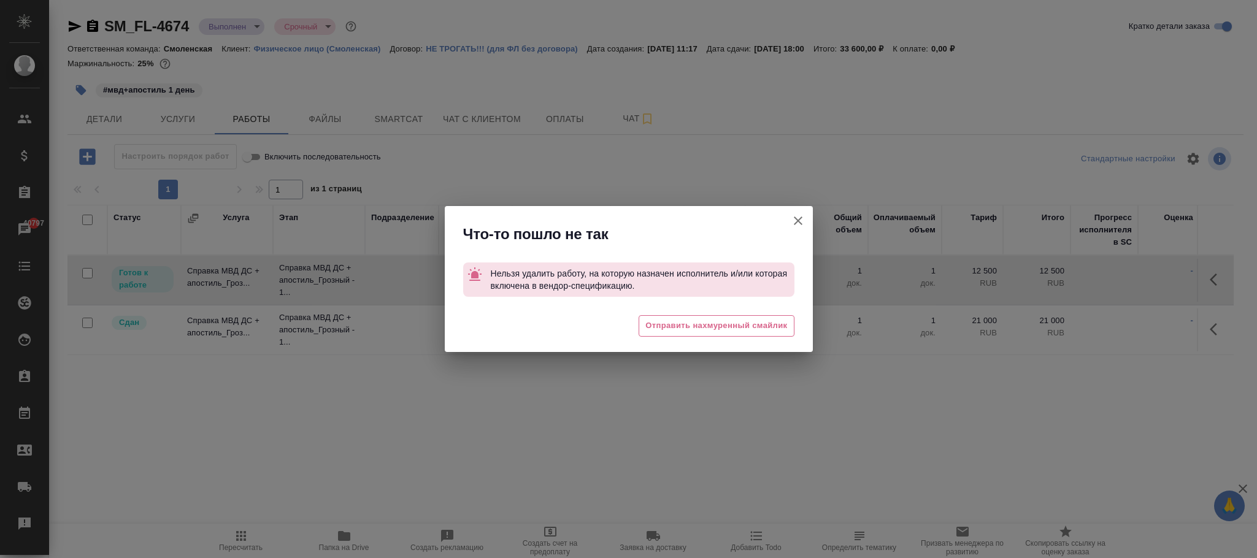
drag, startPoint x: 794, startPoint y: 219, endPoint x: 762, endPoint y: 256, distance: 48.7
click at [794, 218] on icon "button" at bounding box center [798, 220] width 15 height 15
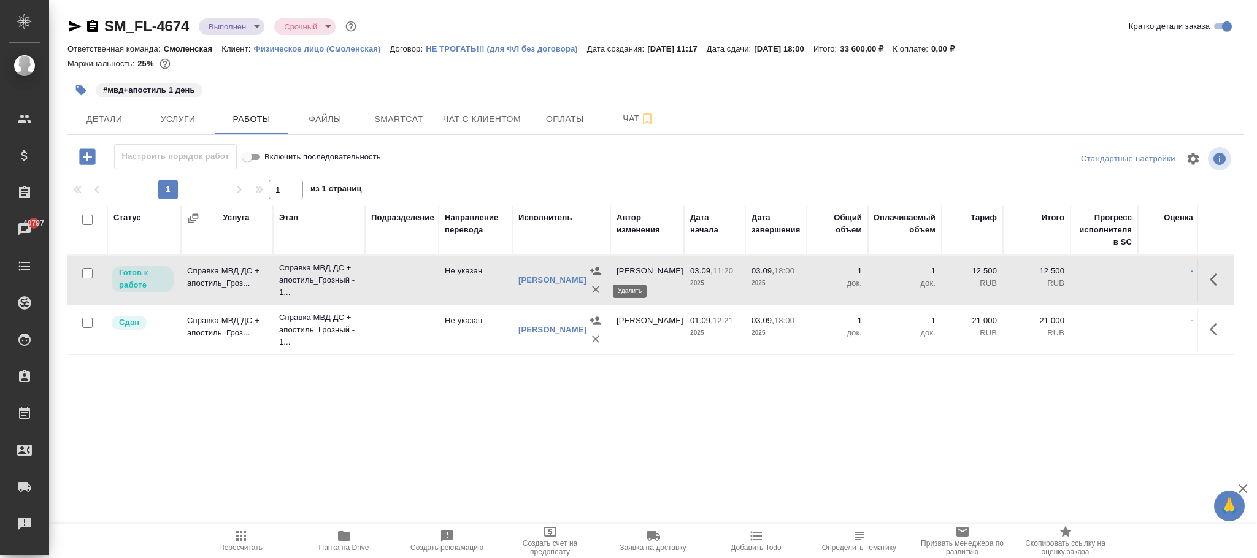
click at [592, 291] on icon "button" at bounding box center [595, 289] width 12 height 12
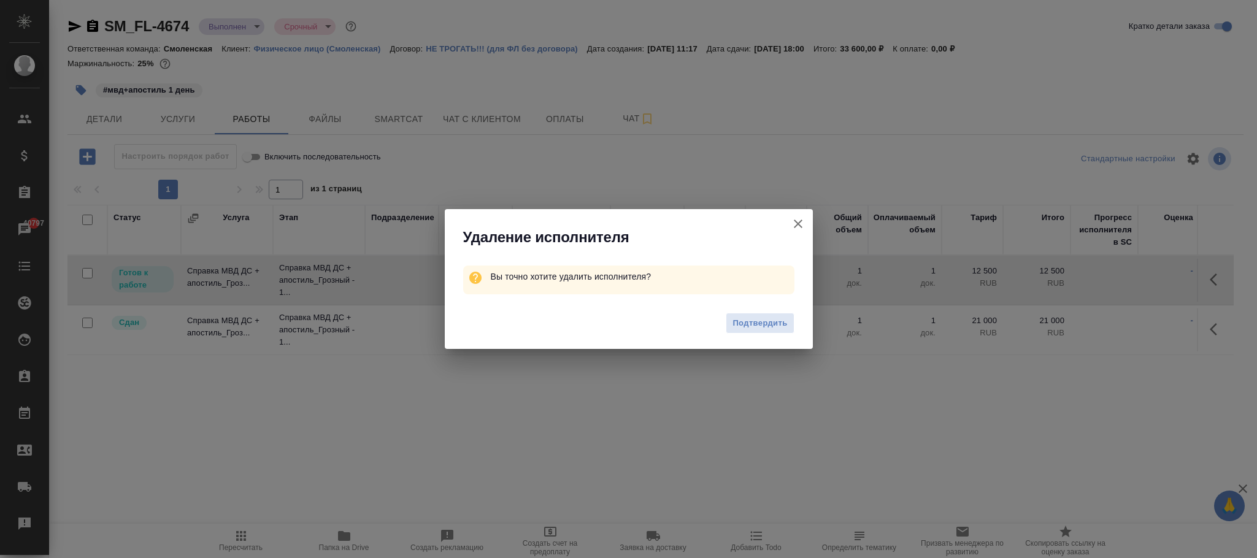
click at [762, 324] on span "Подтвердить" at bounding box center [759, 323] width 55 height 14
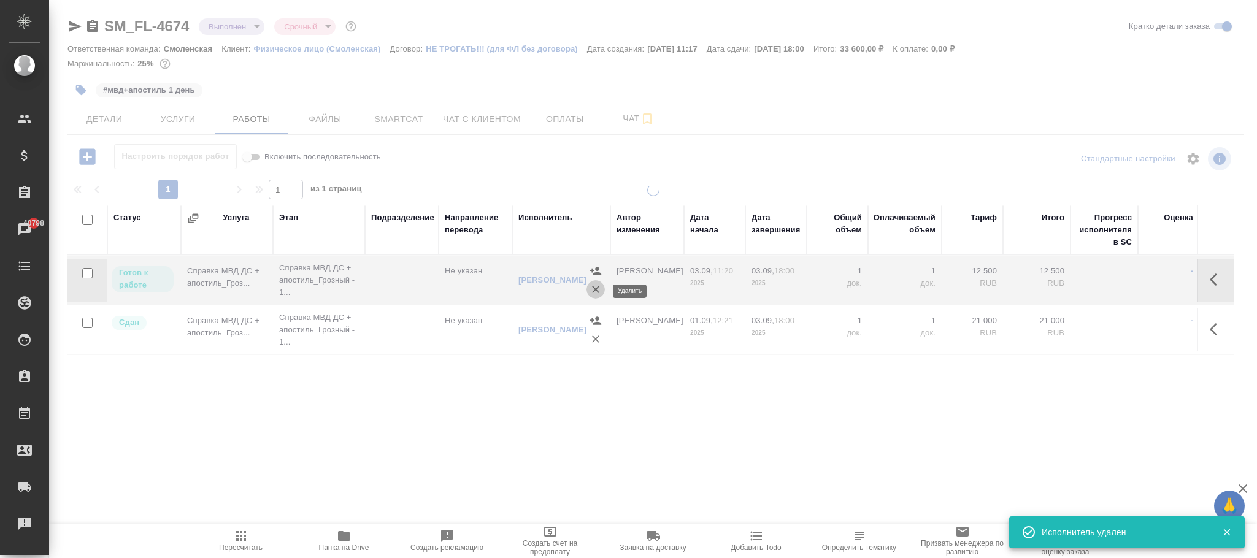
click at [595, 293] on icon "button" at bounding box center [595, 289] width 12 height 12
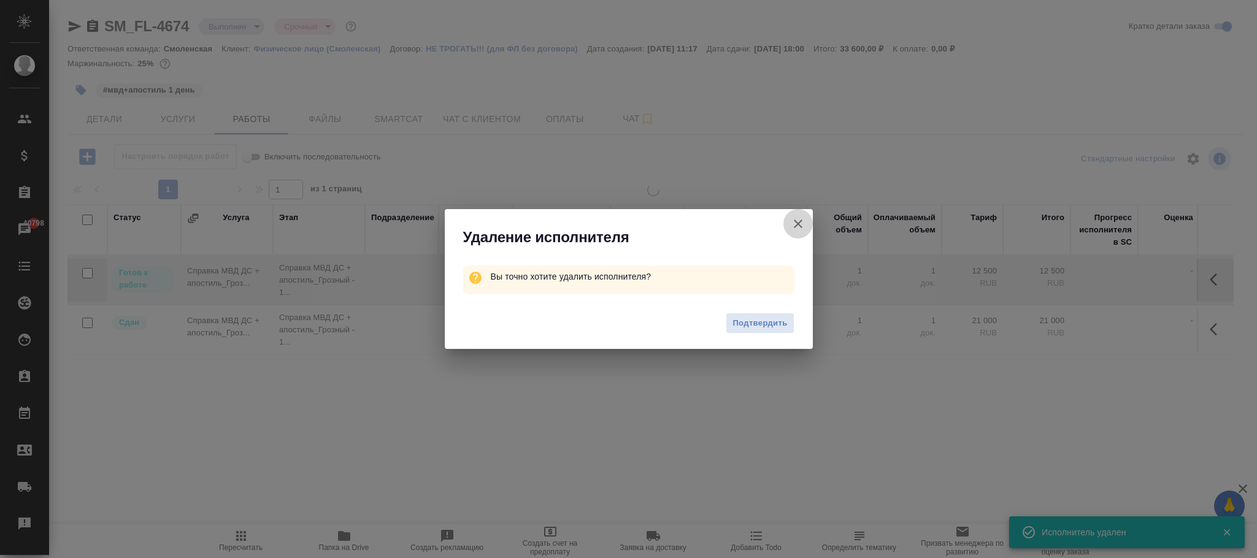
click at [803, 221] on icon "button" at bounding box center [798, 223] width 15 height 15
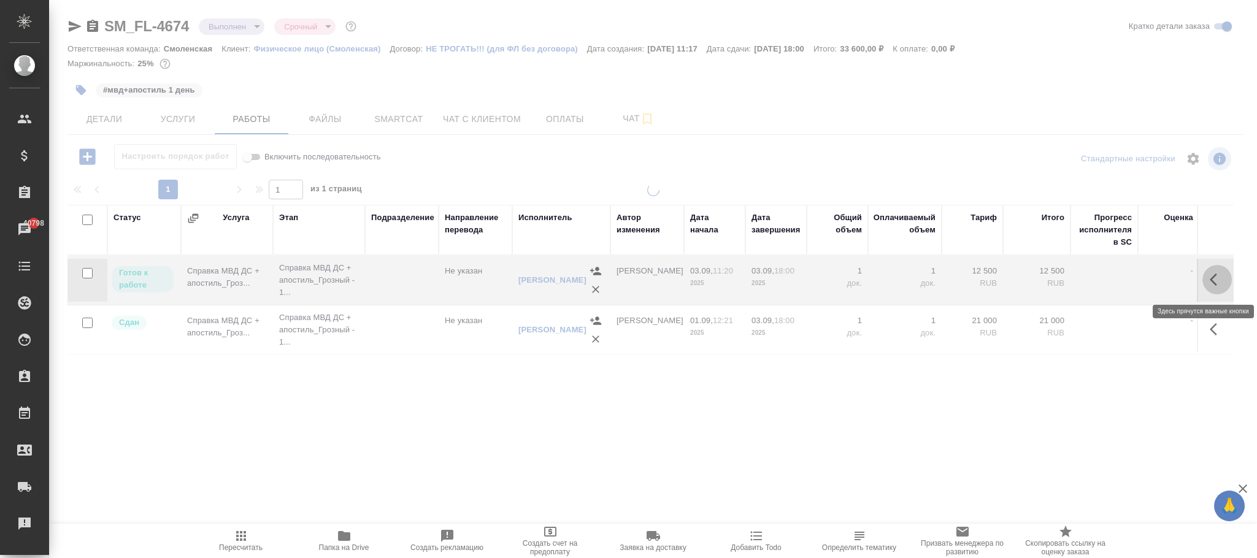
click at [1217, 284] on icon "button" at bounding box center [1216, 279] width 15 height 15
click at [1177, 278] on icon "button" at bounding box center [1170, 279] width 15 height 15
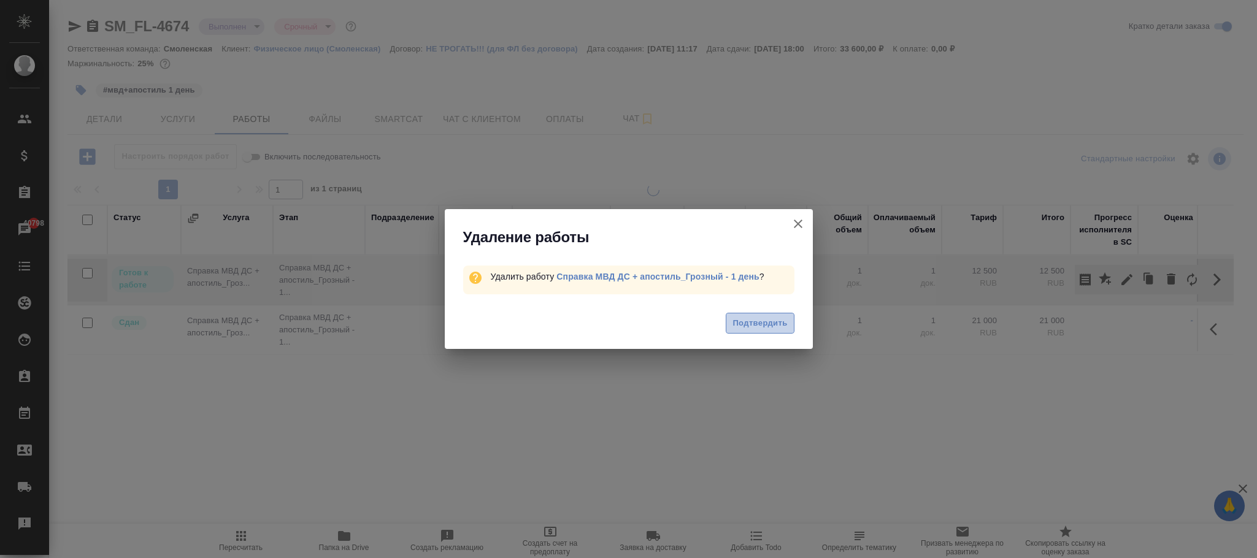
click at [786, 321] on span "Подтвердить" at bounding box center [759, 323] width 55 height 14
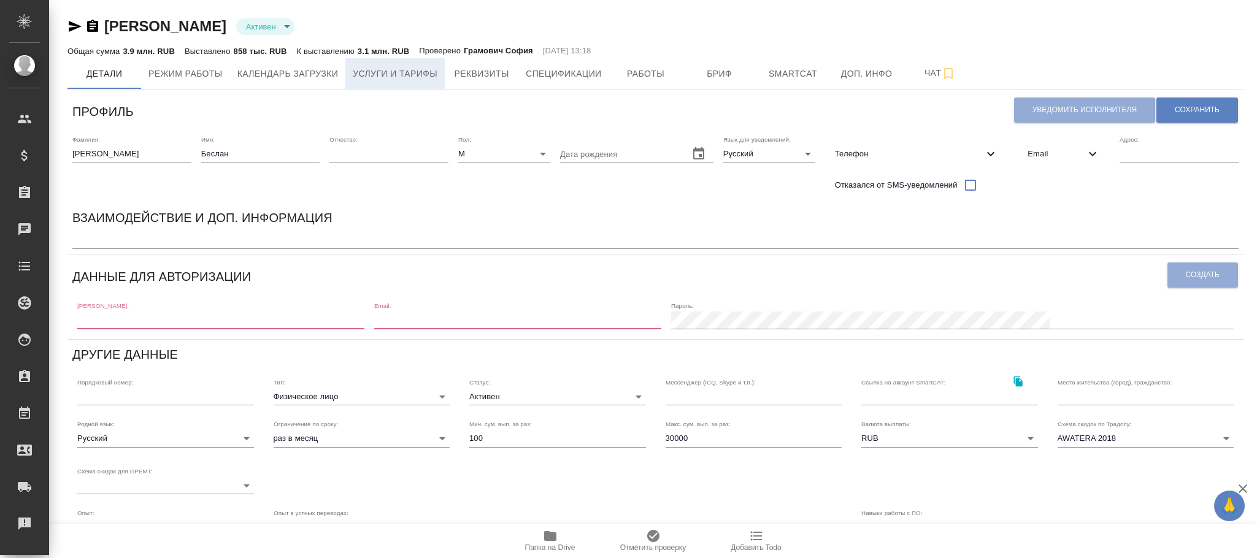
click at [405, 77] on span "Услуги и тарифы" at bounding box center [395, 73] width 85 height 15
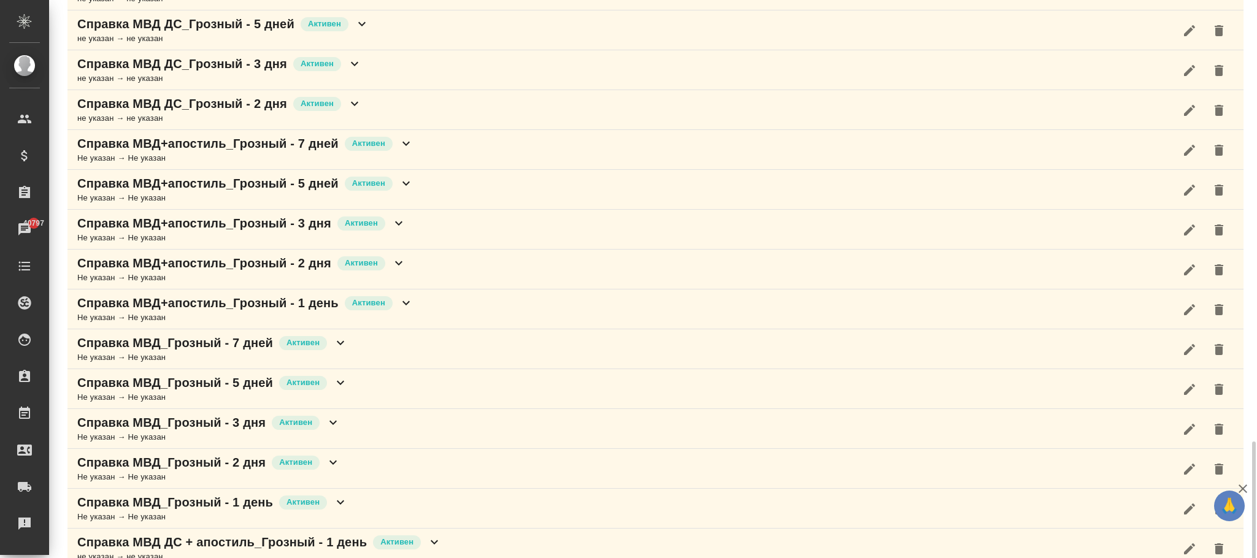
scroll to position [610, 0]
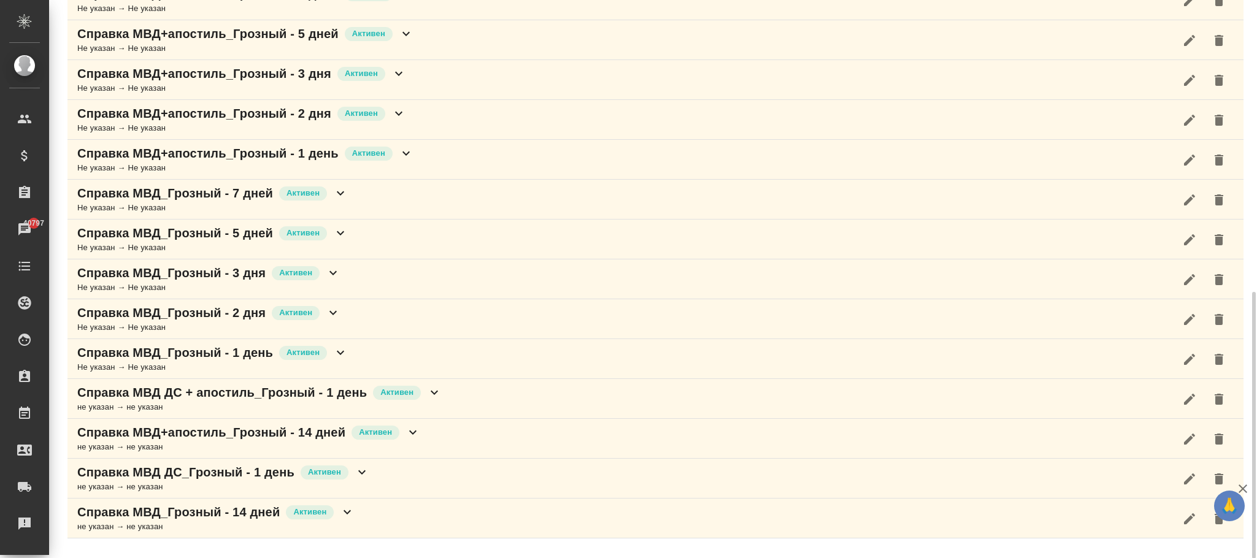
click at [438, 400] on icon at bounding box center [434, 392] width 15 height 15
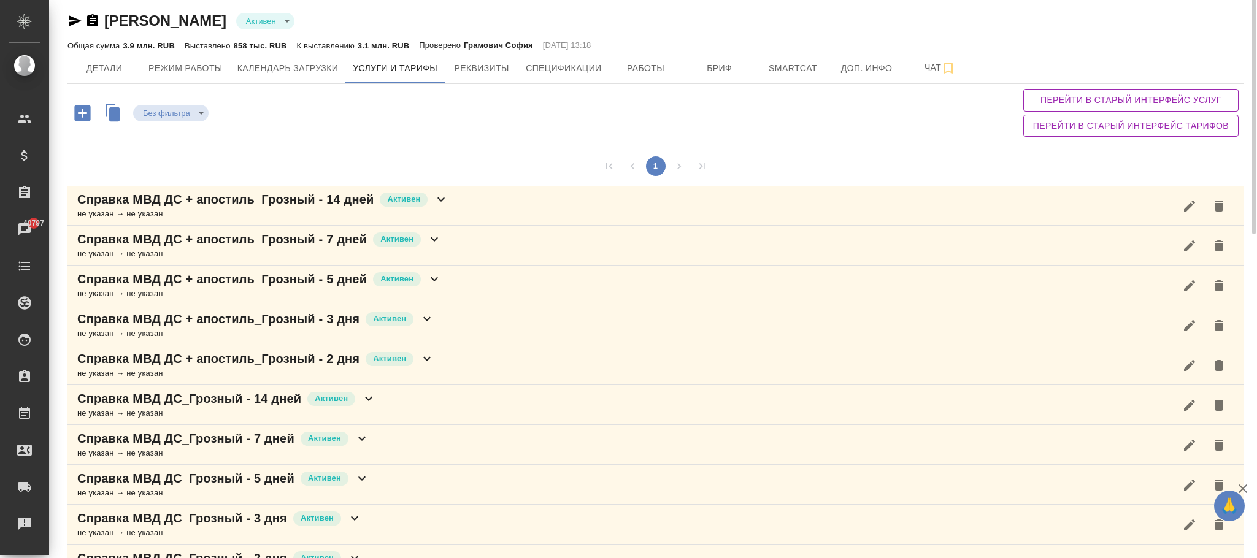
scroll to position [0, 0]
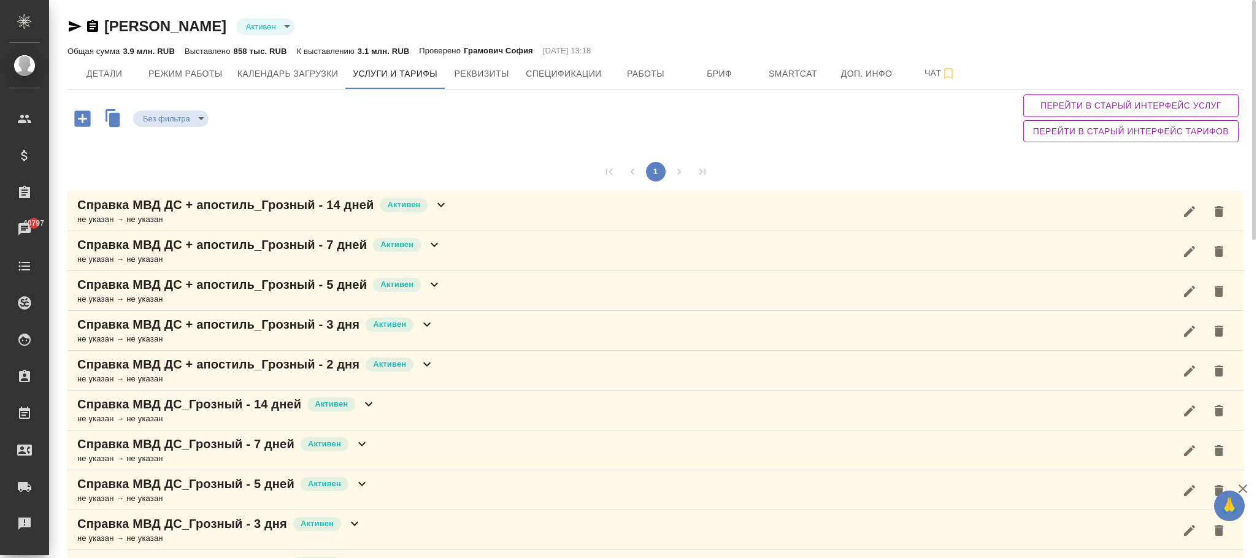
click at [1121, 105] on span "Перейти в старый интерфейс услуг" at bounding box center [1131, 105] width 196 height 15
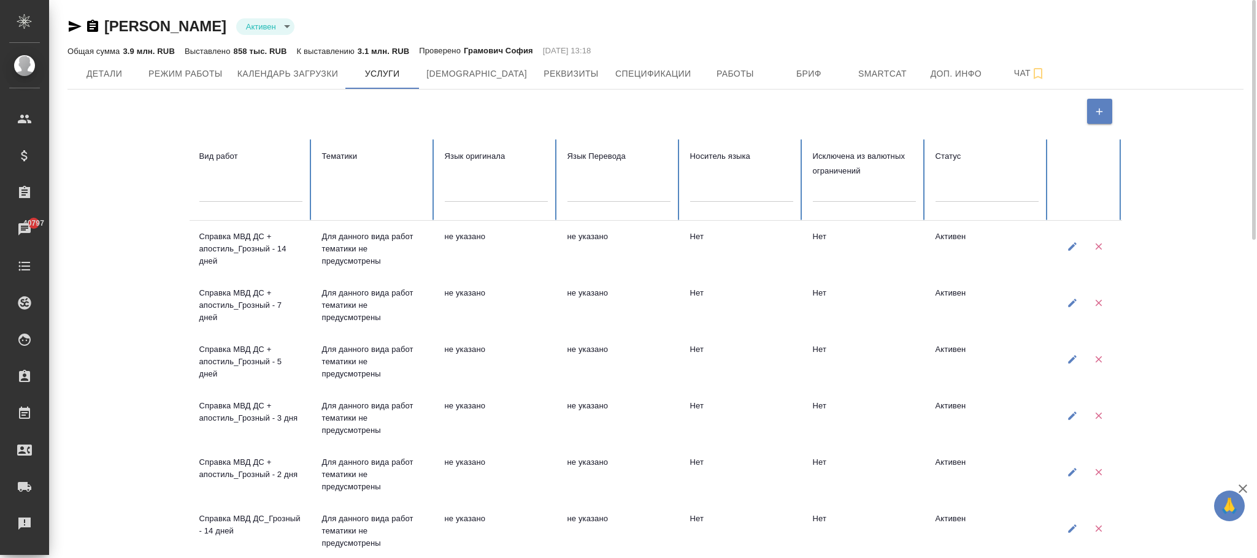
click at [212, 196] on div at bounding box center [250, 190] width 103 height 18
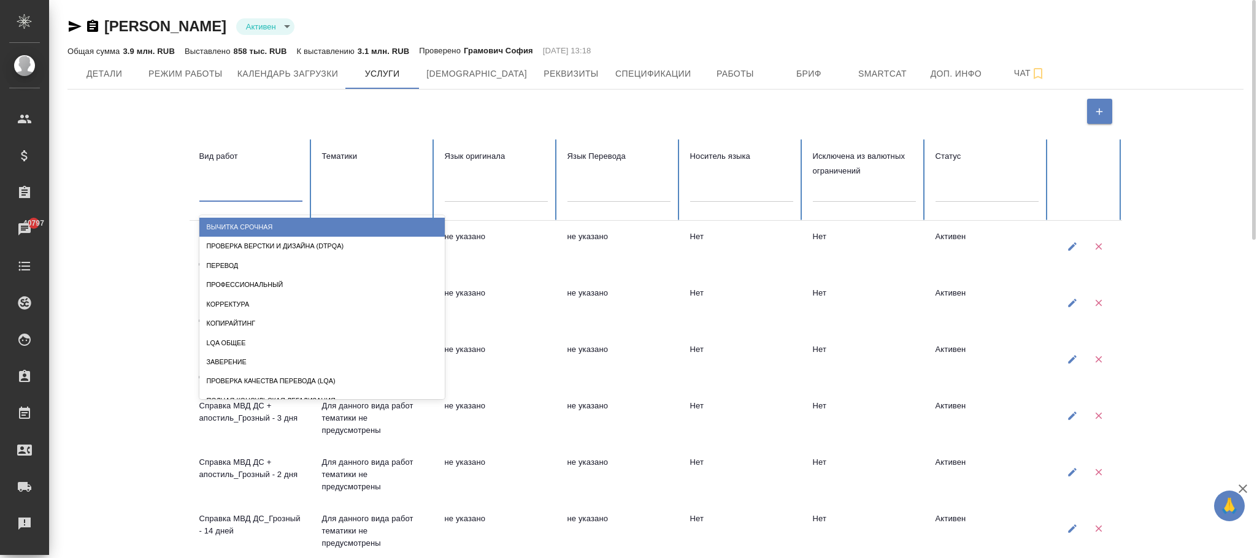
paste input "Справка МВД ДС + апостиль_Грозный"
type input "Справка МВД ДС + апостиль_Грозный"
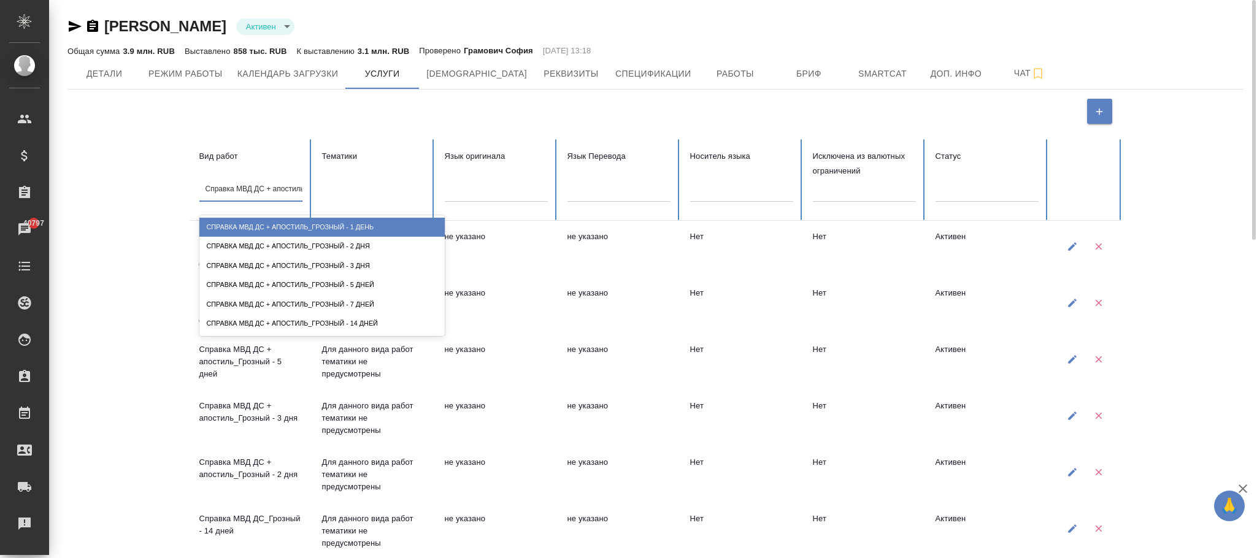
scroll to position [0, 36]
click at [327, 228] on div "Справка МВД ДС + апостиль_Грозный - 1 день" at bounding box center [321, 227] width 245 height 19
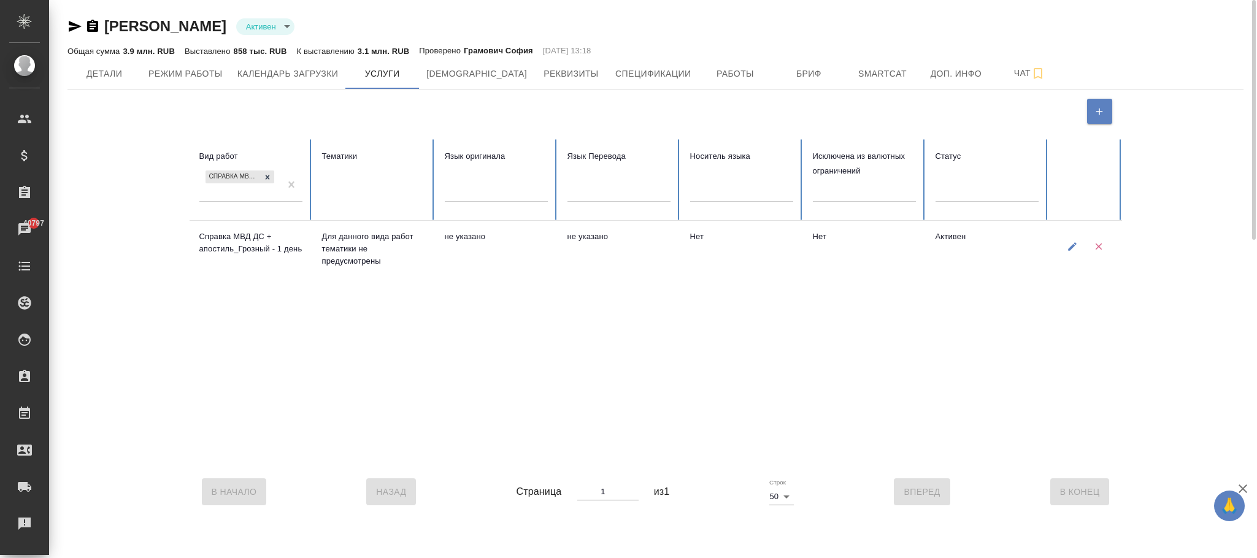
click at [1073, 247] on icon "button" at bounding box center [1071, 246] width 11 height 11
type input "Справка МВД ДС + апостиль_Грозный - 1 день"
type input "active"
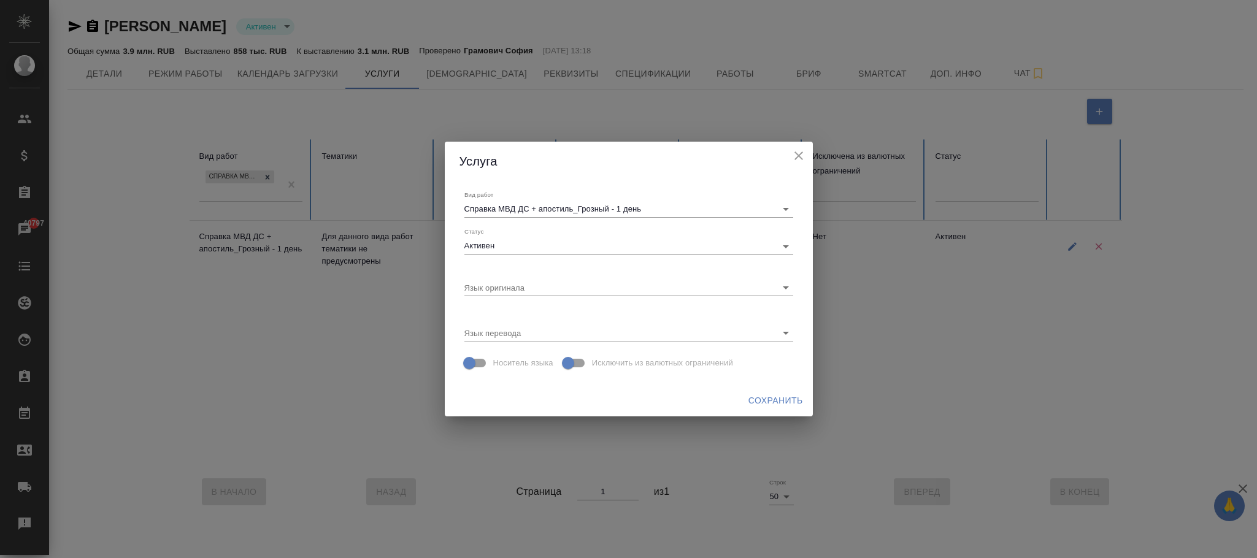
click at [795, 155] on icon "close" at bounding box center [798, 155] width 15 height 15
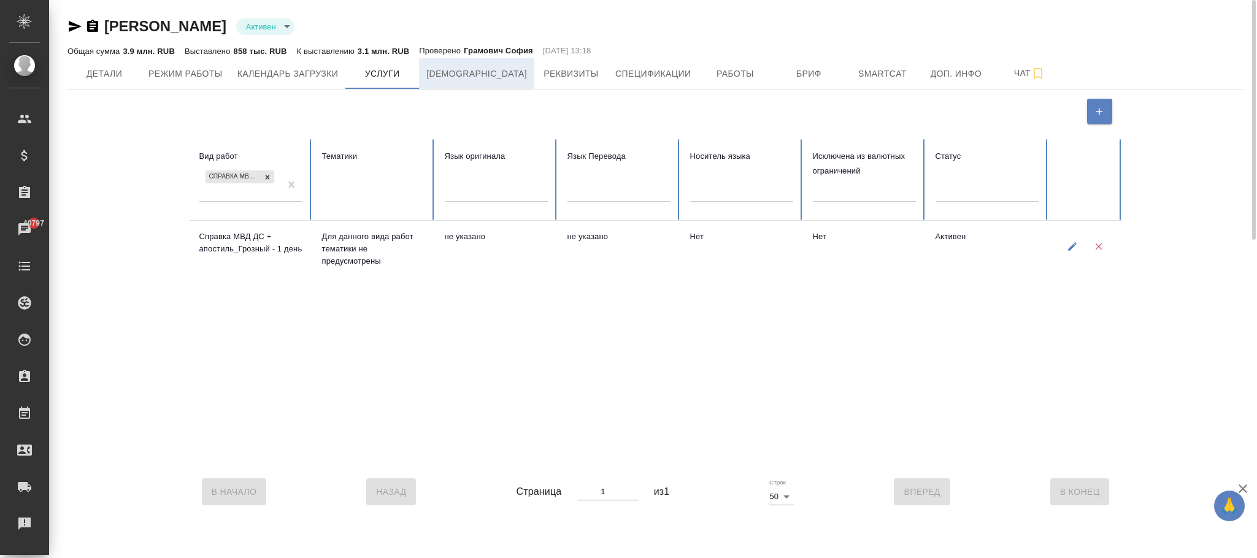
click at [457, 72] on span "[DEMOGRAPHIC_DATA]" at bounding box center [476, 73] width 101 height 15
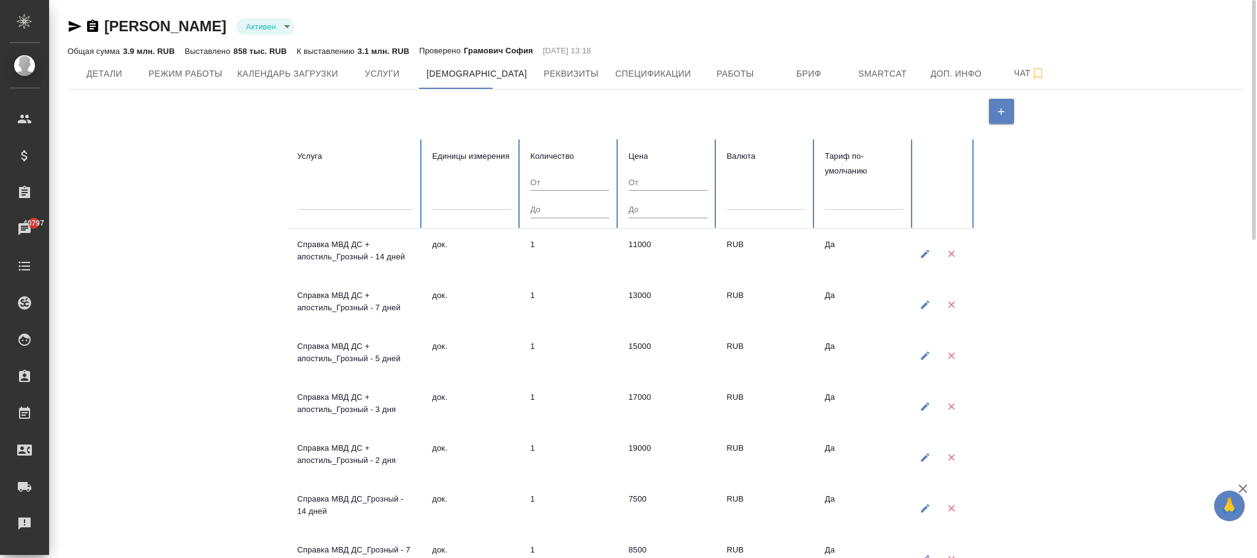
click at [365, 202] on div at bounding box center [354, 198] width 115 height 18
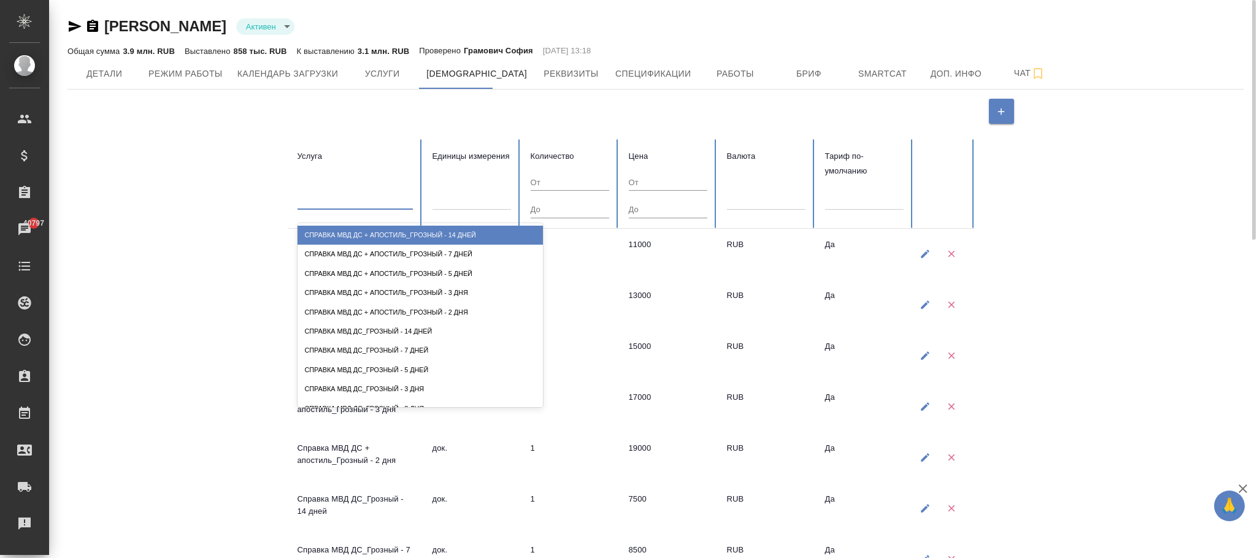
paste input "Справка МВД ДС + апостиль_Грозный"
type input "Справка МВД ДС + апостиль_Грозный"
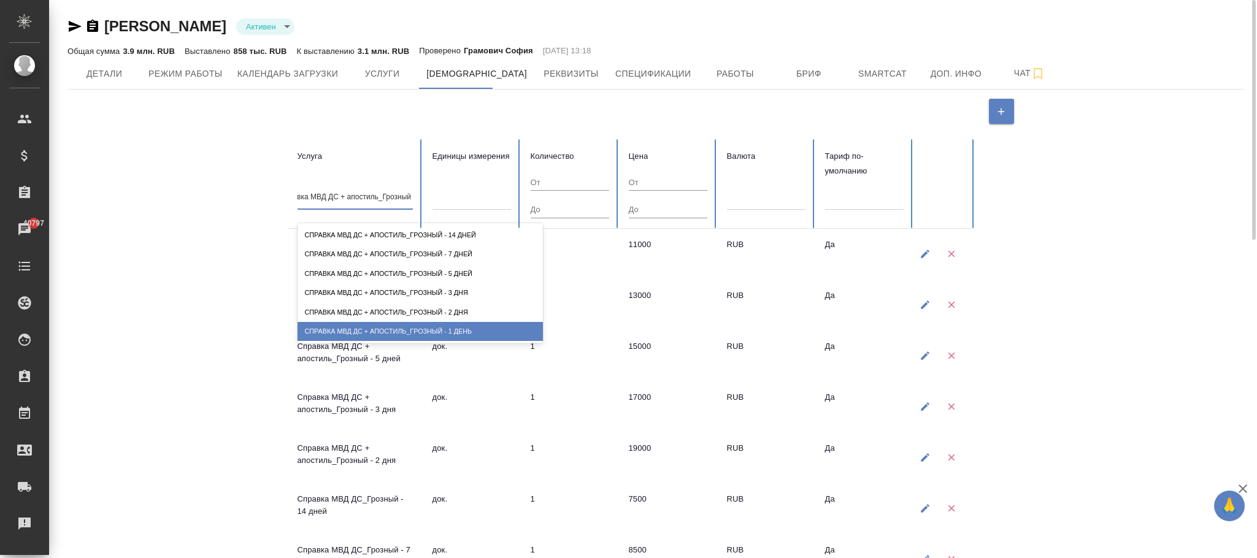
click at [460, 327] on div "Справка МВД ДС + апостиль_Грозный - 1 день" at bounding box center [419, 331] width 245 height 19
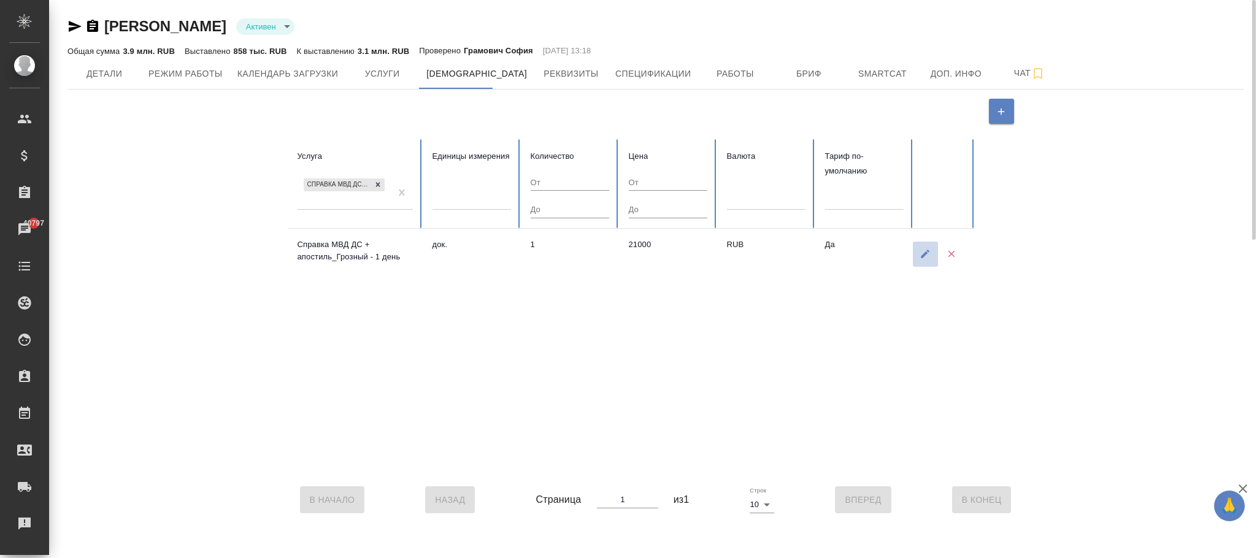
click at [927, 256] on icon "button" at bounding box center [924, 253] width 11 height 11
type input "61c2f97d09ce4c30c9dce483"
type input "5a8b1489cc6b4906c91bfd8b"
type textarea "1"
type textarea "21000"
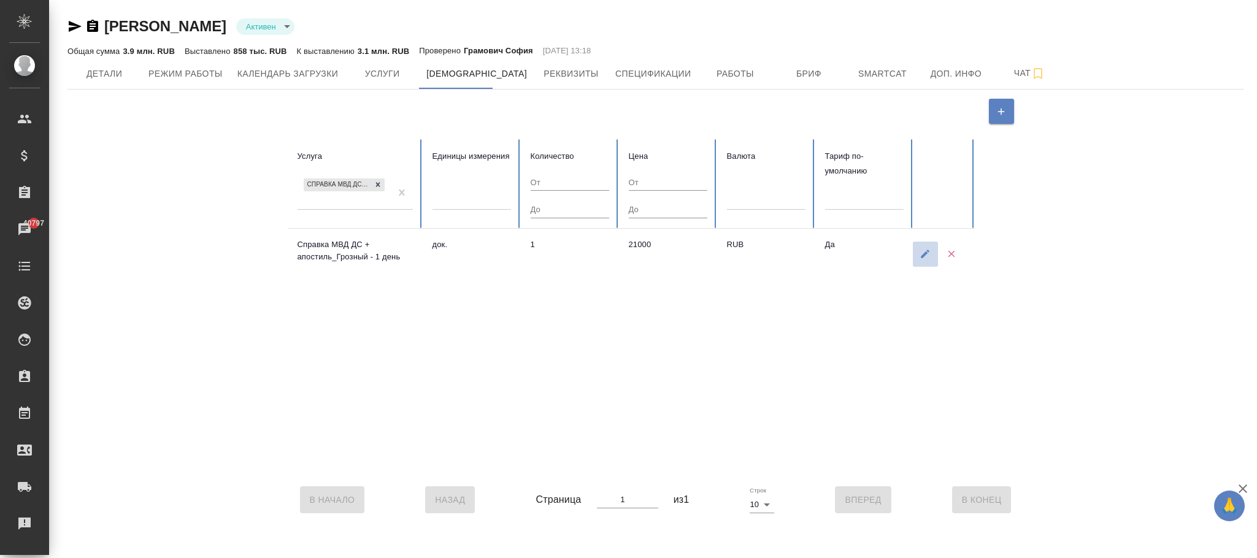
type input "RUB"
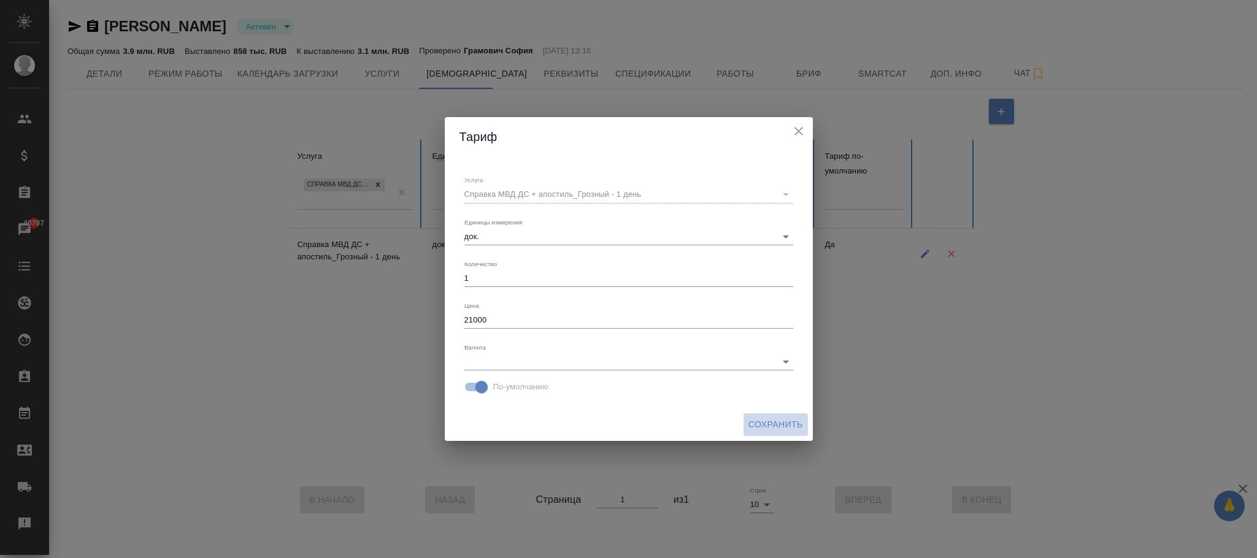
click at [787, 422] on span "Сохранить" at bounding box center [775, 424] width 55 height 15
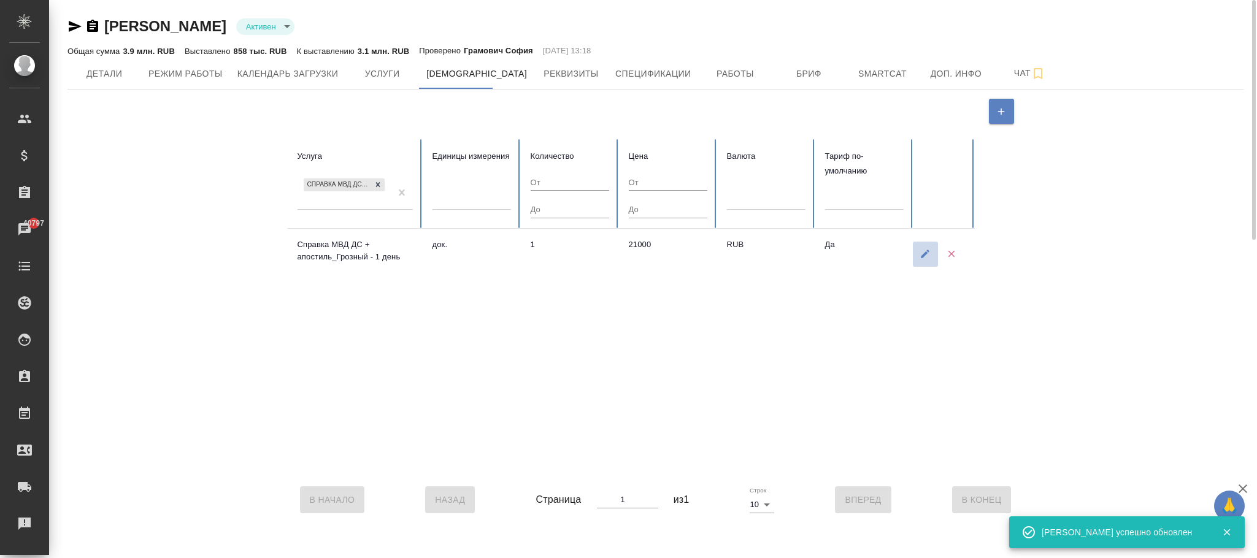
click at [920, 254] on icon "button" at bounding box center [924, 253] width 11 height 11
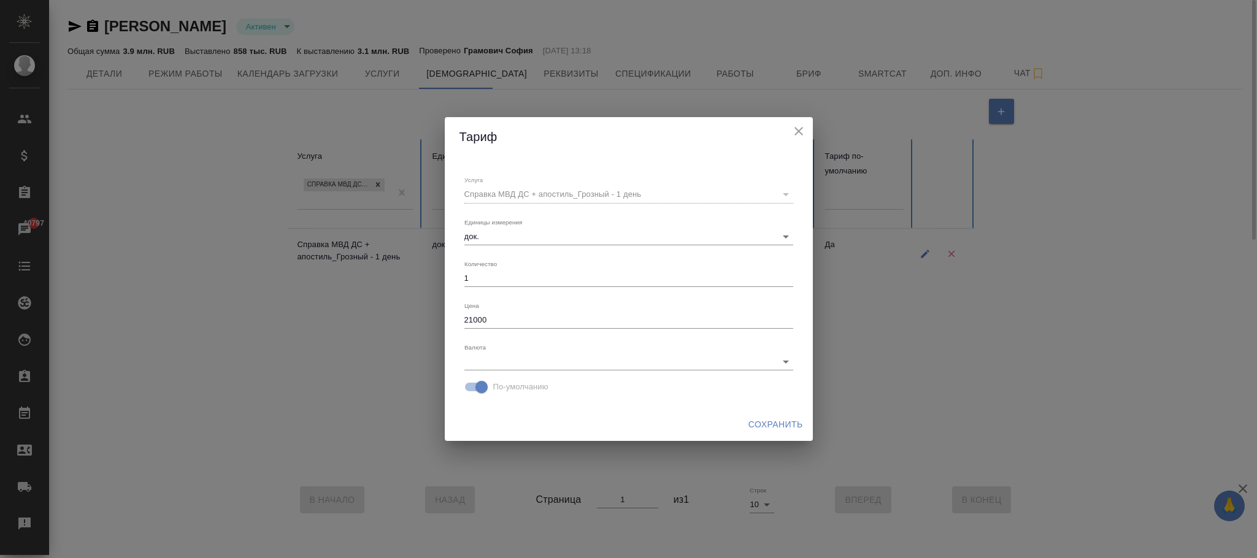
click at [470, 383] on input "По-умолчанию" at bounding box center [481, 386] width 70 height 23
checkbox input "false"
click at [759, 418] on span "Сохранить" at bounding box center [775, 424] width 55 height 15
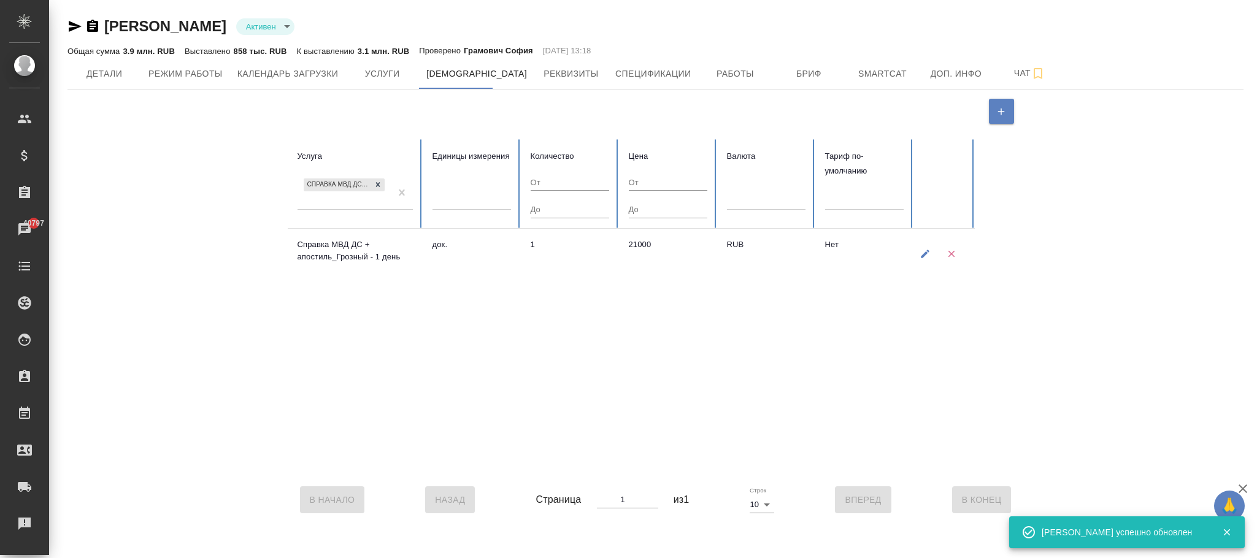
drag, startPoint x: 922, startPoint y: 253, endPoint x: 922, endPoint y: 259, distance: 6.8
click at [922, 253] on icon "button" at bounding box center [924, 253] width 11 height 11
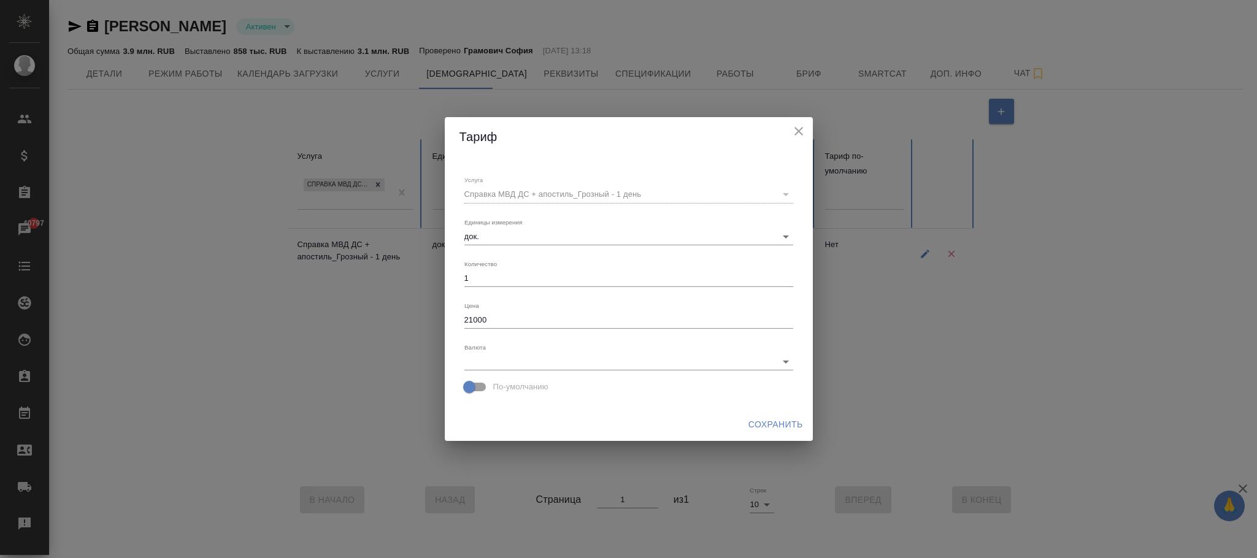
click at [782, 416] on button "Сохранить" at bounding box center [775, 424] width 64 height 23
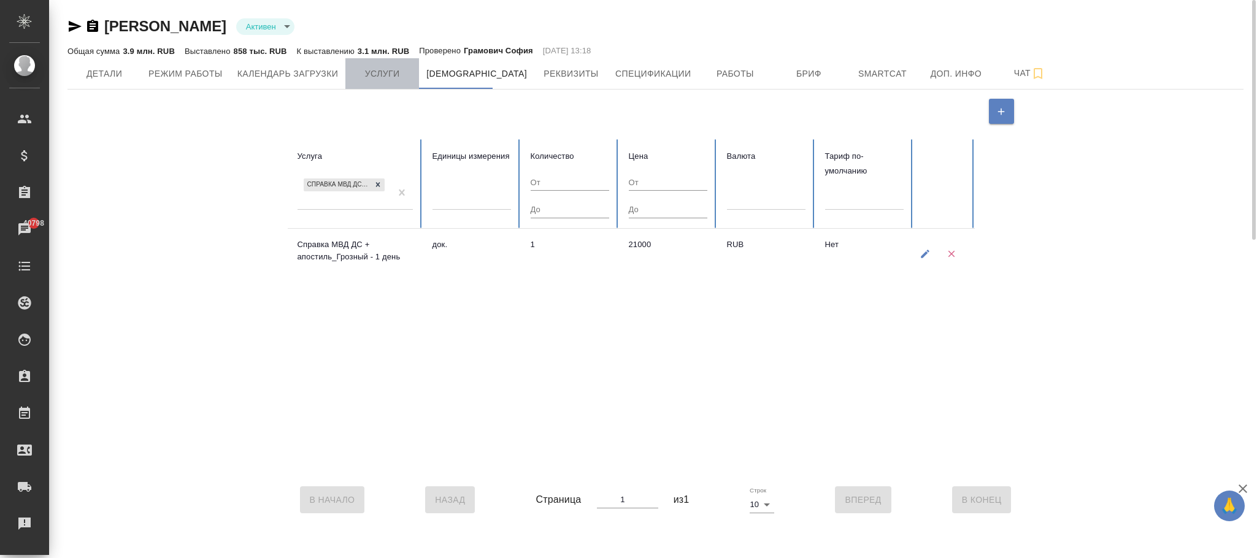
click at [383, 74] on span "Услуги" at bounding box center [382, 73] width 59 height 15
click at [924, 252] on icon "button" at bounding box center [924, 253] width 11 height 11
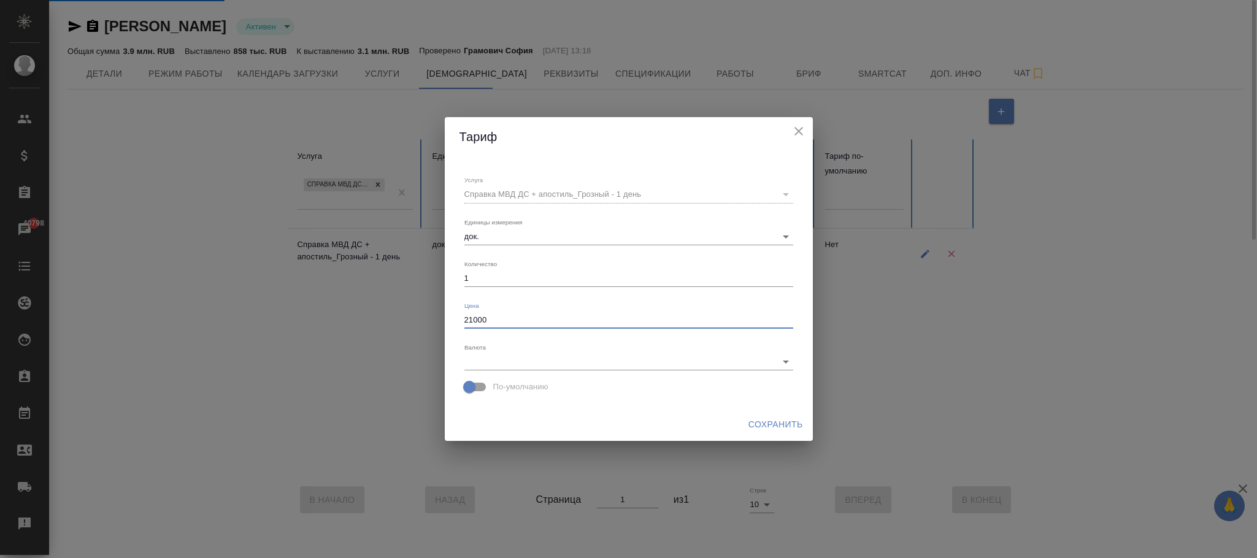
drag, startPoint x: 494, startPoint y: 320, endPoint x: 379, endPoint y: 319, distance: 114.7
click at [358, 320] on div "Тариф Услуга Справка МВД ДС + апостиль_Грозный - 1 день 61c2f97d09ce4c30c9dce48…" at bounding box center [628, 279] width 1257 height 558
type textarea "21000"
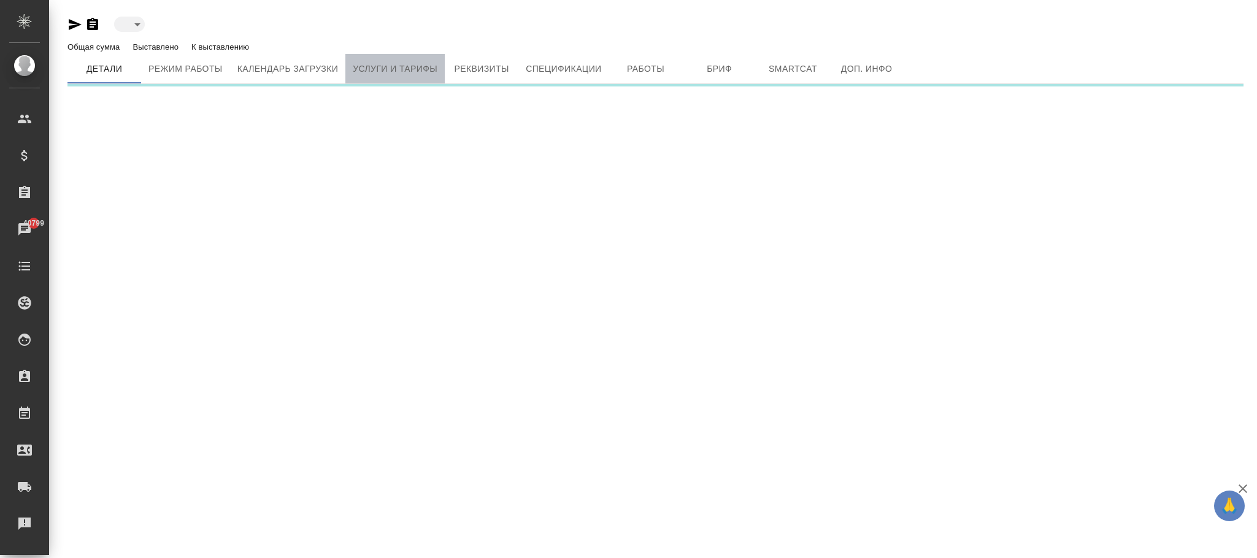
click at [408, 77] on span "Услуги и тарифы" at bounding box center [395, 68] width 85 height 15
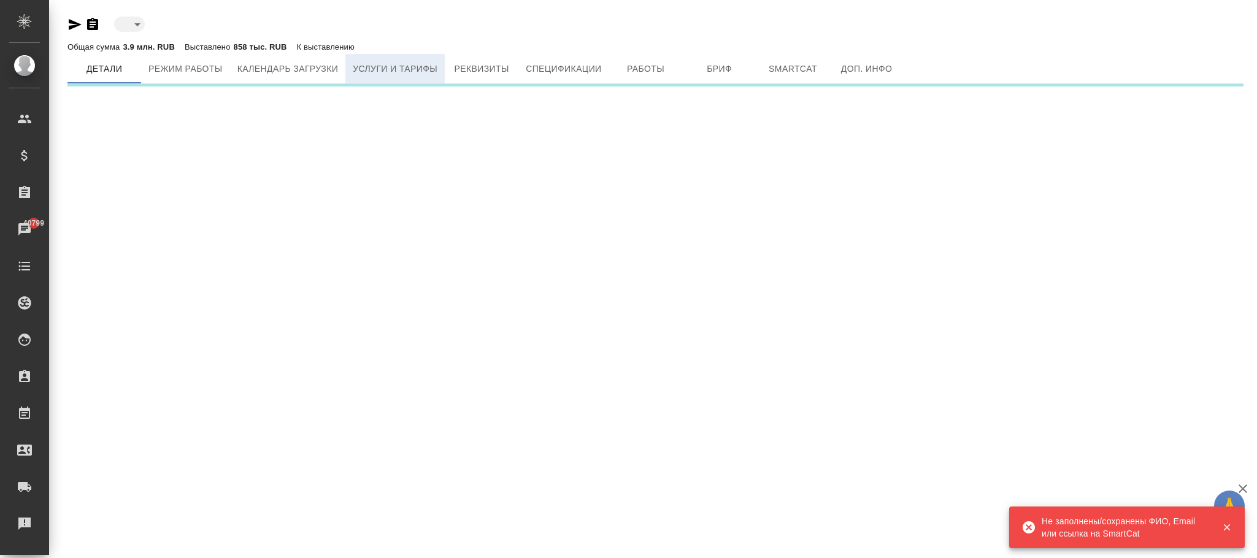
click at [403, 68] on span "Услуги и тарифы" at bounding box center [395, 68] width 85 height 15
type input "active"
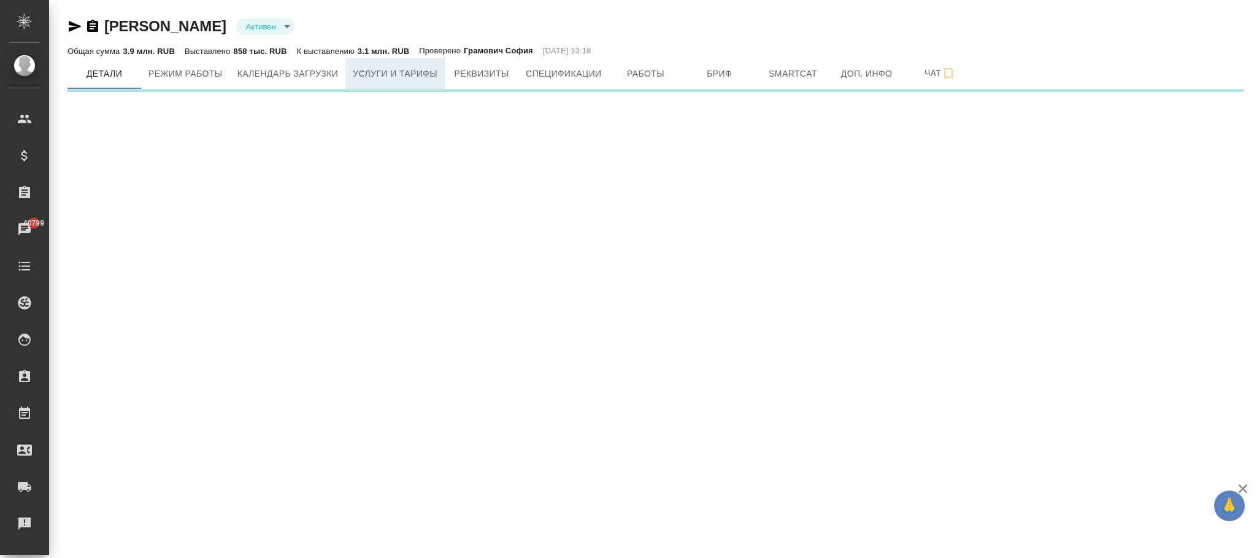
click at [427, 75] on span "Услуги и тарифы" at bounding box center [395, 73] width 85 height 15
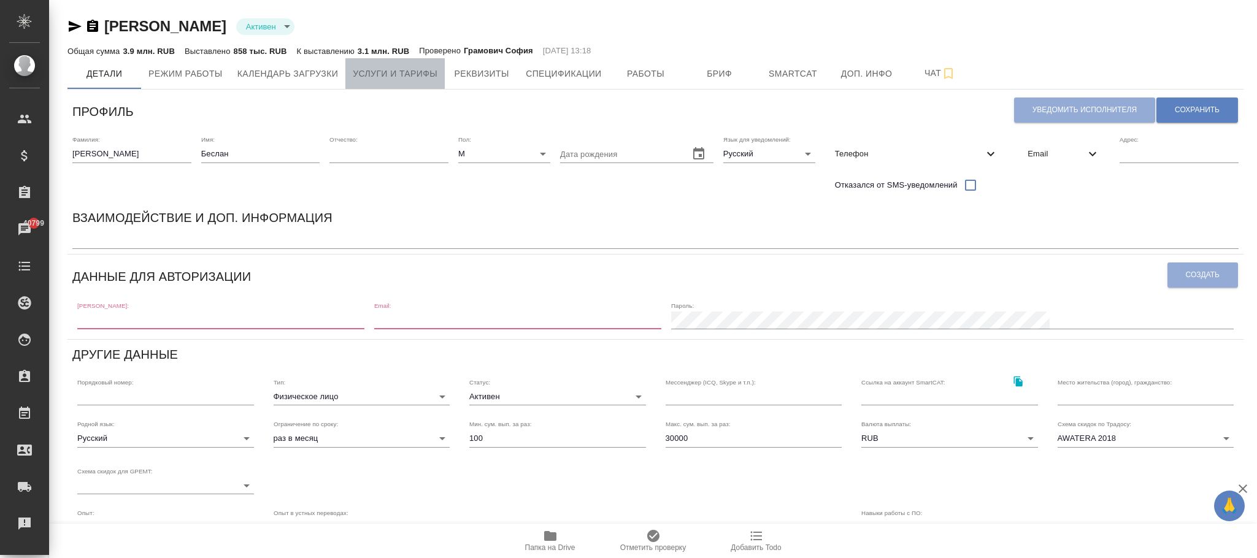
click at [416, 78] on span "Услуги и тарифы" at bounding box center [395, 73] width 85 height 15
click at [385, 74] on span "Услуги и тарифы" at bounding box center [395, 73] width 85 height 15
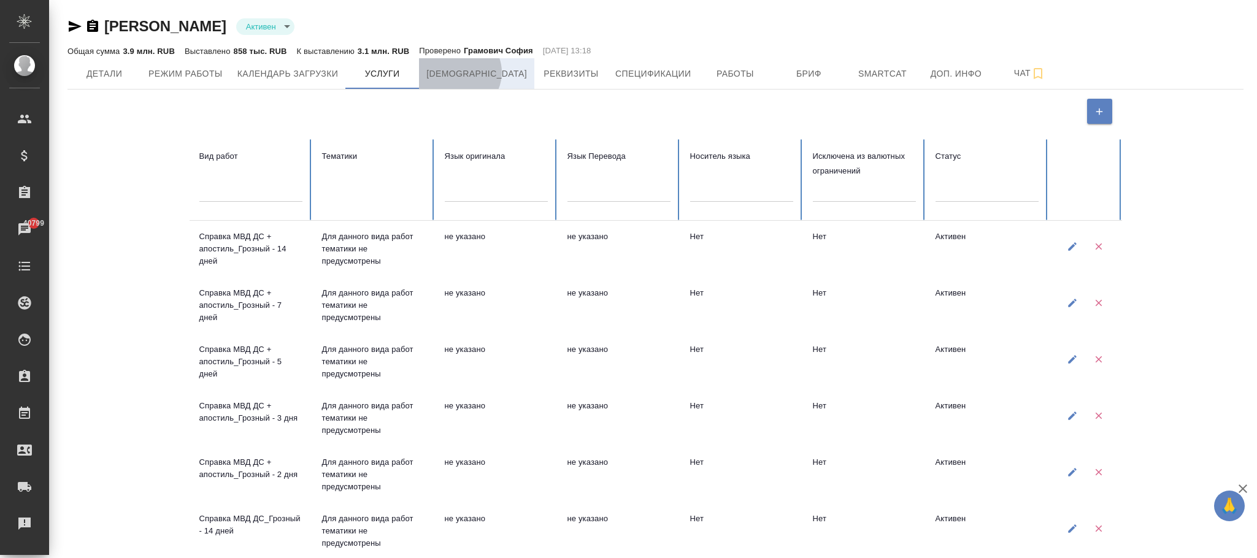
click at [458, 72] on span "[DEMOGRAPHIC_DATA]" at bounding box center [476, 73] width 101 height 15
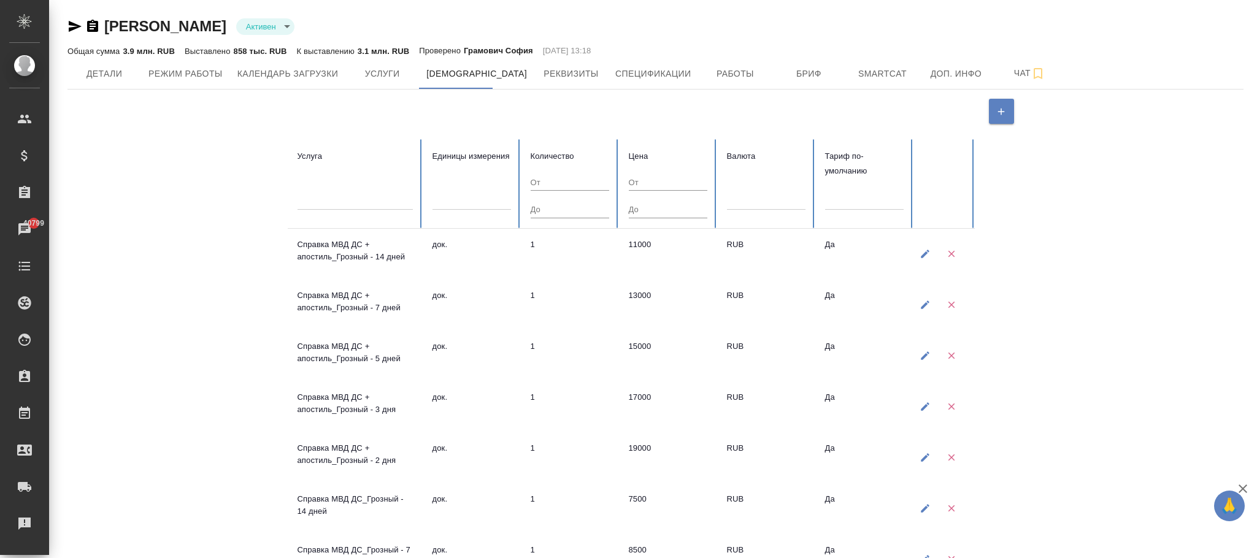
click at [346, 197] on div at bounding box center [354, 198] width 115 height 18
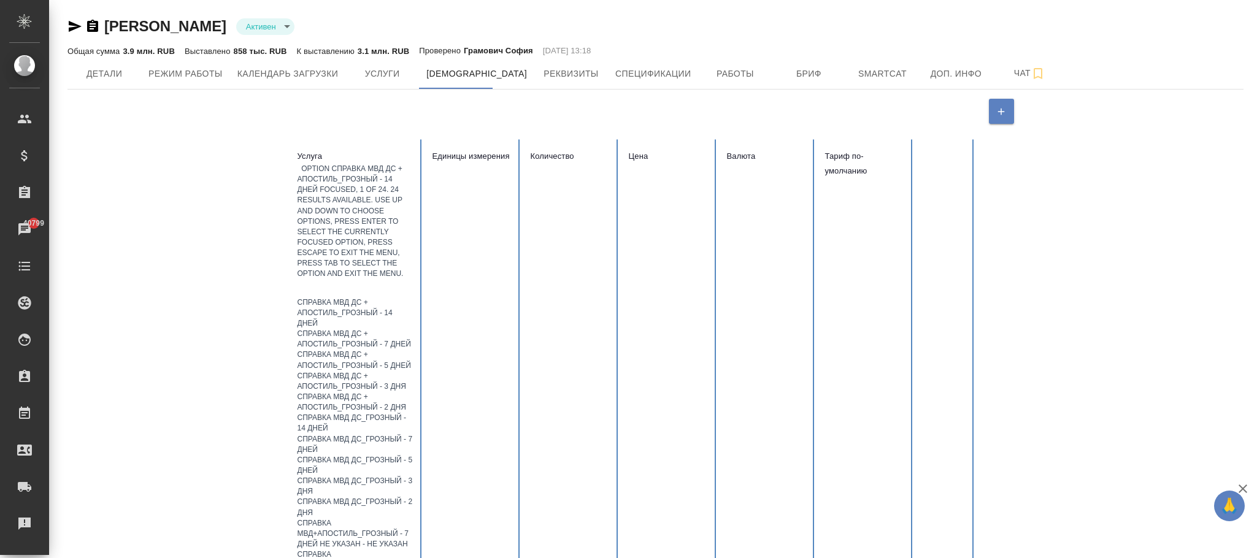
paste input "Справка МВД ДС + апостиль_Грозный"
type input "Справка МВД ДС + апостиль_Грозный"
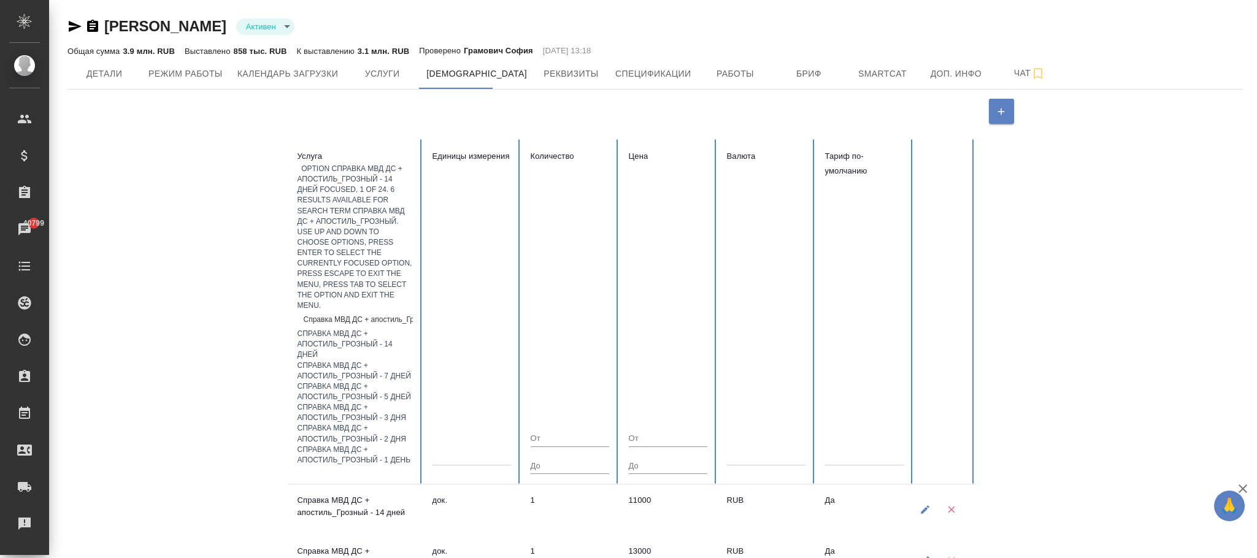
scroll to position [0, 24]
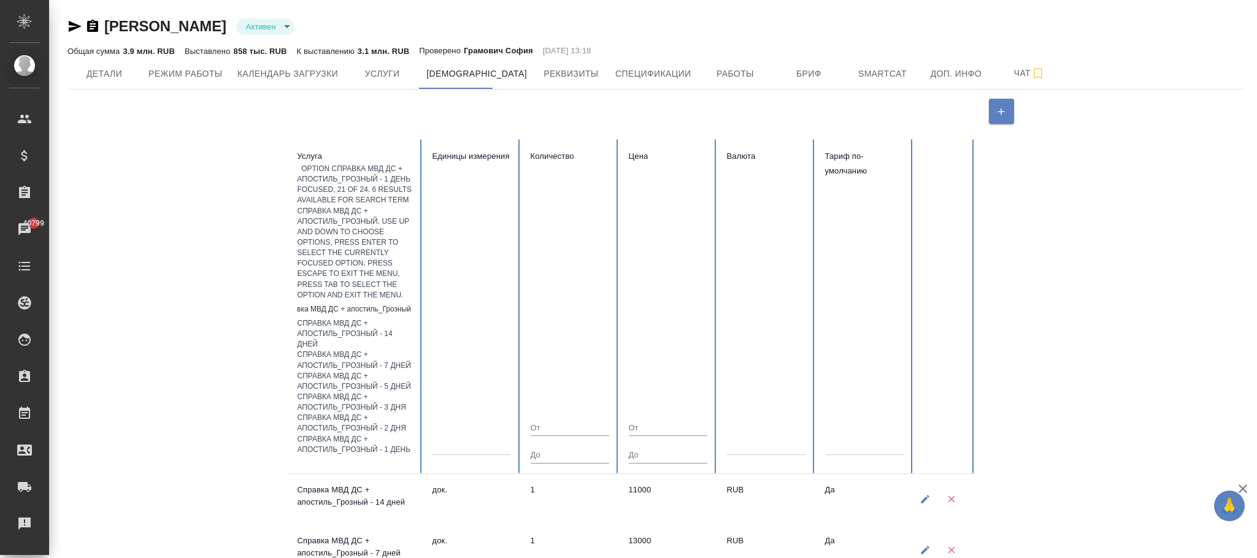
click at [413, 434] on div "Справка МВД ДС + апостиль_Грозный - 1 день" at bounding box center [354, 444] width 115 height 21
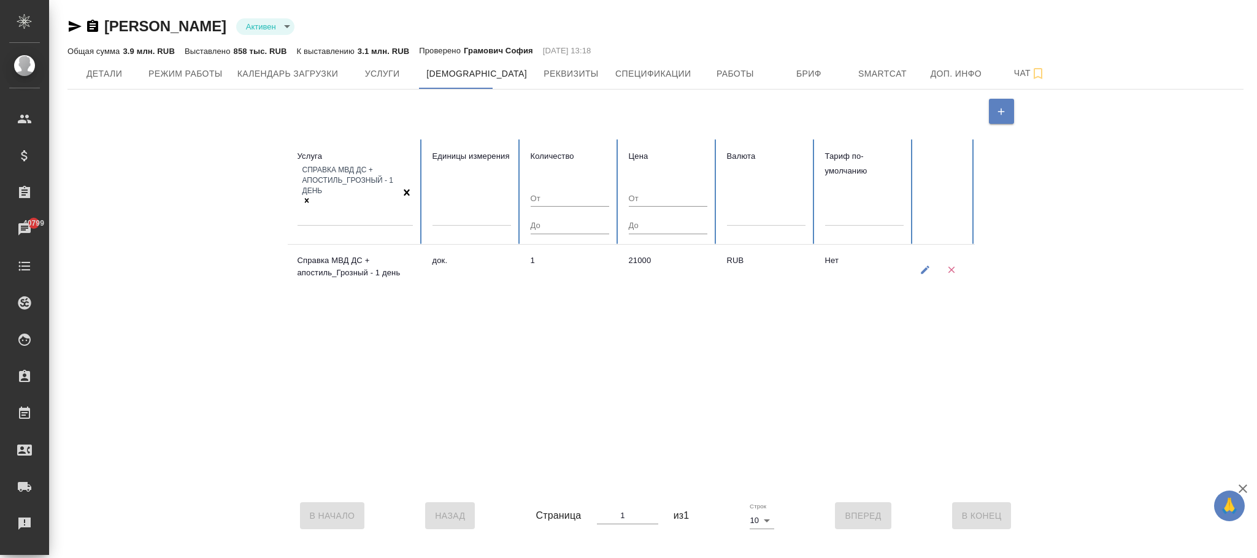
click at [927, 266] on icon "button" at bounding box center [925, 270] width 9 height 9
type input "61c2f97d09ce4c30c9dce483"
type input "5a8b1489cc6b4906c91bfd8b"
type textarea "1"
type textarea "21000"
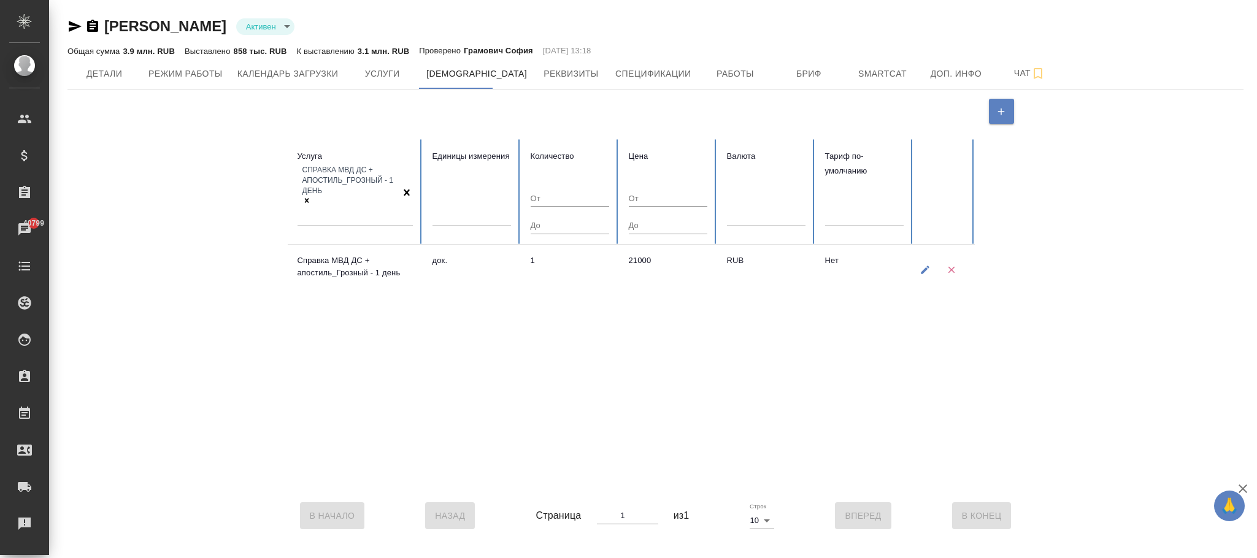
type input "RUB"
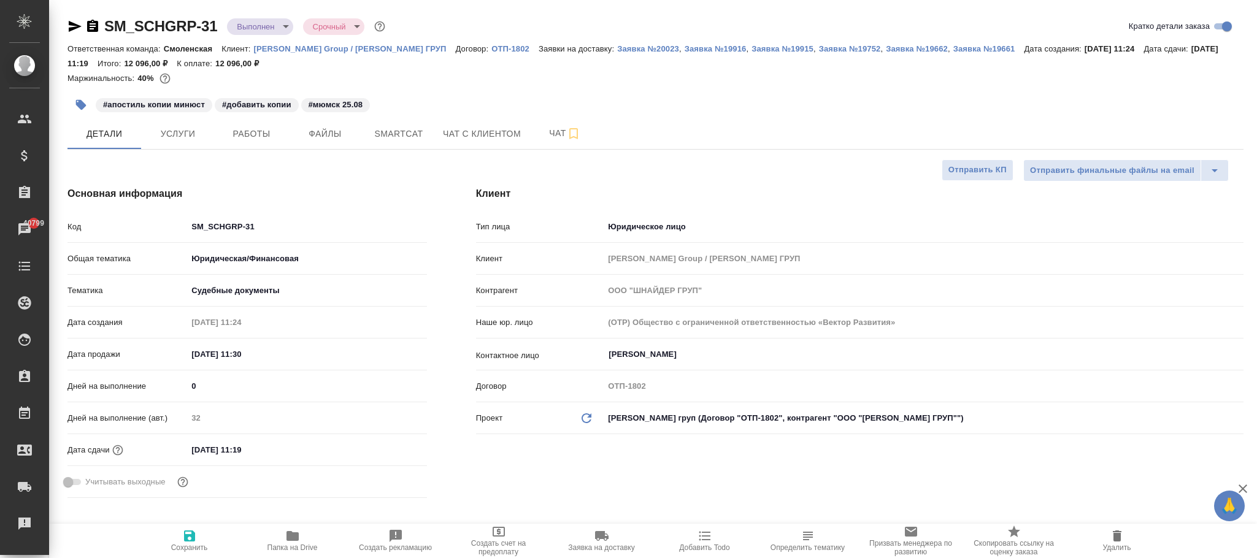
select select "RU"
click at [191, 534] on icon "button" at bounding box center [189, 535] width 11 height 11
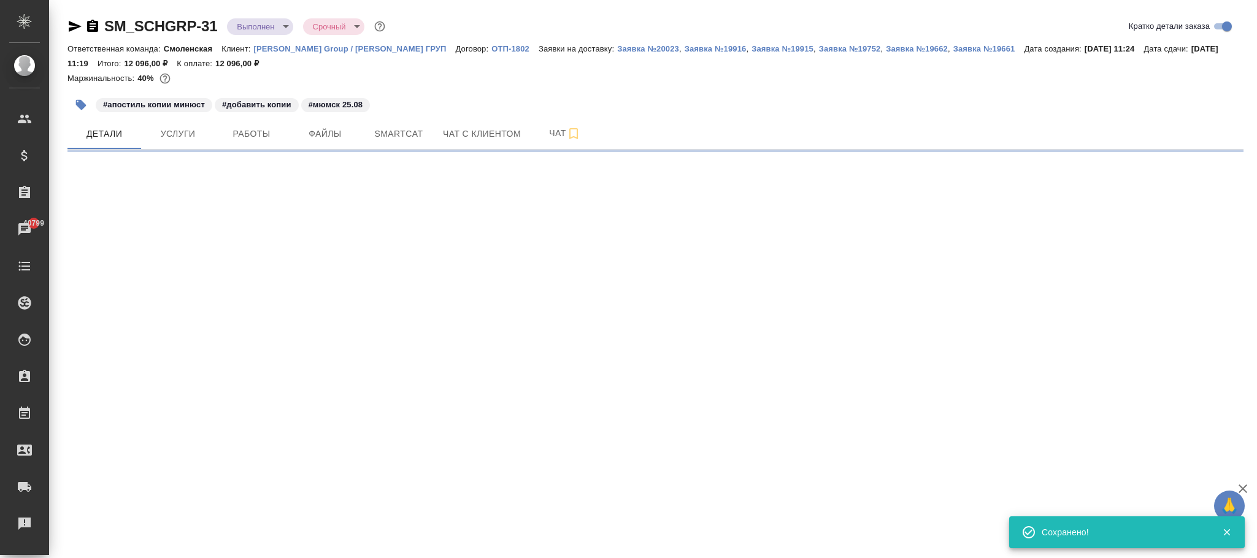
select select "RU"
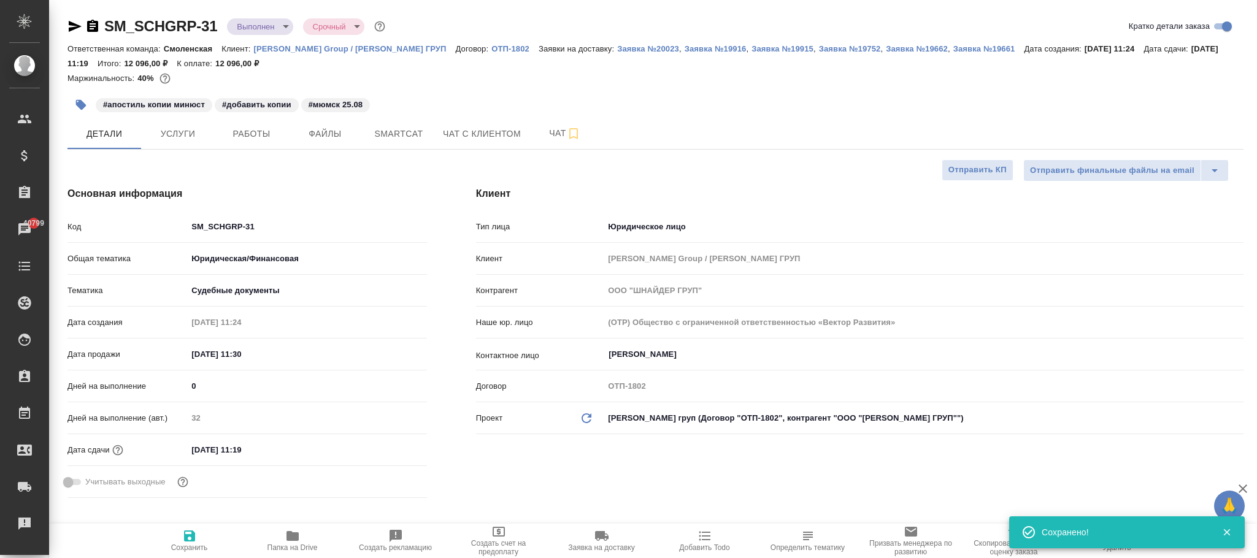
type textarea "x"
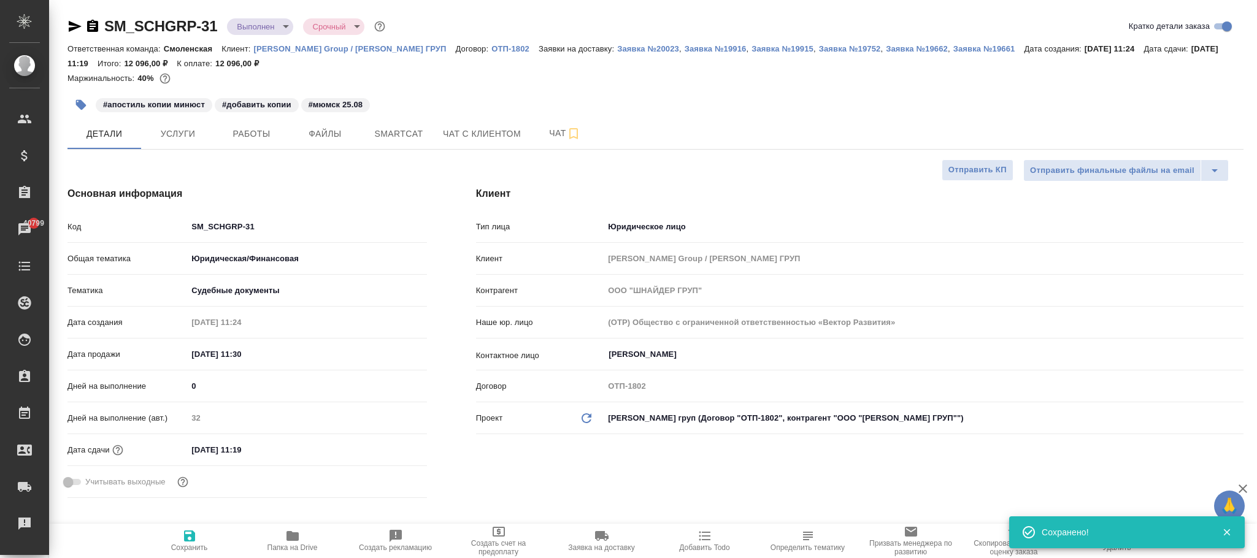
type textarea "x"
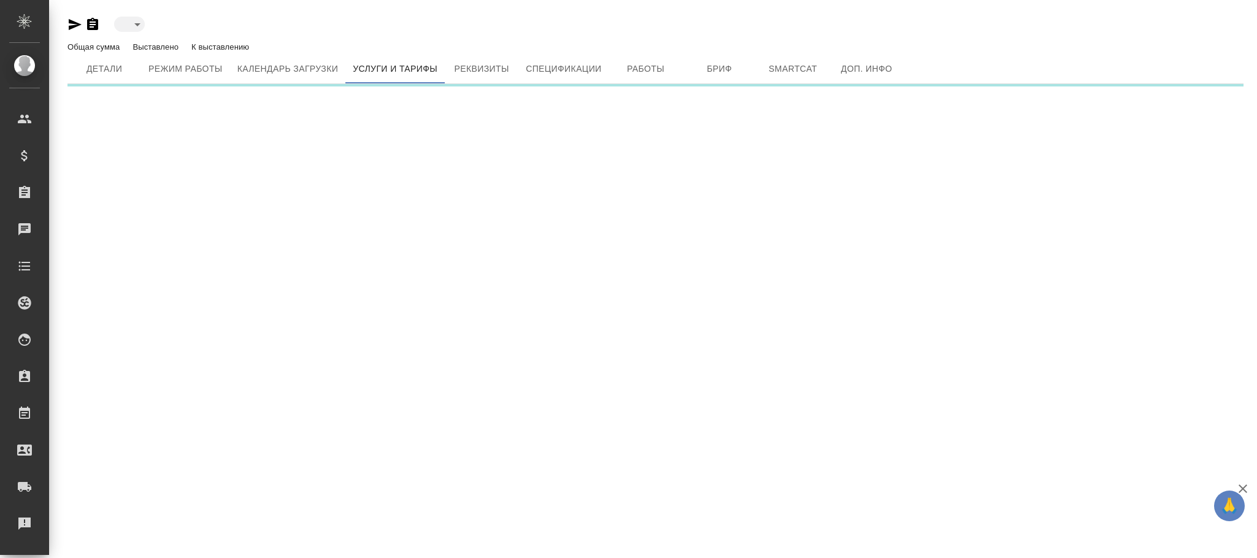
type input "active"
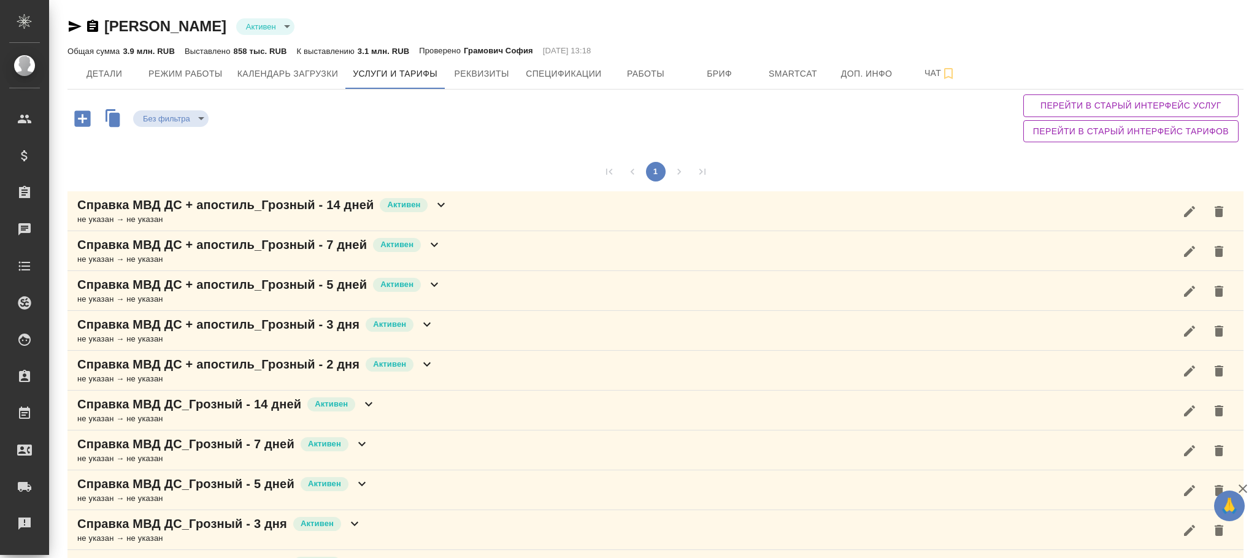
click at [1137, 107] on span "Перейти в старый интерфейс услуг" at bounding box center [1131, 105] width 196 height 15
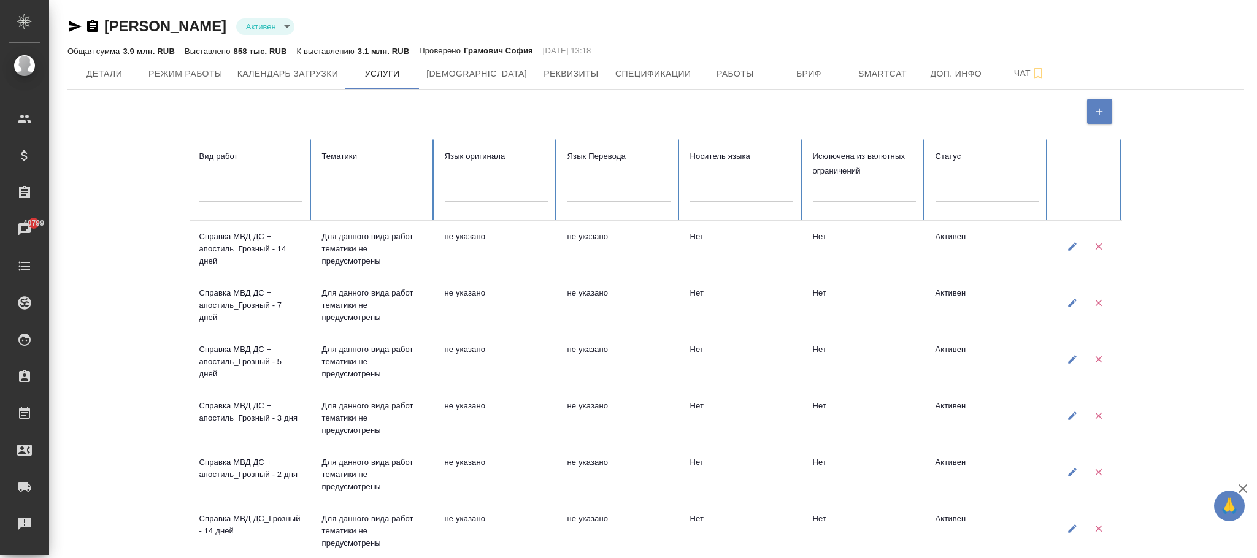
click at [252, 196] on div at bounding box center [250, 190] width 103 height 18
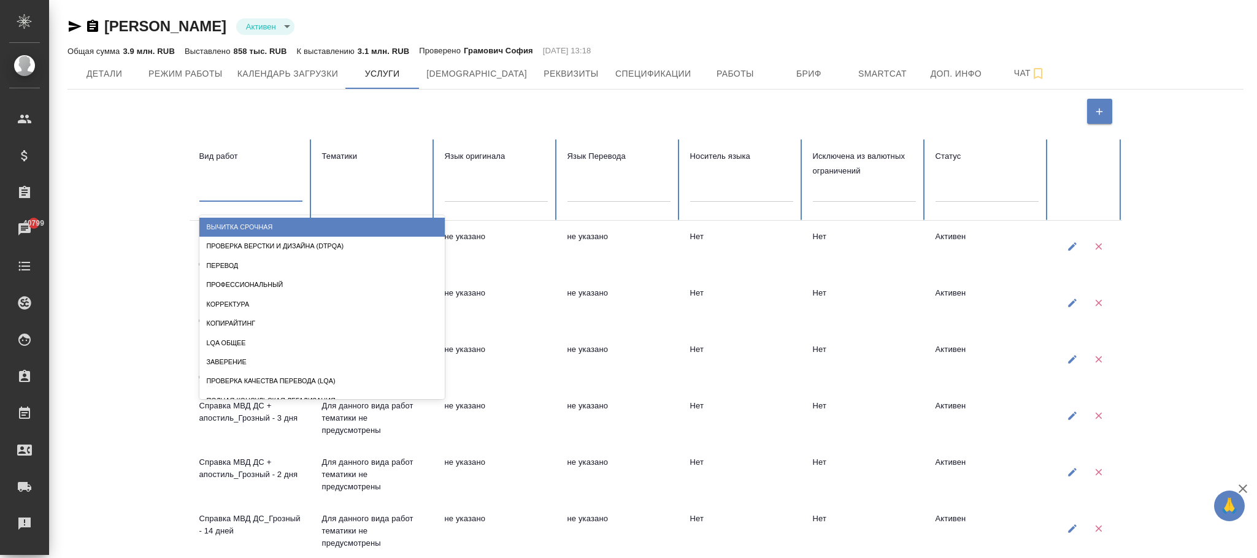
paste input "Справка МВД ДС + апостиль_Грозный"
type input "Справка МВД ДС + апостиль_Грозный"
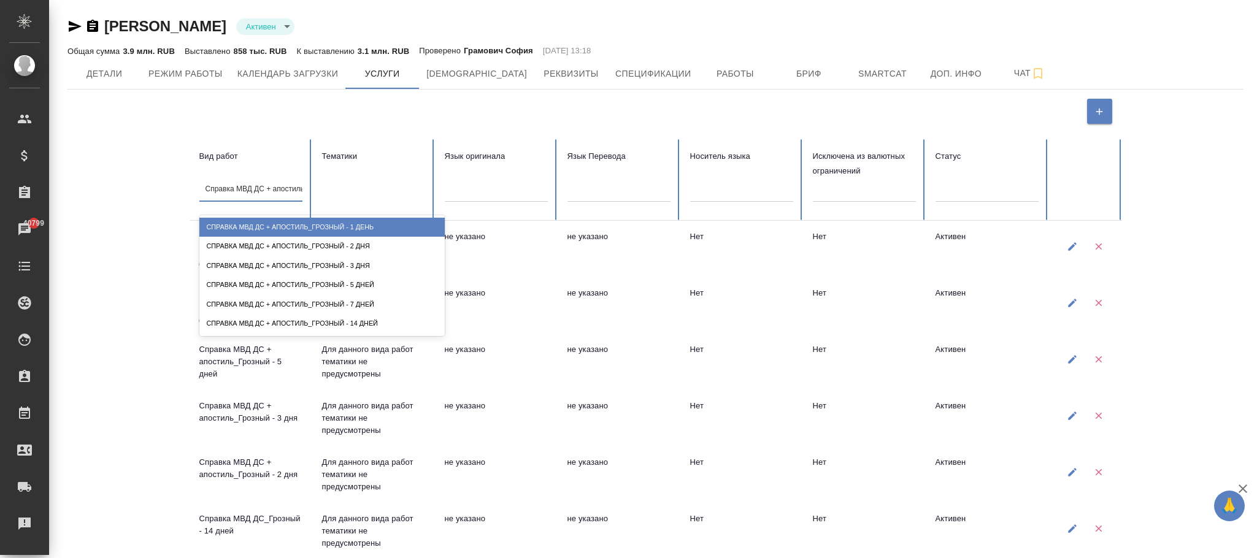
scroll to position [0, 36]
click at [370, 223] on div "Справка МВД ДС + апостиль_Грозный - 1 день" at bounding box center [321, 227] width 245 height 19
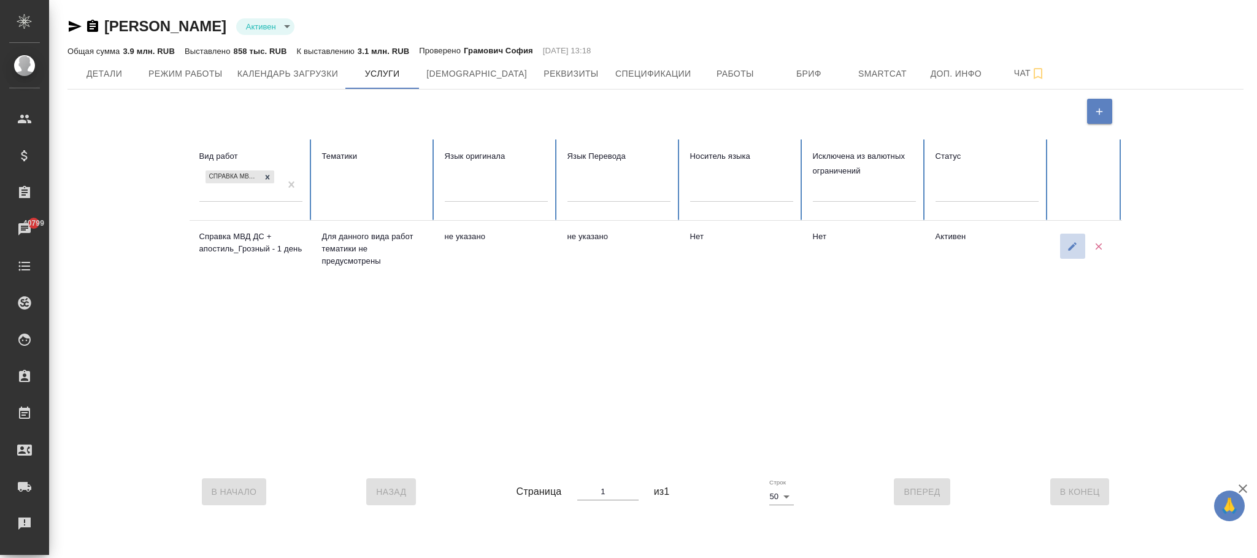
click at [1073, 247] on icon "button" at bounding box center [1072, 246] width 9 height 9
type input "Справка МВД ДС + апостиль_Грозный - 1 день"
type input "active"
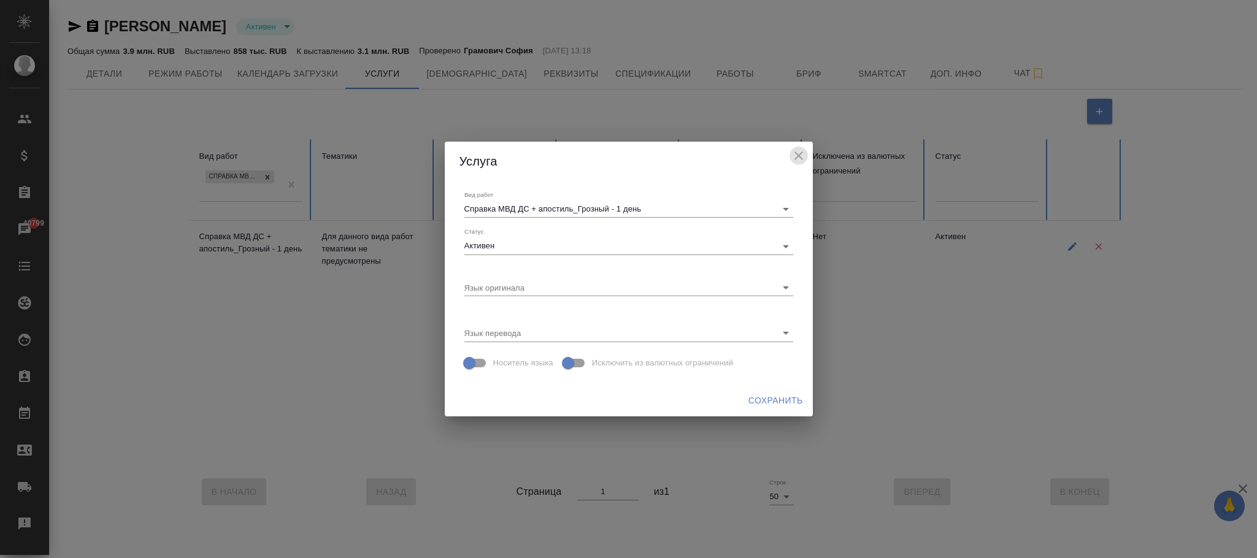
click at [795, 157] on icon "close" at bounding box center [798, 155] width 15 height 15
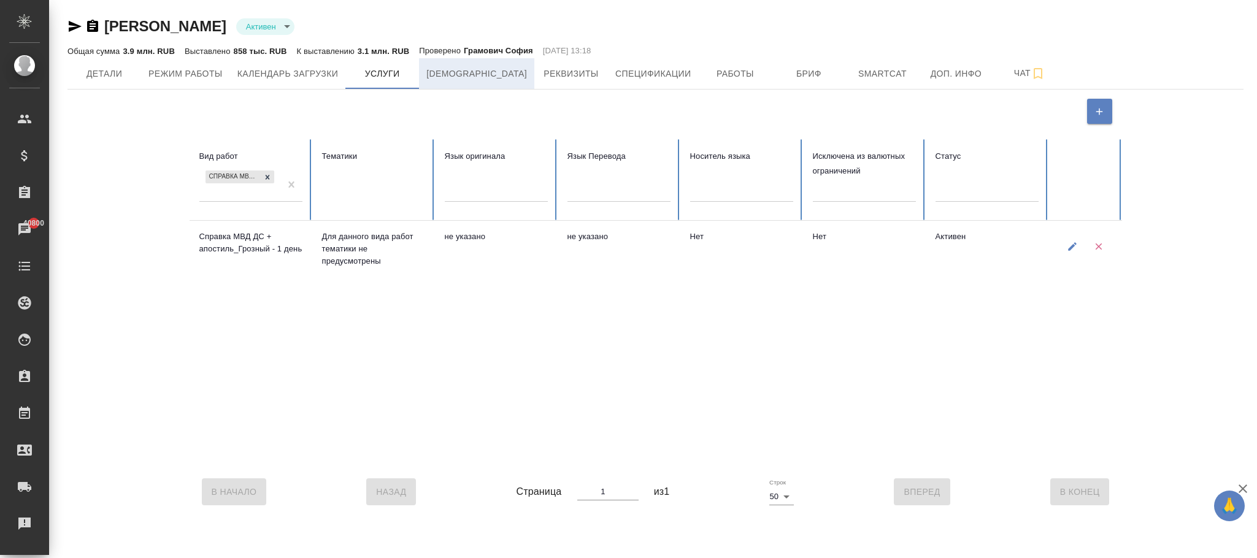
click at [472, 78] on span "Тарифы" at bounding box center [476, 73] width 101 height 15
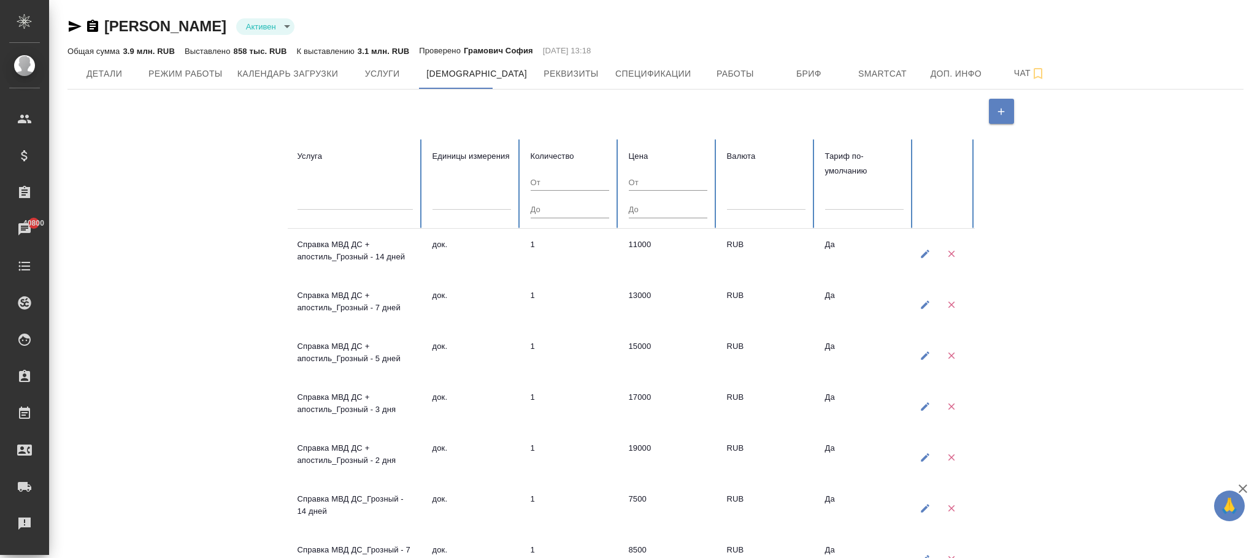
click at [341, 199] on div at bounding box center [354, 198] width 115 height 18
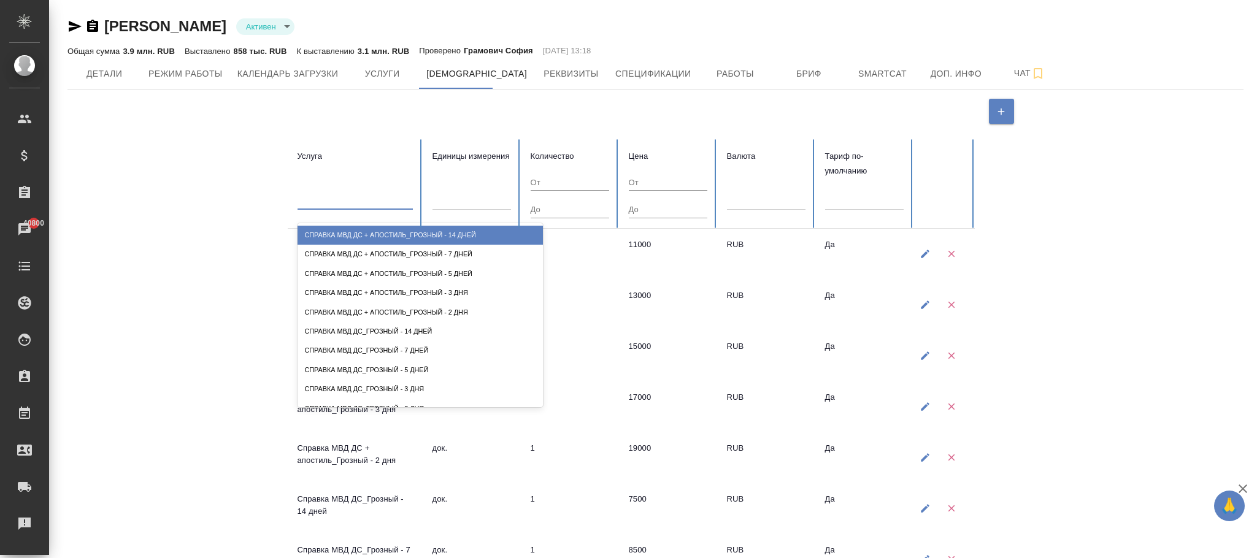
paste input "Справка МВД ДС + апостиль_Грозный"
type input "Справка МВД ДС + апостиль_Грозный"
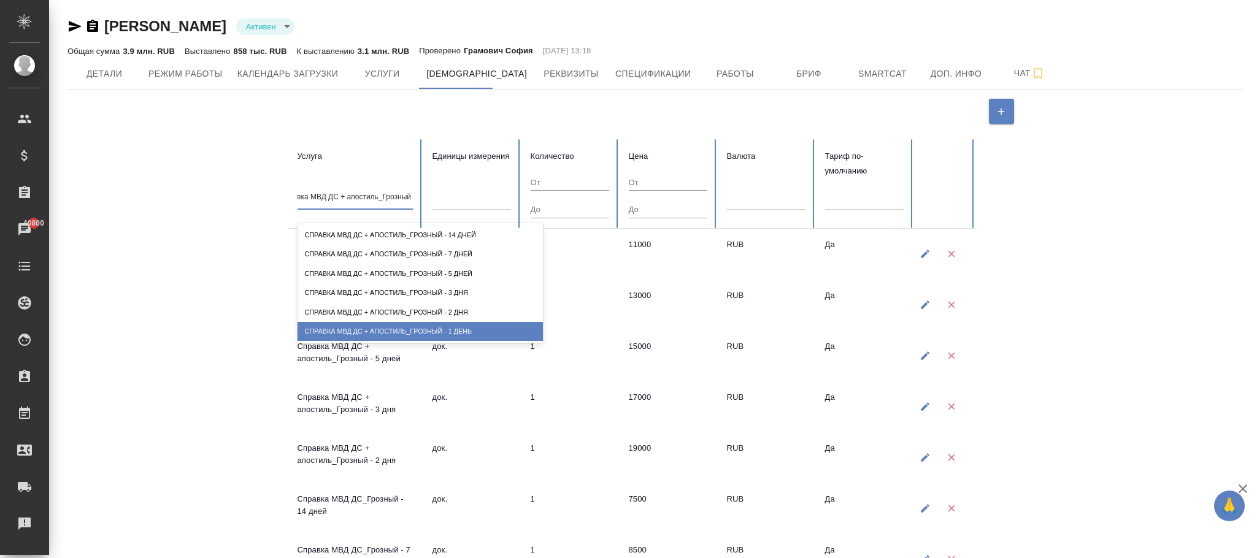
click at [422, 324] on div "Справка МВД ДС + апостиль_Грозный - 1 день" at bounding box center [419, 331] width 245 height 19
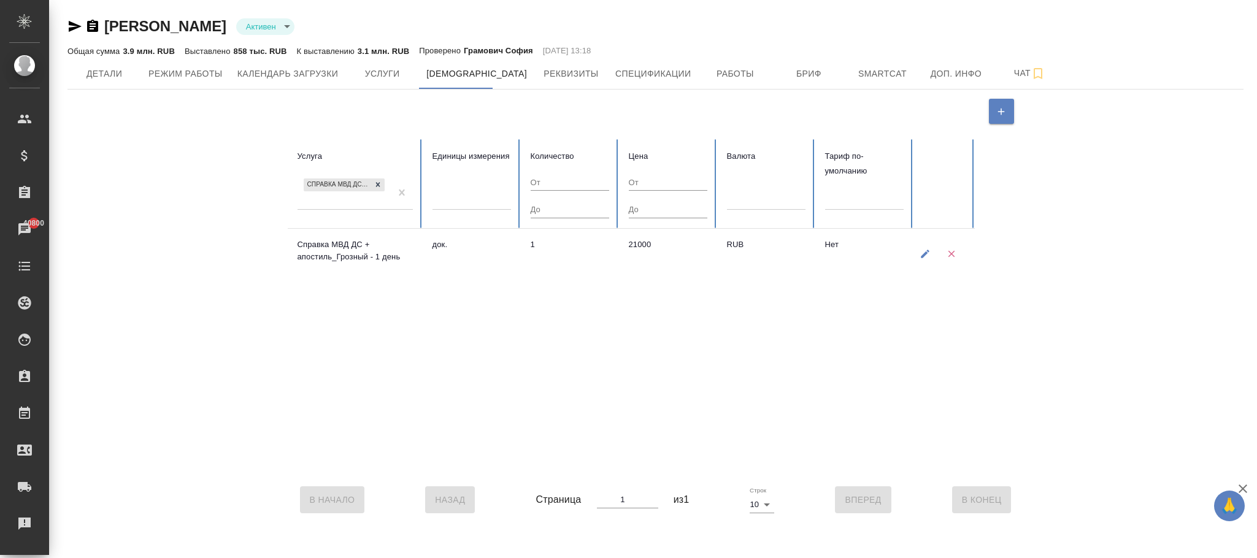
click at [920, 259] on icon "button" at bounding box center [924, 253] width 11 height 11
type input "61c2f97d09ce4c30c9dce483"
type input "5a8b1489cc6b4906c91bfd8b"
type textarea "1"
type textarea "21000"
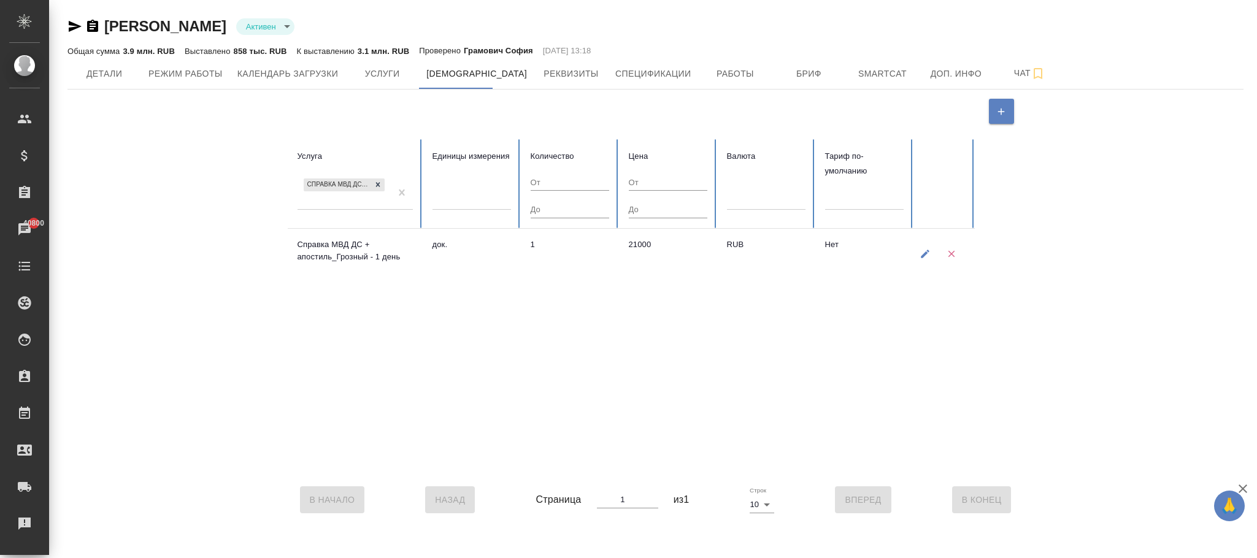
type input "RUB"
